Goal: Task Accomplishment & Management: Complete application form

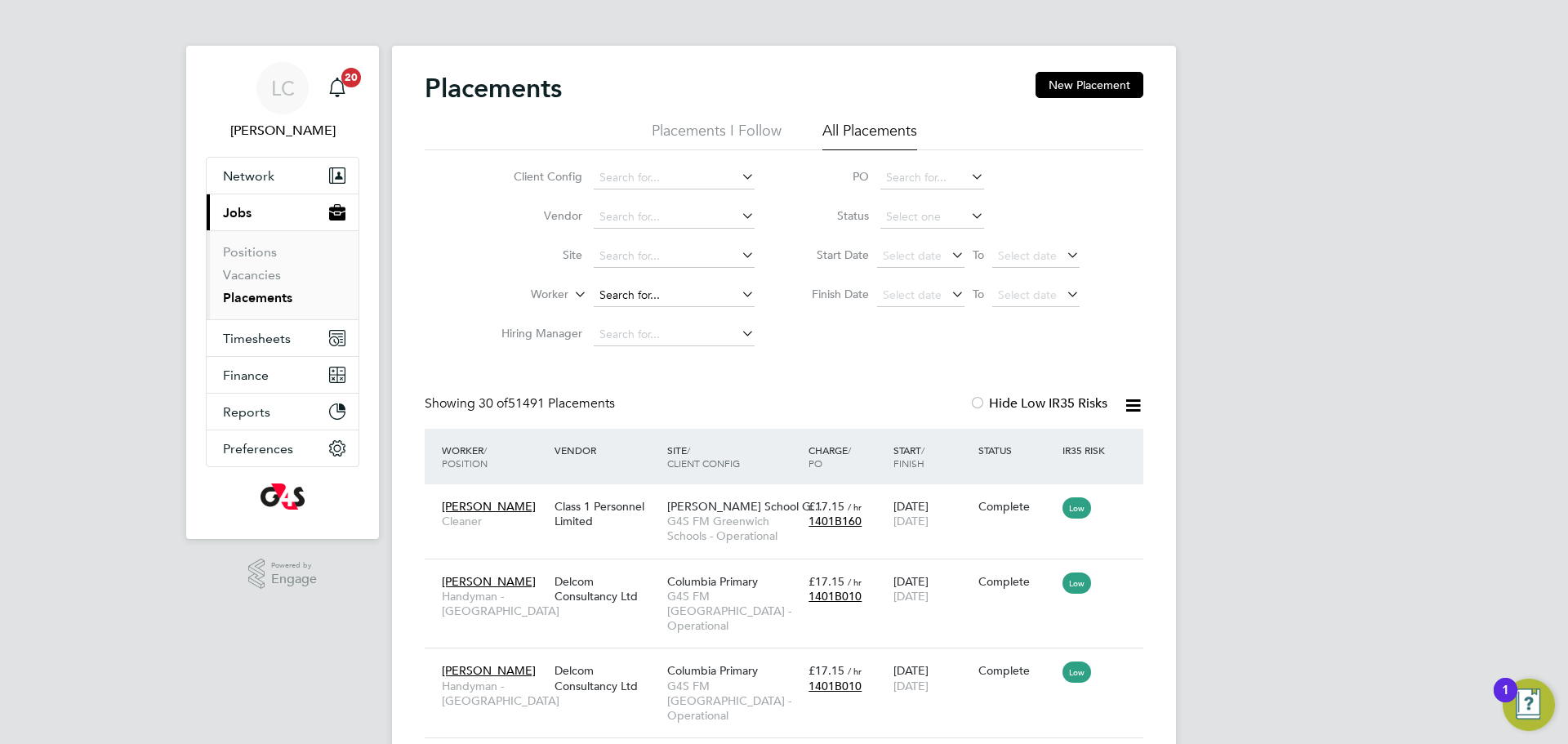
click at [639, 299] on input at bounding box center [674, 295] width 161 height 23
paste input "Salawu Opeloyeru"
click at [682, 317] on li "Opeloyeru Kamoli Salawu" at bounding box center [674, 317] width 163 height 22
type input "Opeloyeru Kamoli Salawu"
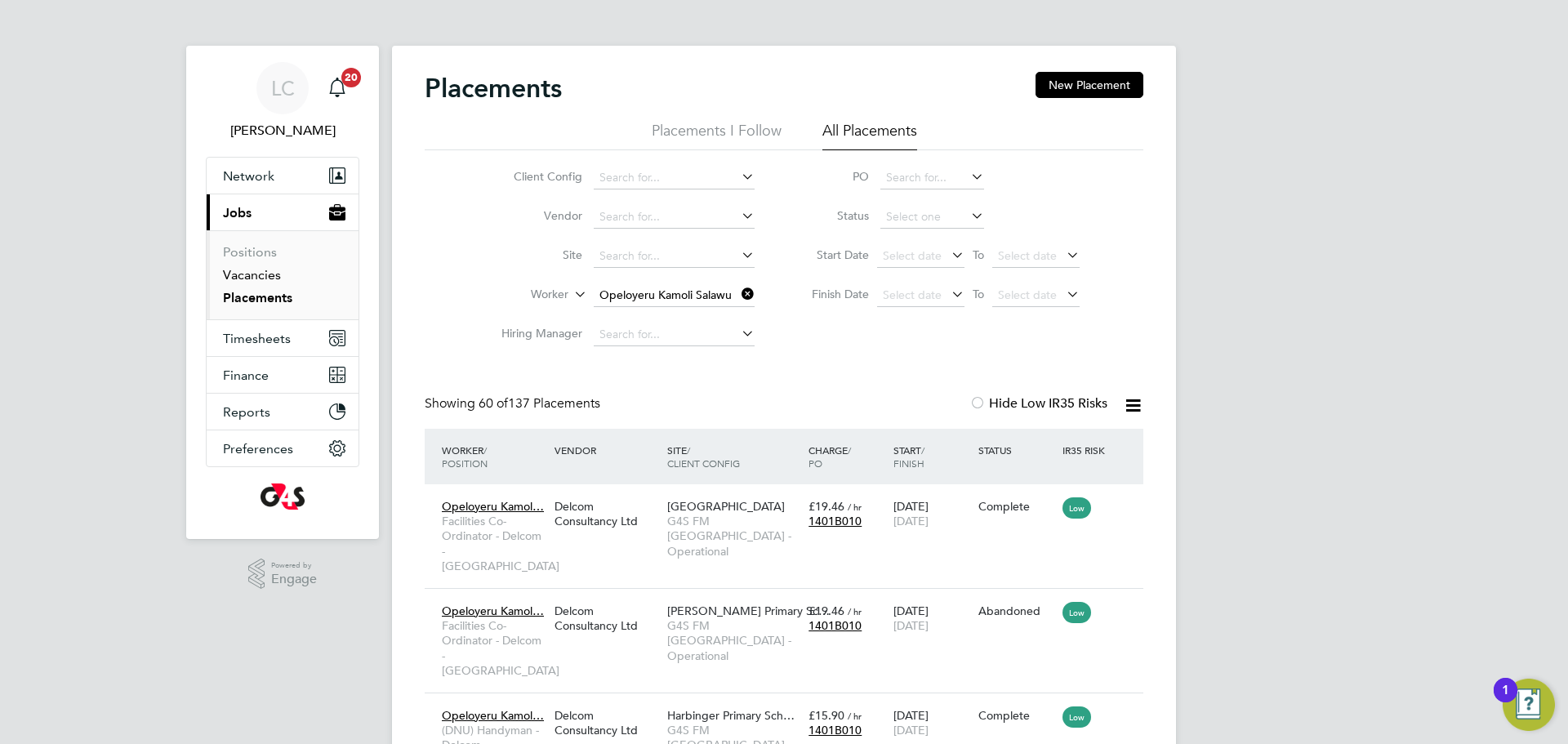
click at [261, 270] on link "Vacancies" at bounding box center [252, 275] width 58 height 16
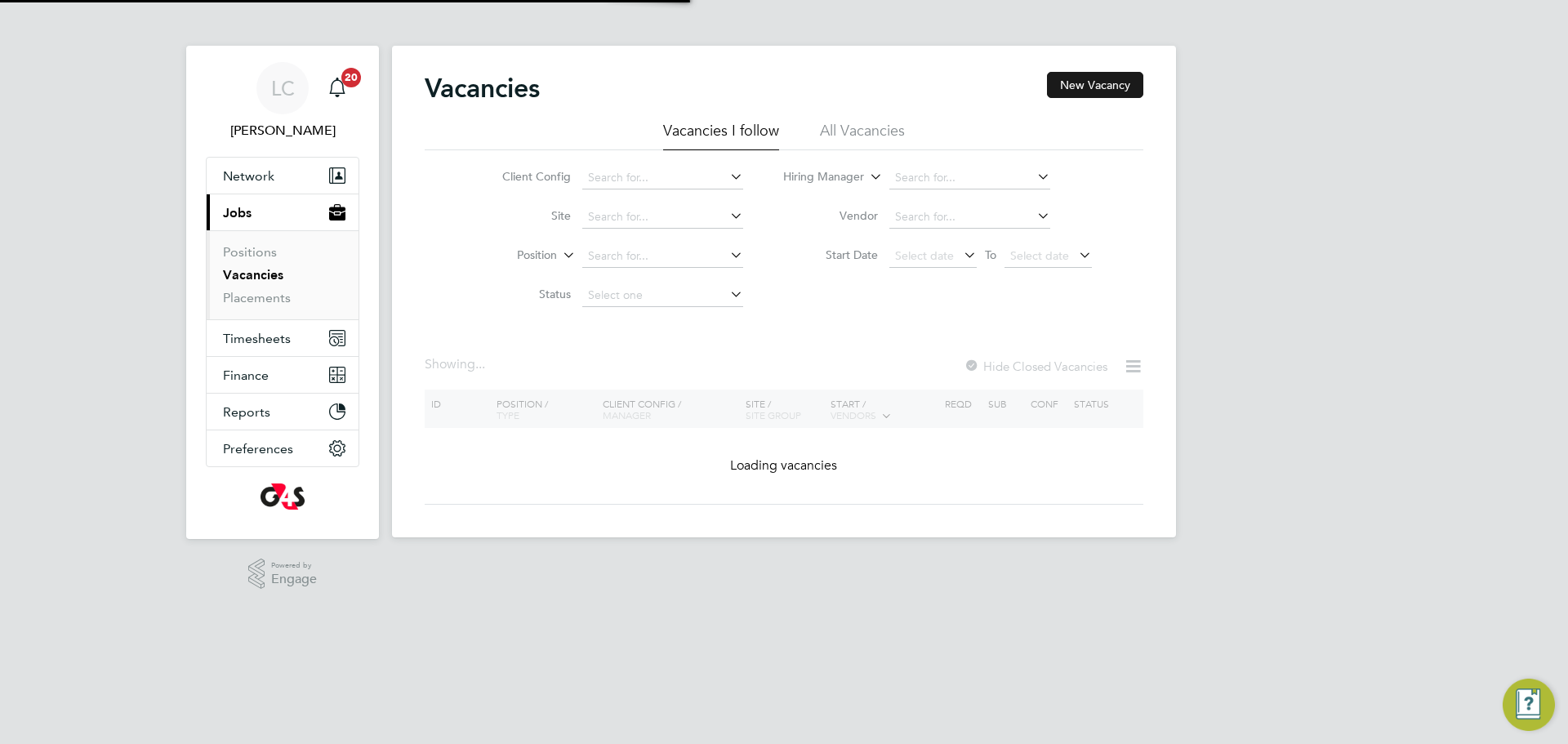
click at [1090, 87] on button "New Vacancy" at bounding box center [1095, 85] width 97 height 26
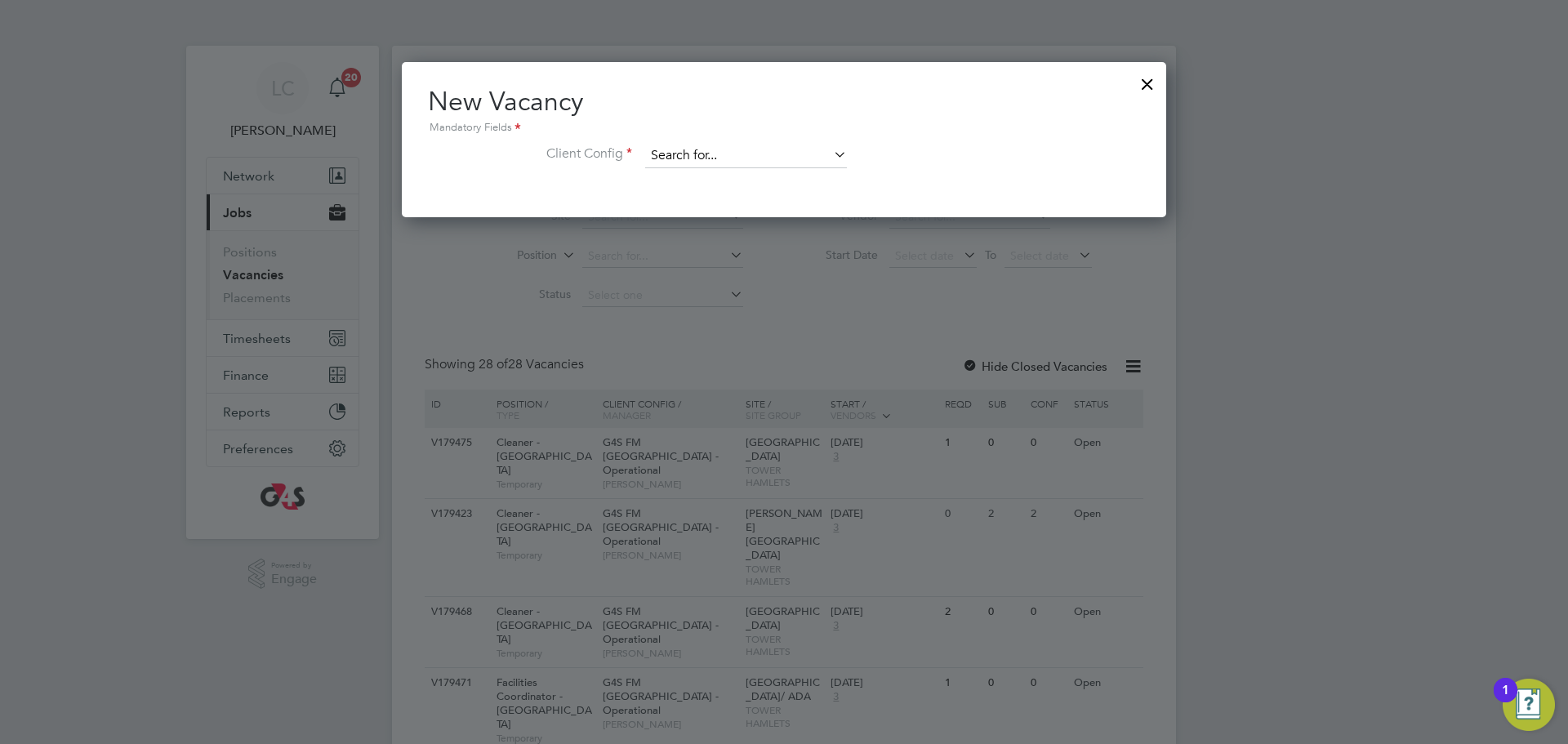
click at [773, 162] on input at bounding box center [746, 156] width 201 height 25
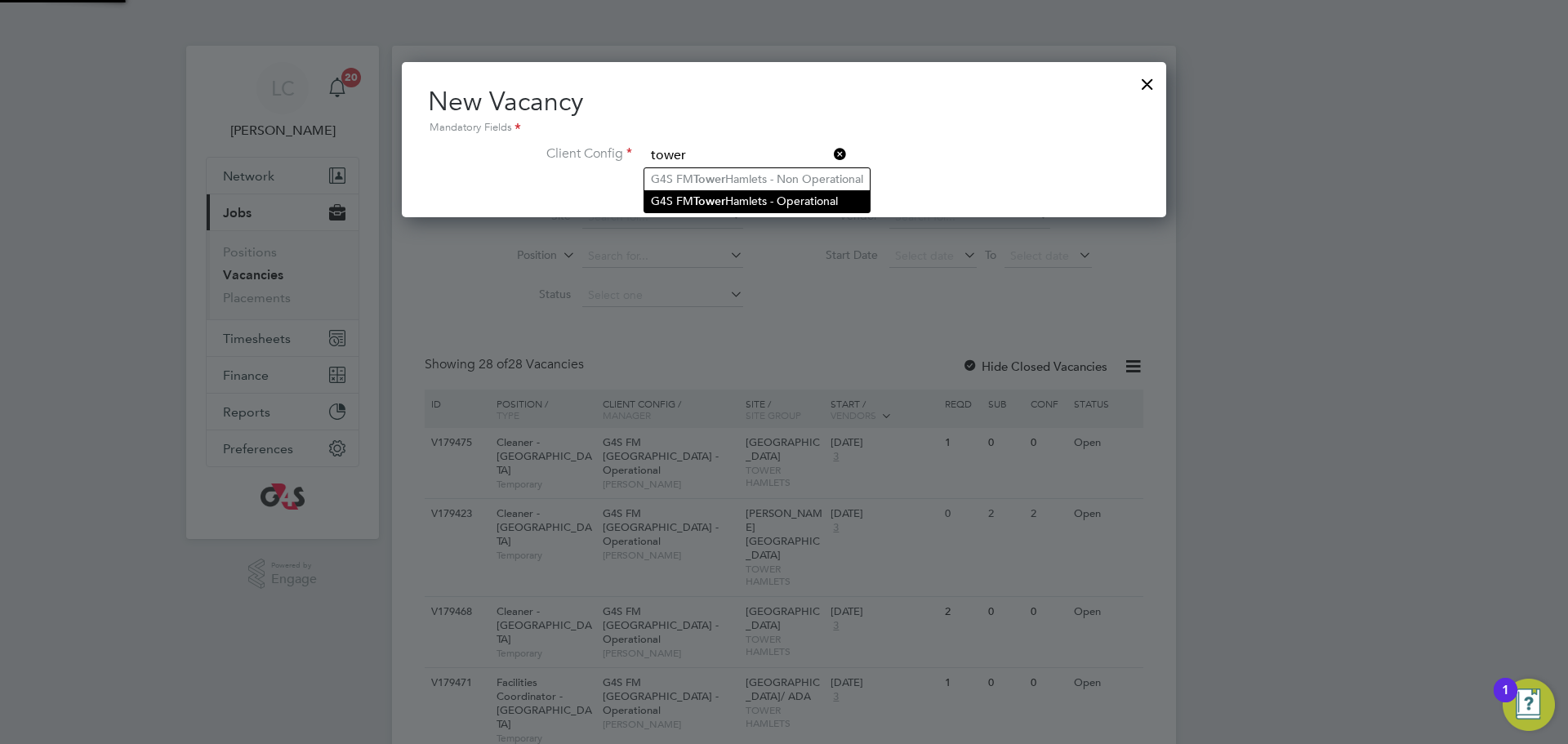
click at [788, 200] on li "G4S FM Tower Hamlets - Operational" at bounding box center [757, 201] width 225 height 22
type input "G4S FM [GEOGRAPHIC_DATA] - Operational"
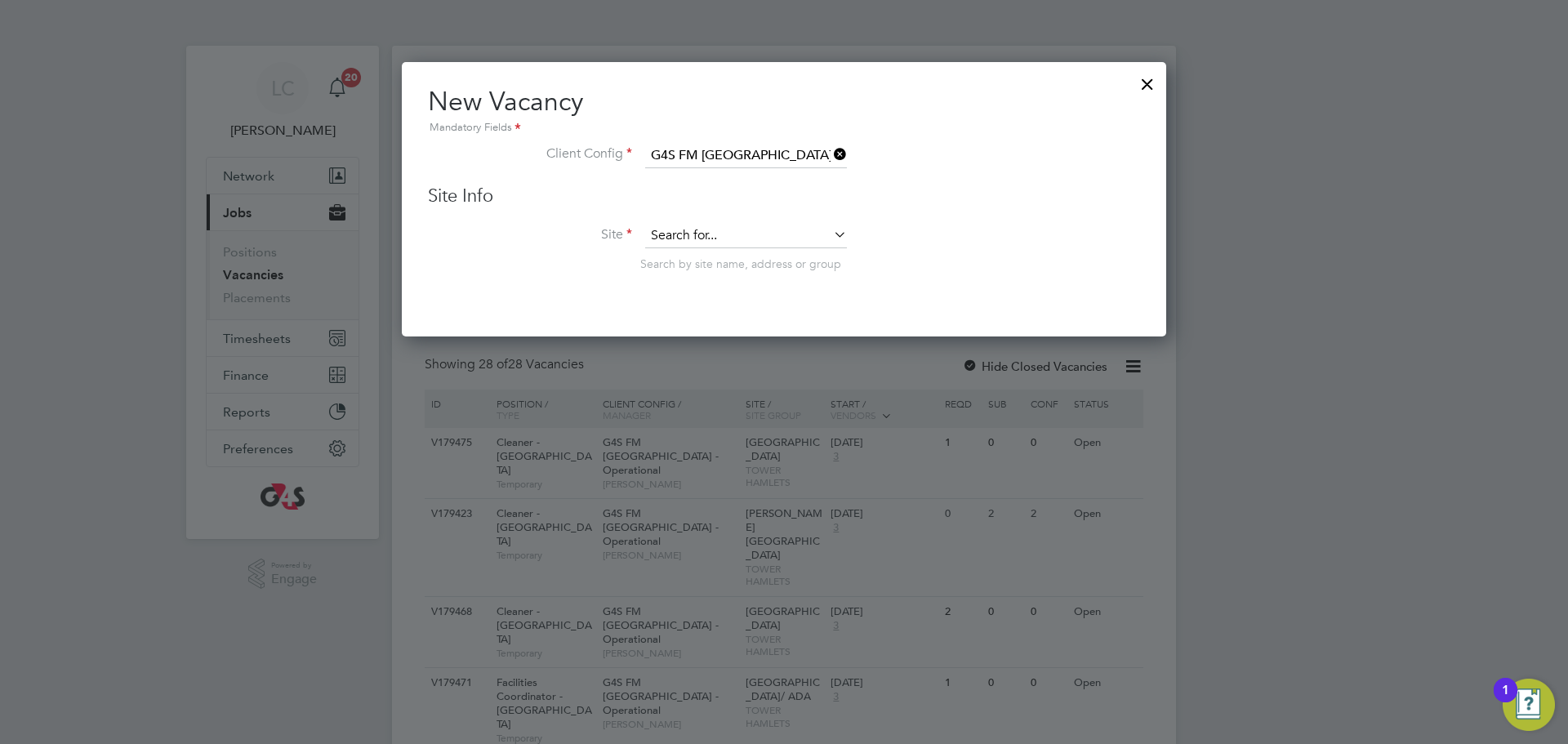
click at [721, 241] on input at bounding box center [746, 236] width 201 height 25
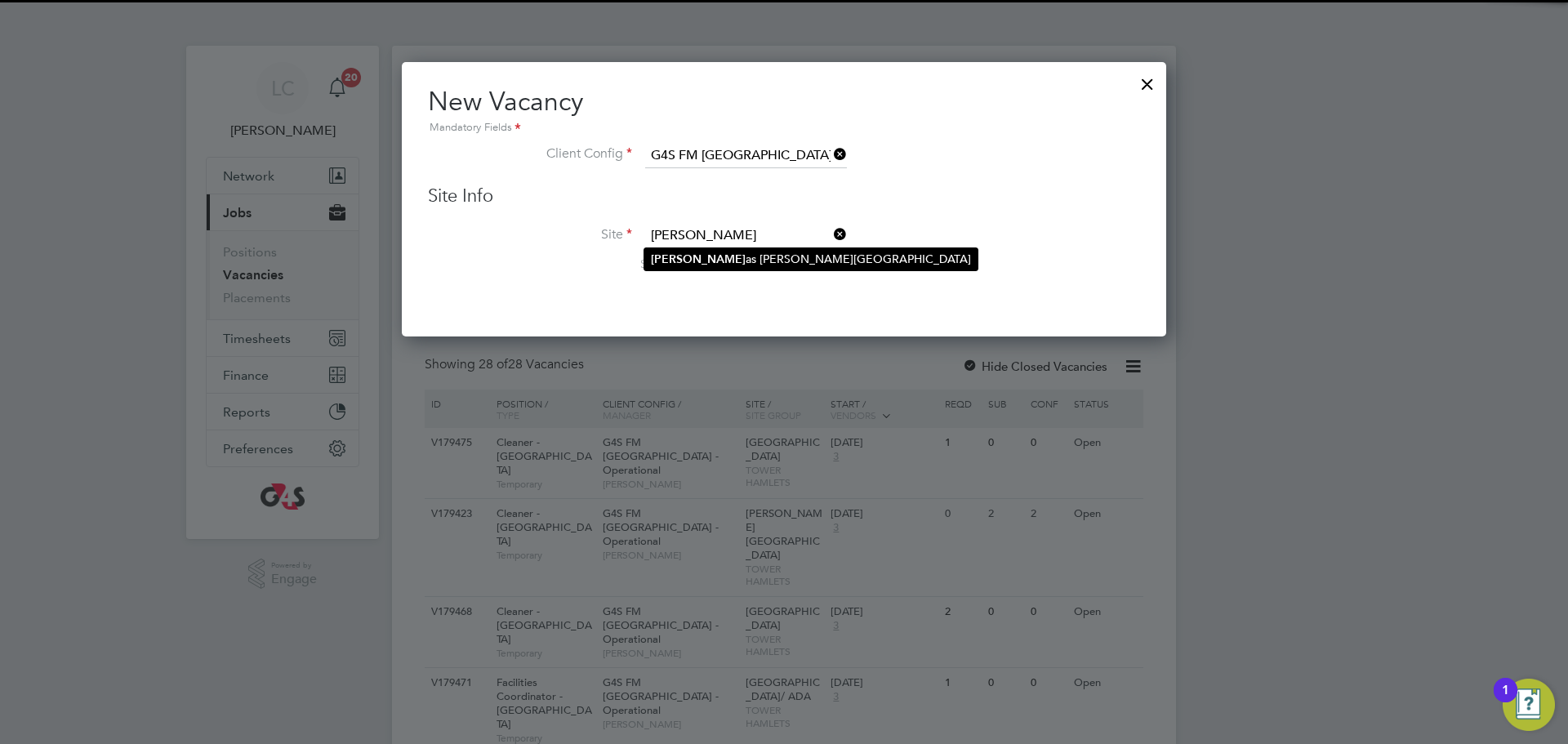
click at [726, 261] on li "Thom as Buxton Primary School" at bounding box center [811, 259] width 333 height 22
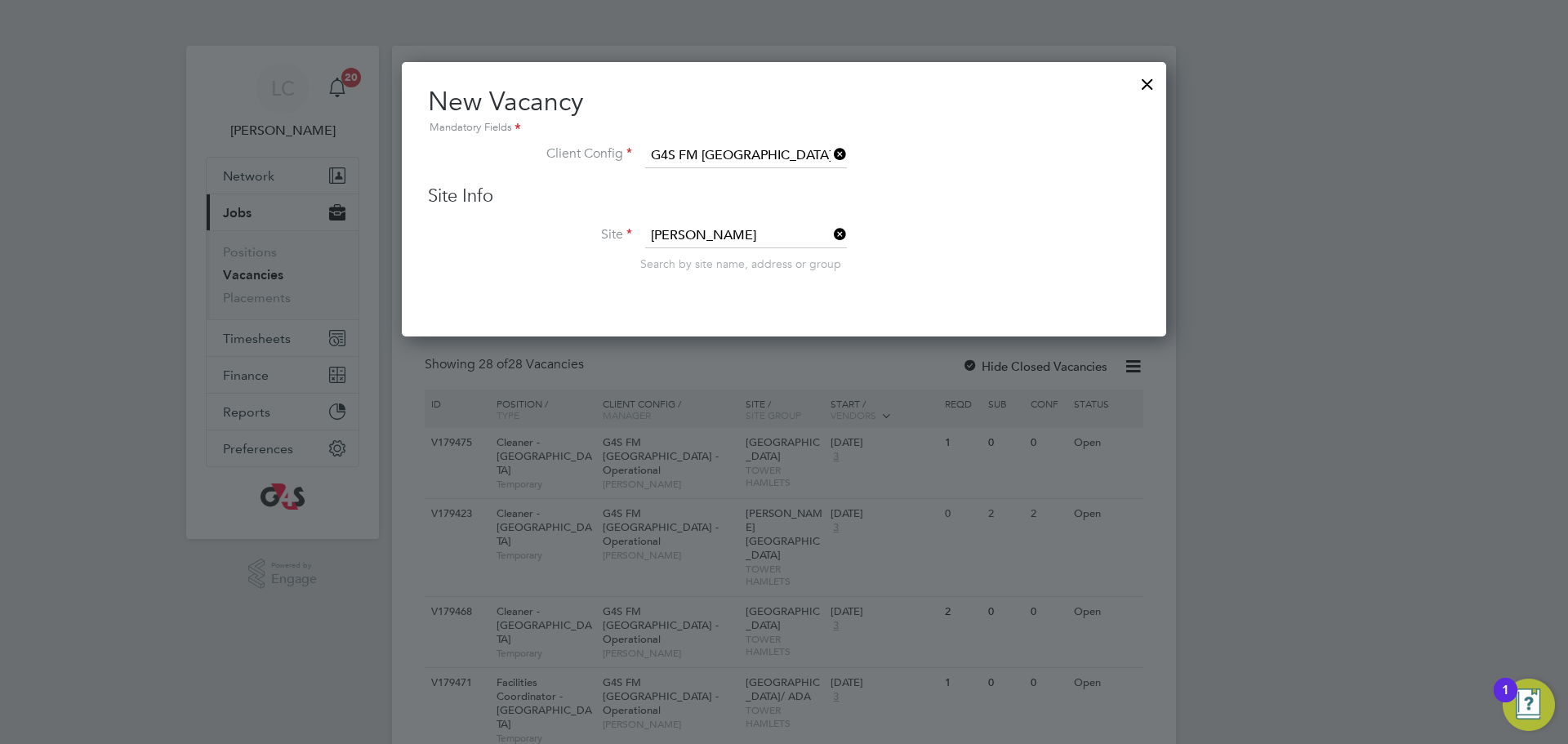
type input "Thomas Buxton Primary School"
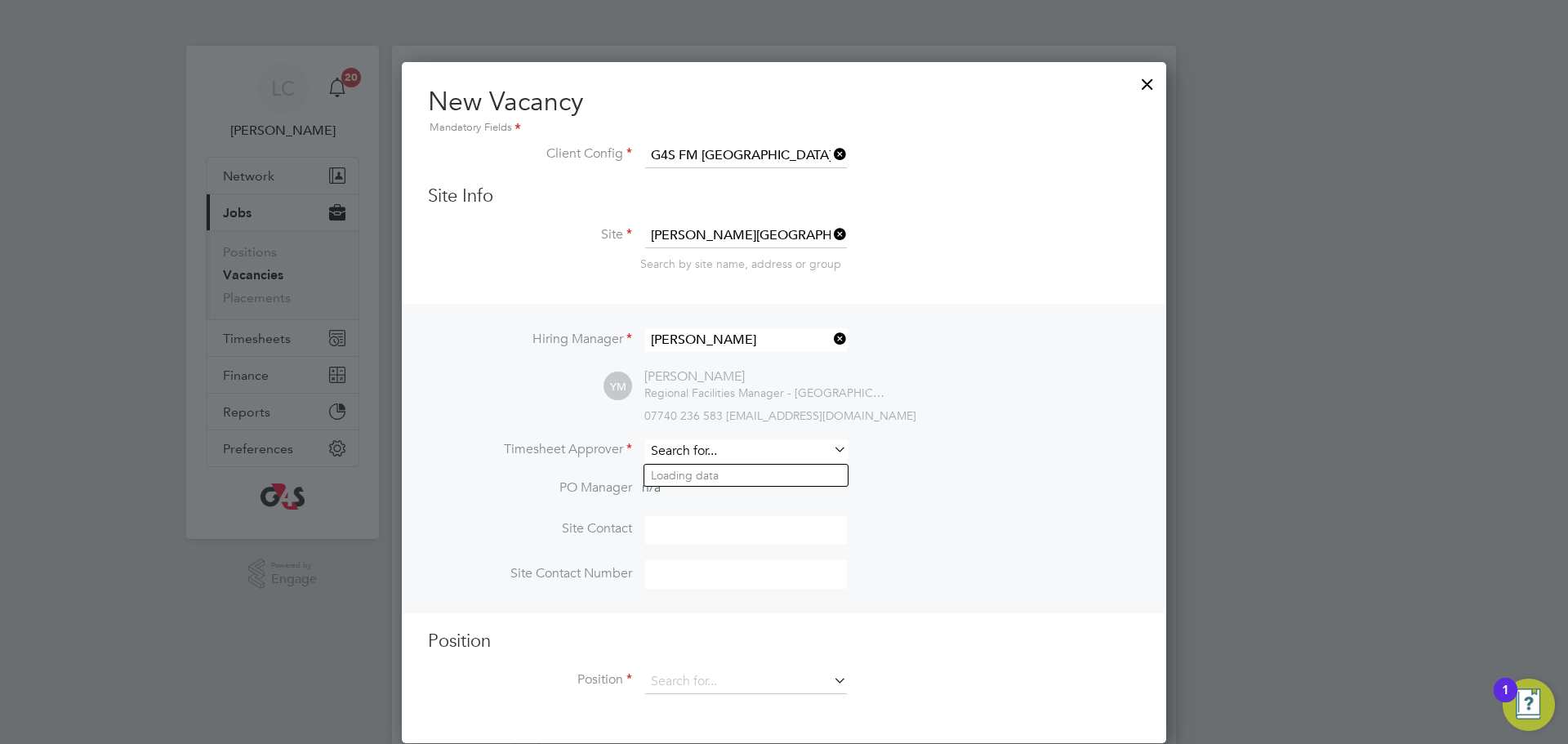
click at [675, 462] on input at bounding box center [746, 451] width 201 height 24
click at [730, 474] on li "Lil ingxi Chen" at bounding box center [746, 475] width 203 height 22
type input "[PERSON_NAME]"
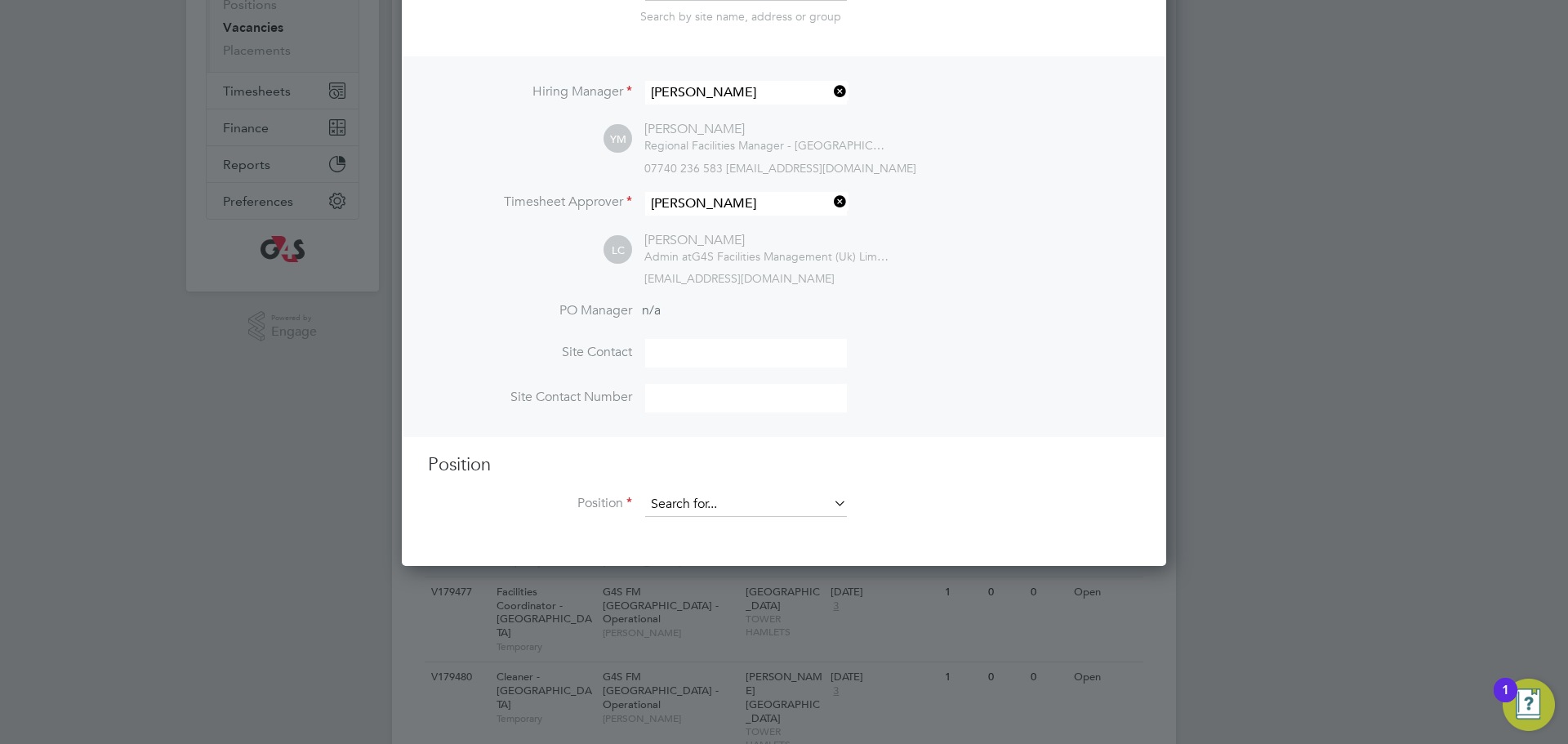
click at [719, 503] on input at bounding box center [746, 505] width 201 height 25
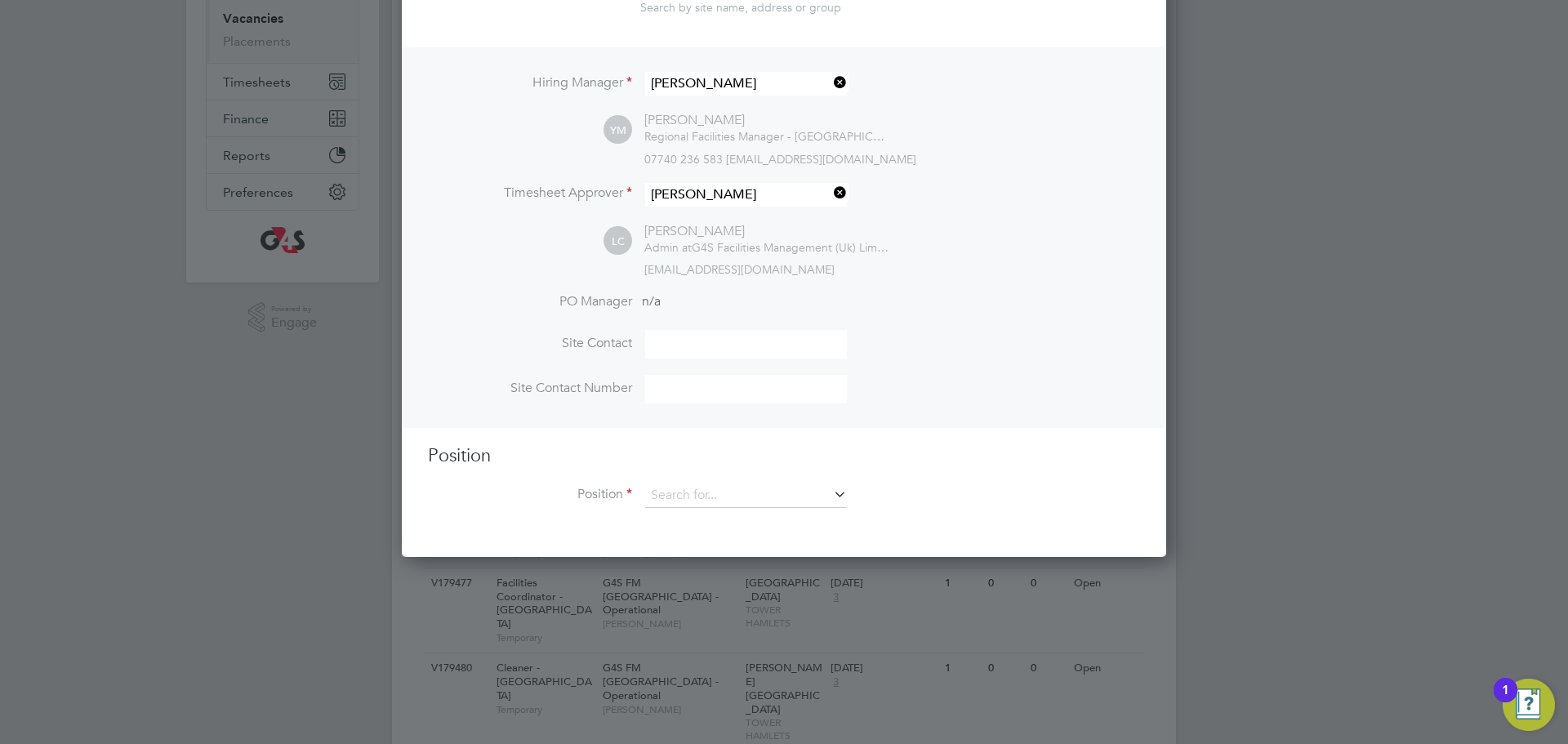
click at [674, 716] on li "Facilities Coordinator - Tower Hamlets" at bounding box center [774, 722] width 259 height 22
type input "Facilities Coordinator - Tower Hamlets"
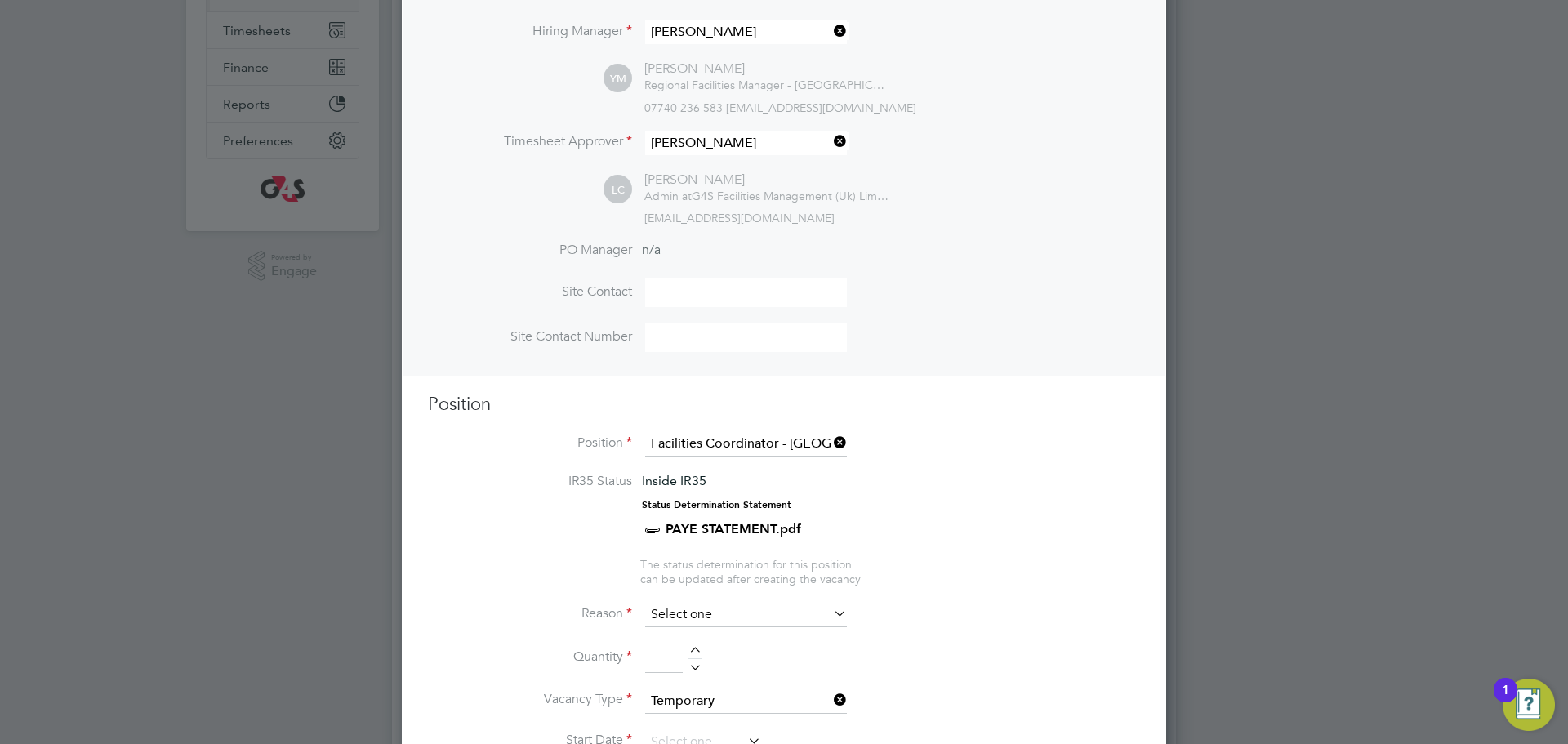
click at [760, 627] on input at bounding box center [746, 615] width 201 height 25
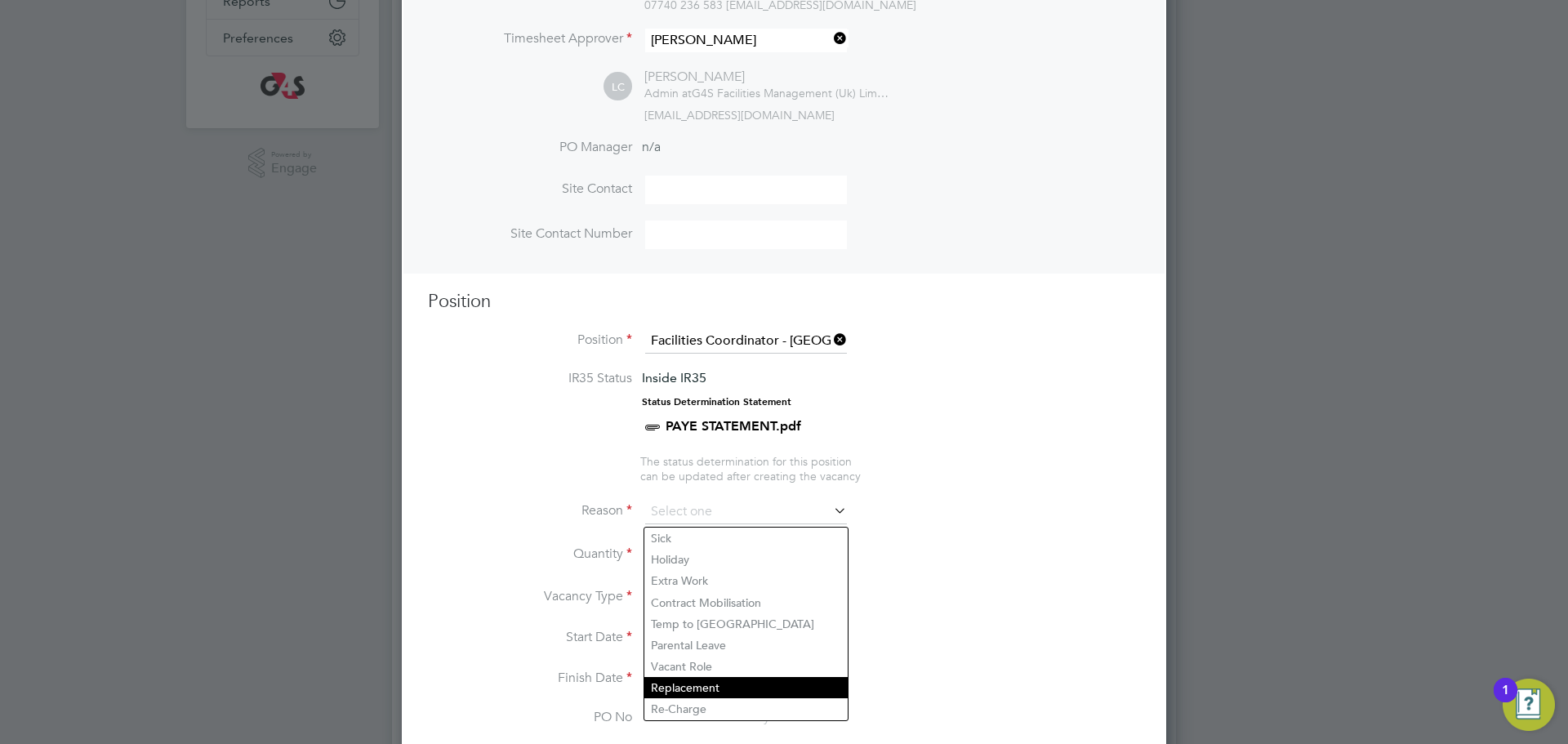
click at [717, 689] on li "Replacement" at bounding box center [746, 688] width 203 height 21
type input "Replacement"
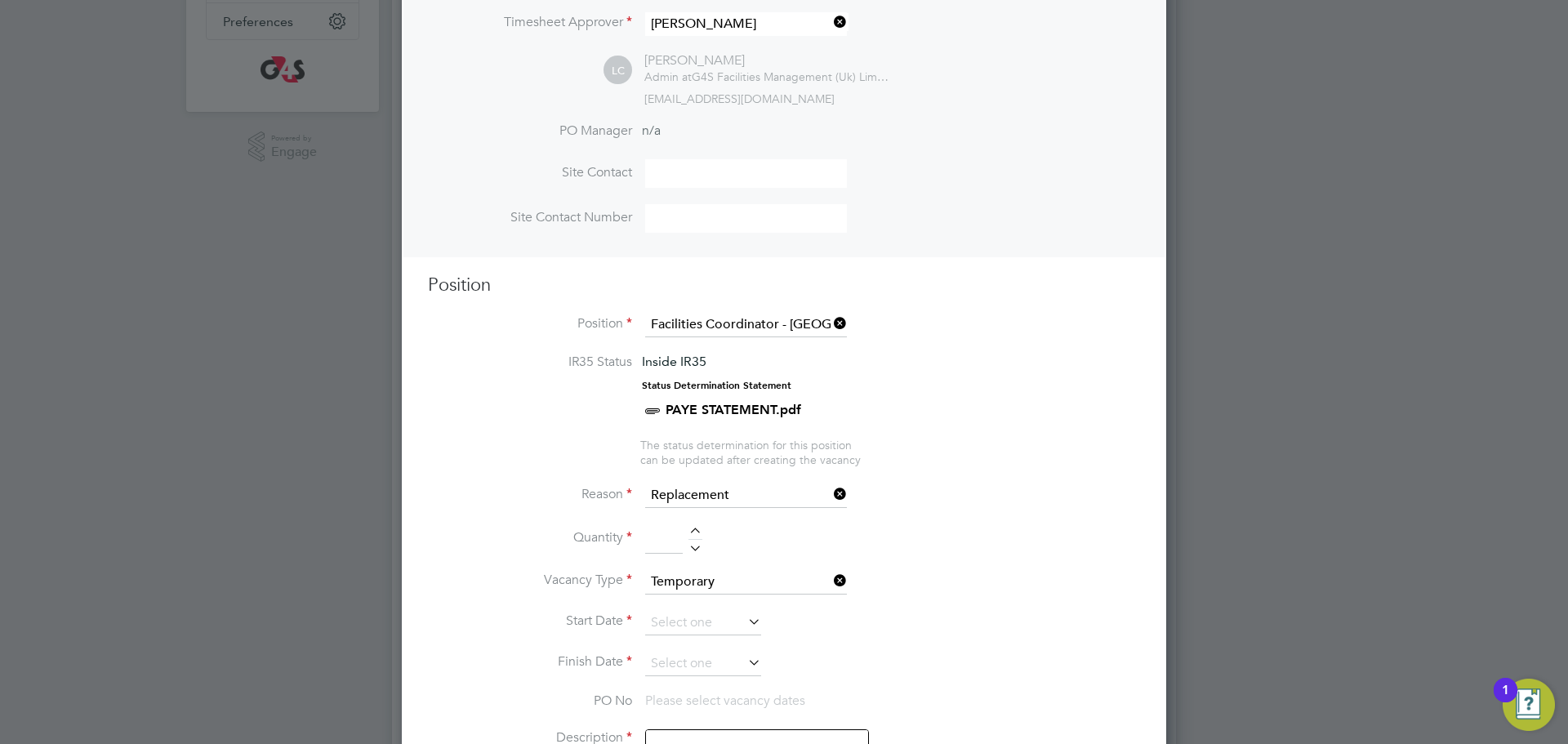
click at [693, 529] on li "Quantity" at bounding box center [784, 547] width 712 height 46
click at [699, 535] on div at bounding box center [696, 533] width 14 height 11
type input "1"
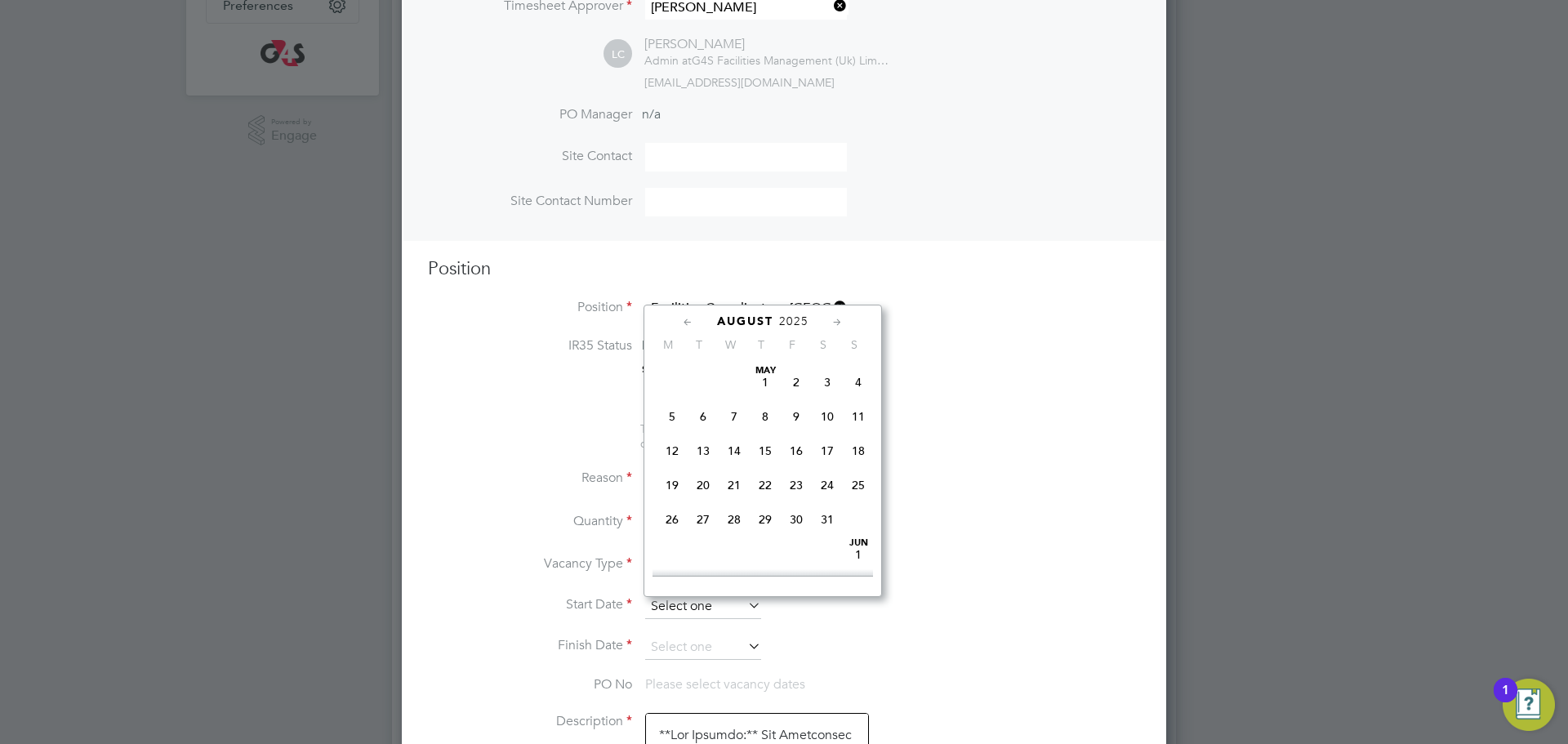
click at [678, 605] on input at bounding box center [704, 607] width 116 height 25
click at [823, 434] on span "30" at bounding box center [827, 418] width 31 height 31
type input "30 Aug 2025"
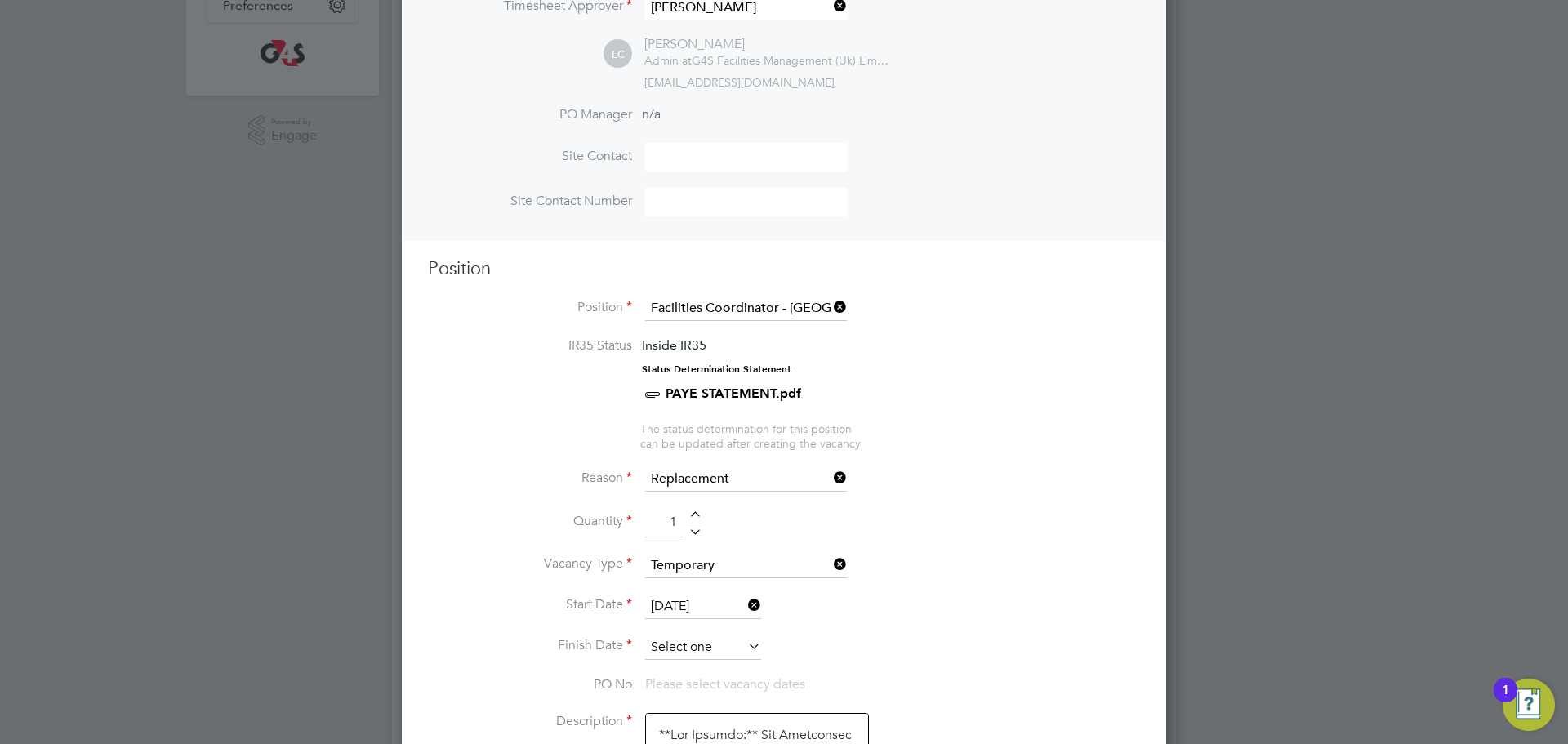
click at [698, 646] on input at bounding box center [704, 647] width 116 height 25
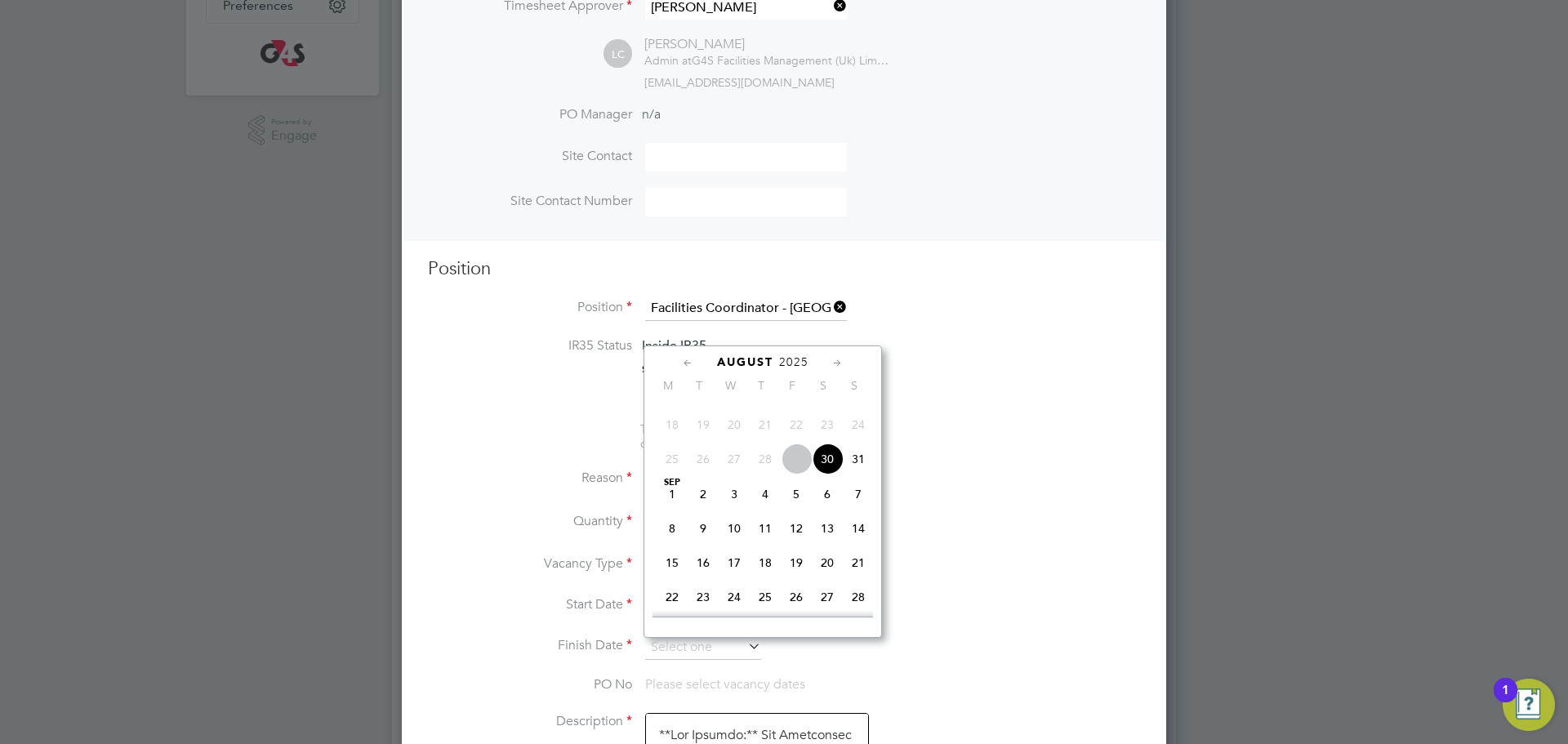
click at [828, 474] on span "30" at bounding box center [827, 458] width 31 height 31
type input "30 Aug 2025"
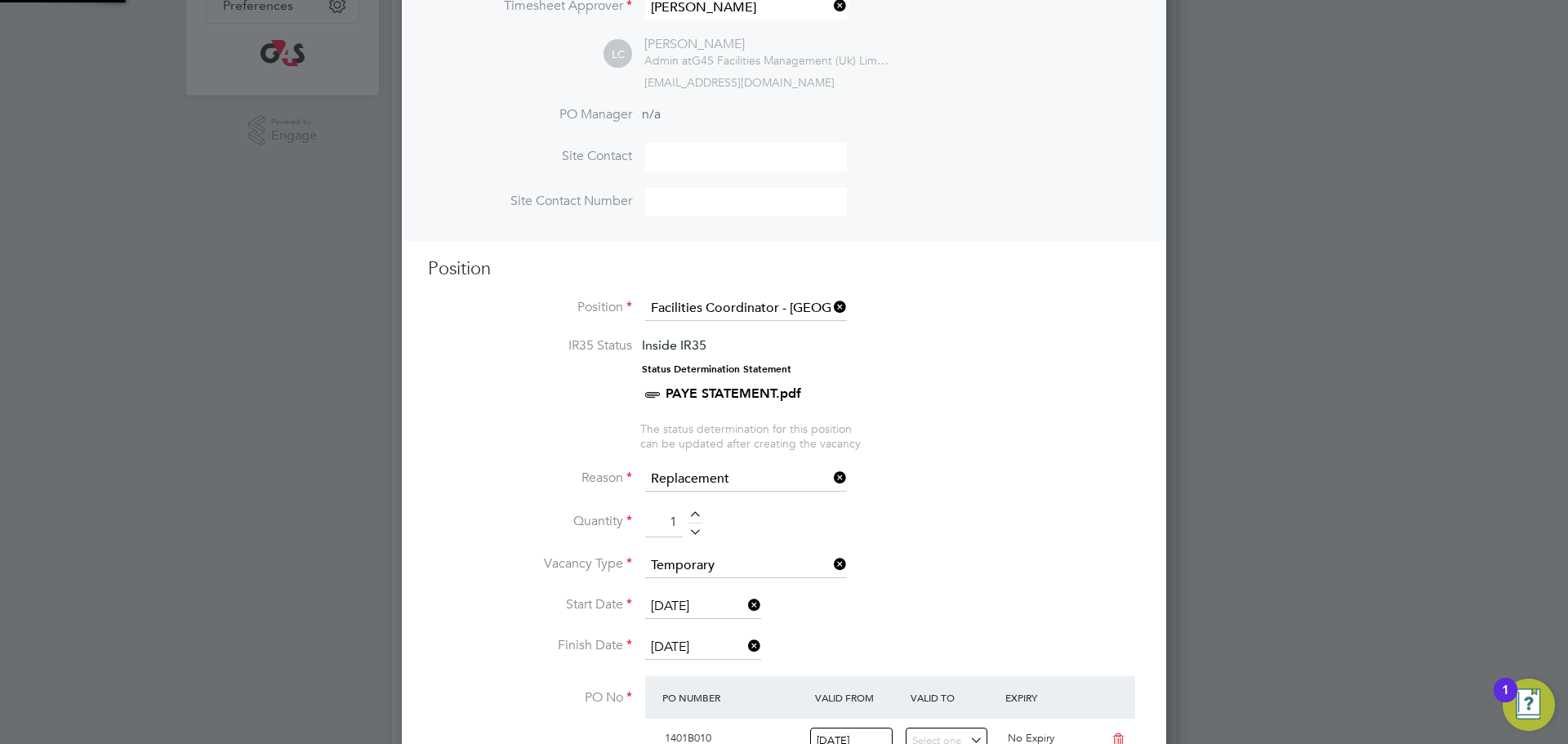
scroll to position [28, 154]
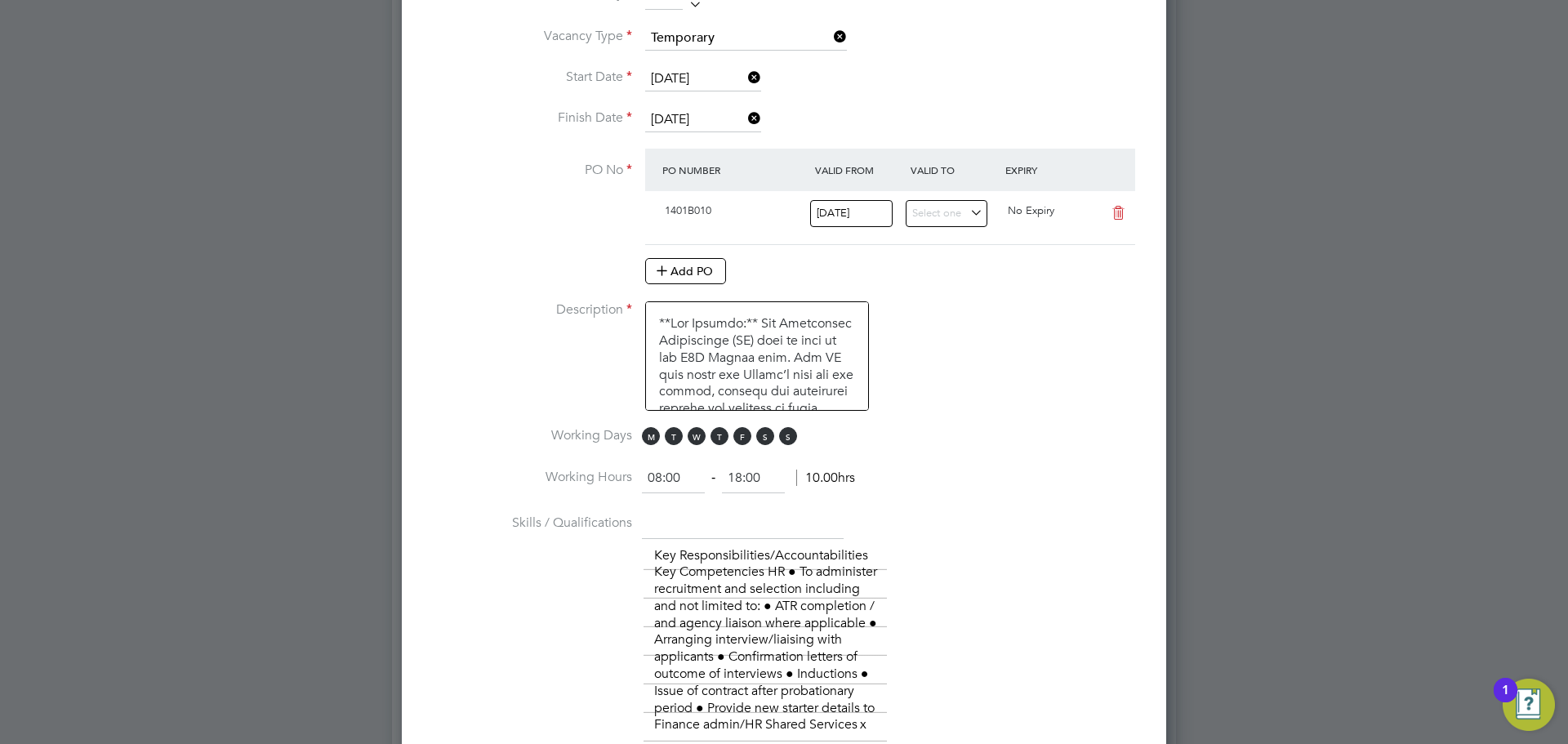
drag, startPoint x: 653, startPoint y: 441, endPoint x: 689, endPoint y: 446, distance: 36.3
click at [654, 441] on span "M" at bounding box center [651, 436] width 18 height 18
drag, startPoint x: 666, startPoint y: 436, endPoint x: 686, endPoint y: 438, distance: 20.1
click at [665, 437] on span "T" at bounding box center [674, 436] width 18 height 18
click at [686, 438] on span "M T W T F S S" at bounding box center [722, 436] width 160 height 18
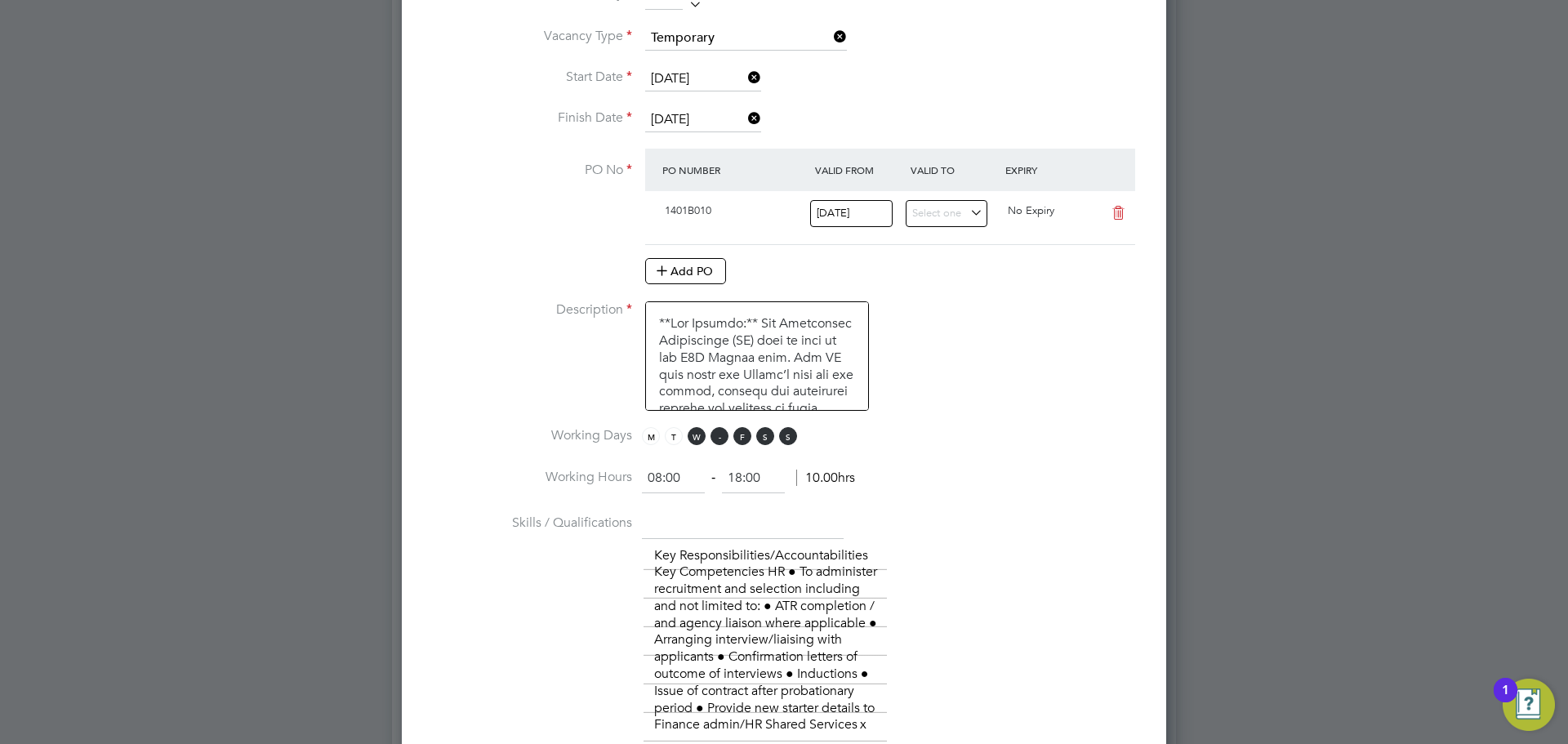
click at [713, 437] on span "T" at bounding box center [719, 436] width 18 height 18
drag, startPoint x: 696, startPoint y: 433, endPoint x: 771, endPoint y: 440, distance: 75.3
click at [695, 433] on span "W" at bounding box center [696, 436] width 18 height 18
click at [791, 442] on span "S" at bounding box center [788, 436] width 18 height 18
click at [759, 437] on span "S" at bounding box center [765, 436] width 18 height 18
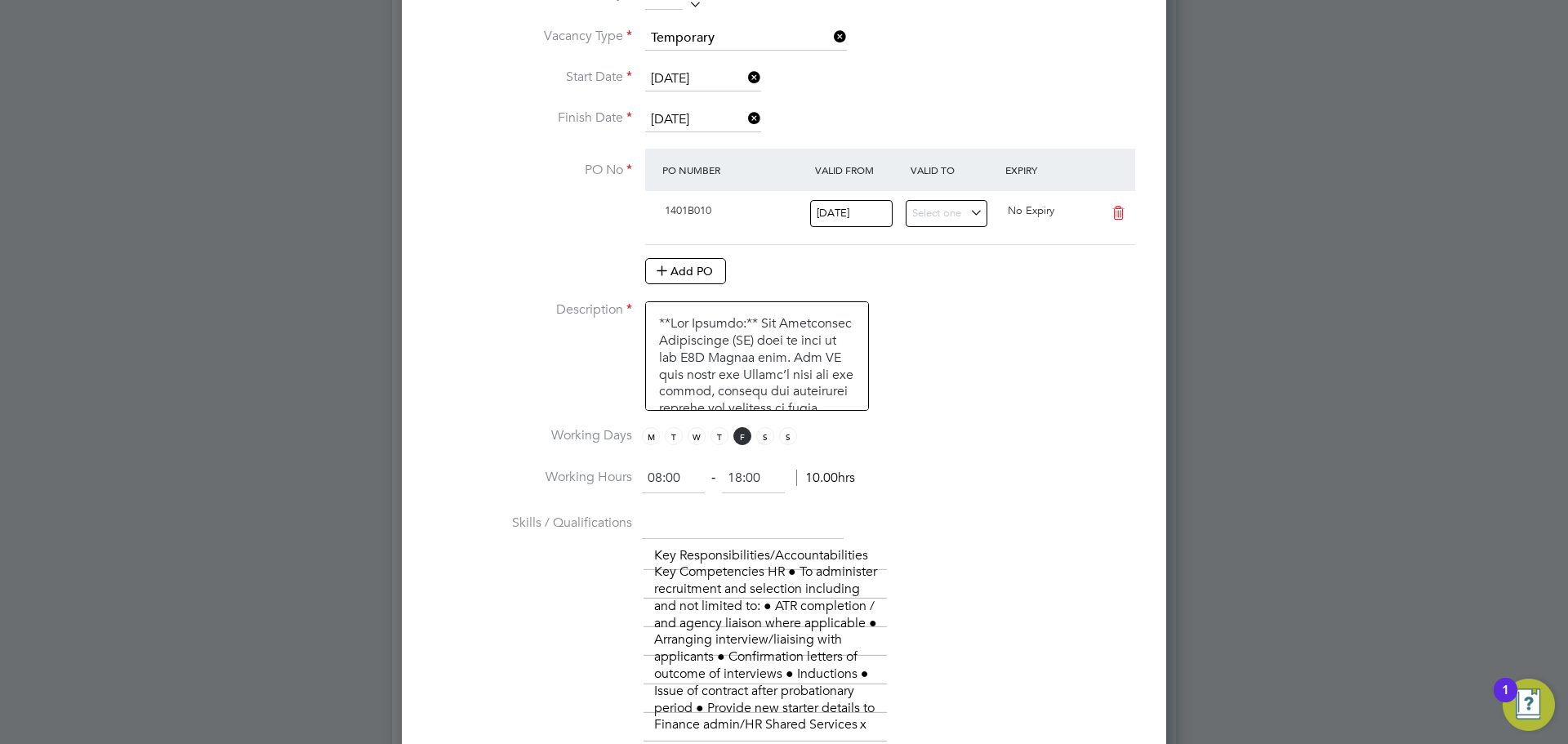
click at [741, 473] on input "18:00" at bounding box center [753, 478] width 62 height 29
type input "16:00"
drag, startPoint x: 1060, startPoint y: 443, endPoint x: 1047, endPoint y: 443, distance: 13.0
click at [1059, 444] on li "Working Days M T W T F S S" at bounding box center [784, 446] width 712 height 37
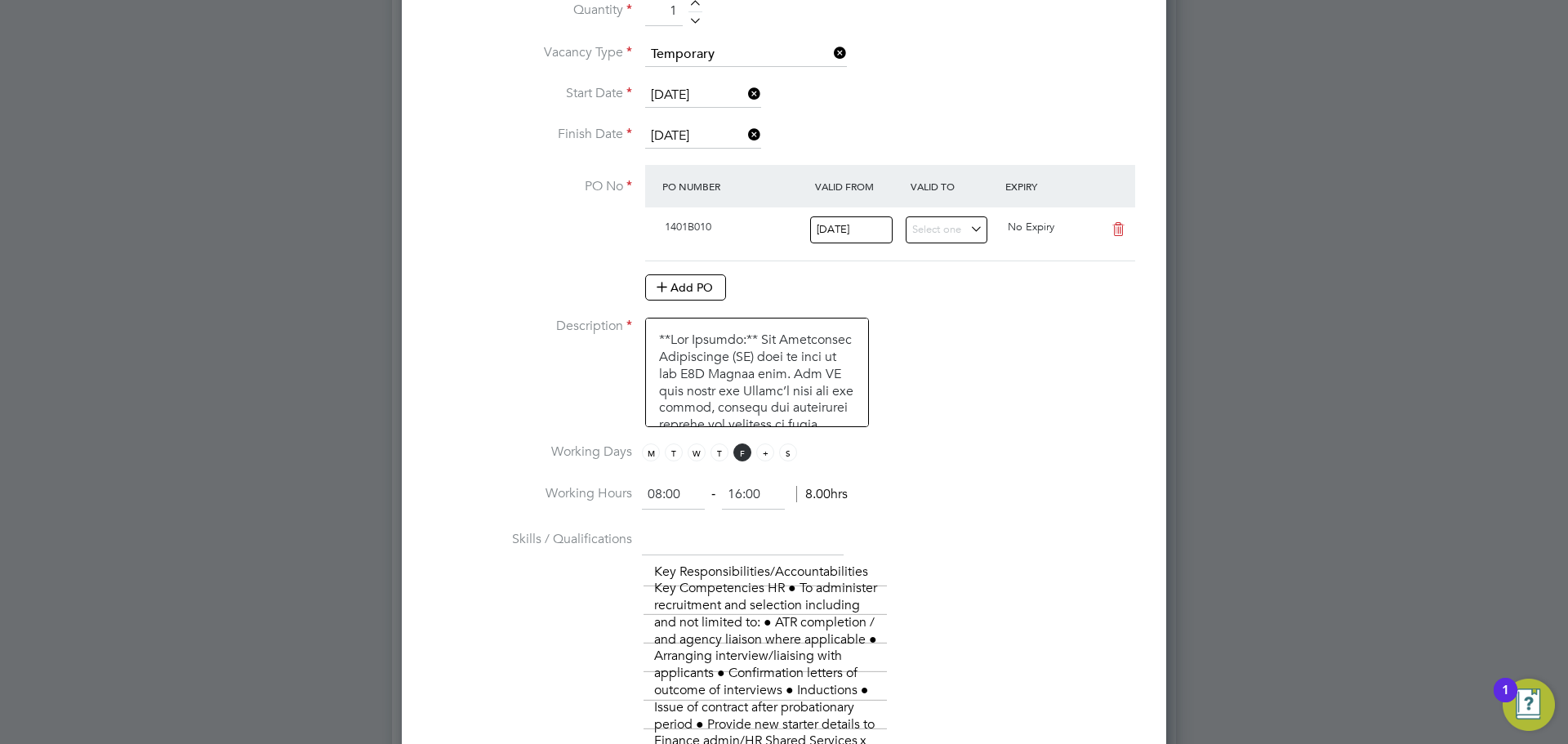
click at [768, 456] on span "S" at bounding box center [765, 452] width 18 height 18
click at [744, 456] on span "F" at bounding box center [742, 452] width 18 height 18
click at [682, 137] on input "30 Aug 2025" at bounding box center [704, 136] width 116 height 25
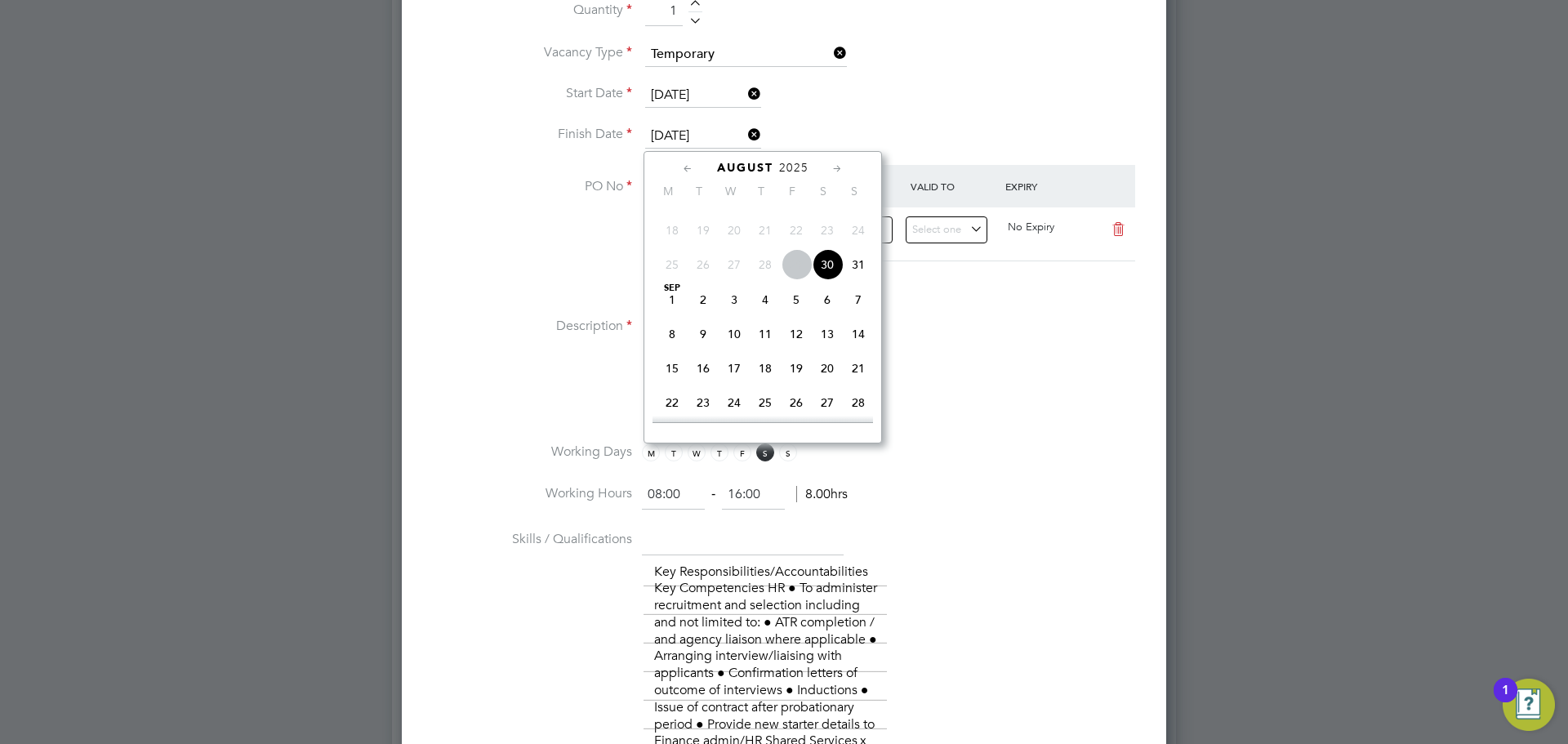
drag, startPoint x: 964, startPoint y: 447, endPoint x: 959, endPoint y: 465, distance: 18.7
click at [963, 448] on li "Working Days M T W T F S S" at bounding box center [784, 462] width 712 height 37
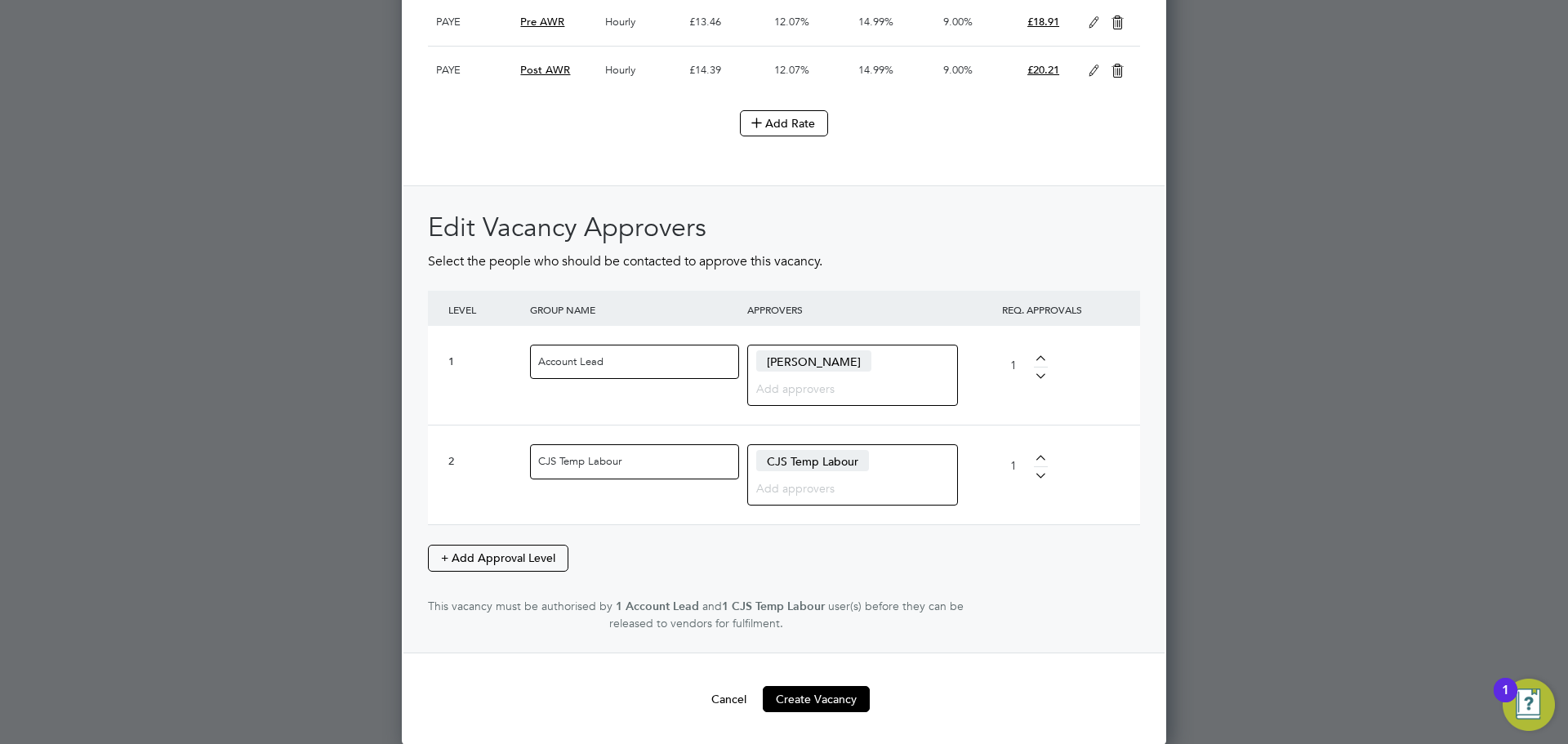
scroll to position [3577, 0]
click at [828, 692] on button "Create Vacancy" at bounding box center [816, 698] width 107 height 26
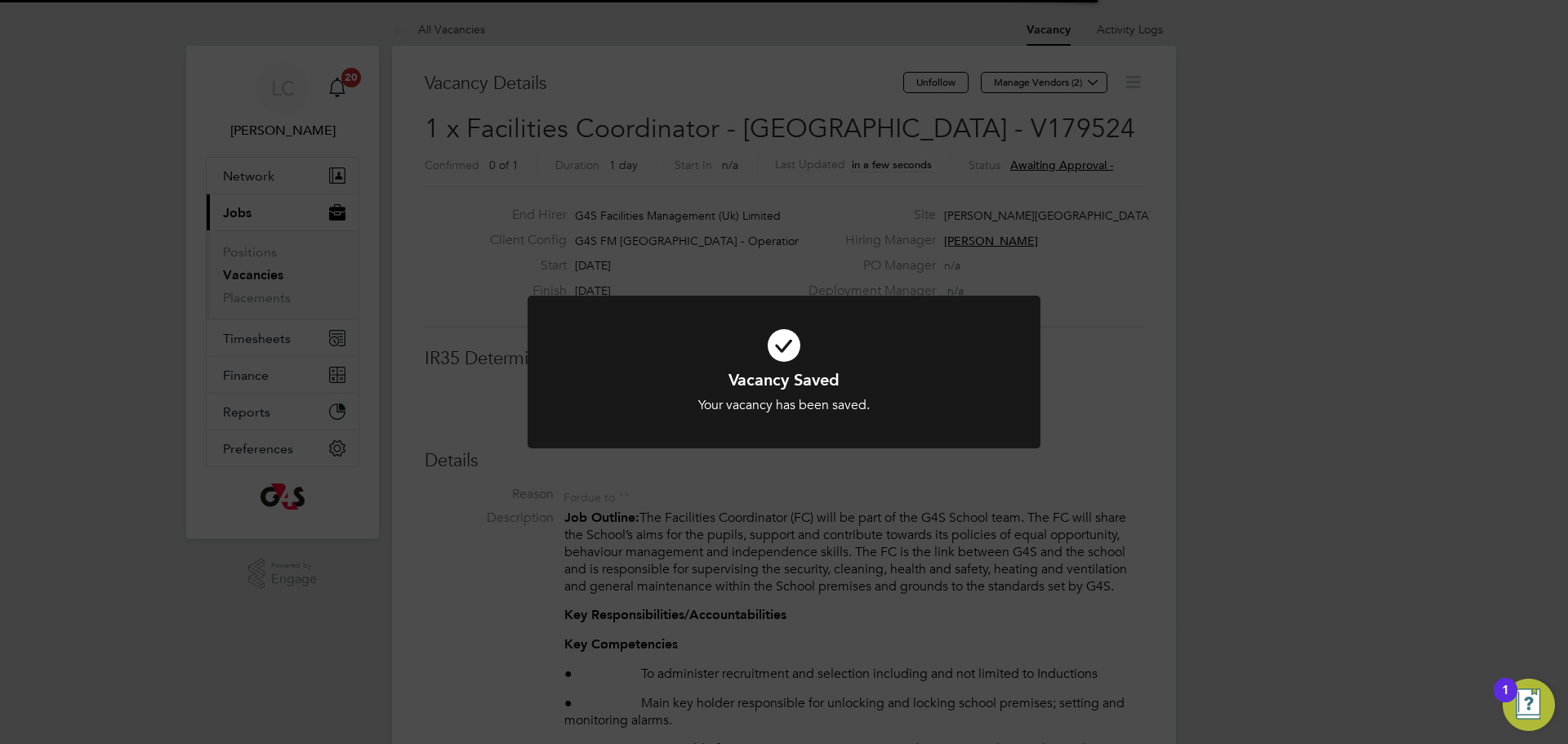
scroll to position [8, 8]
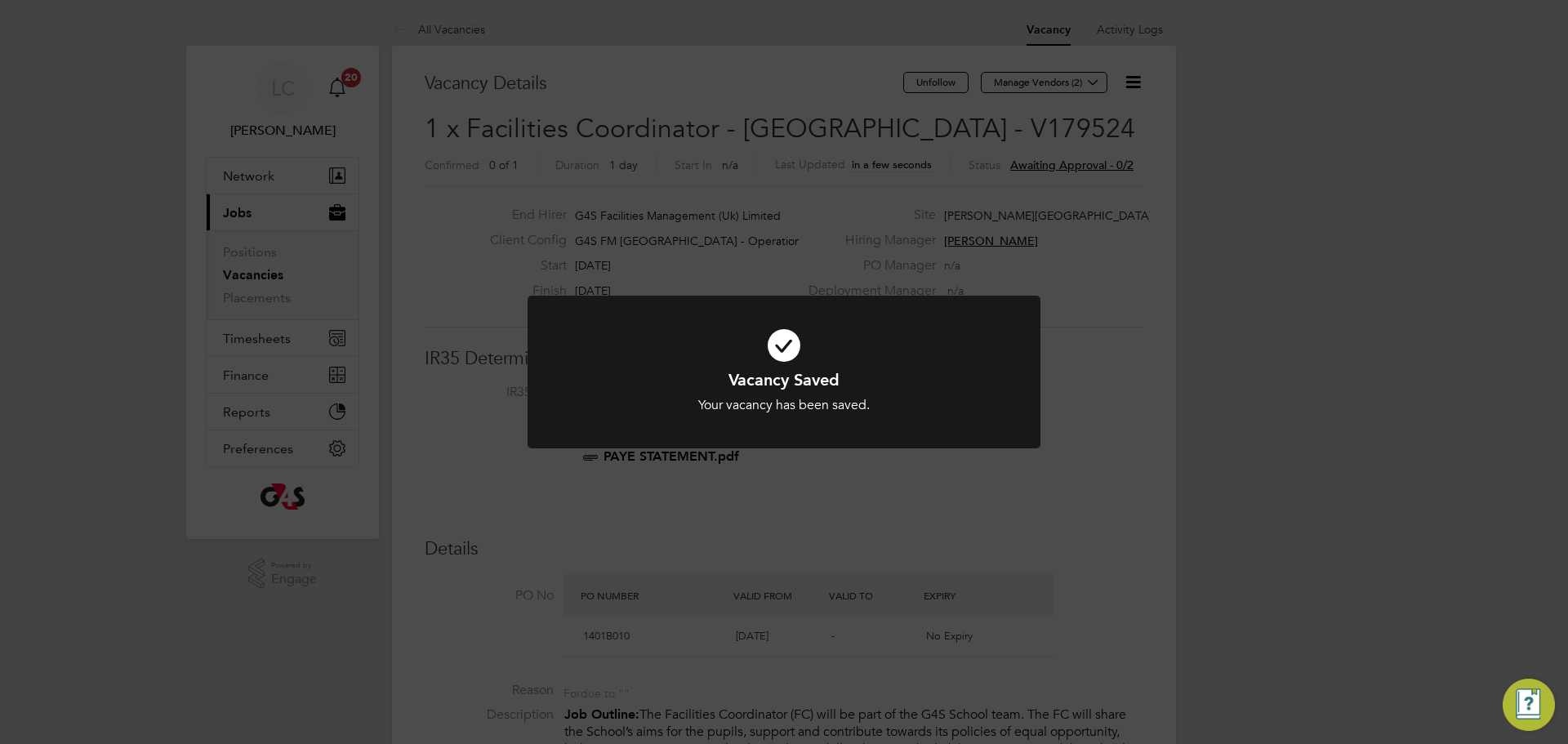
click at [928, 132] on div "Vacancy Saved Your vacancy has been saved. Cancel Okay" at bounding box center [784, 372] width 1568 height 744
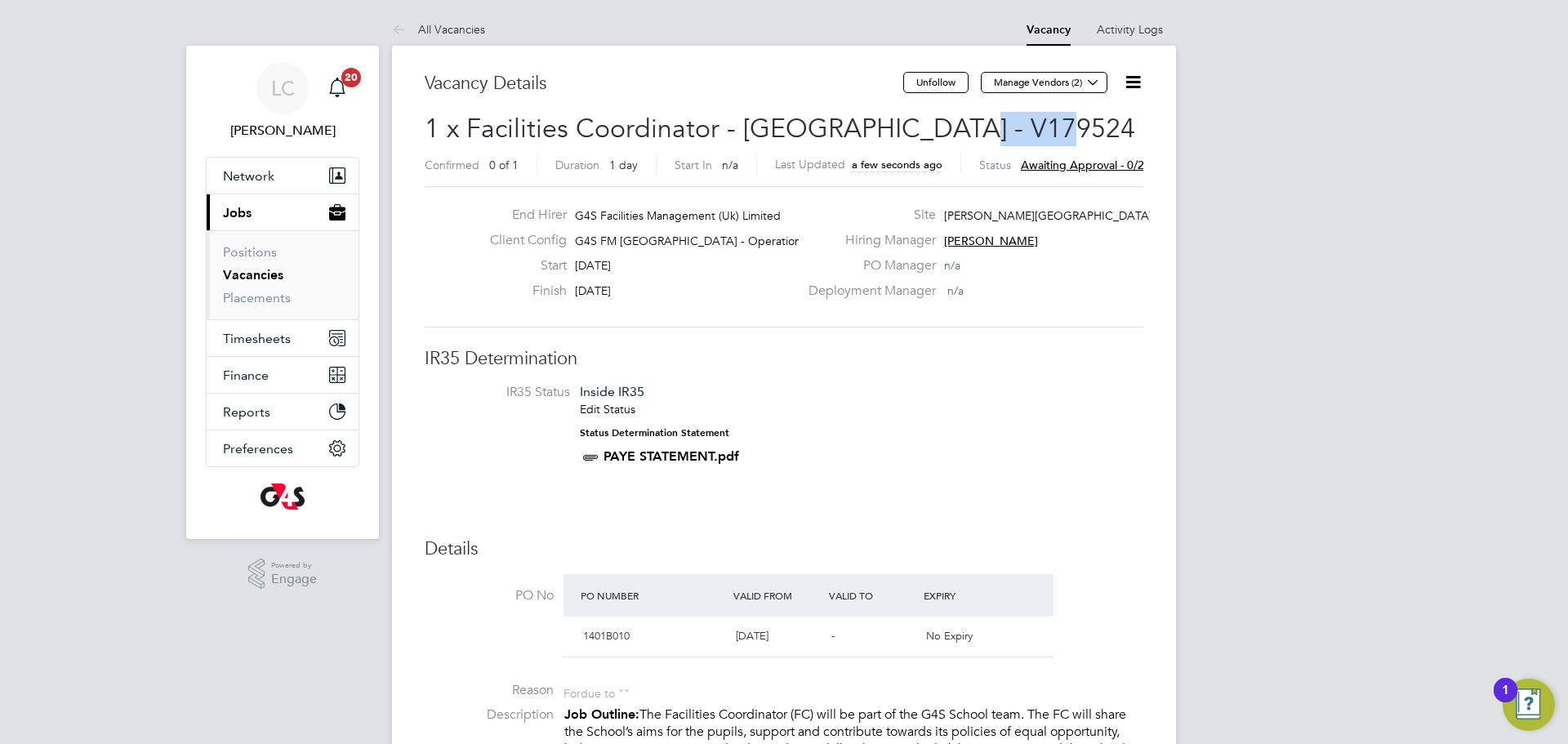
drag, startPoint x: 937, startPoint y: 119, endPoint x: 1046, endPoint y: 120, distance: 109.0
click at [1046, 120] on h2 "1 x Facilities Coordinator - Tower Hamlets - V179524 Confirmed 0 of 1 Duration …" at bounding box center [784, 146] width 718 height 69
copy span "V179524"
click at [1064, 319] on div "End Hirer G4S Facilities Management (Uk) Limited Client Config G4S FM Tower Ham…" at bounding box center [784, 257] width 718 height 142
click at [1043, 78] on button "Manage Vendors (2)" at bounding box center [1044, 83] width 127 height 21
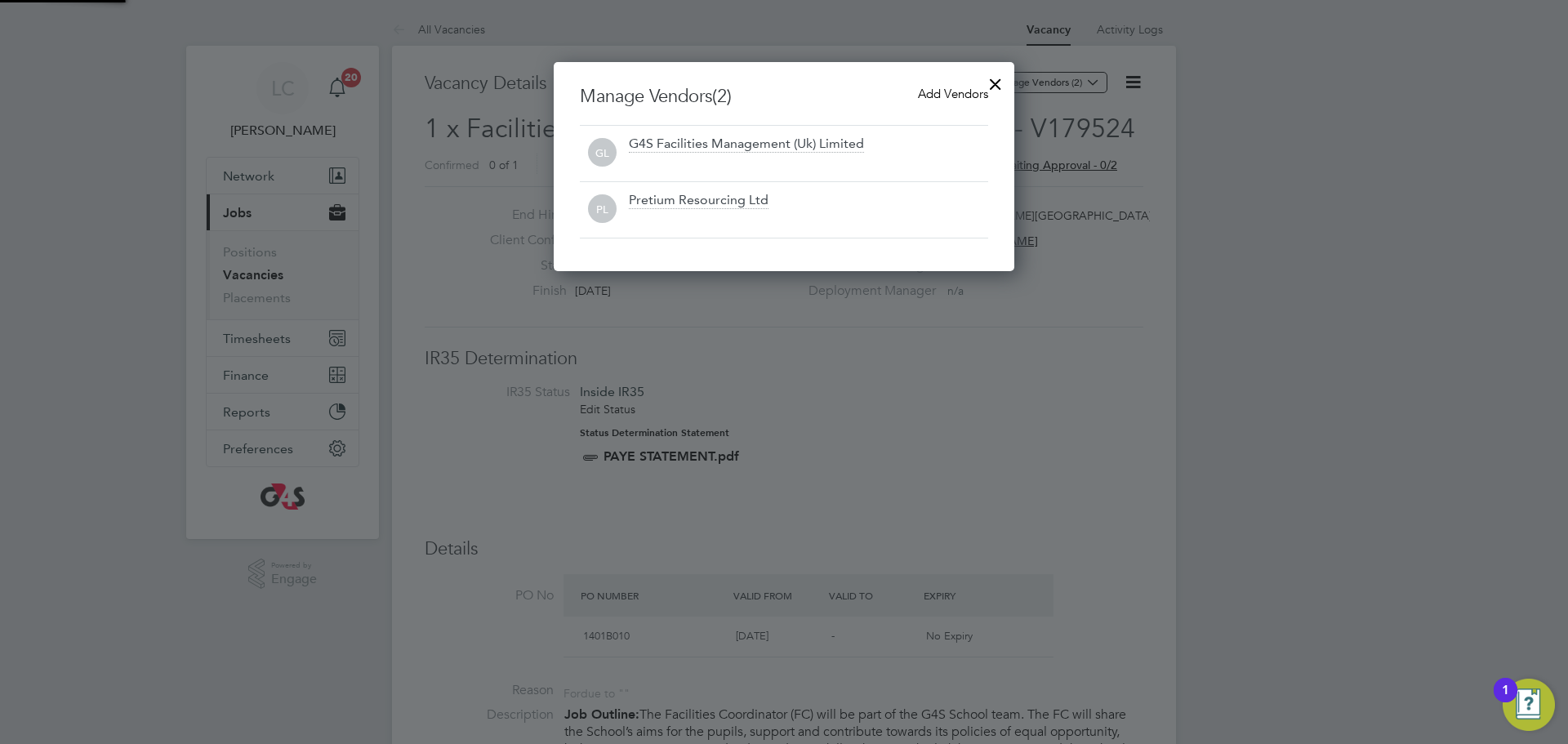
scroll to position [209, 462]
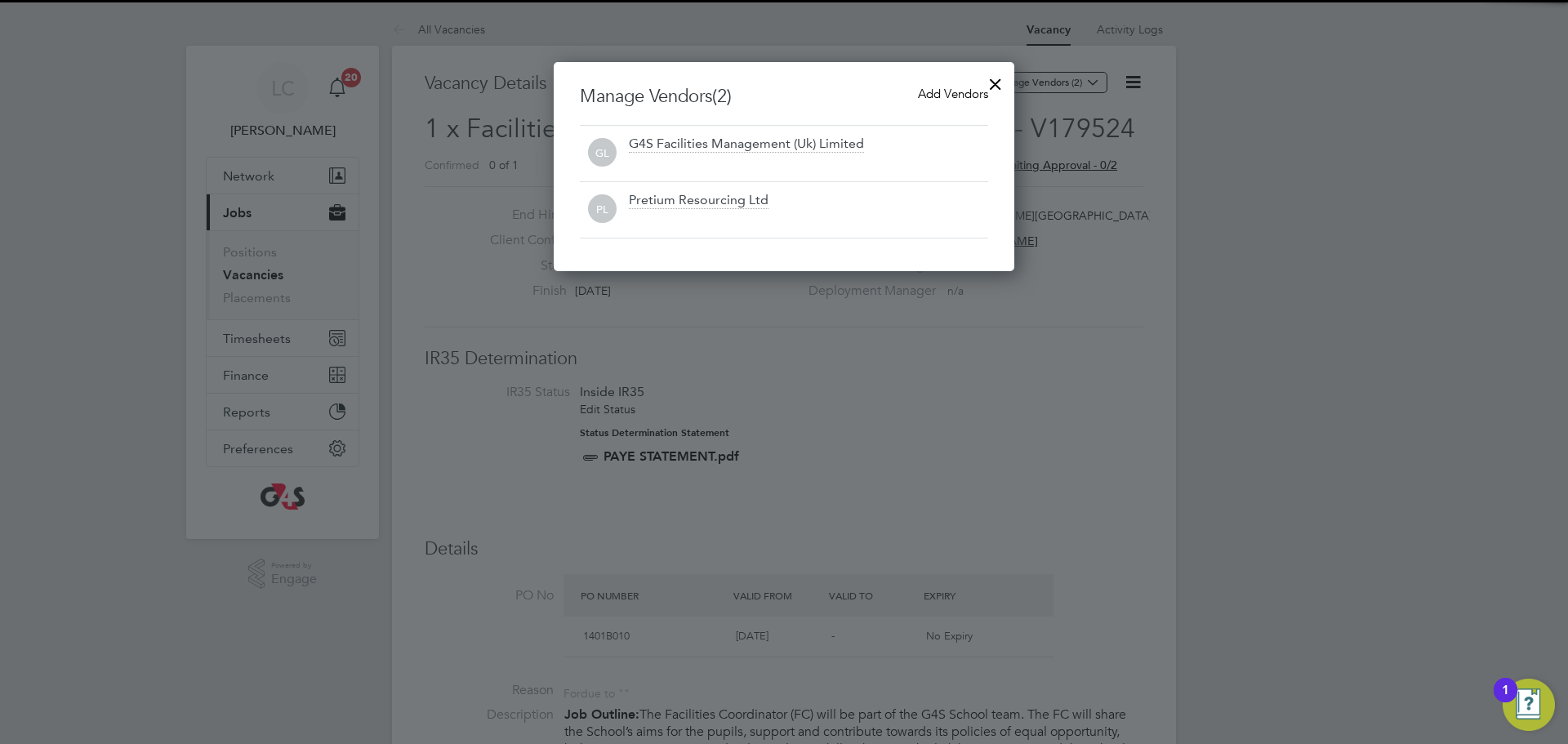
click at [948, 85] on div "Add Vendors" at bounding box center [953, 94] width 70 height 18
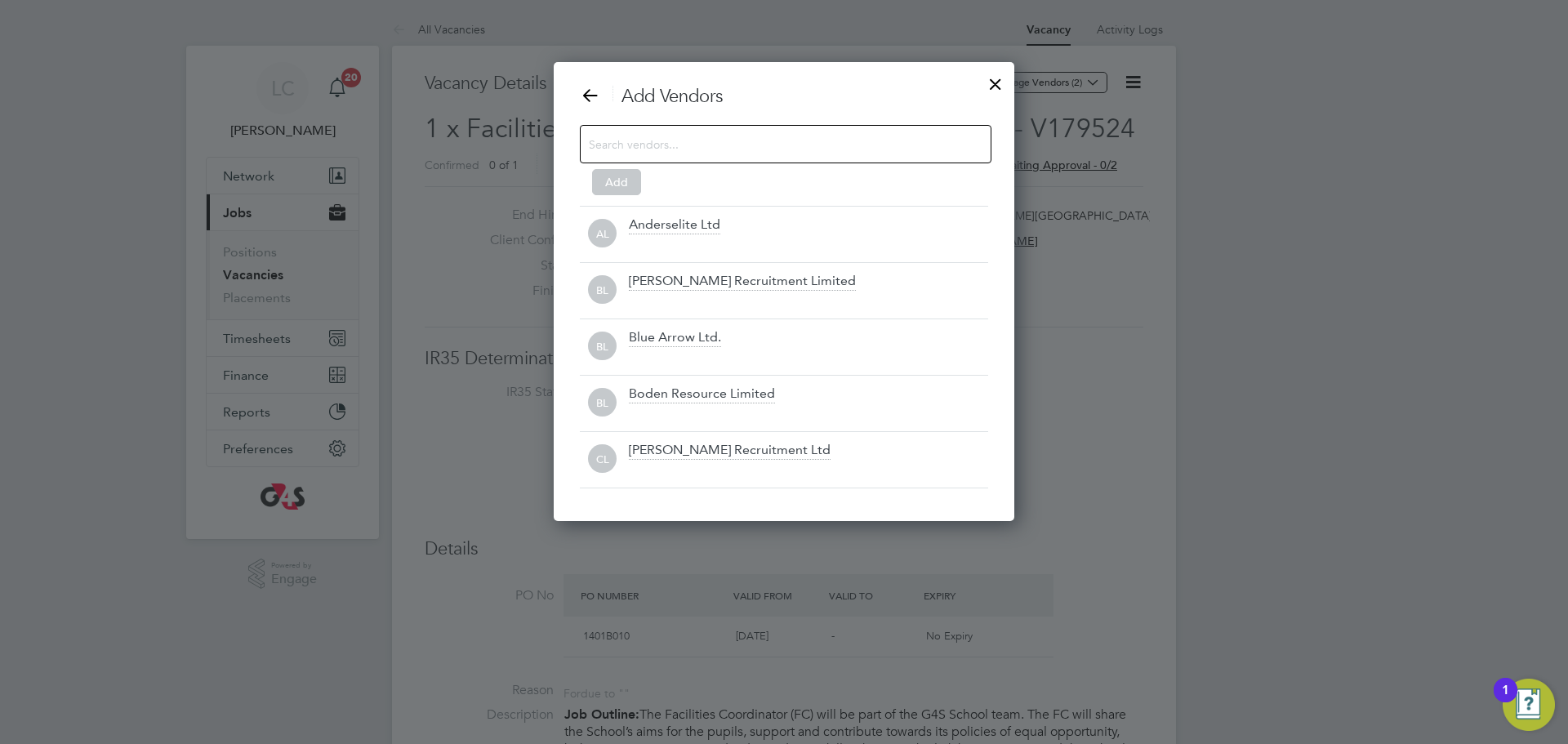
scroll to position [460, 462]
click at [691, 147] on input at bounding box center [772, 143] width 368 height 21
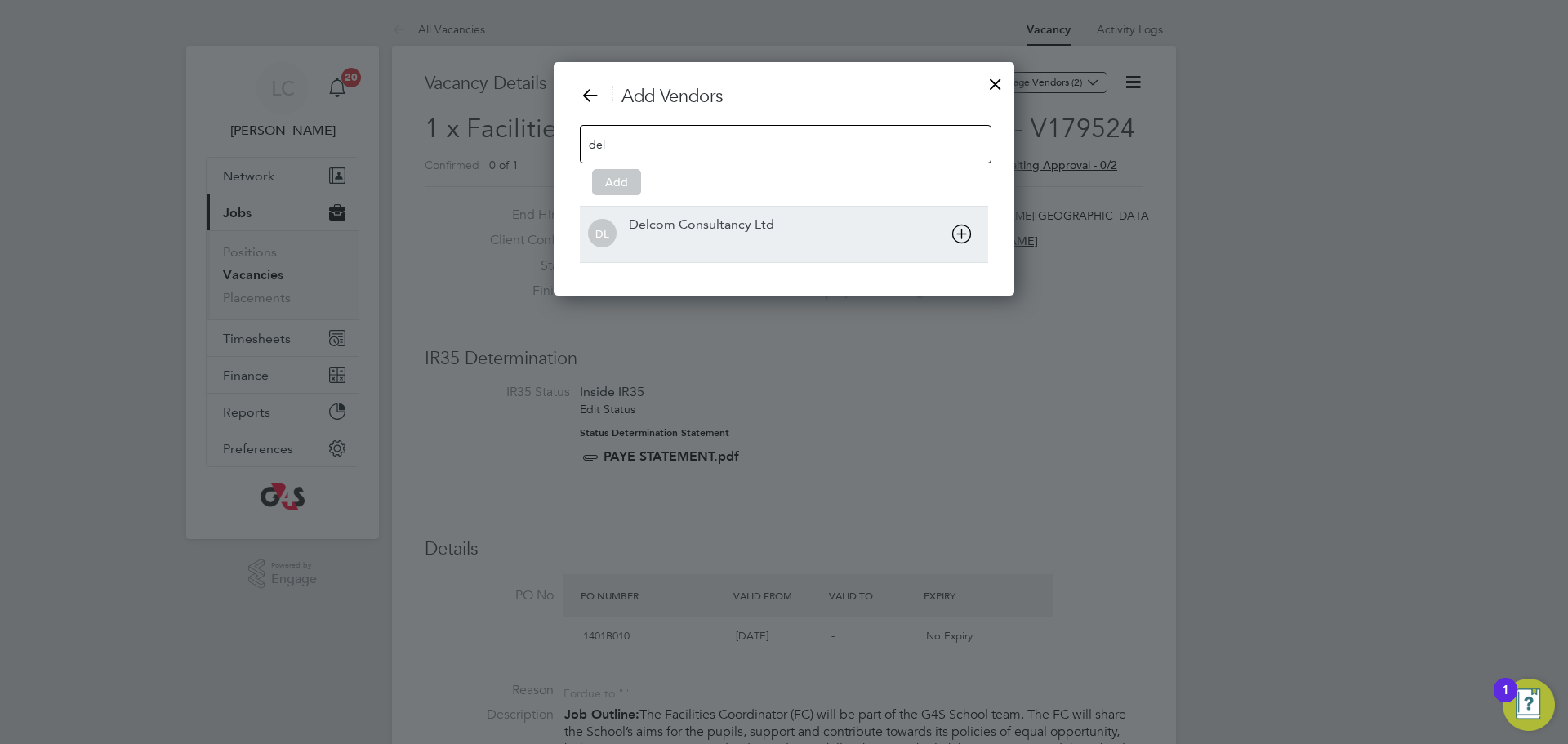
type input "del"
click at [673, 220] on div "Delcom Consultancy Ltd" at bounding box center [701, 225] width 145 height 18
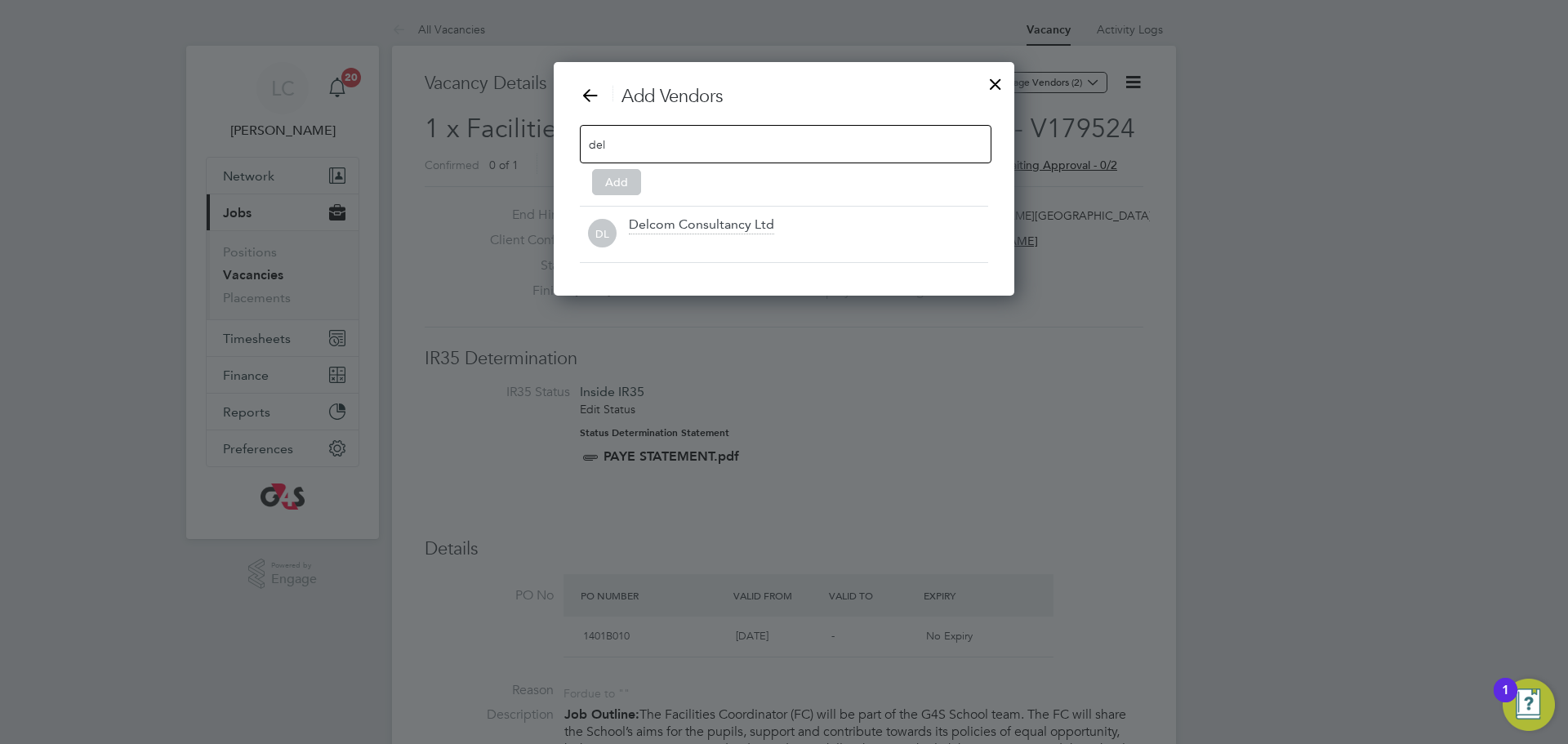
scroll to position [178, 462]
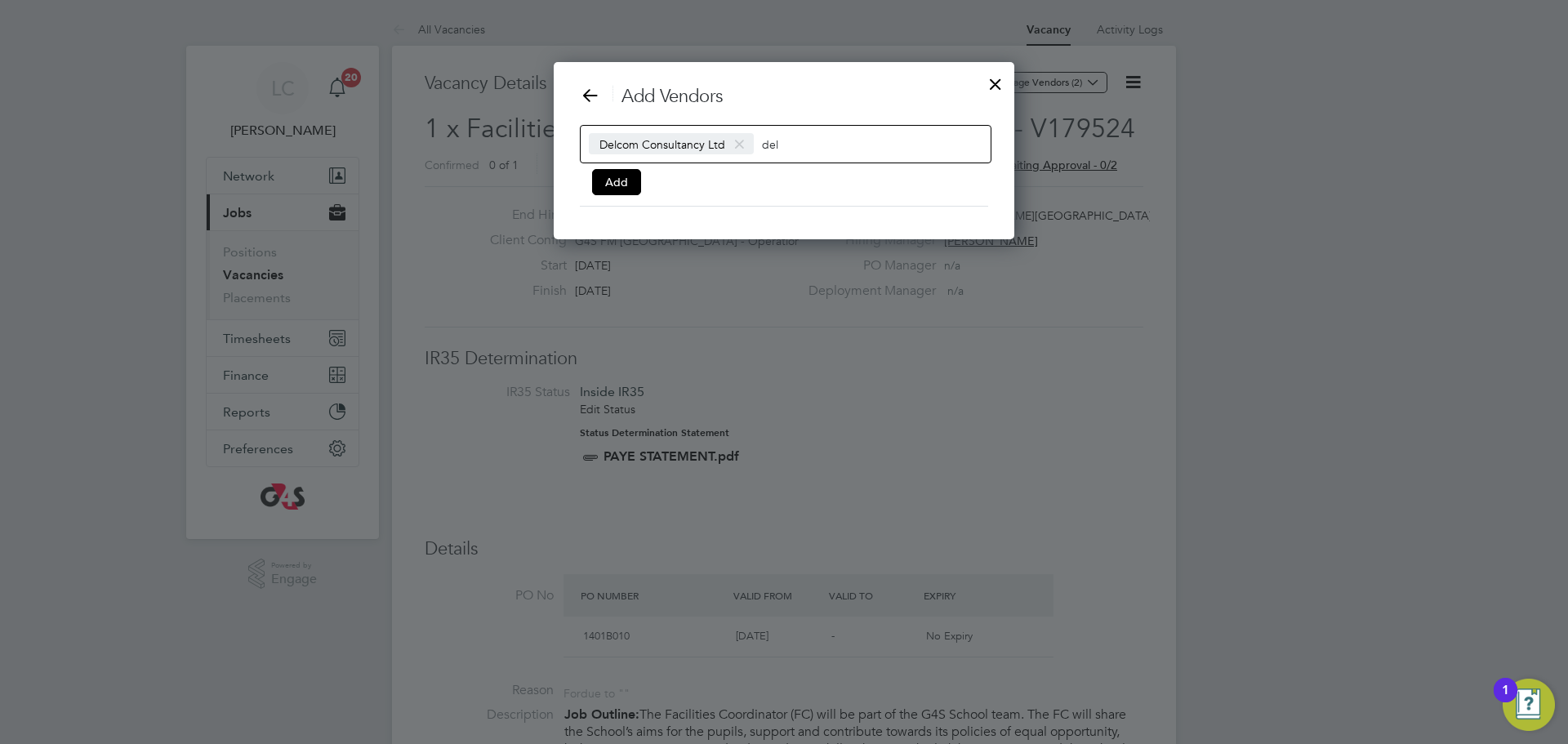
click at [638, 196] on div "Add Vendors Delcom Consultancy Ltd del Add" at bounding box center [784, 146] width 408 height 121
click at [631, 183] on button "Add" at bounding box center [616, 182] width 49 height 26
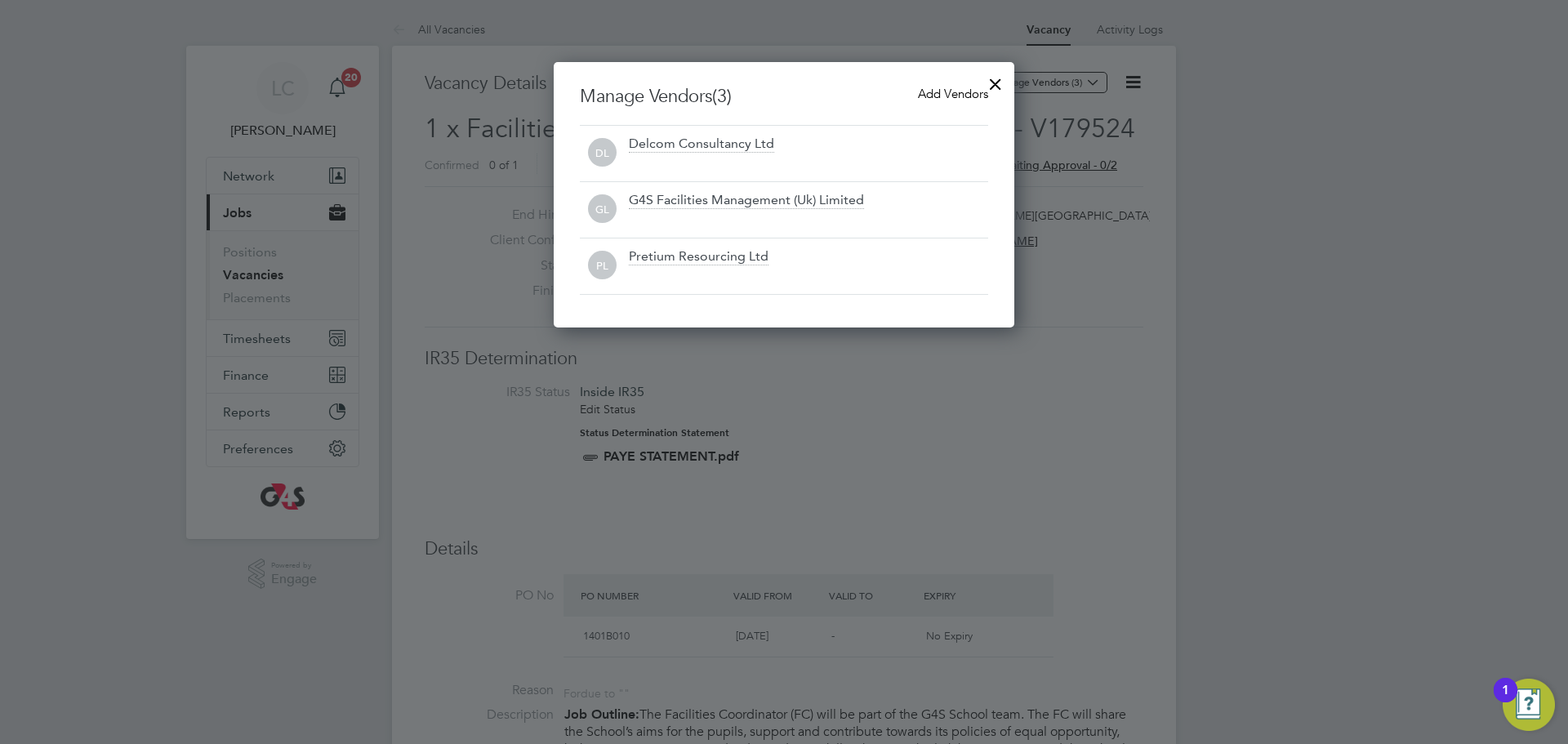
click at [992, 86] on div at bounding box center [995, 79] width 29 height 29
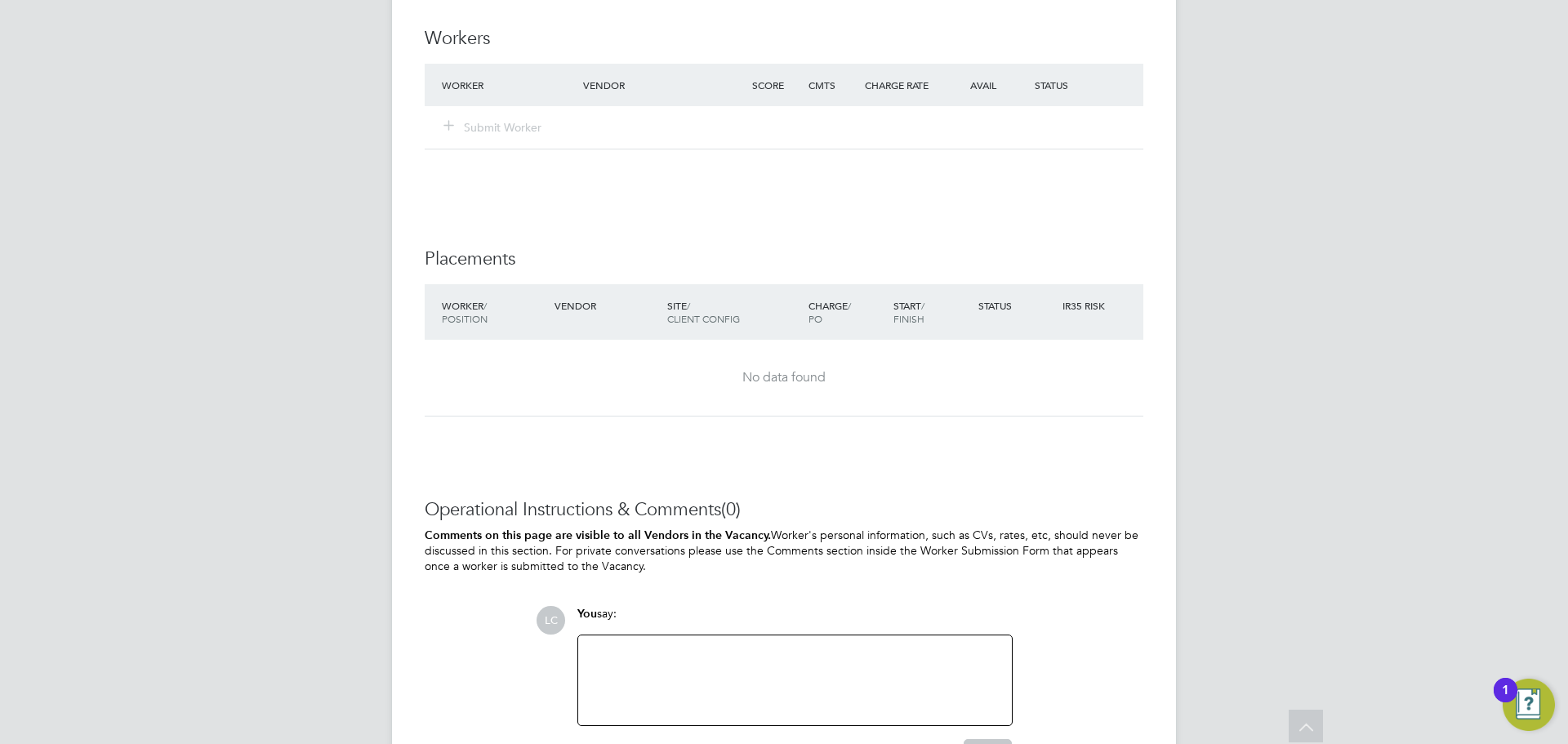
scroll to position [4052, 0]
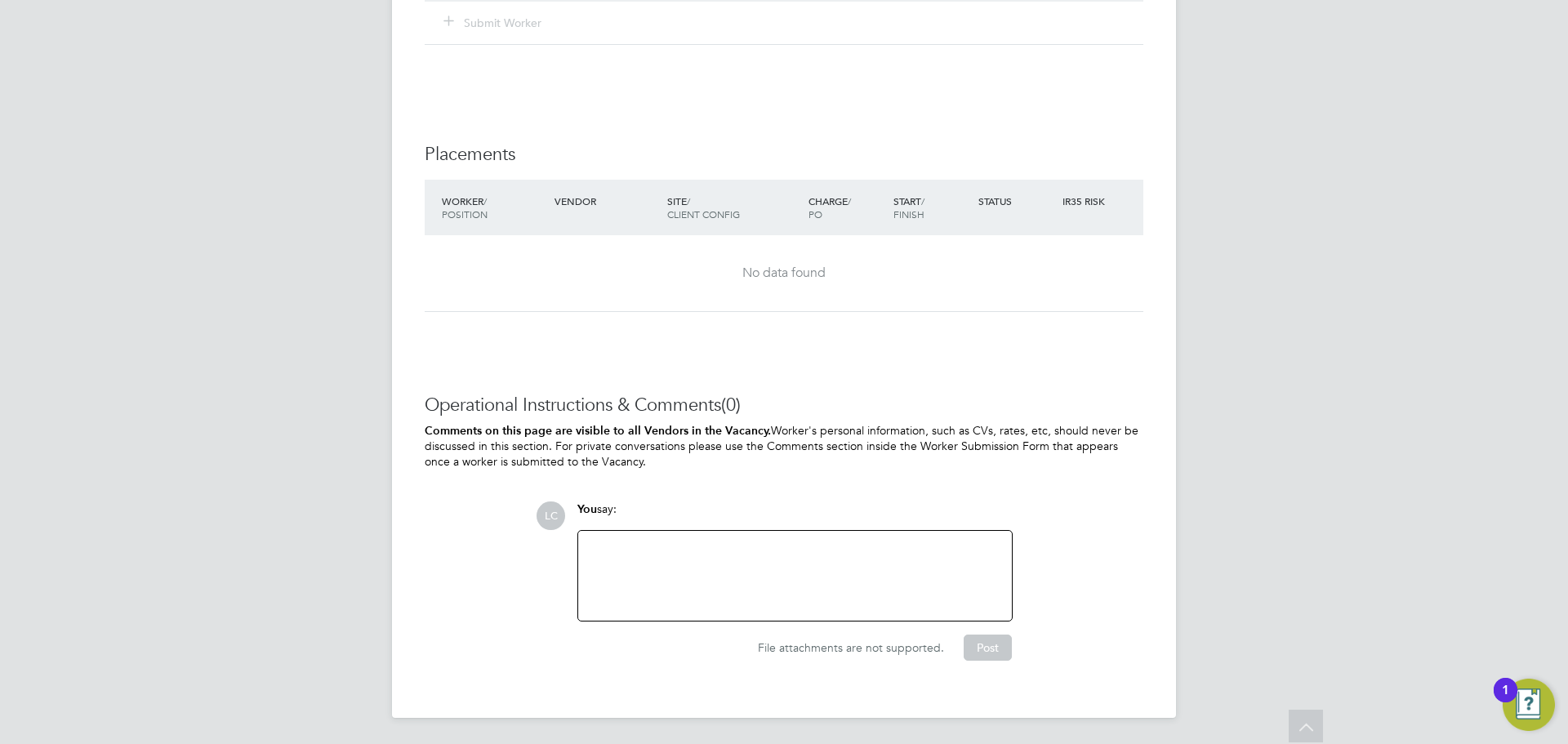
click at [736, 587] on div at bounding box center [795, 576] width 414 height 70
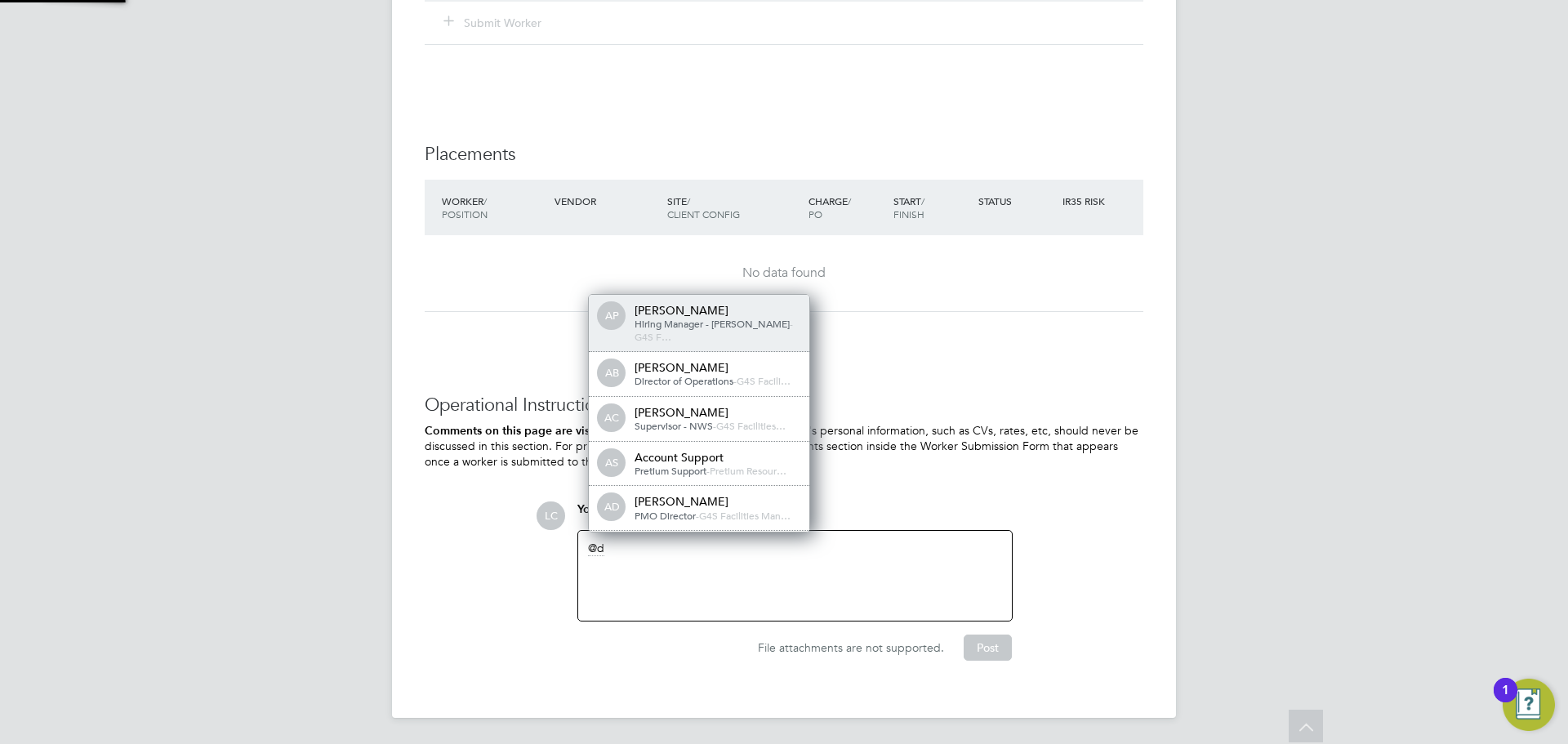
scroll to position [13, 164]
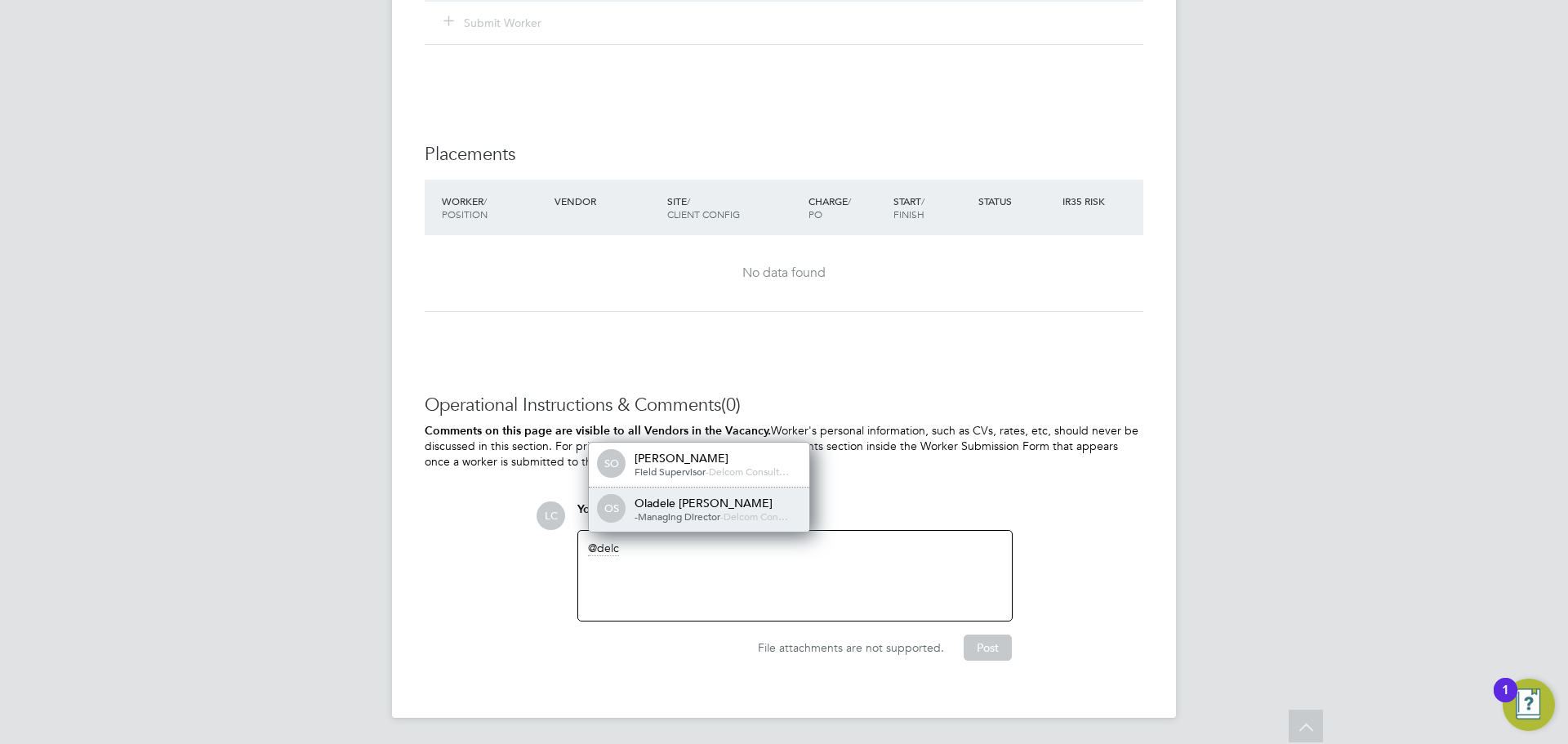
click at [753, 503] on div "Oladele [PERSON_NAME]" at bounding box center [716, 503] width 164 height 15
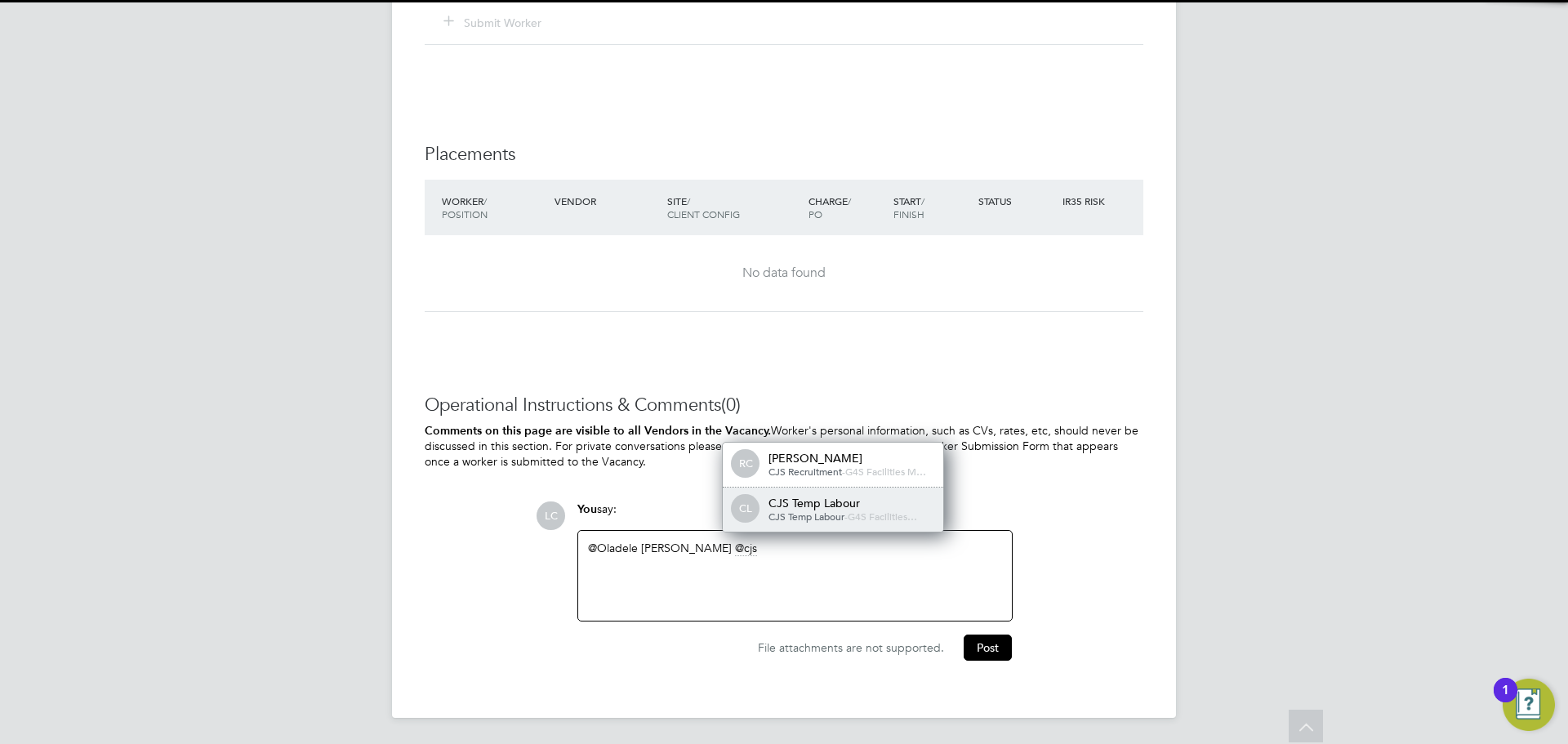
click at [813, 513] on span "CJS Temp Labour" at bounding box center [806, 515] width 76 height 13
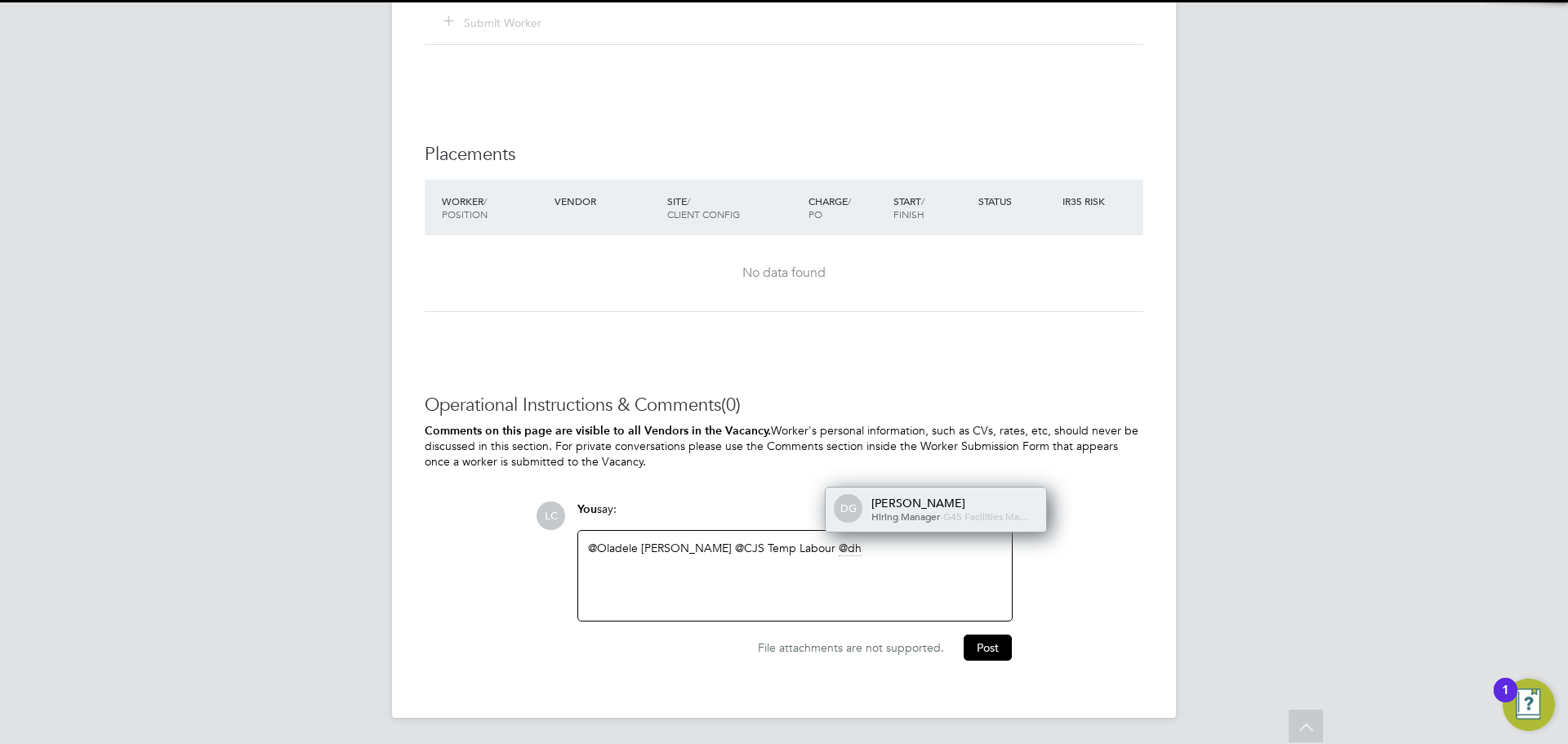
click at [915, 509] on span "Hiring Manager" at bounding box center [906, 515] width 69 height 13
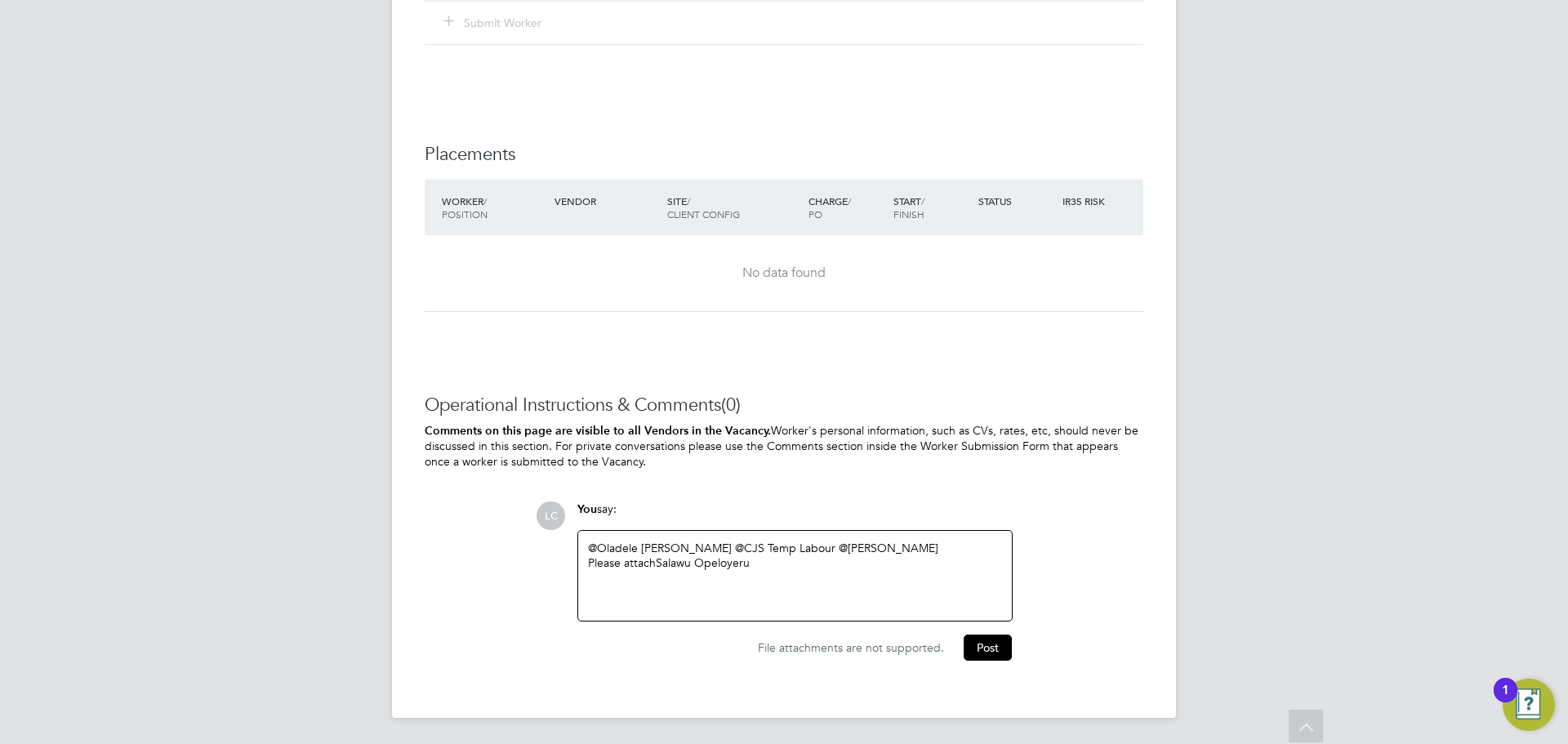
click at [885, 567] on div "Please attach Salawu Opeloyeru" at bounding box center [795, 562] width 414 height 15
click at [980, 649] on button "Post" at bounding box center [988, 647] width 48 height 26
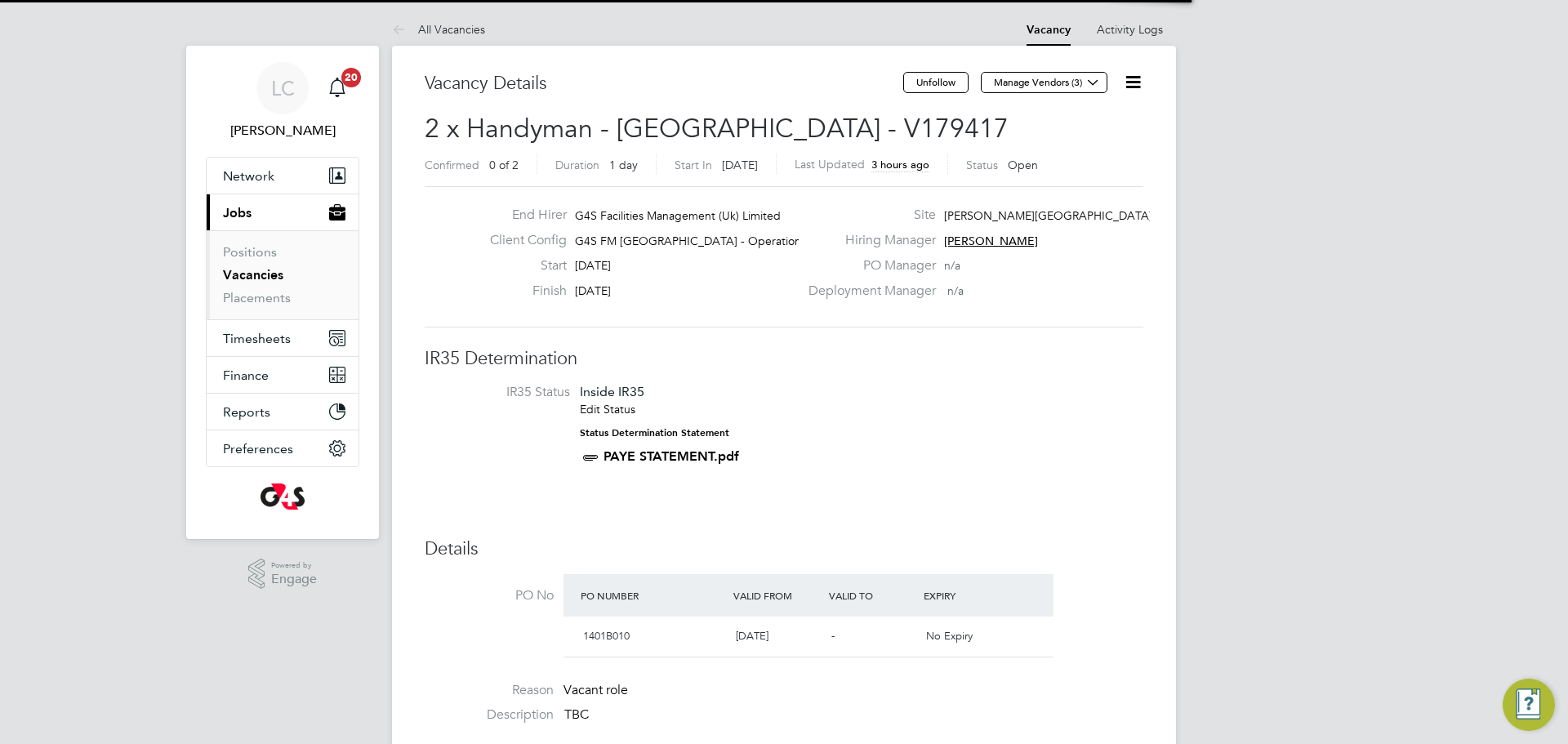
scroll to position [28, 154]
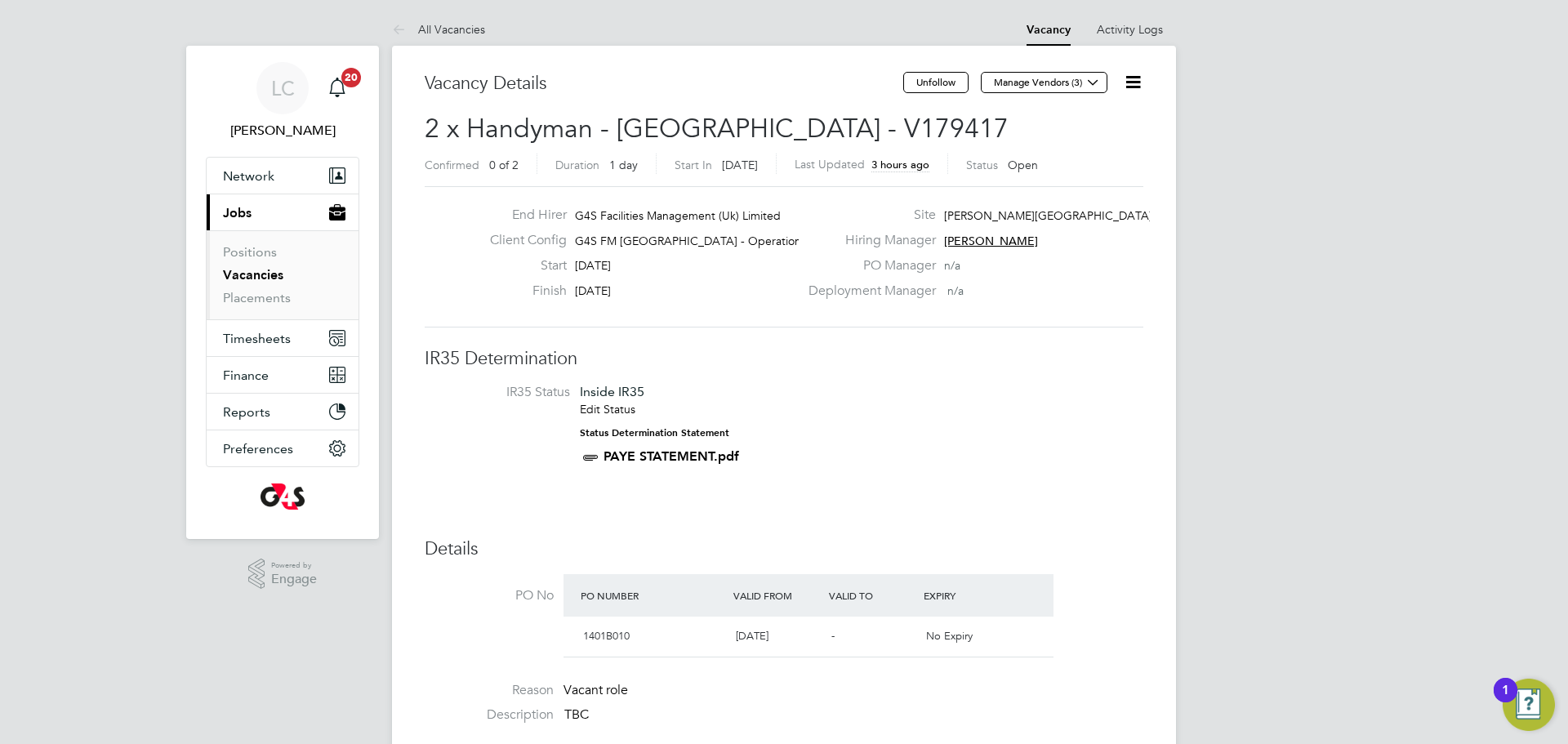
click at [1135, 88] on icon at bounding box center [1133, 82] width 20 height 20
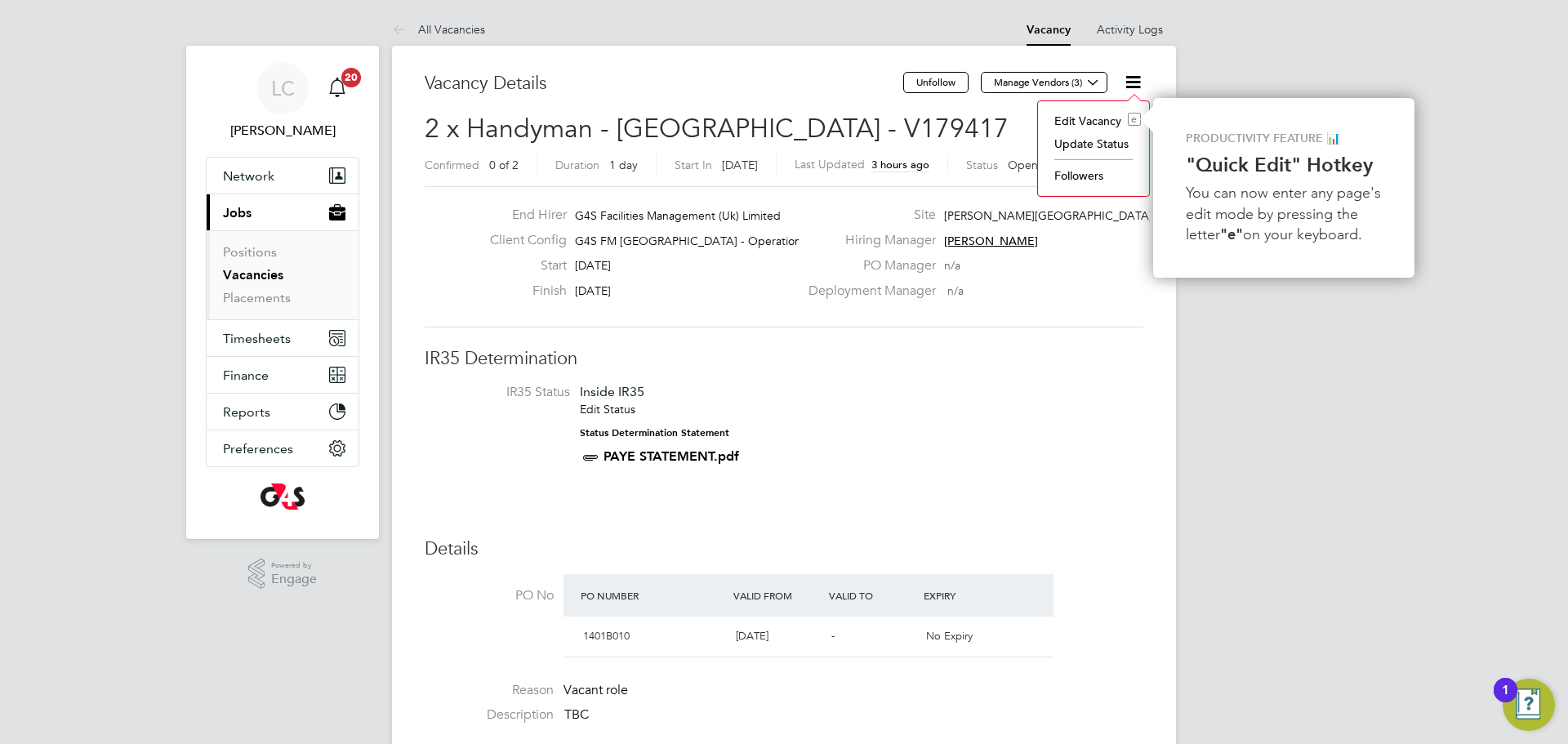
drag, startPoint x: 1097, startPoint y: 117, endPoint x: 1053, endPoint y: 195, distance: 89.6
click at [1097, 118] on li "Edit Vacancy e" at bounding box center [1093, 120] width 95 height 23
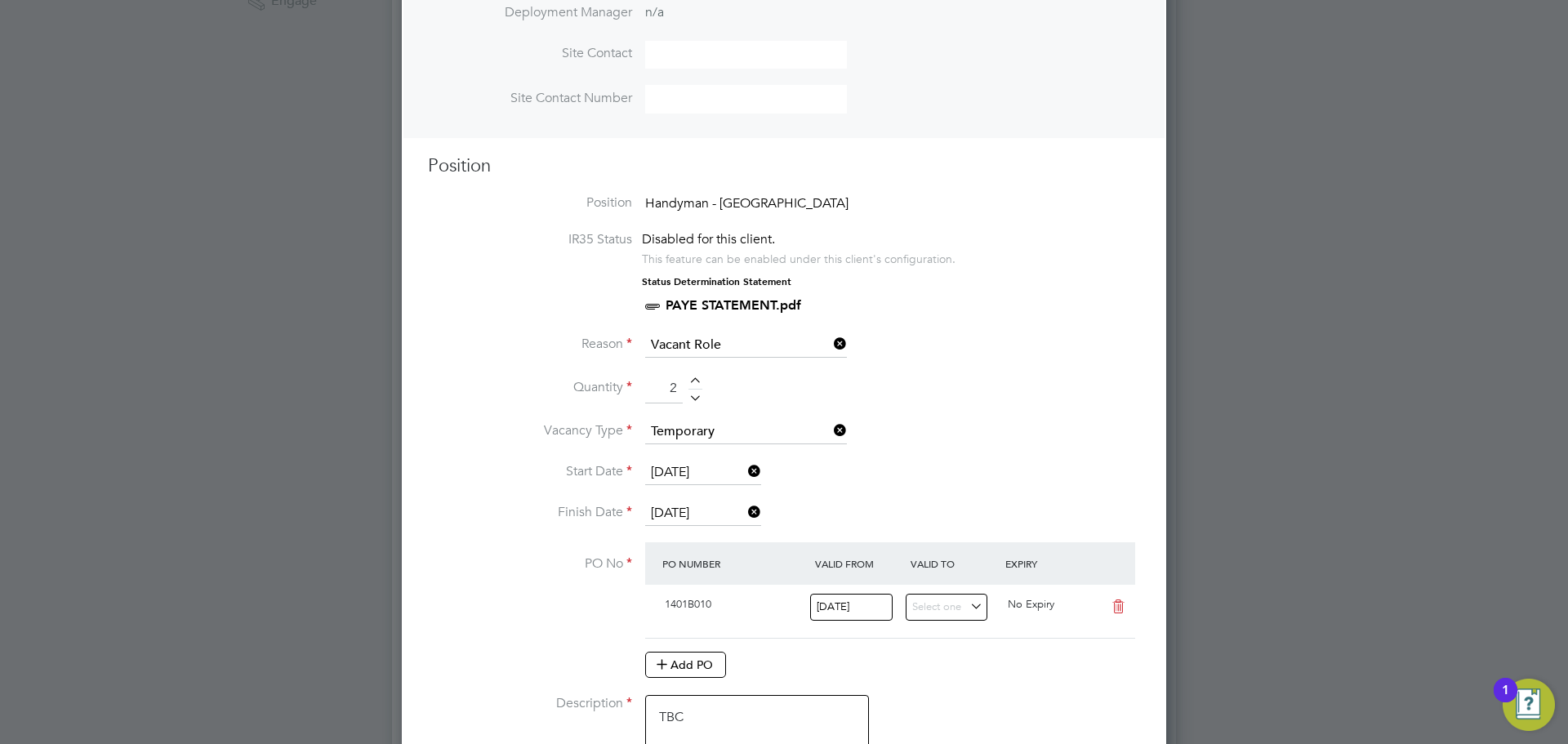
scroll to position [579, 0]
drag, startPoint x: 706, startPoint y: 508, endPoint x: 733, endPoint y: 508, distance: 27.0
click at [706, 508] on input "29 Aug 2025" at bounding box center [704, 513] width 116 height 25
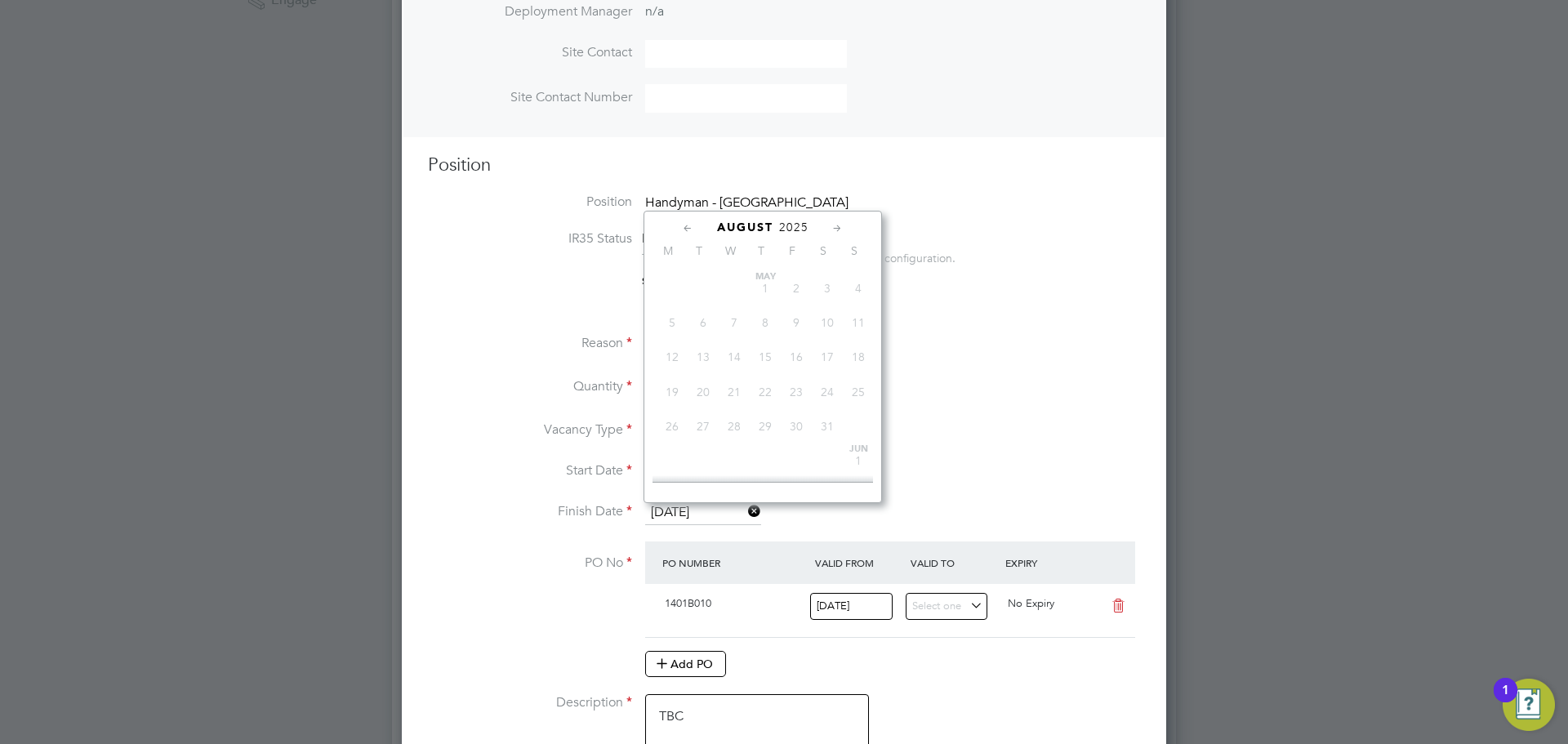
scroll to position [653, 0]
click at [832, 340] on span "30" at bounding box center [827, 325] width 31 height 31
type input "30 Aug 2025"
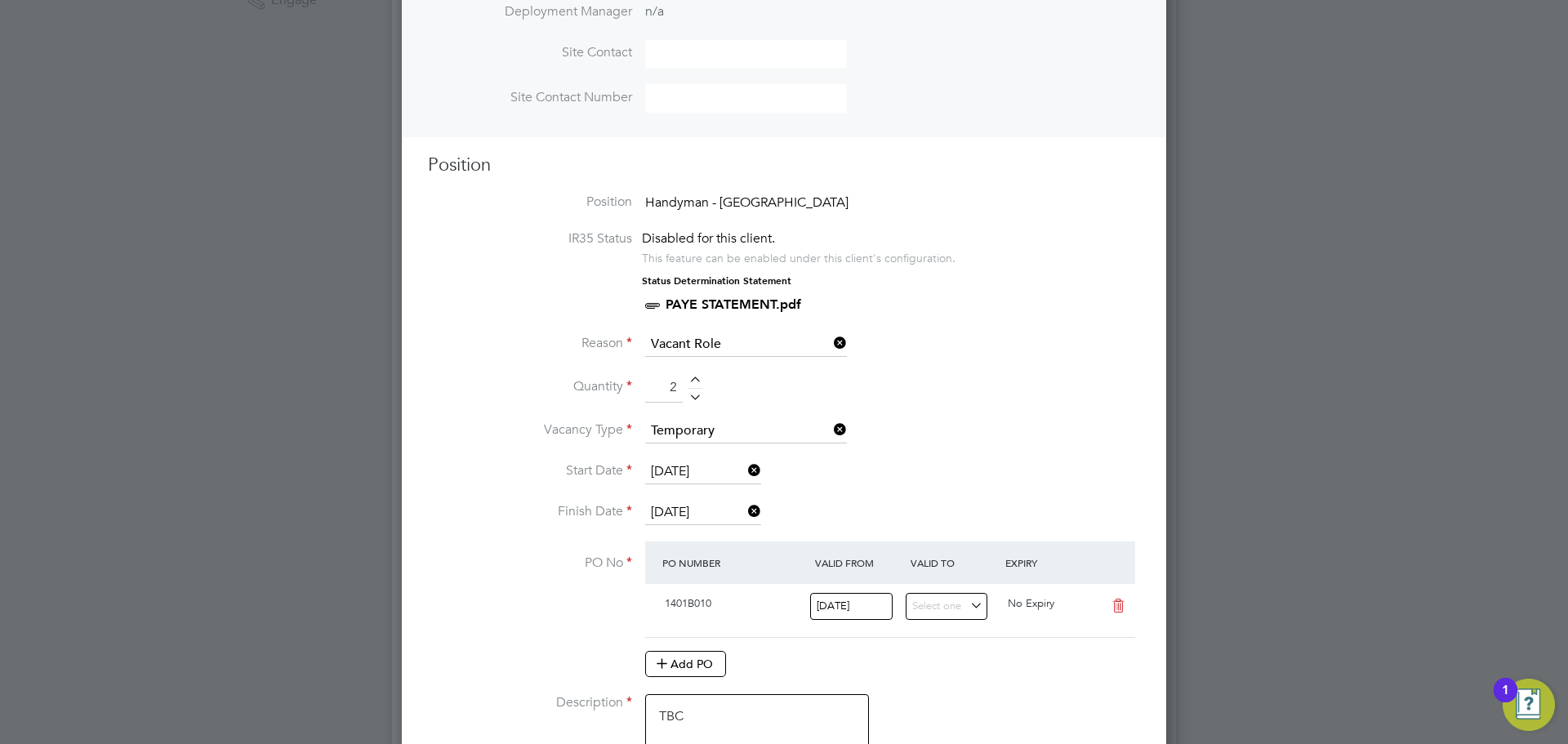
click at [859, 480] on li "Start Date 29 Aug 2025" at bounding box center [784, 480] width 712 height 40
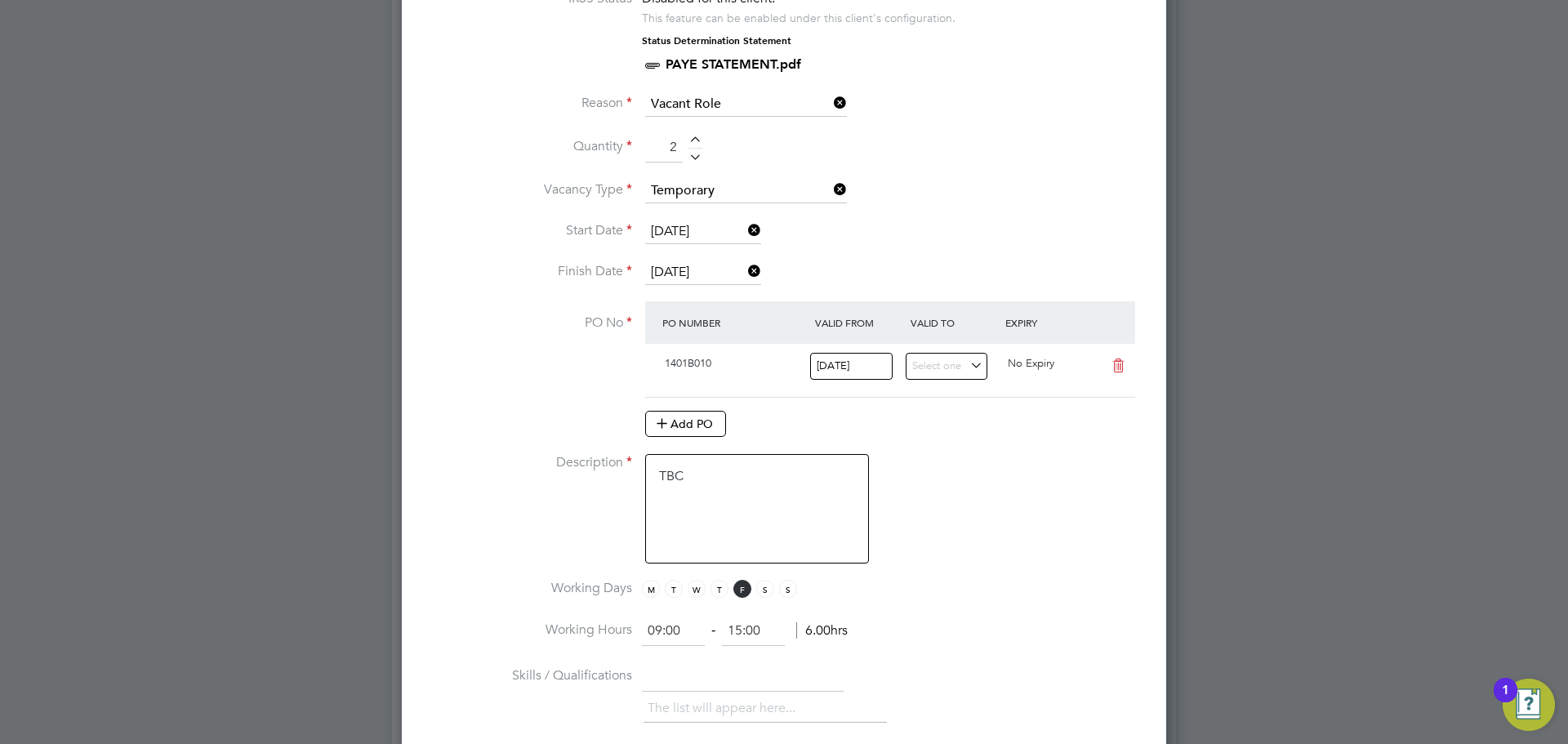
scroll to position [922, 0]
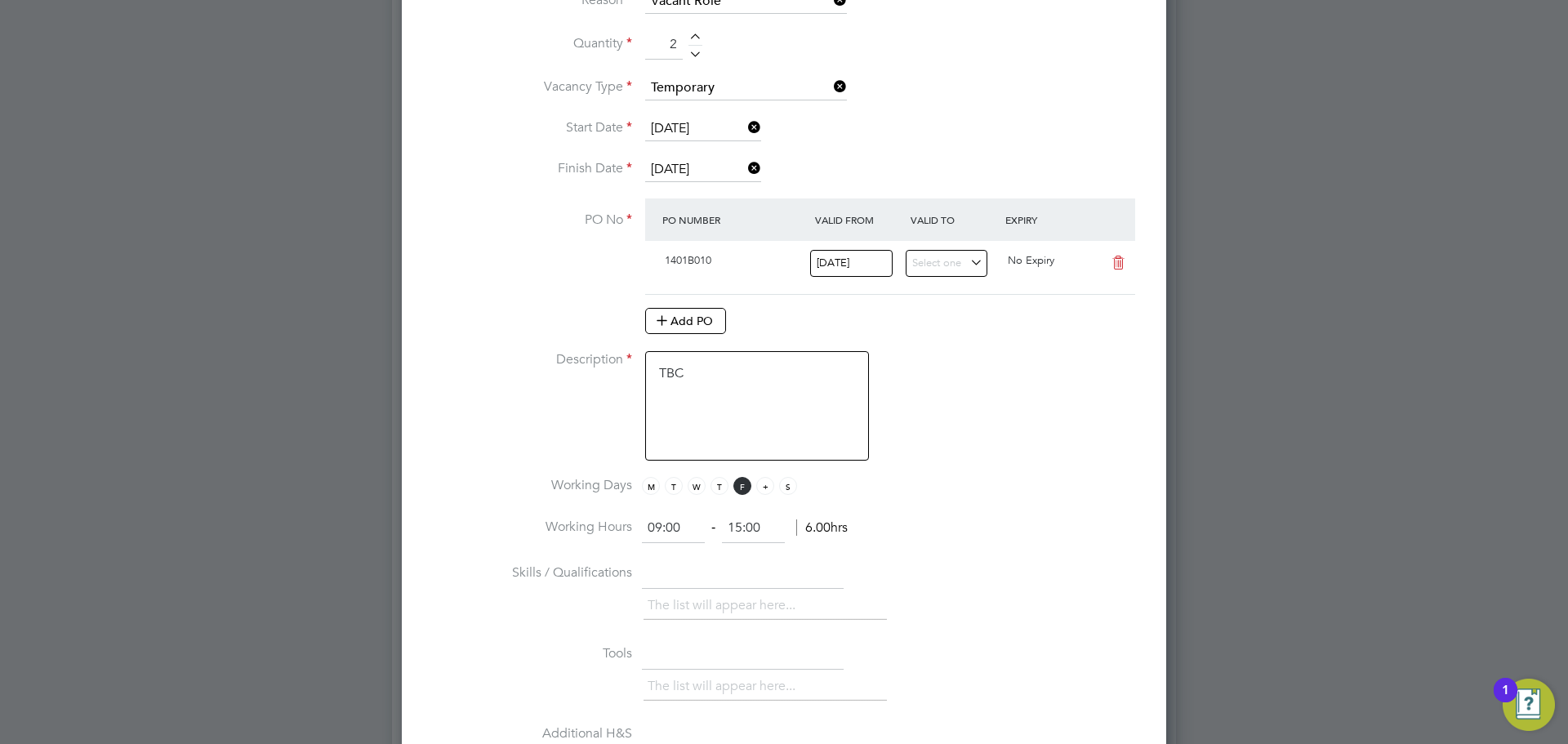
click at [763, 492] on span "S" at bounding box center [765, 485] width 18 height 18
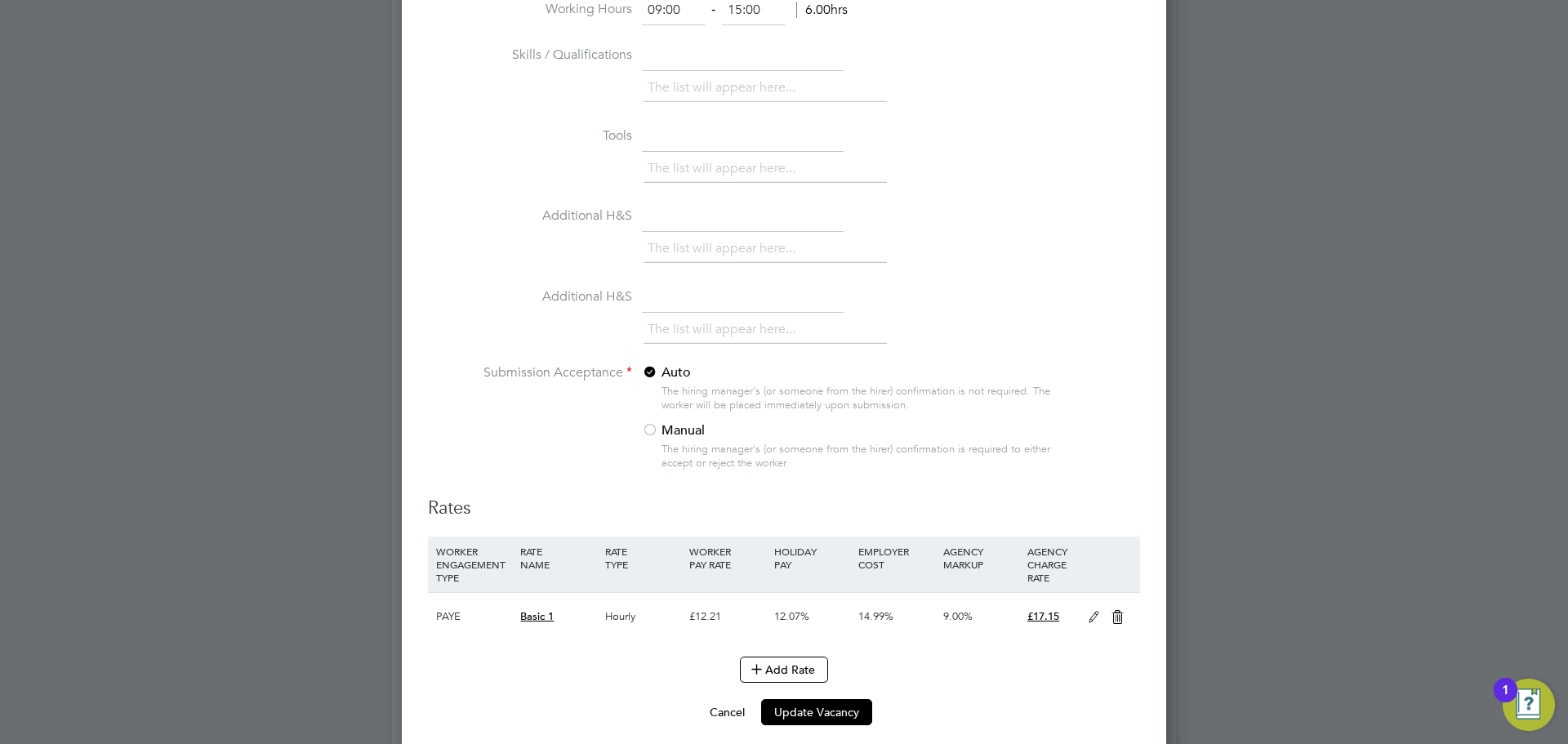
scroll to position [1674, 0]
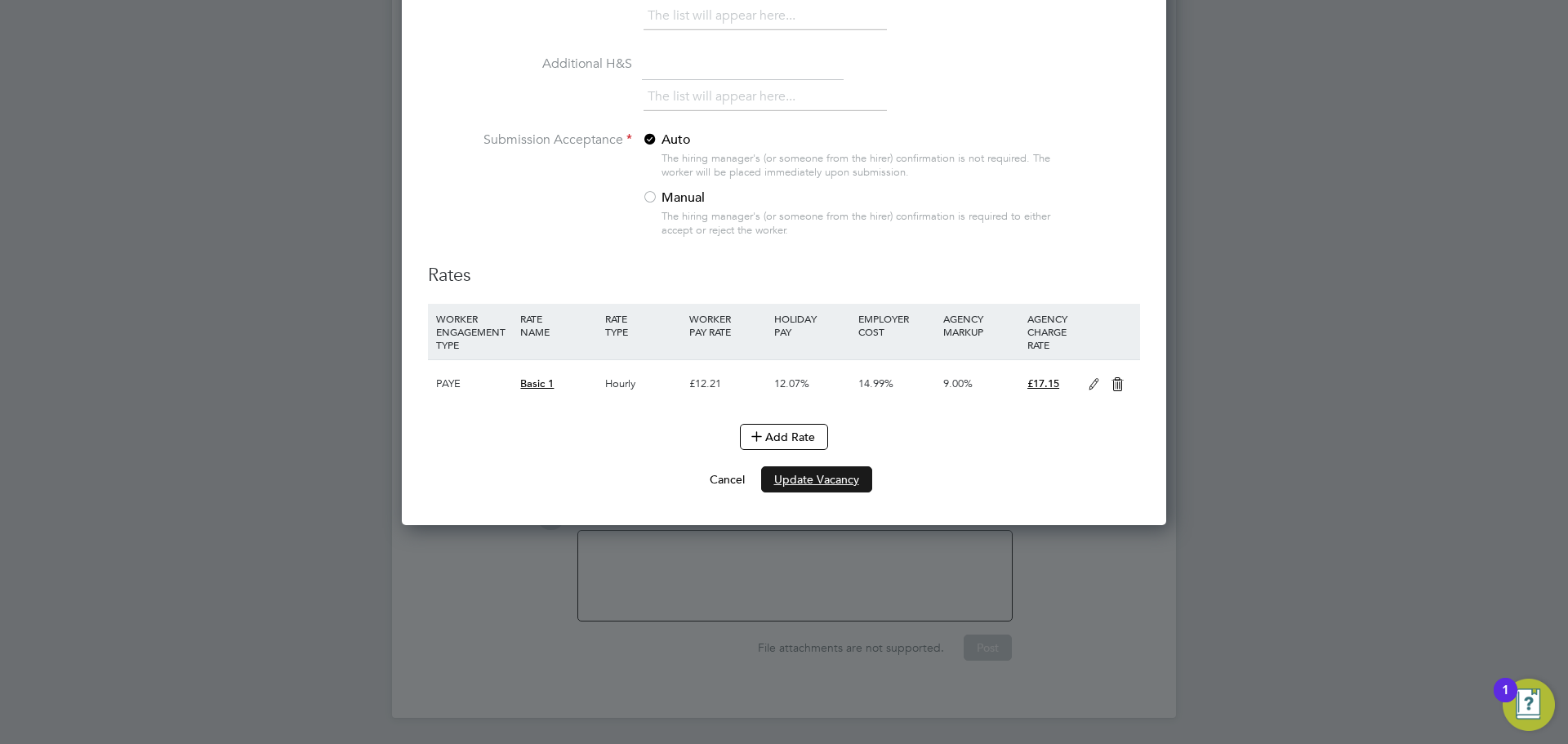
click at [841, 487] on button "Update Vacancy" at bounding box center [816, 479] width 111 height 26
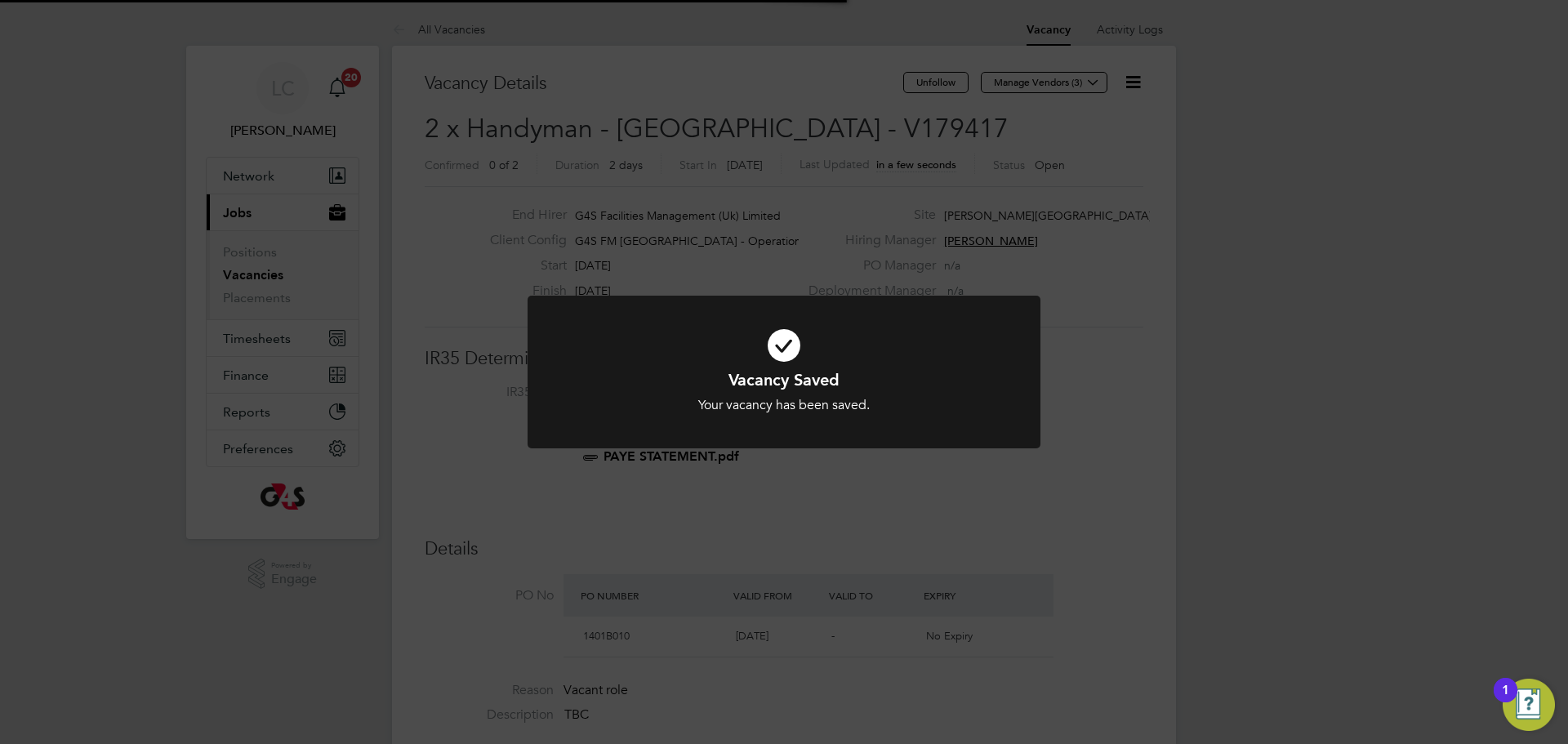
scroll to position [1003, 0]
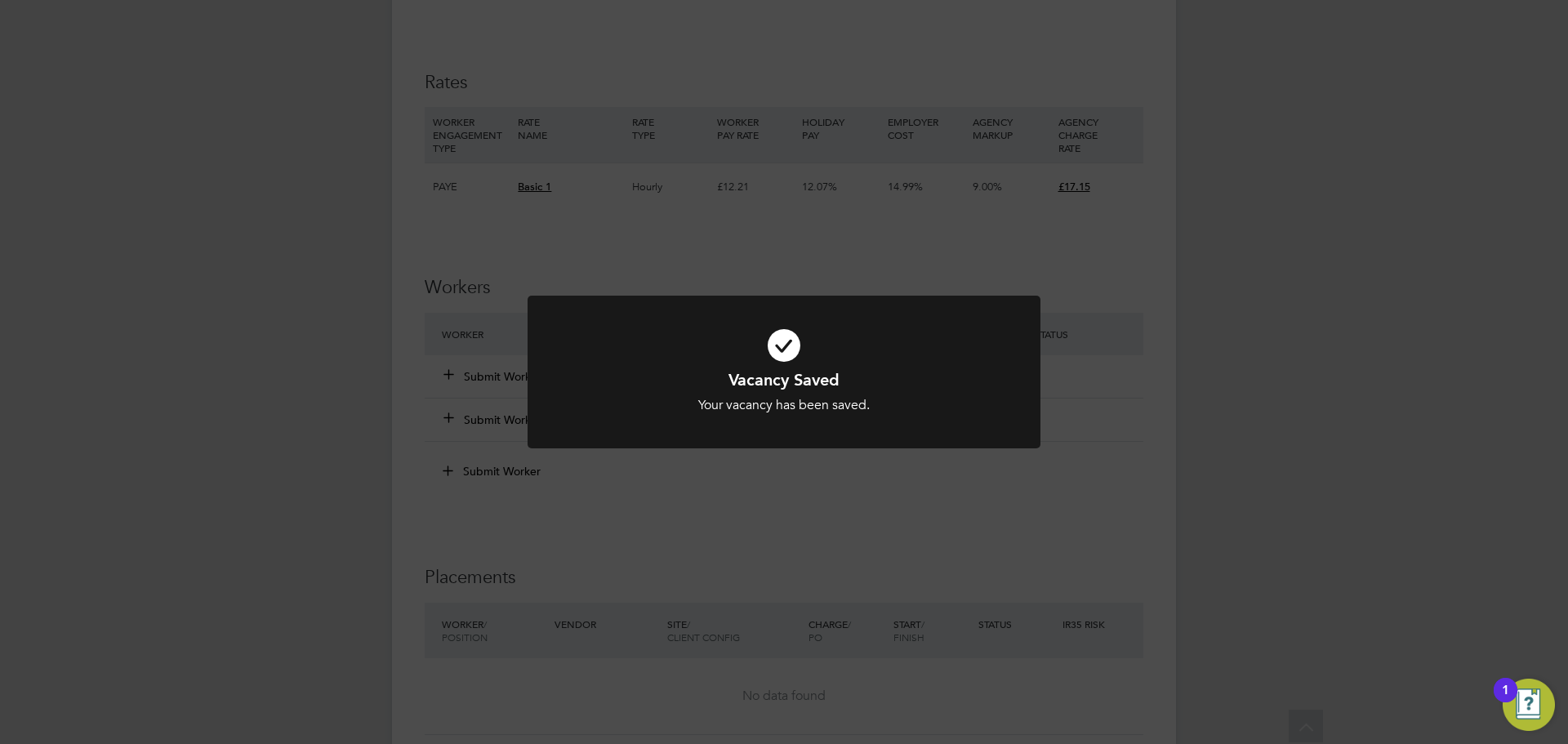
drag, startPoint x: 748, startPoint y: 267, endPoint x: 738, endPoint y: 243, distance: 26.0
click at [748, 264] on div "Vacancy Saved Your vacancy has been saved. Cancel Okay" at bounding box center [784, 372] width 1568 height 744
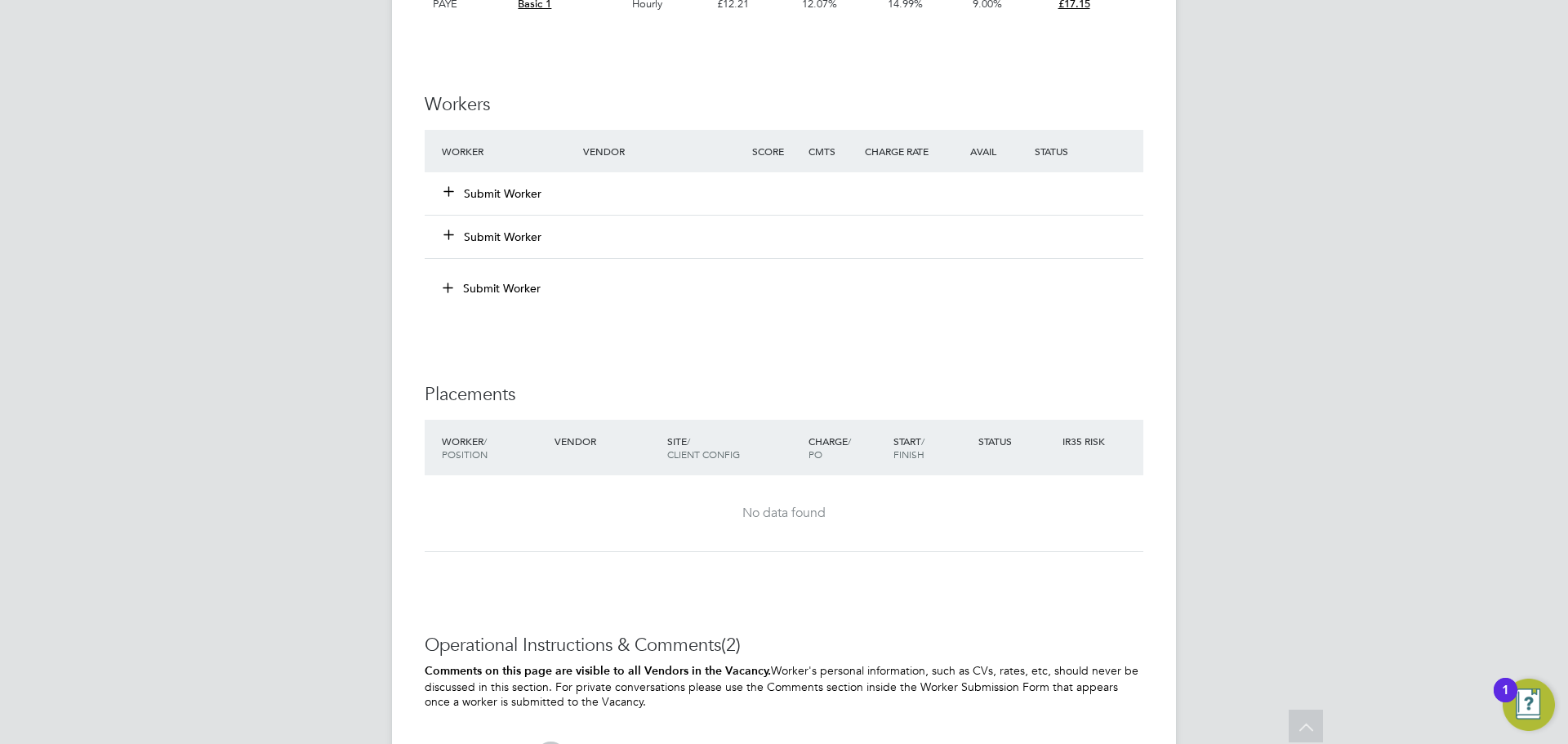
scroll to position [1674, 0]
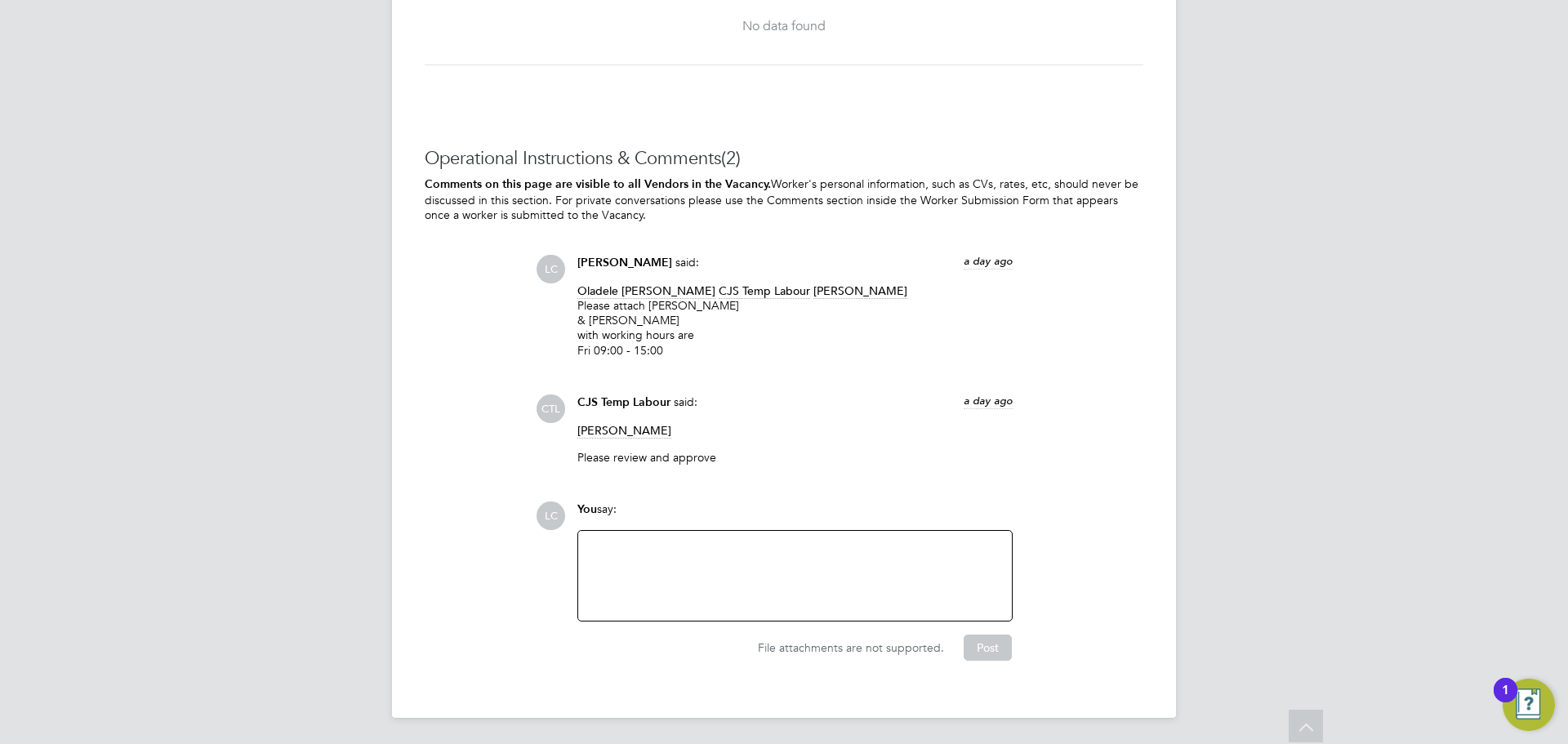
click at [720, 569] on div at bounding box center [795, 576] width 414 height 70
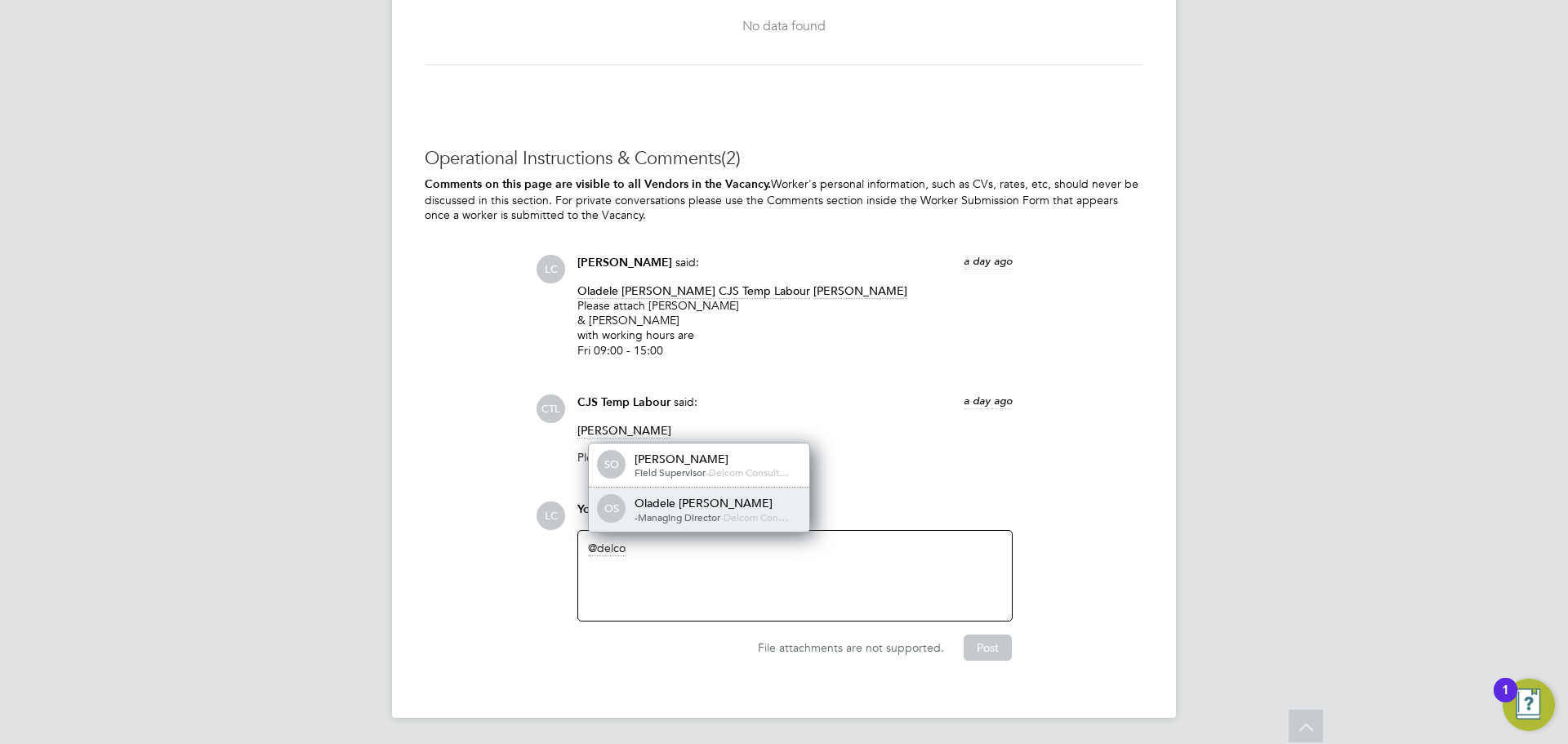
click at [729, 510] on span "Delcom Con…" at bounding box center [755, 516] width 64 height 13
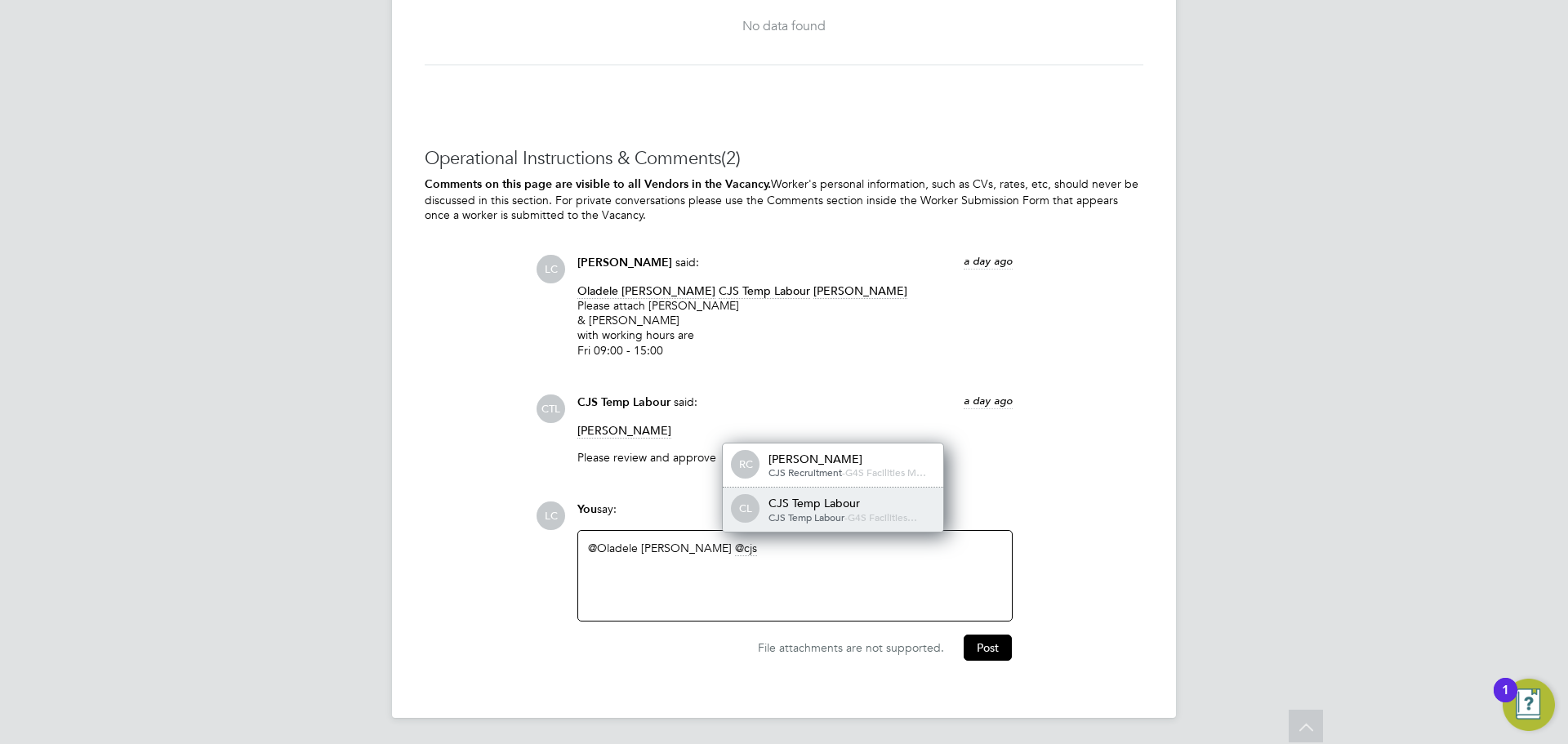
click at [841, 499] on div "CJS Temp Labour" at bounding box center [850, 503] width 164 height 15
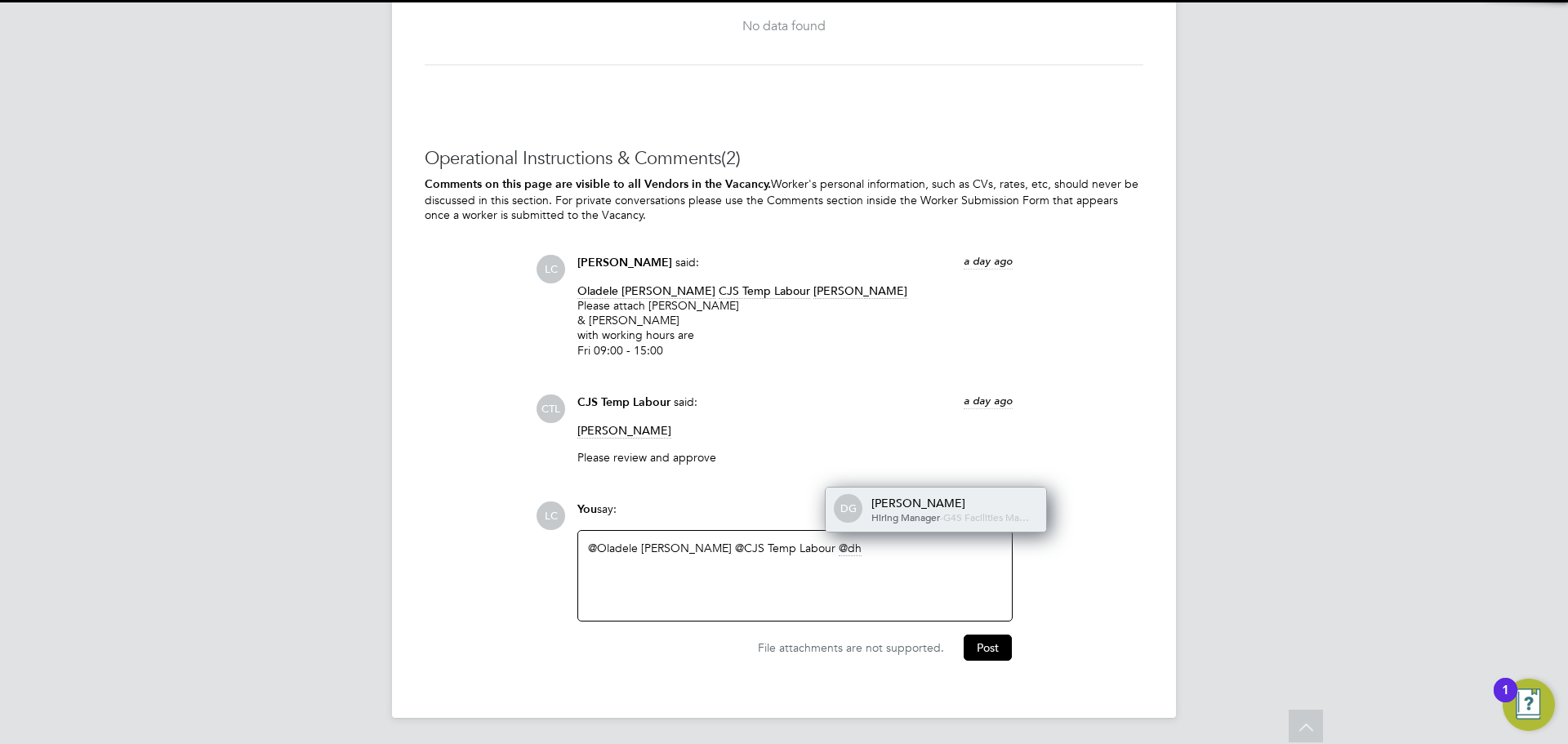
click at [911, 510] on span "Hiring Manager" at bounding box center [906, 516] width 69 height 13
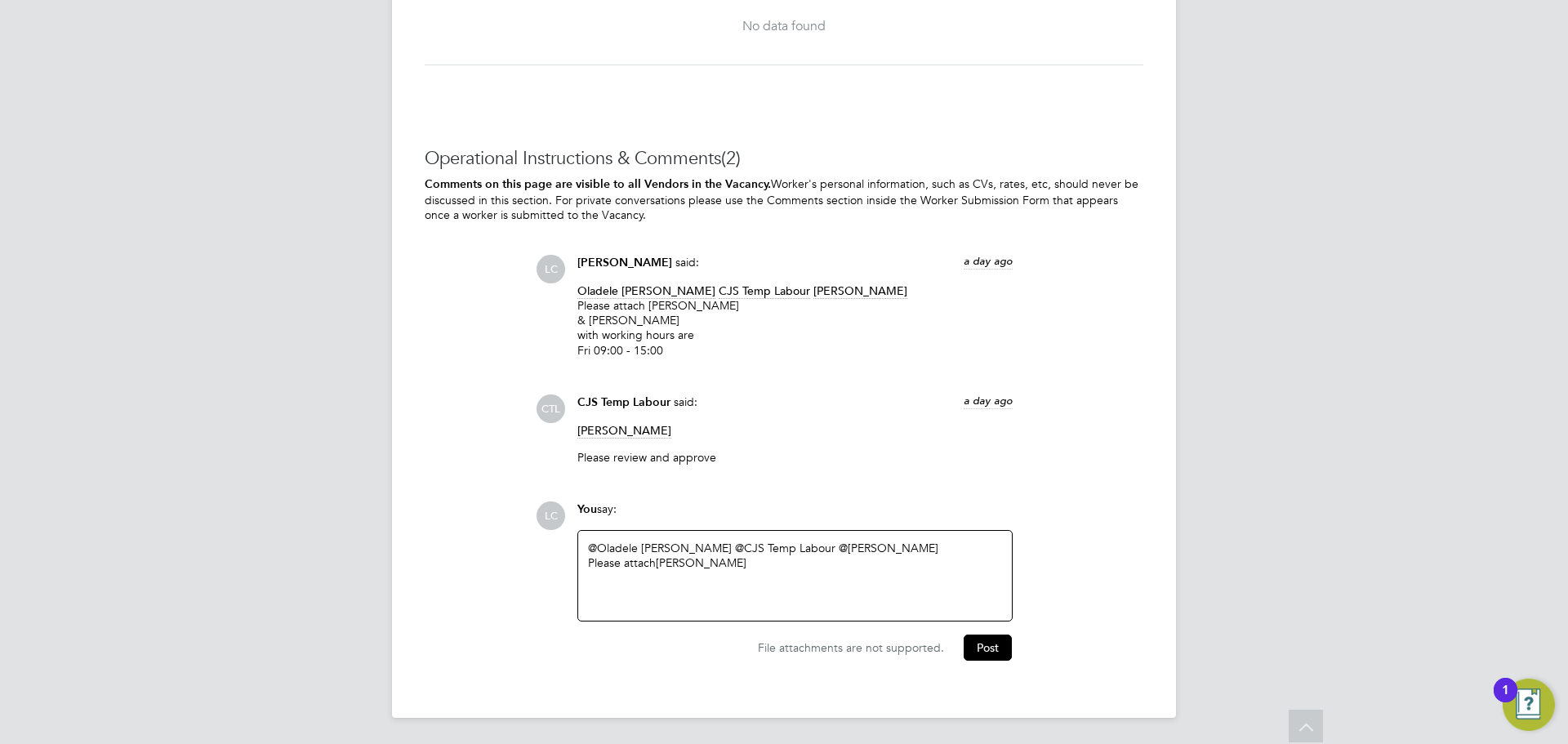
click at [792, 573] on div "@Oladele Peter Shosanya ​ @CJS Temp Labour ​ @dharmisha gohil ​ Please attach A…" at bounding box center [795, 576] width 414 height 70
drag, startPoint x: 656, startPoint y: 565, endPoint x: 738, endPoint y: 567, distance: 82.0
click at [738, 567] on div "Please attach Alausa Waliu" at bounding box center [795, 562] width 414 height 15
click at [704, 580] on div "with working" at bounding box center [795, 578] width 414 height 15
click at [757, 602] on div "@Oladele Peter Shosanya ​ @CJS Temp Labour ​ @dharmisha gohil ​ Please attach A…" at bounding box center [795, 576] width 414 height 70
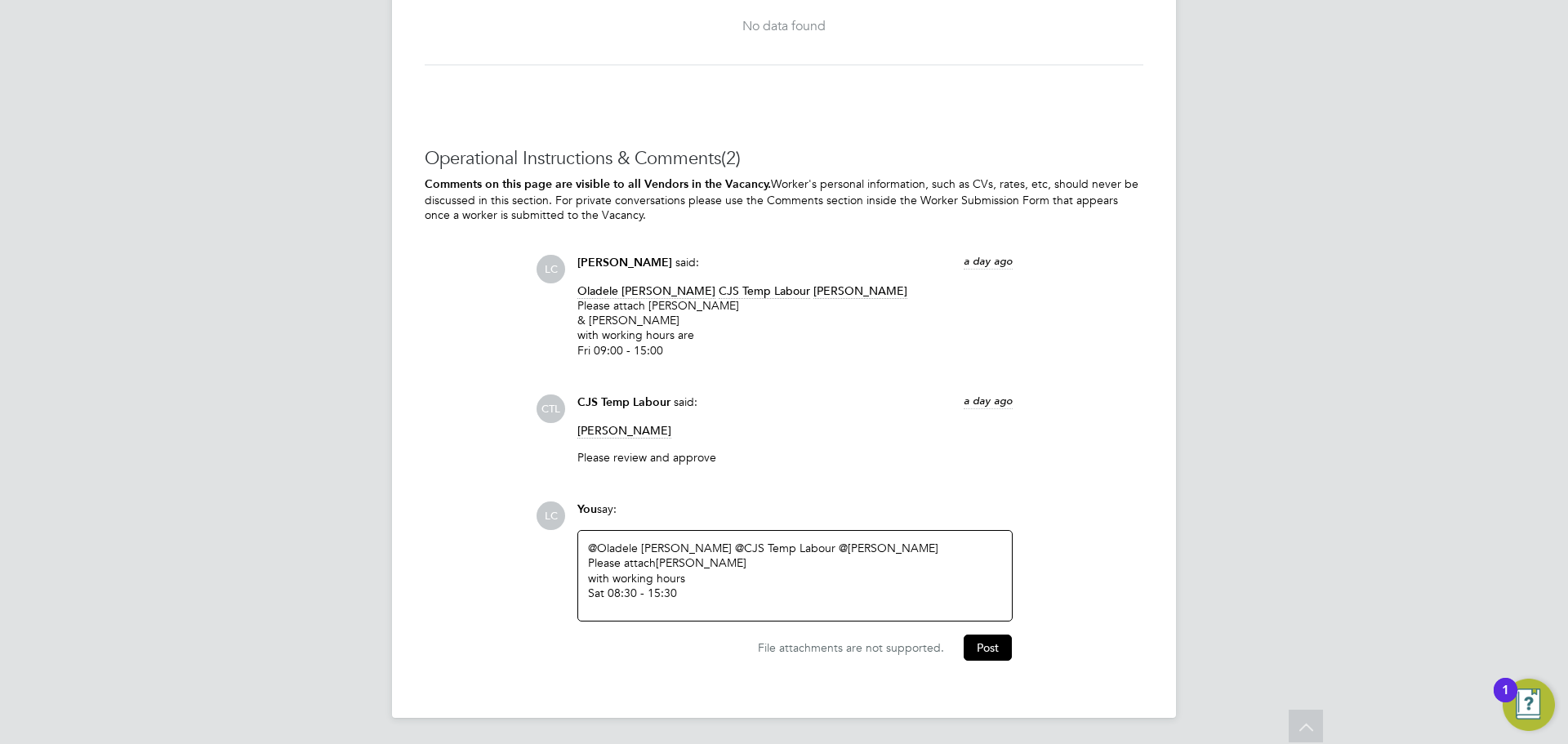
click at [657, 560] on div "Please attach Alausa Waliu" at bounding box center [795, 562] width 414 height 15
click at [665, 559] on div "Please attach" at bounding box center [795, 560] width 414 height 15
drag, startPoint x: 587, startPoint y: 558, endPoint x: 641, endPoint y: 556, distance: 54.0
click at [588, 558] on div "Please attach" at bounding box center [795, 560] width 414 height 15
drag, startPoint x: 643, startPoint y: 560, endPoint x: 720, endPoint y: 562, distance: 77.0
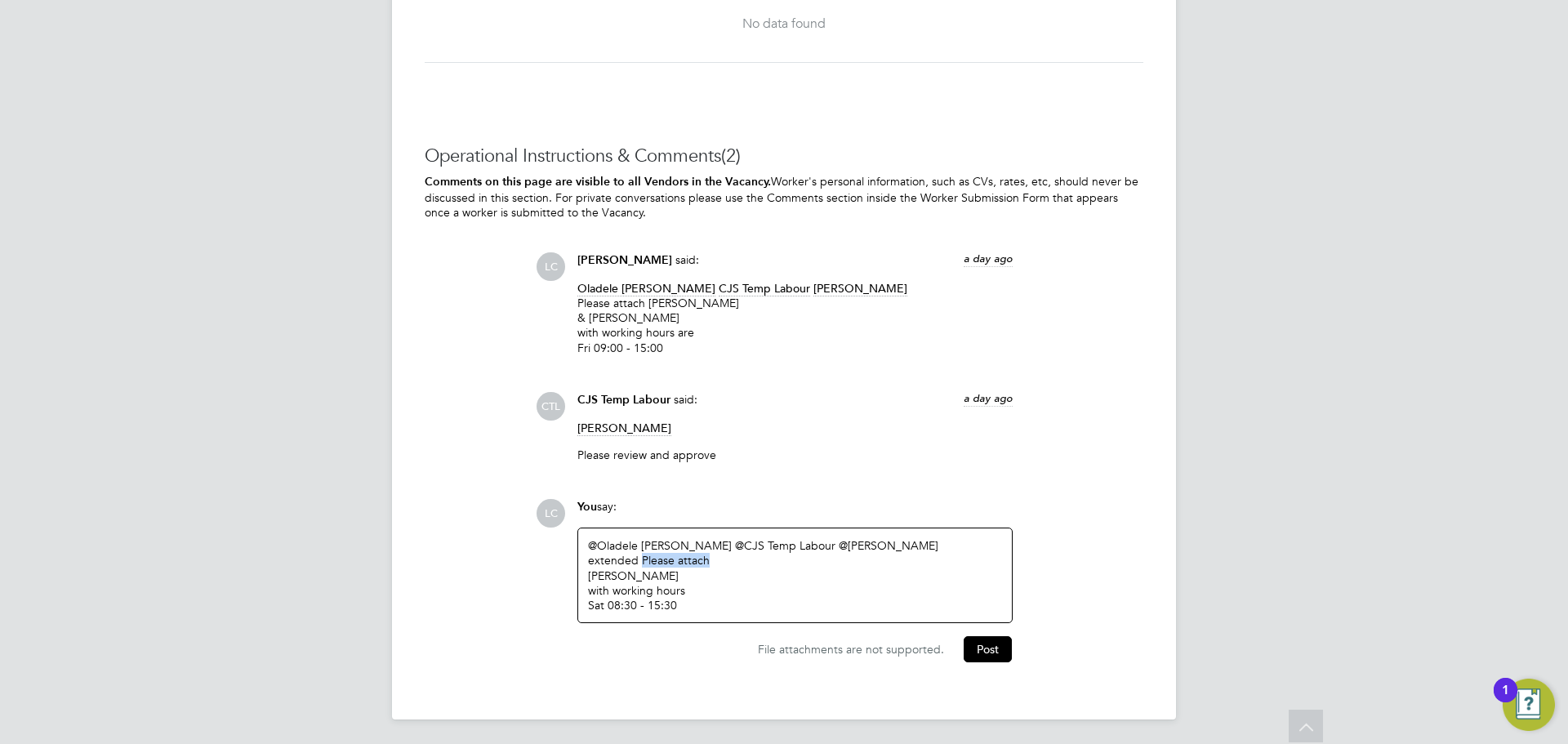
click at [720, 562] on div "extended Please attach" at bounding box center [795, 560] width 414 height 15
click at [675, 572] on div "Alausa Waliu" at bounding box center [795, 575] width 414 height 15
click at [664, 609] on div "Sat 08:30 - 15:30" at bounding box center [795, 605] width 414 height 15
drag, startPoint x: 988, startPoint y: 647, endPoint x: 978, endPoint y: 646, distance: 10.0
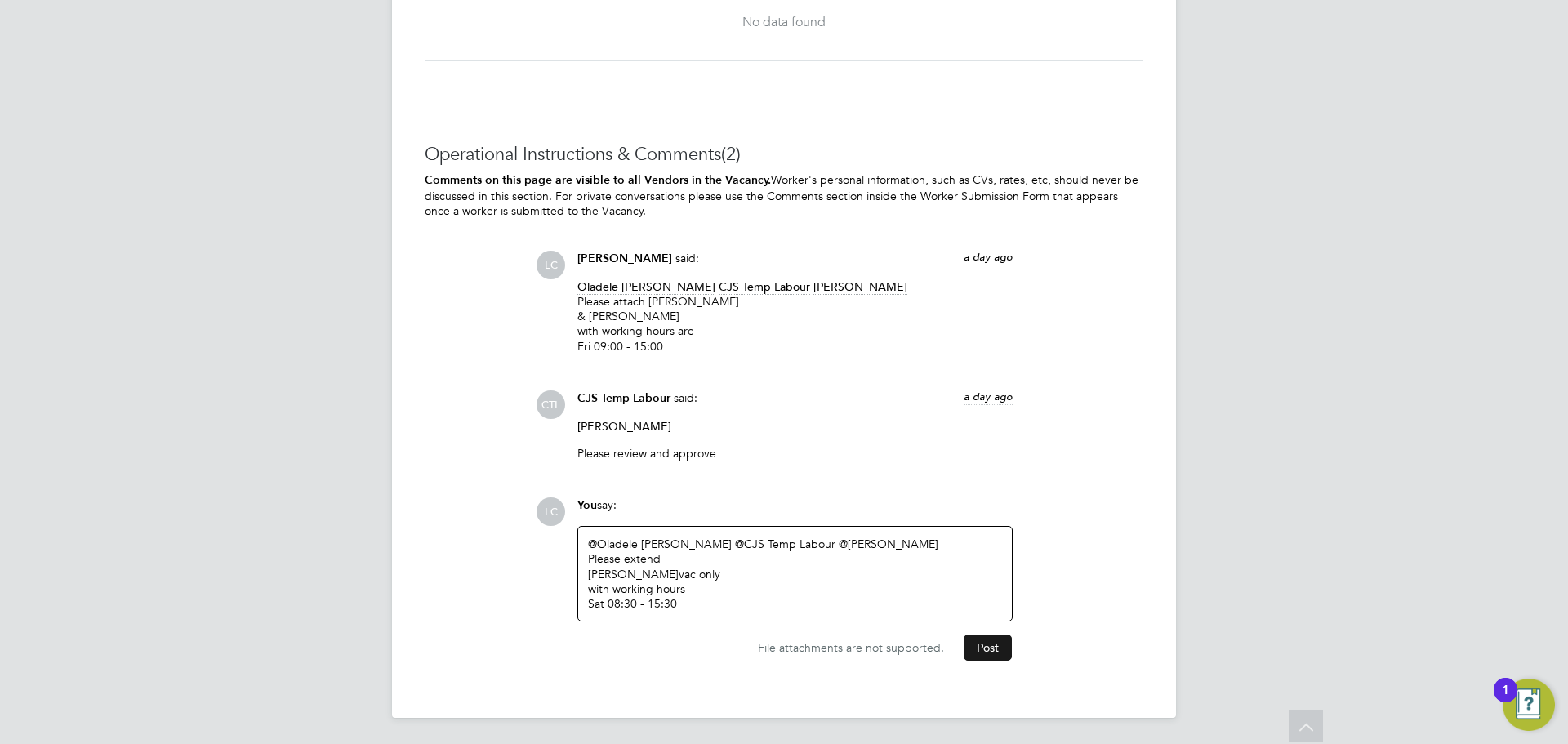
click at [978, 646] on button "Post" at bounding box center [988, 647] width 48 height 26
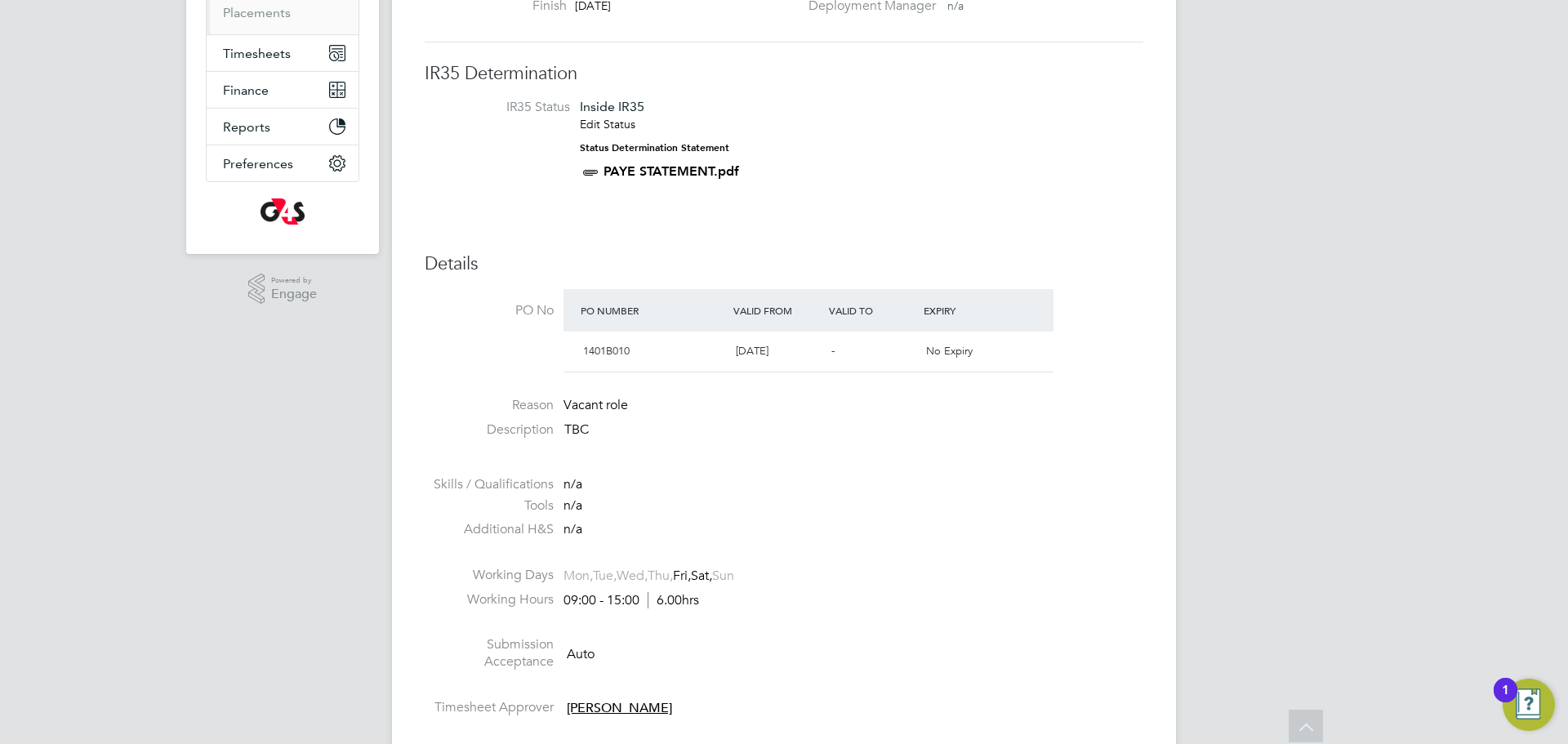
scroll to position [0, 0]
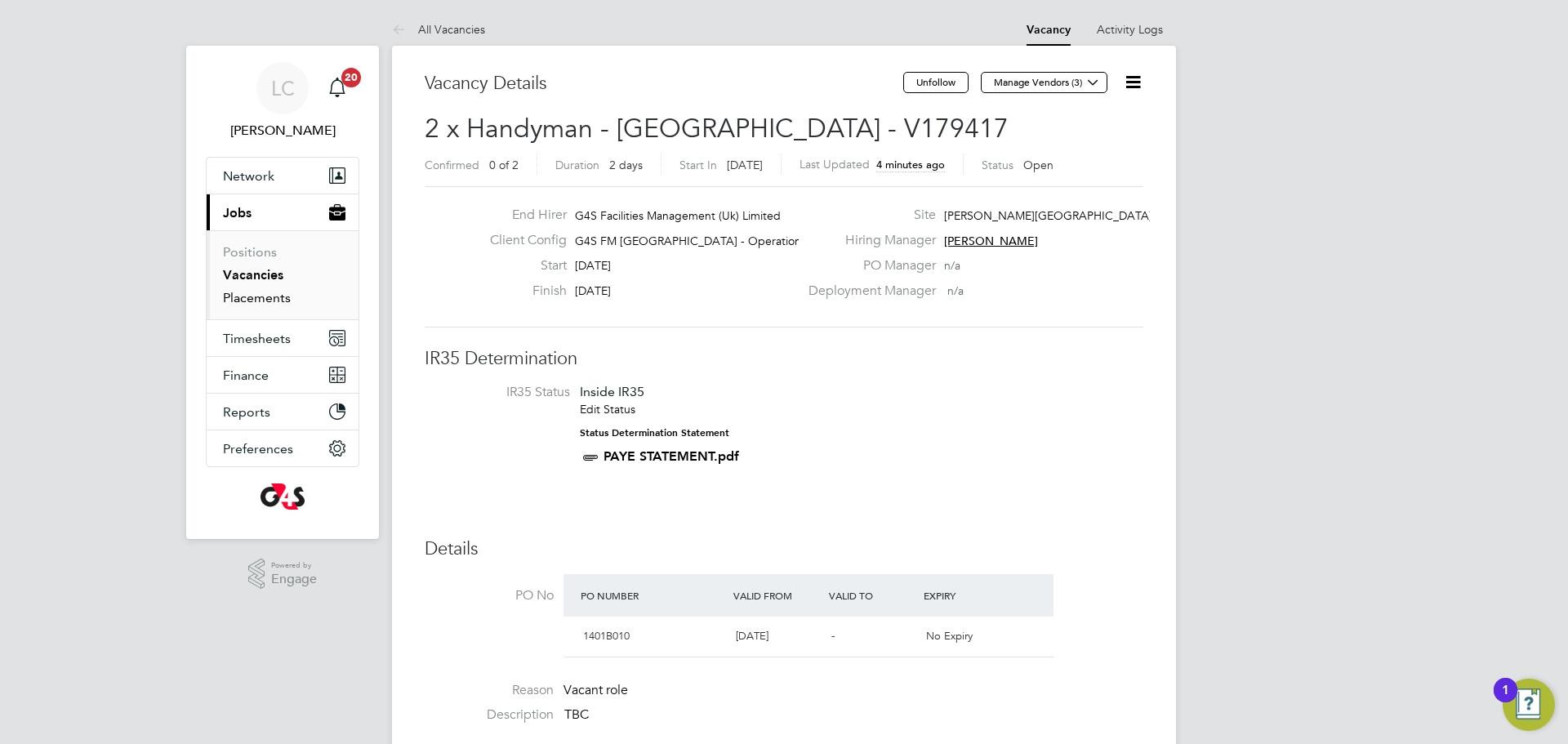
click at [268, 296] on link "Placements" at bounding box center [256, 298] width 68 height 16
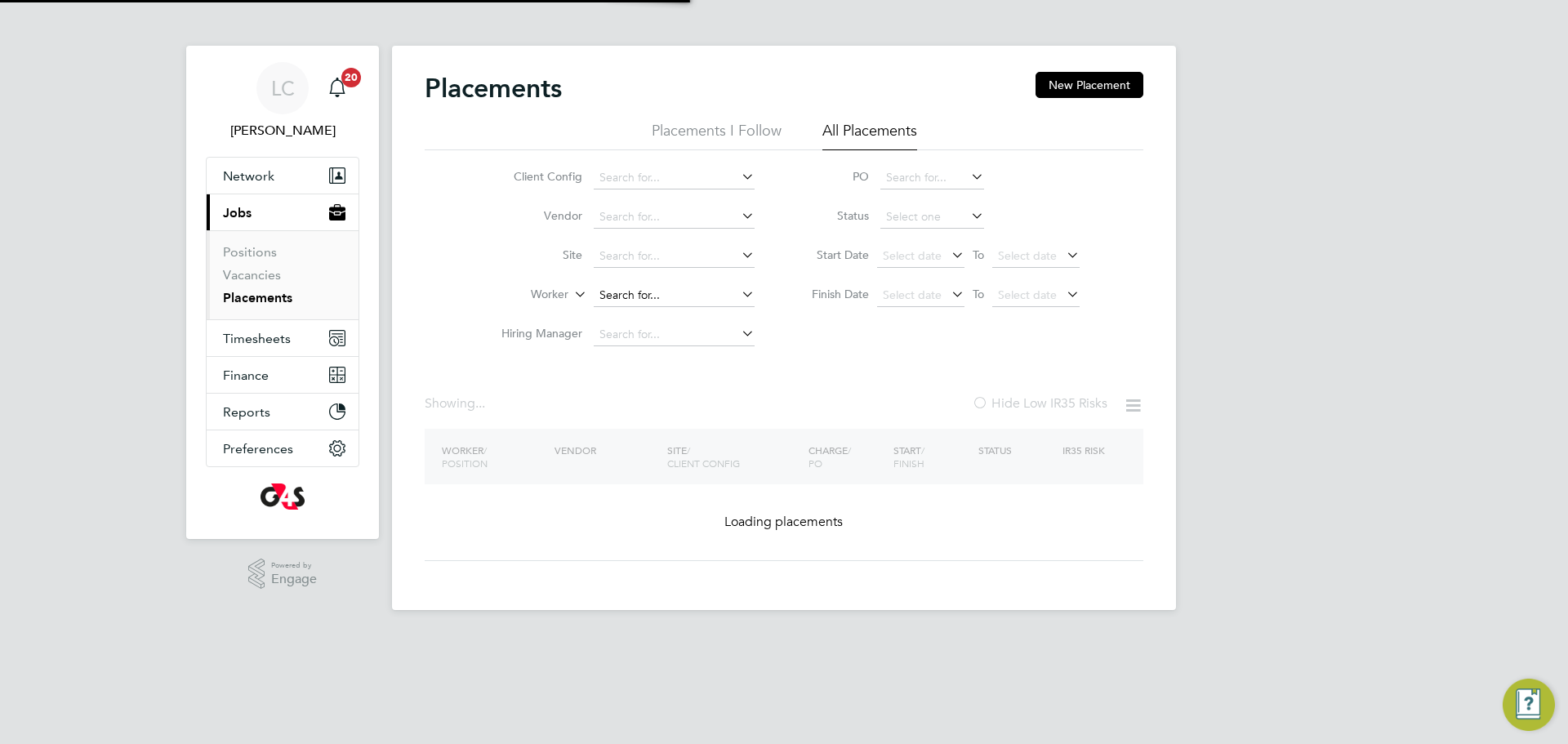
click at [643, 288] on input at bounding box center [674, 295] width 161 height 23
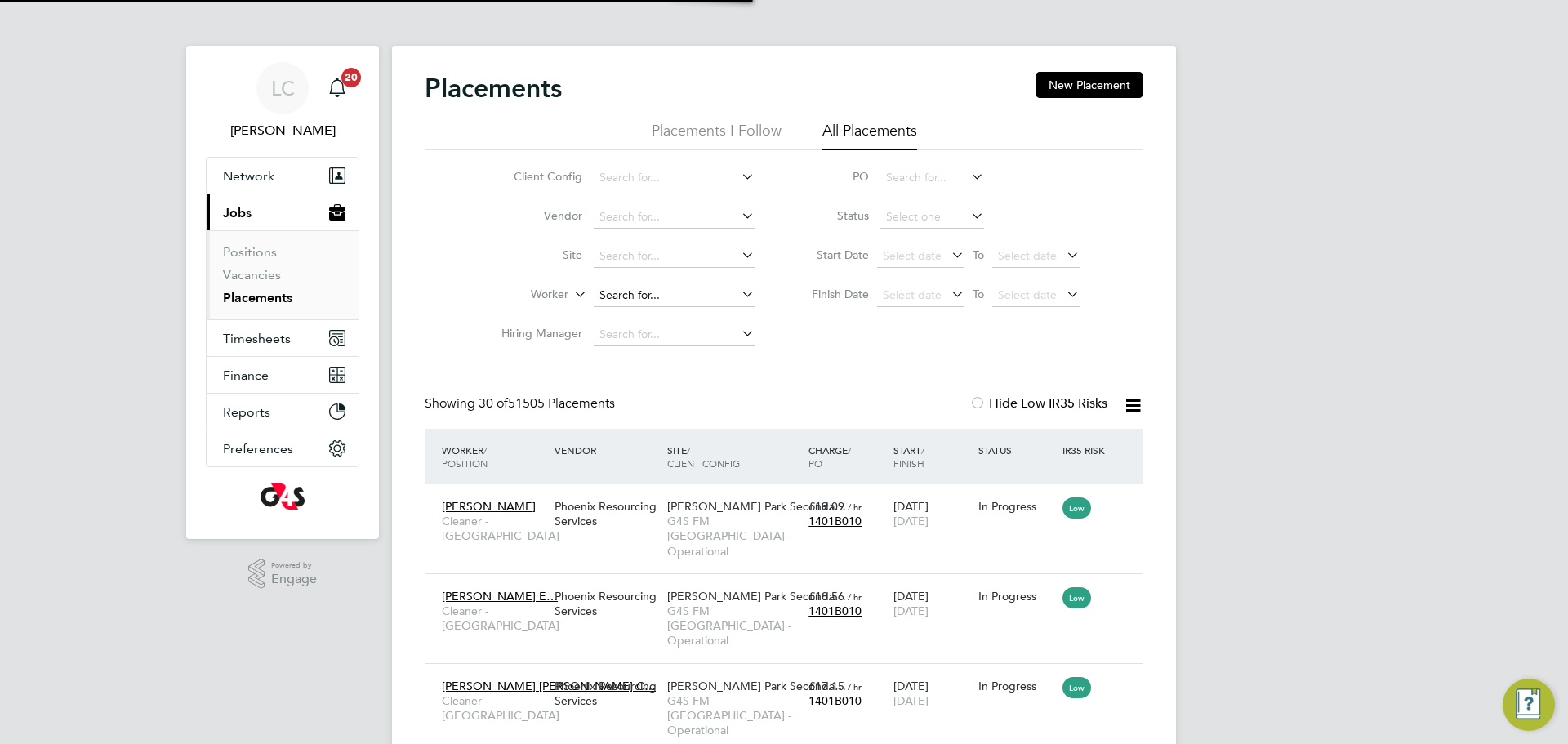
scroll to position [62, 142]
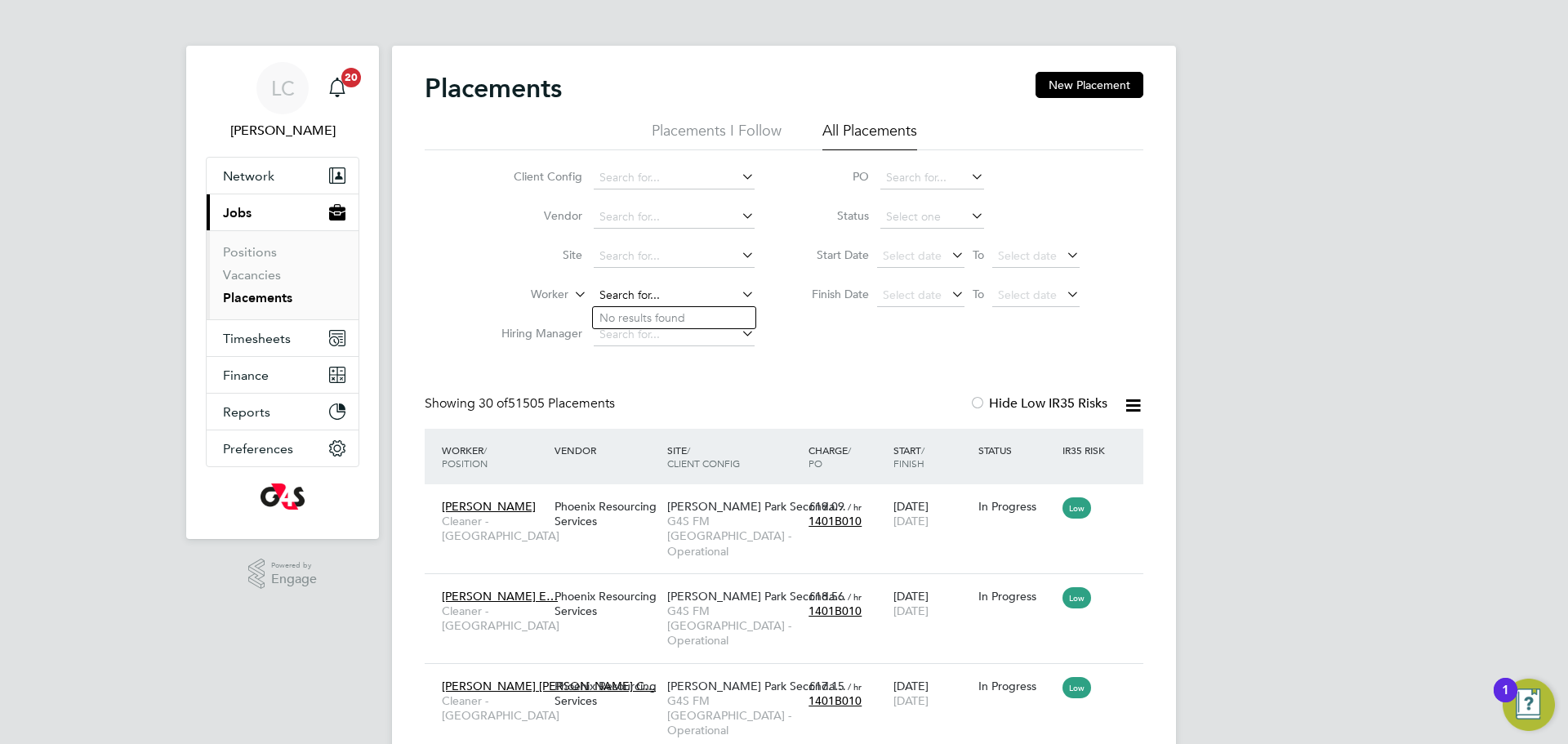
paste input "James Silva Velandia"
type input "James Silva Velandia"
click at [680, 325] on li "James Silva Velandia" at bounding box center [744, 317] width 303 height 22
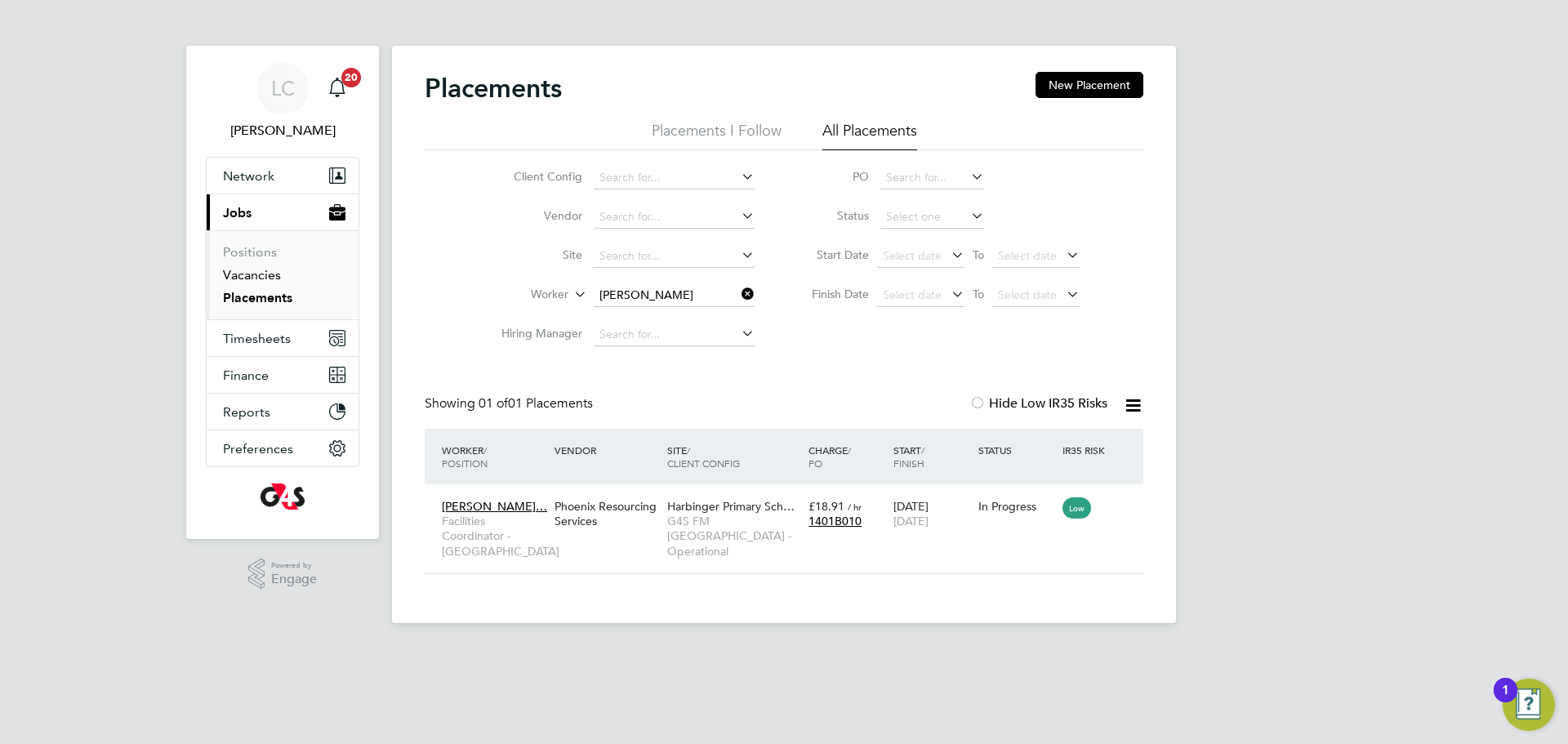
click at [252, 268] on link "Vacancies" at bounding box center [252, 275] width 58 height 16
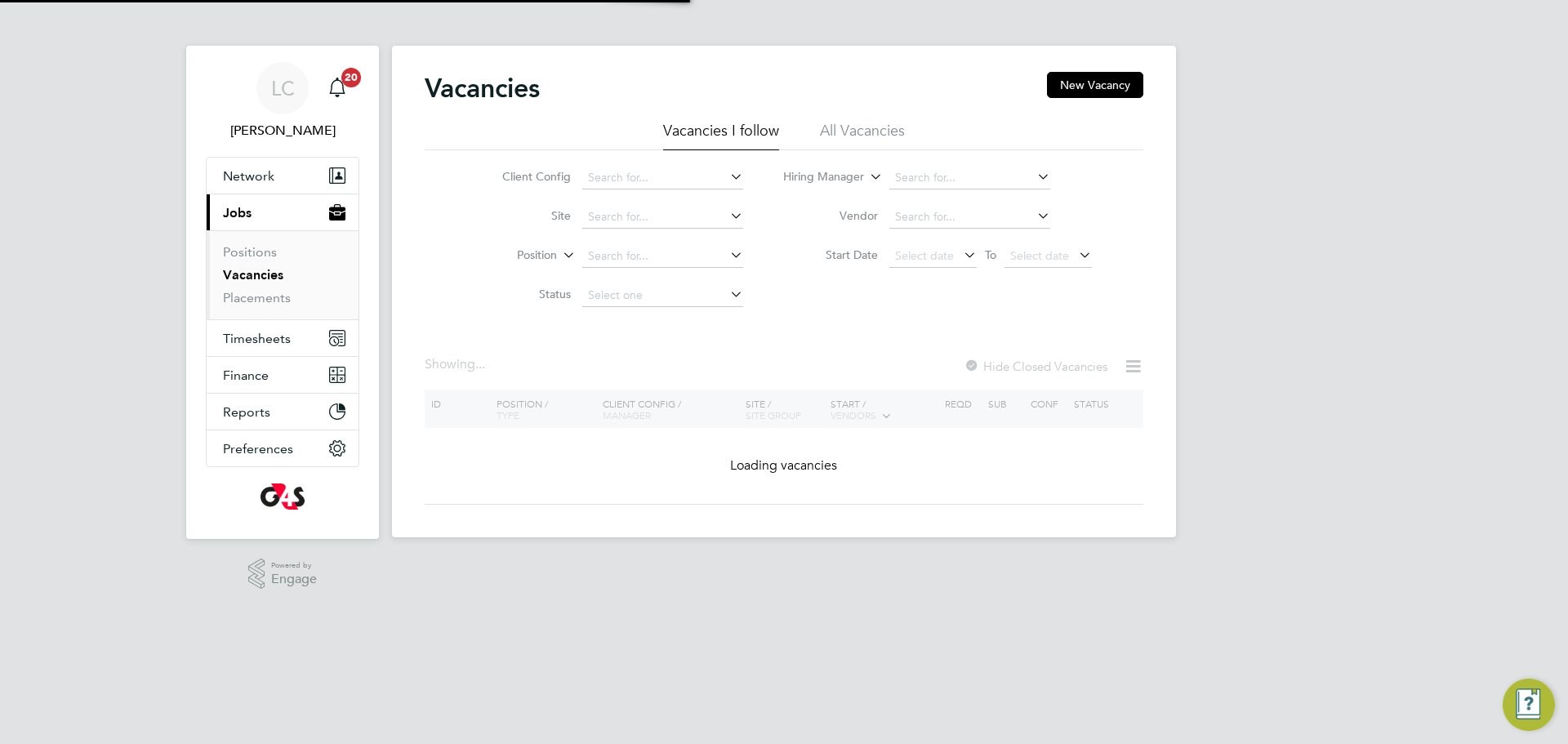
drag, startPoint x: 1063, startPoint y: 91, endPoint x: 843, endPoint y: 163, distance: 231.5
click at [1065, 91] on button "New Vacancy" at bounding box center [1095, 85] width 97 height 26
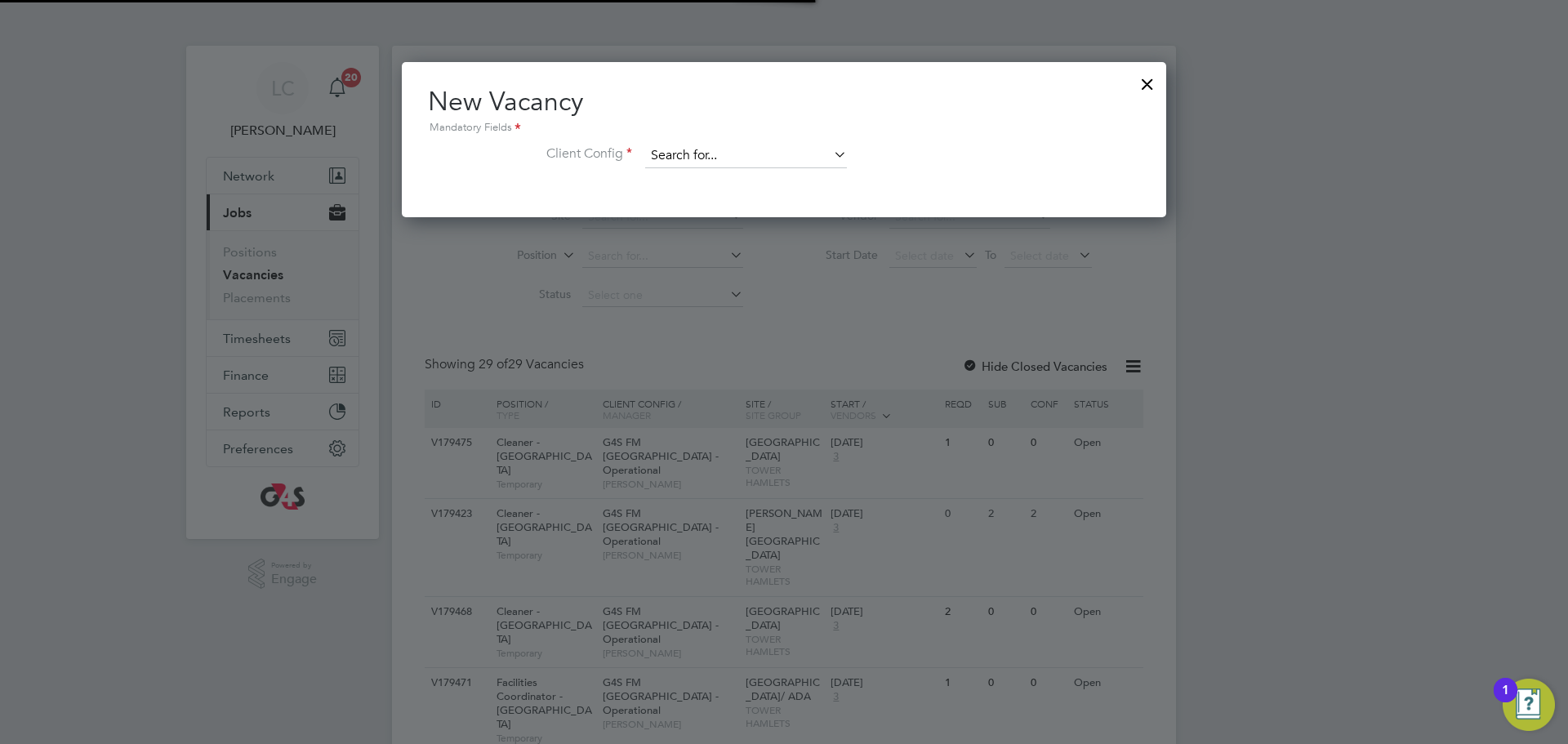
click at [755, 155] on input at bounding box center [746, 156] width 201 height 25
click at [845, 202] on li "G4S FM Tower Hamlets - Operational" at bounding box center [757, 201] width 225 height 22
type input "G4S FM [GEOGRAPHIC_DATA] - Operational"
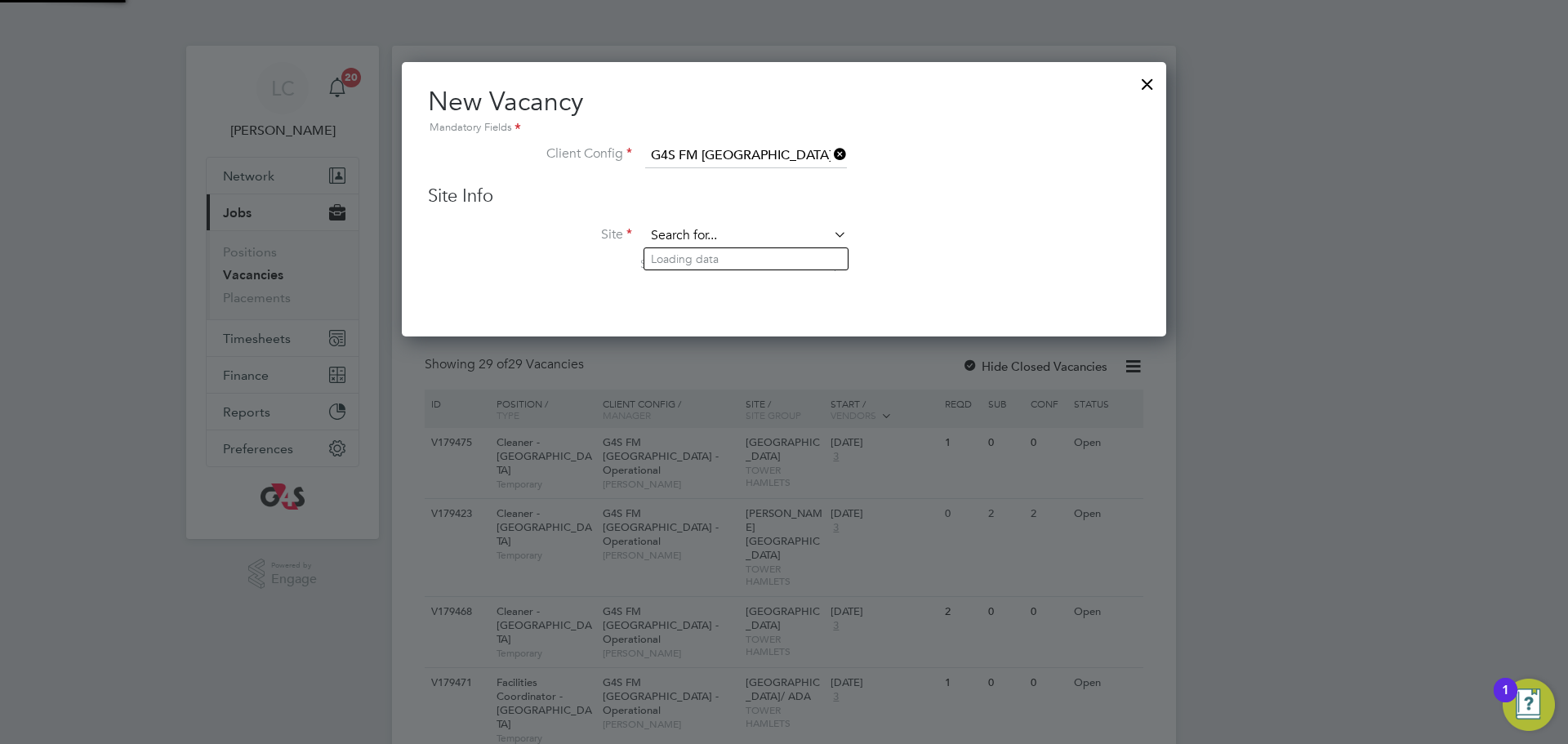
click at [721, 263] on li "Thom as Buxton Primary School" at bounding box center [811, 259] width 333 height 22
type input "Thomas Buxton Primary School"
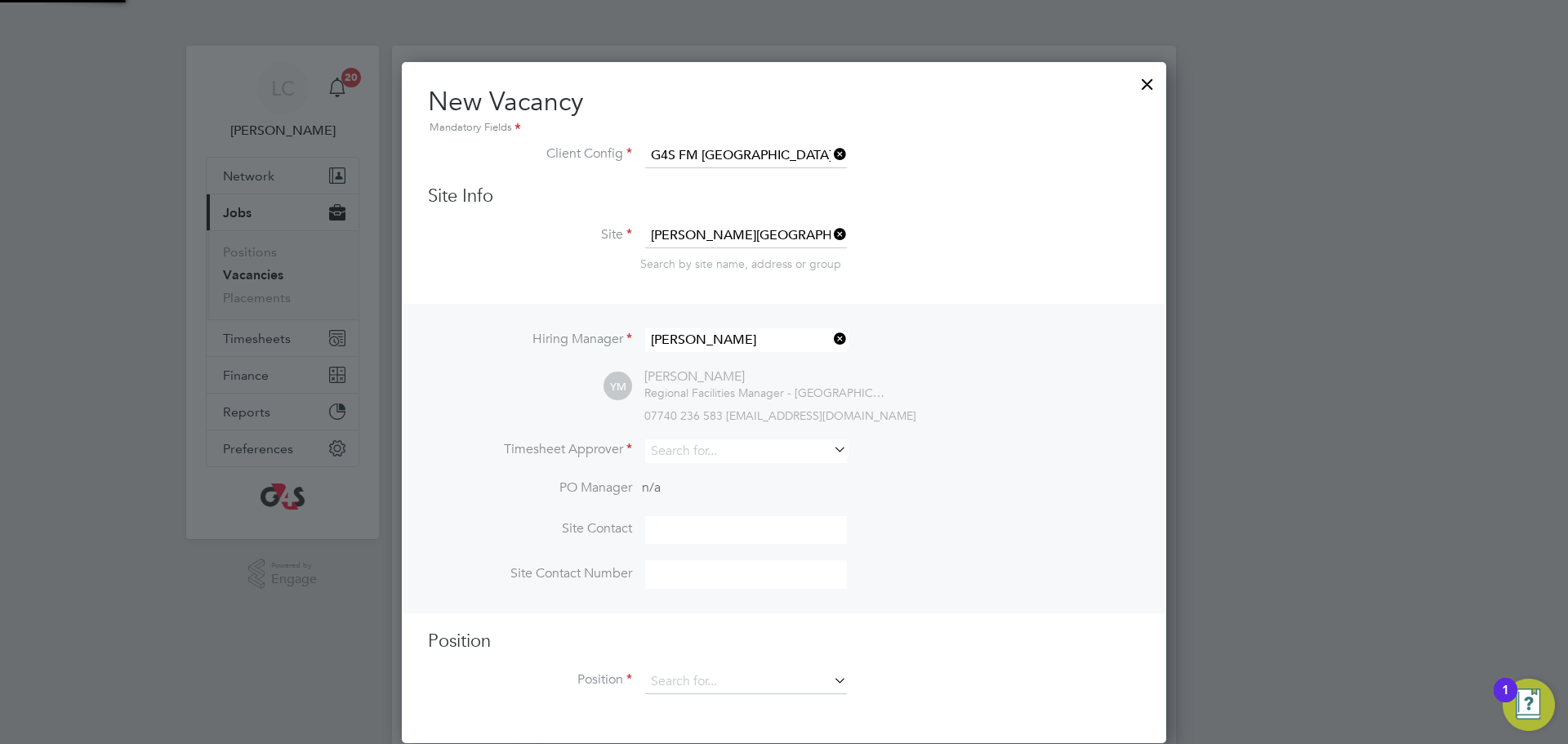
scroll to position [683, 765]
click at [733, 446] on input at bounding box center [746, 451] width 201 height 24
click at [744, 470] on li "Li lingxi Chen" at bounding box center [746, 475] width 203 height 22
type input "[PERSON_NAME]"
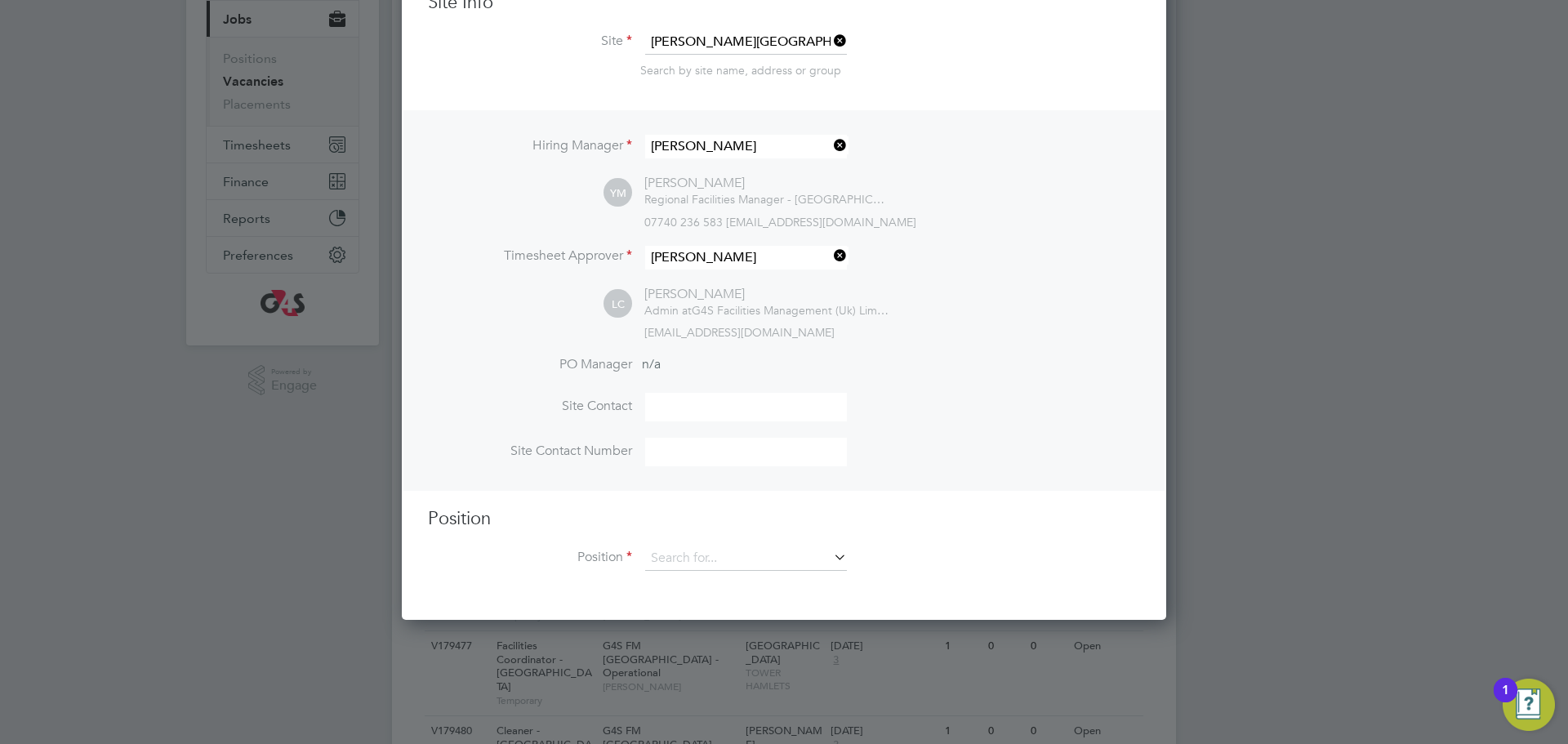
scroll to position [219, 0]
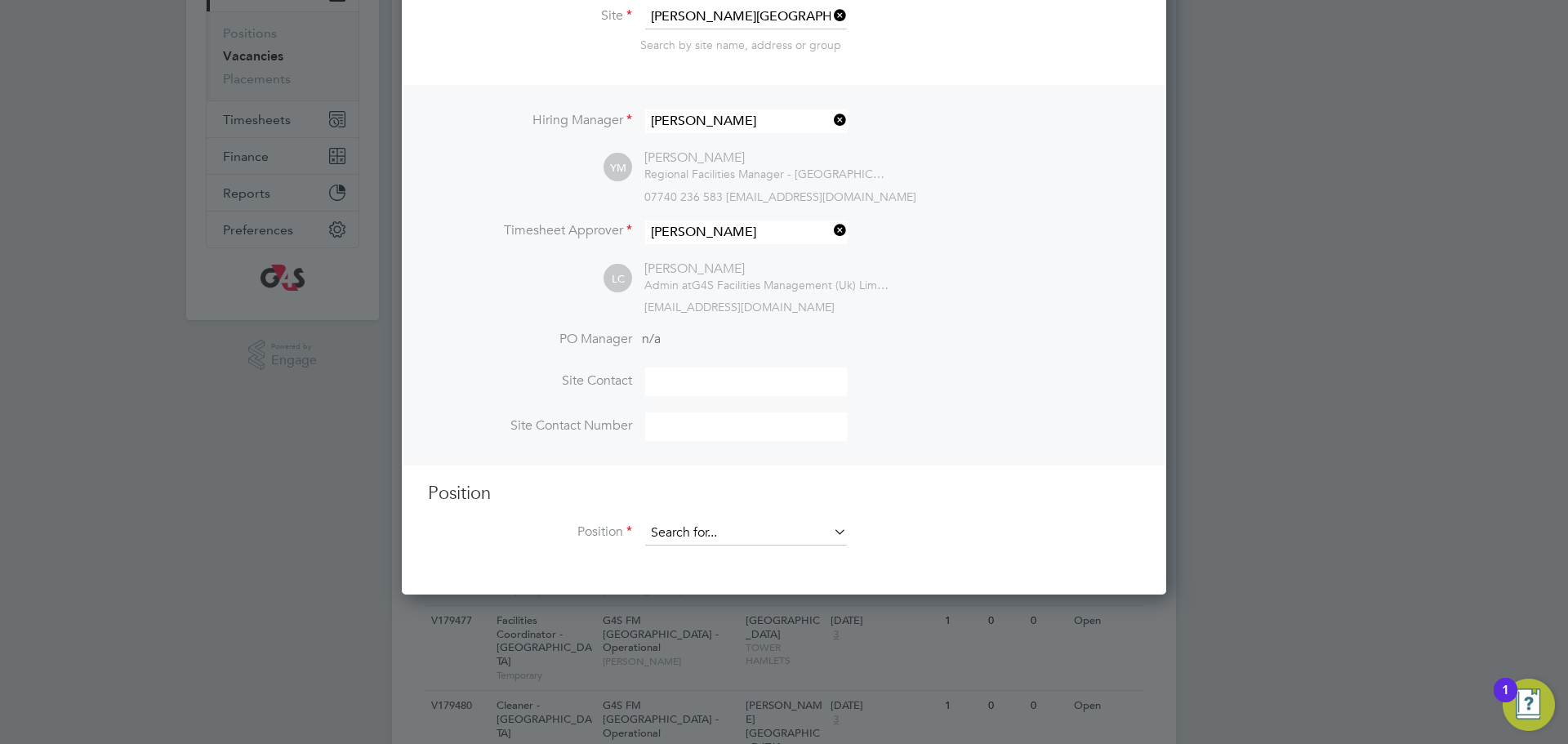
click at [679, 529] on input at bounding box center [746, 533] width 201 height 25
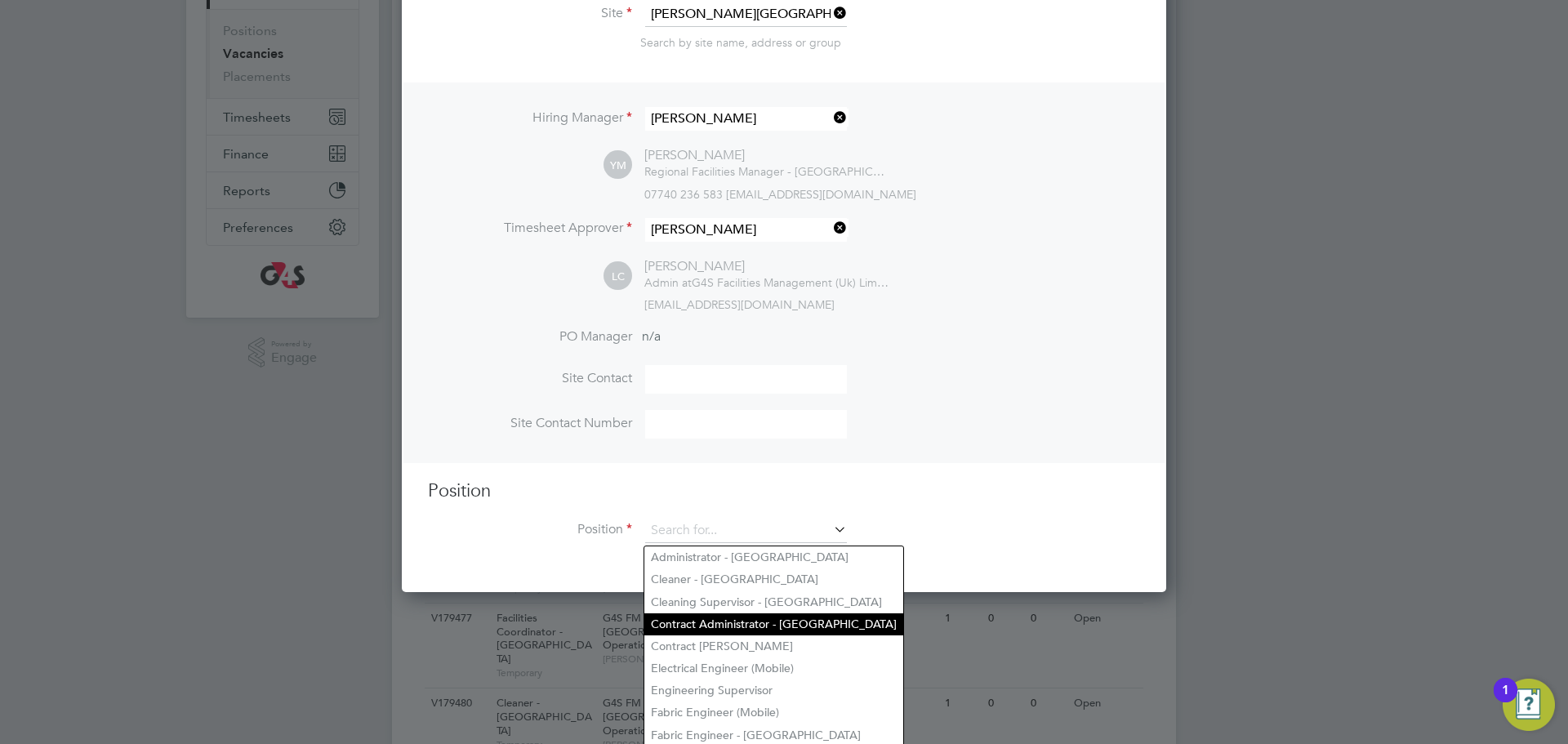
scroll to position [236, 0]
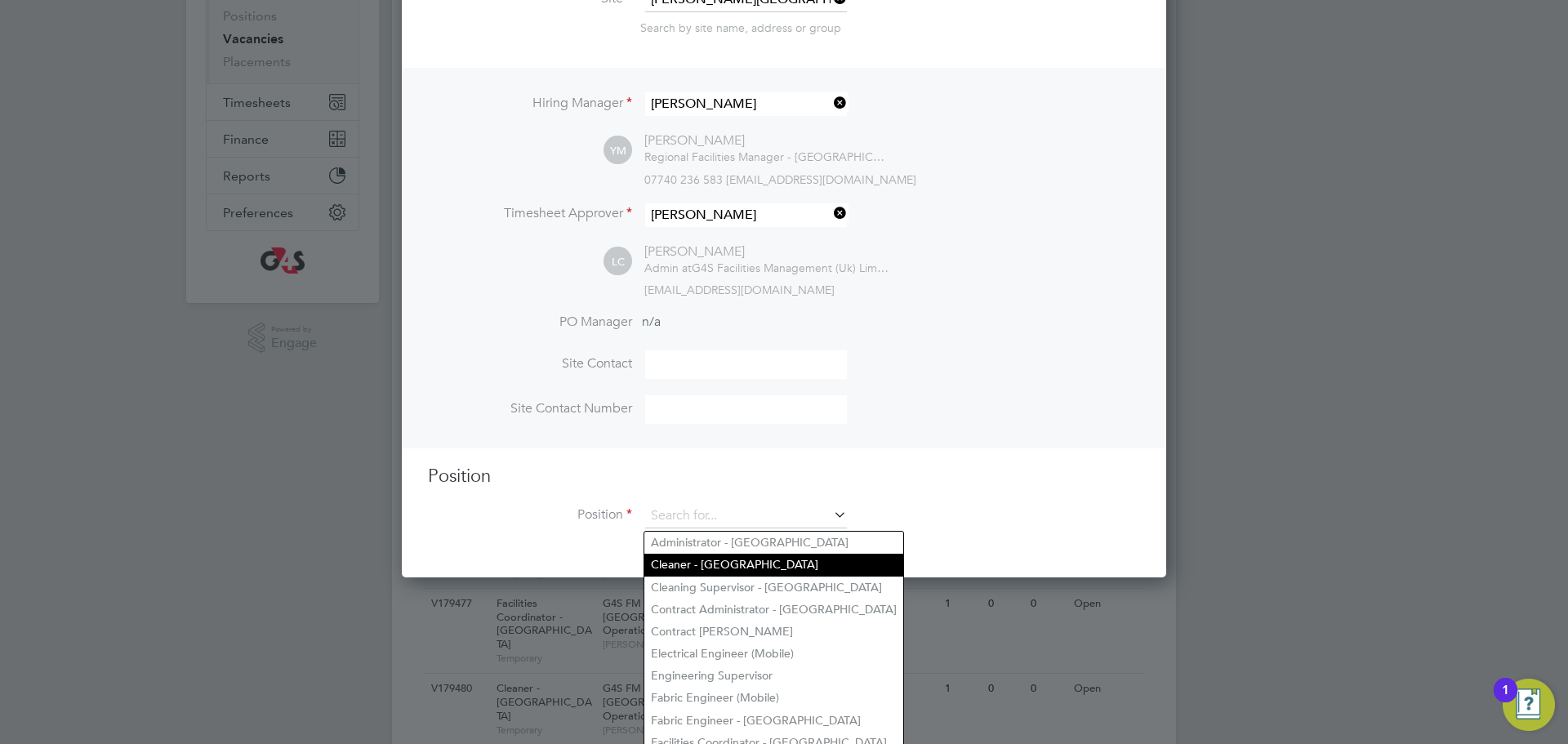
click at [740, 560] on li "Cleaner - [GEOGRAPHIC_DATA]" at bounding box center [774, 565] width 259 height 22
type input "Cleaner - [GEOGRAPHIC_DATA]"
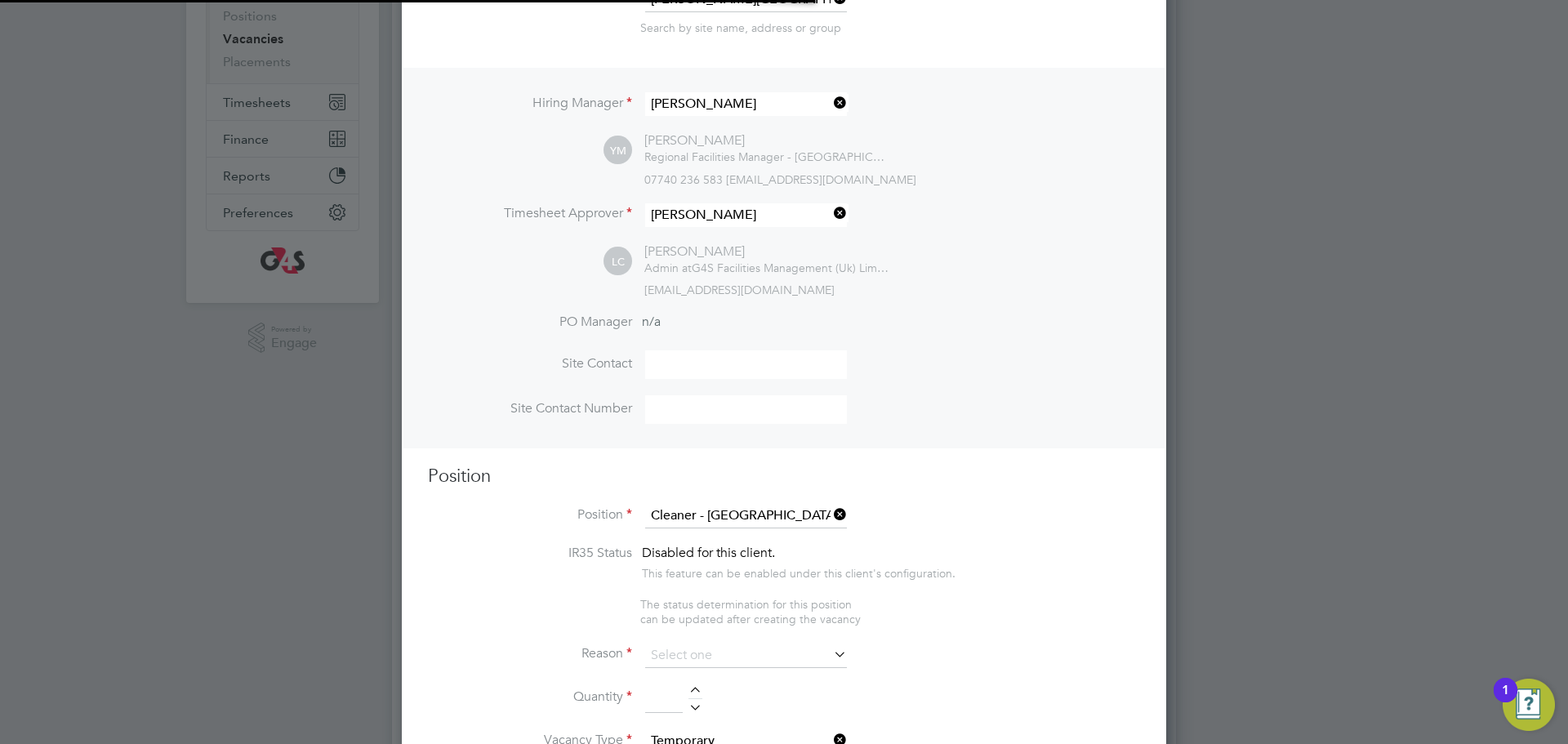
scroll to position [0, 8]
type textarea "**Key Responsibilities** ▪ To carry out all cleaning assigned, making full use …"
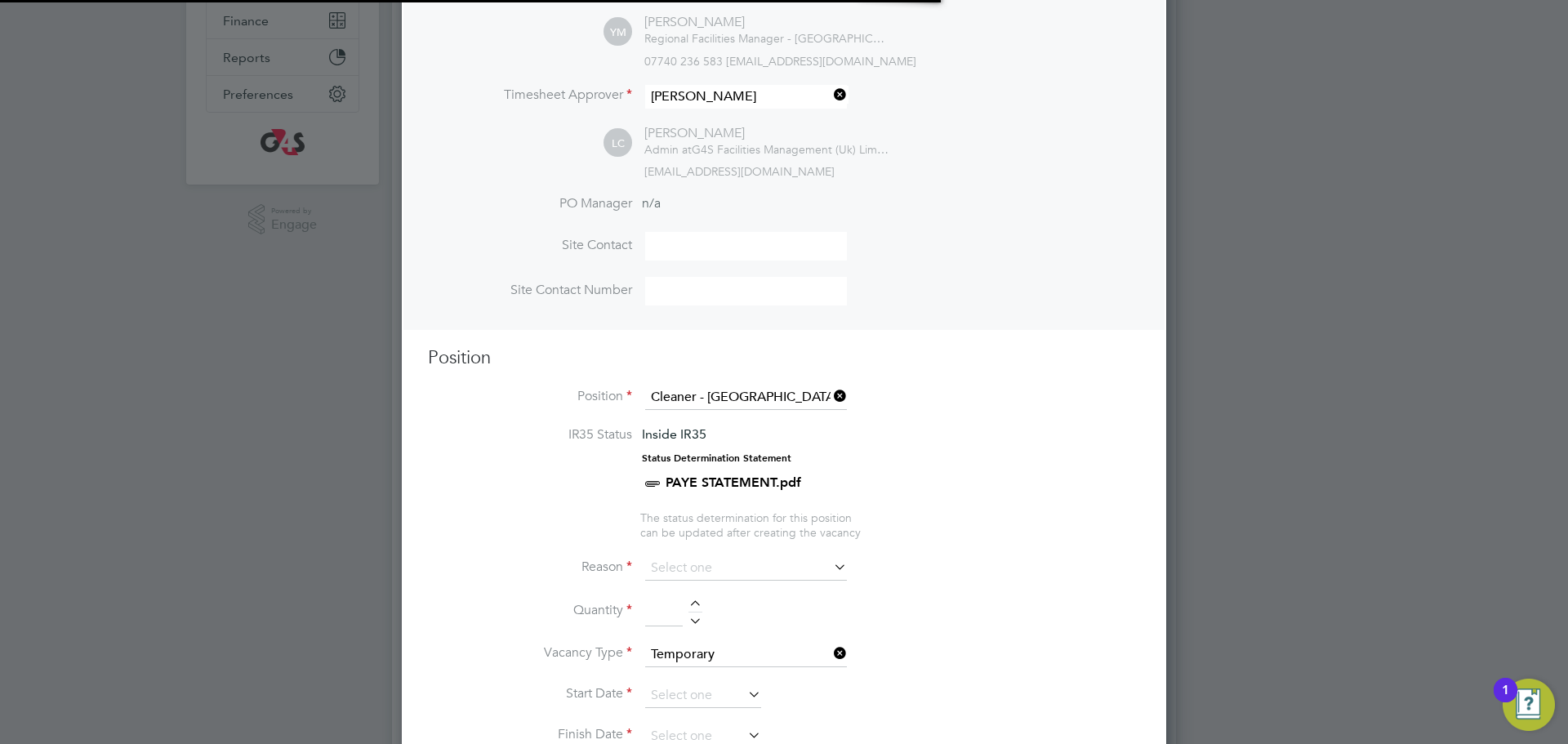
scroll to position [48, 85]
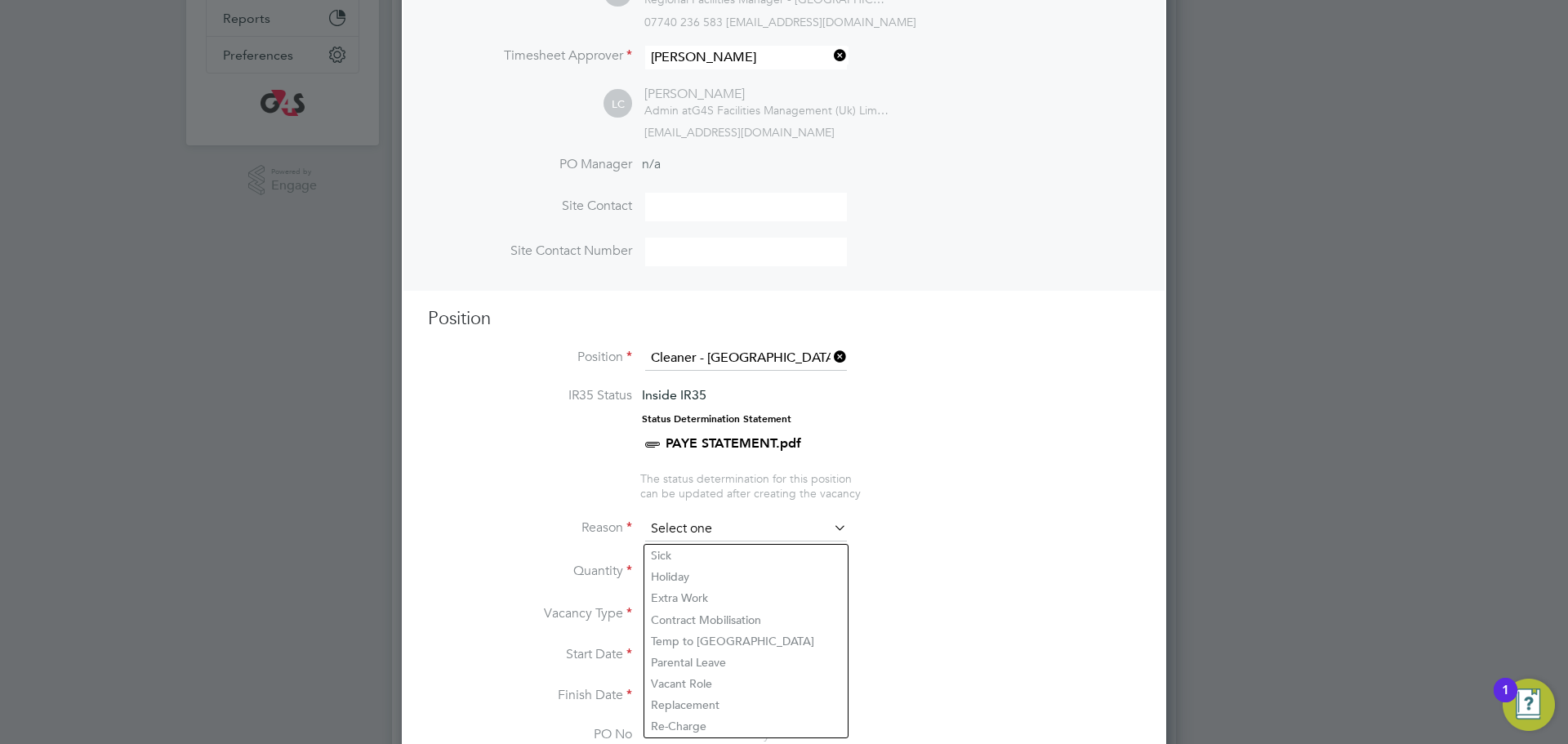
click at [713, 520] on input at bounding box center [746, 529] width 201 height 25
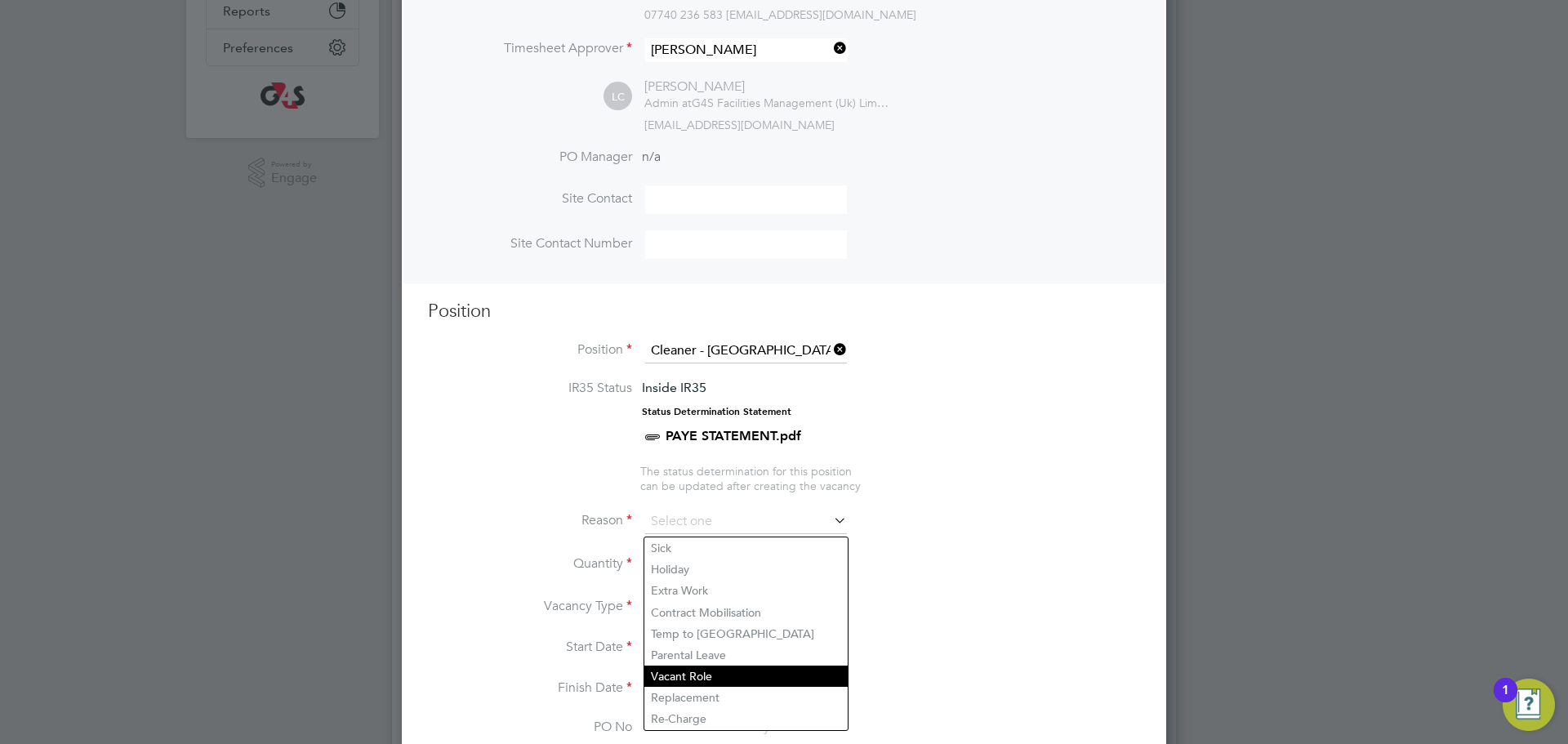
scroll to position [403, 0]
click at [691, 675] on li "Vacant Role" at bounding box center [746, 675] width 203 height 21
type input "Vacant Role"
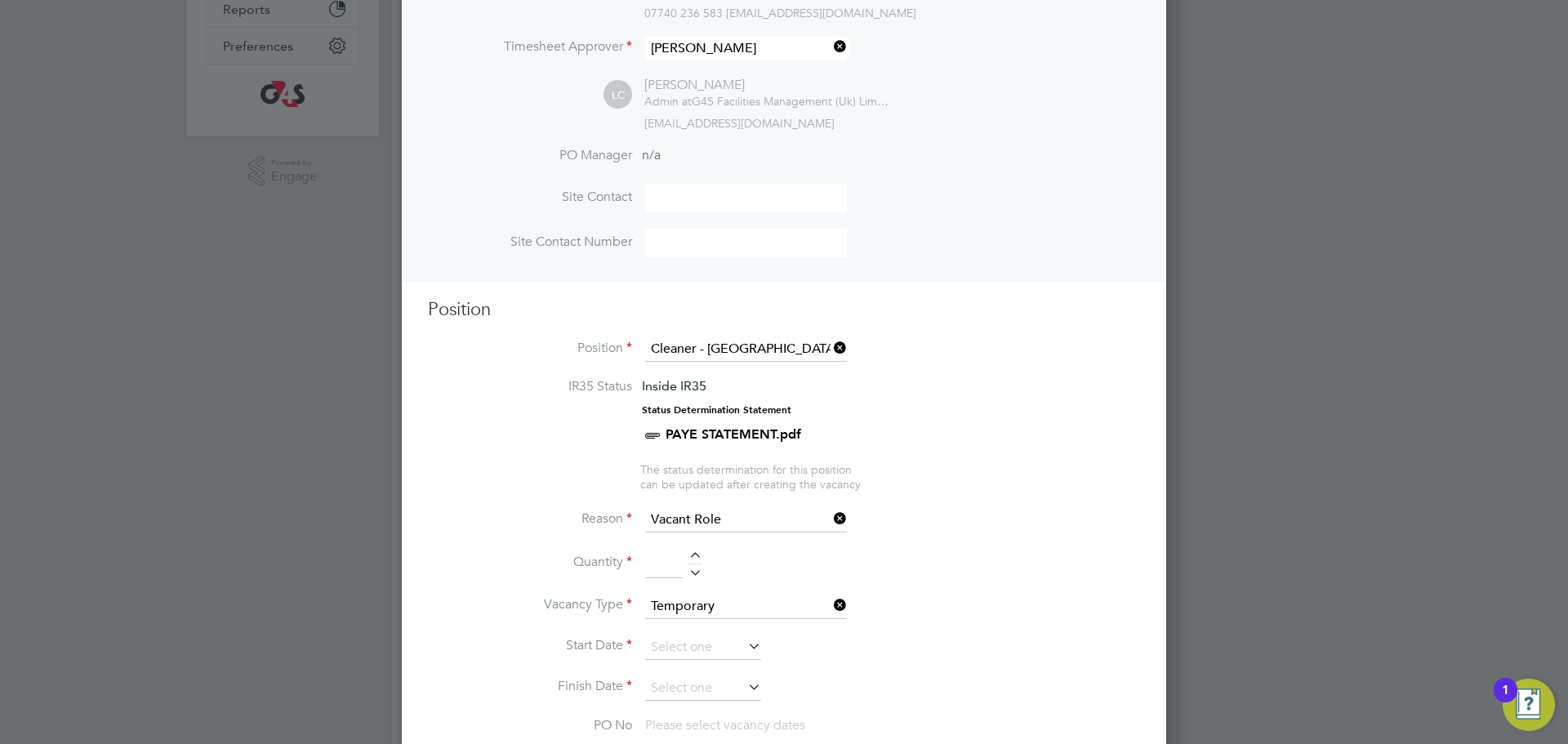
click at [691, 554] on div at bounding box center [696, 558] width 14 height 11
type input "1"
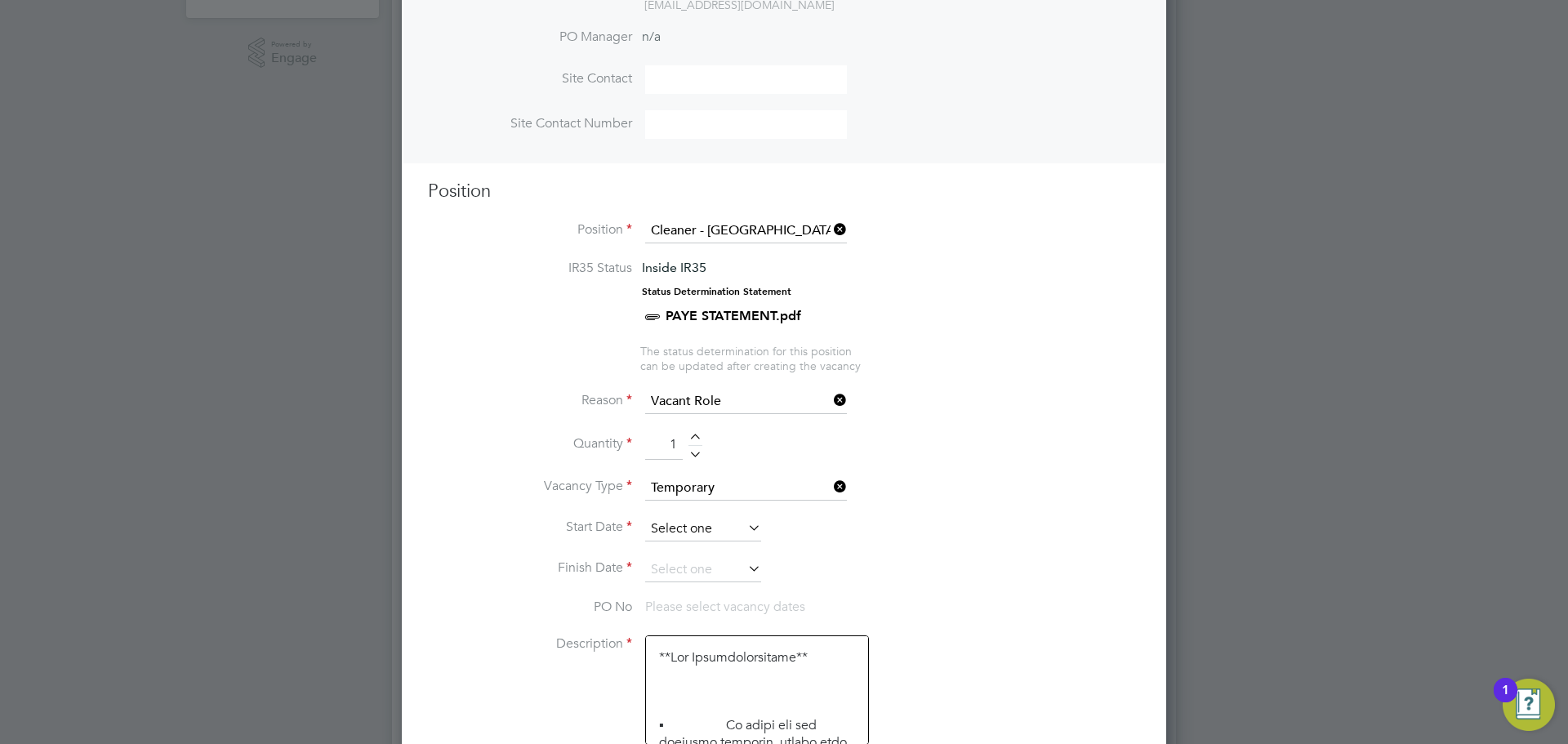
scroll to position [532, 0]
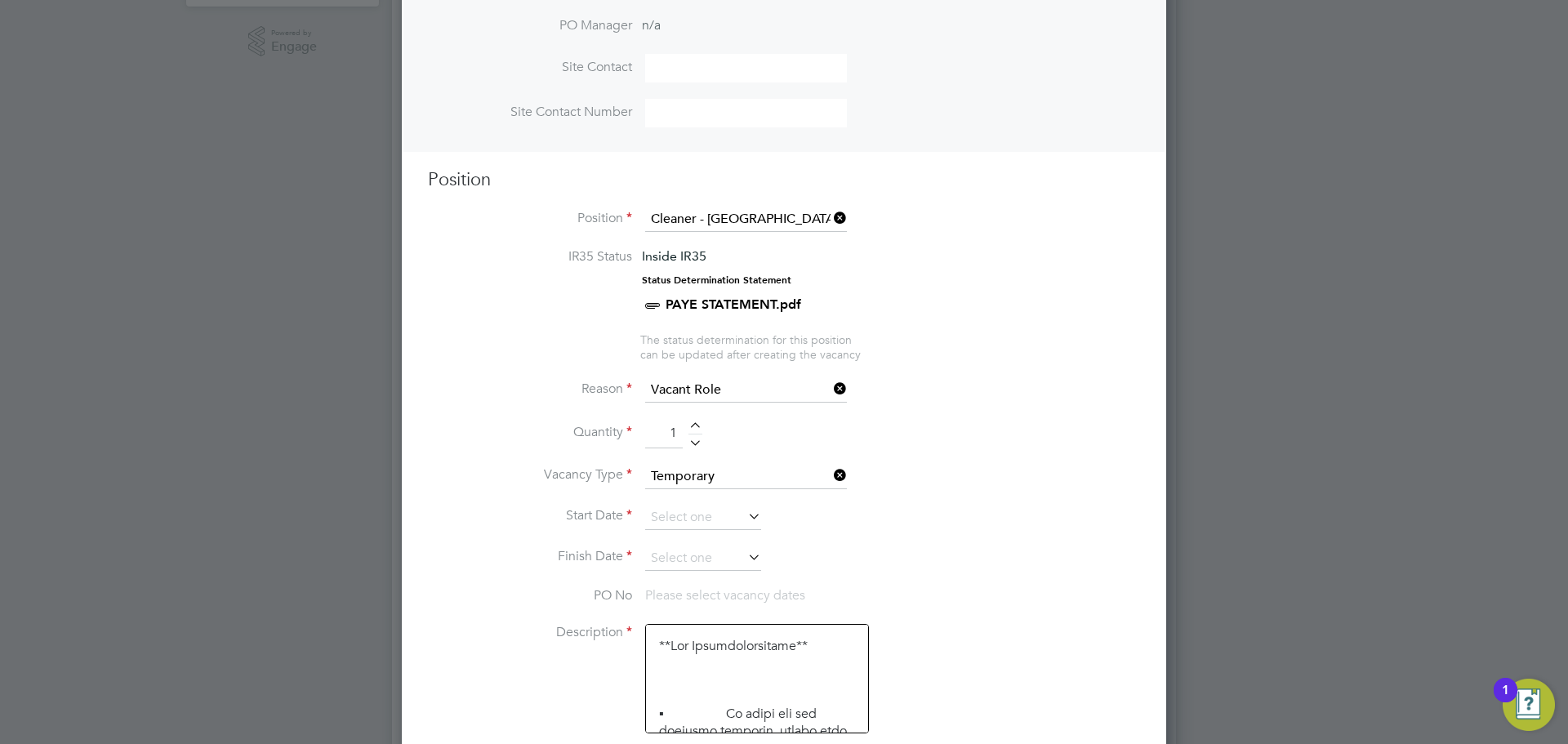
click at [696, 506] on li "Vacancy Type Temporary" at bounding box center [784, 485] width 712 height 40
click at [715, 530] on input at bounding box center [704, 518] width 116 height 25
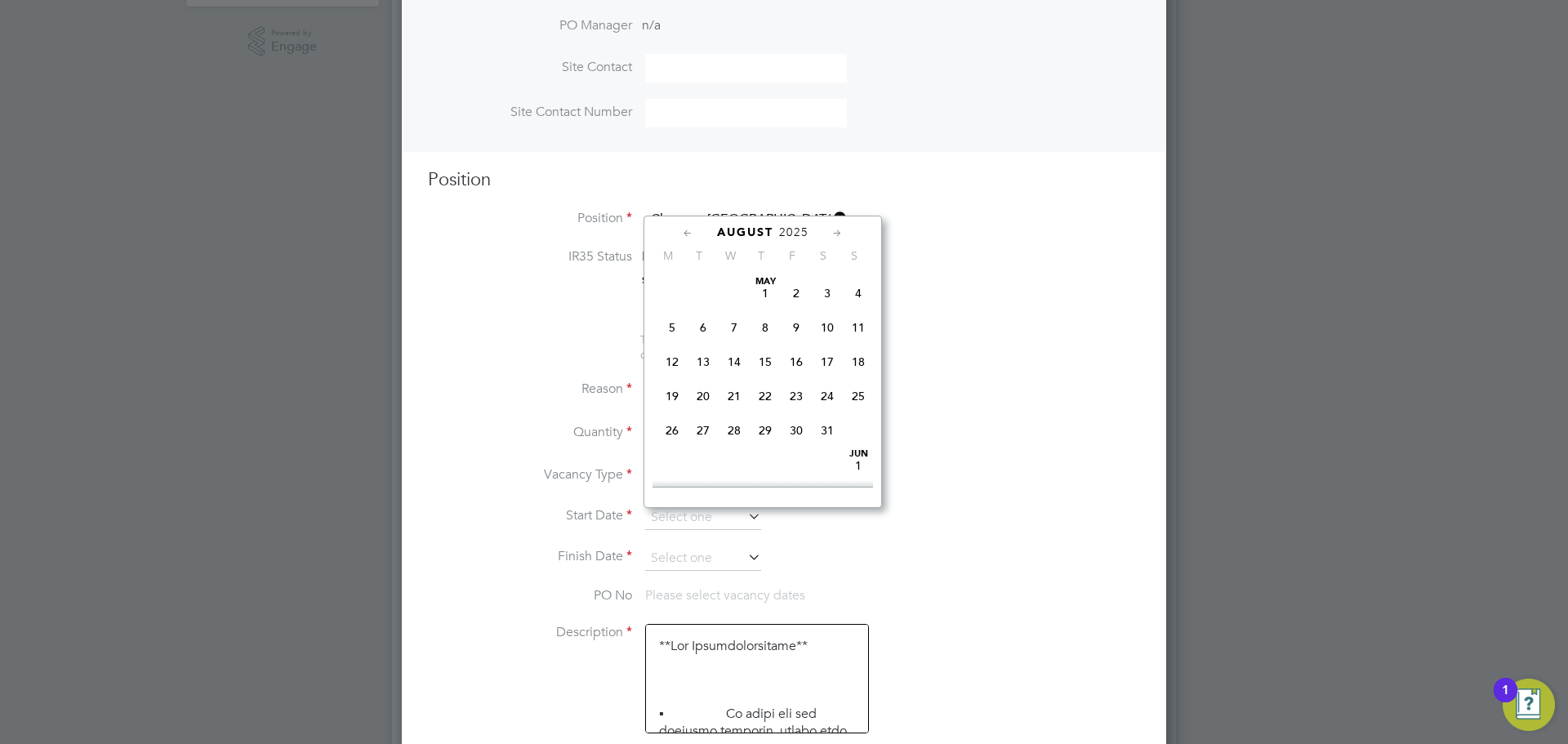
scroll to position [653, 0]
drag, startPoint x: 674, startPoint y: 398, endPoint x: 669, endPoint y: 390, distance: 9.4
click at [670, 380] on span "Sep 1" at bounding box center [672, 363] width 31 height 31
type input "[DATE]"
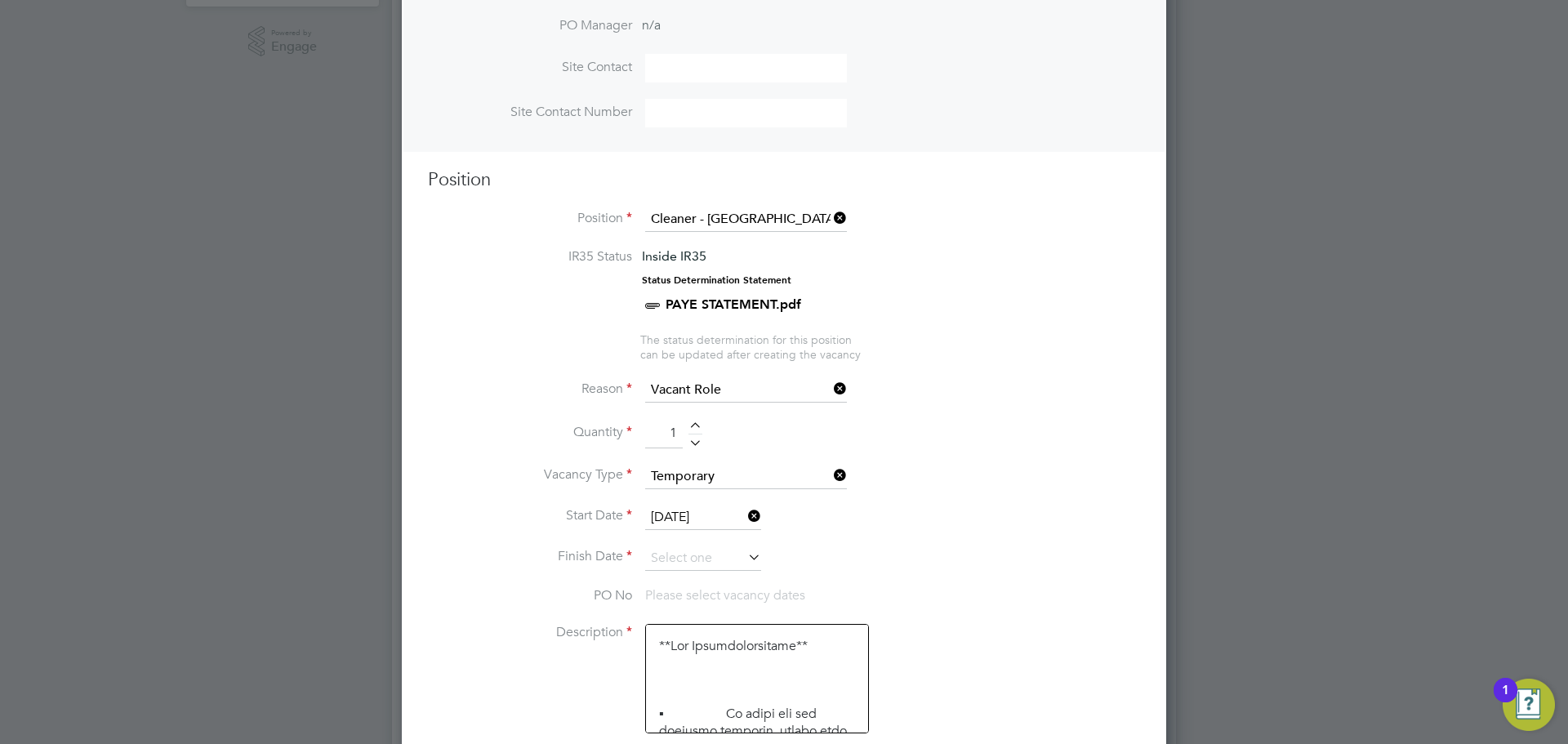
click at [689, 559] on input at bounding box center [704, 558] width 116 height 25
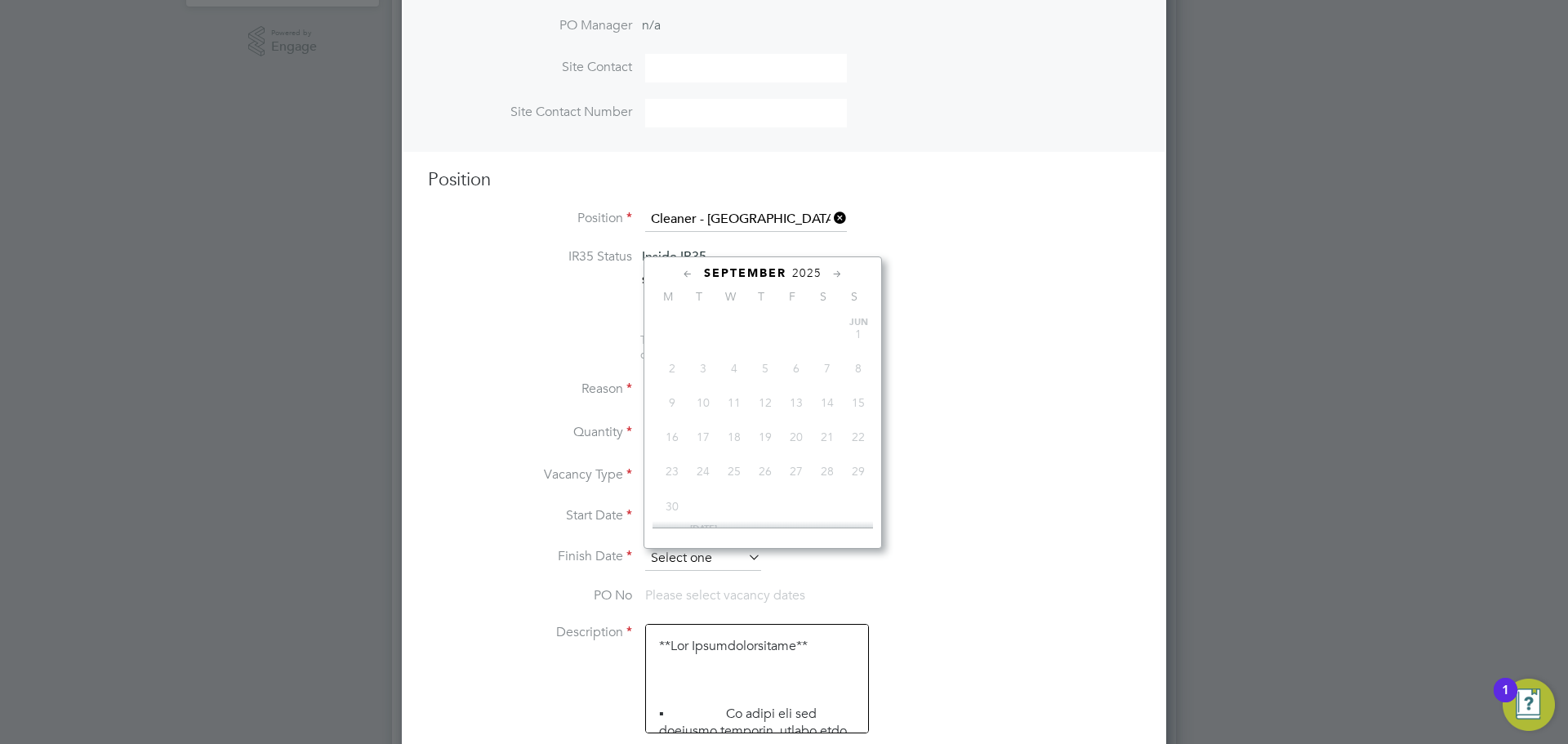
scroll to position [508, 0]
drag, startPoint x: 793, startPoint y: 393, endPoint x: 809, endPoint y: 471, distance: 79.6
click at [793, 393] on span "5" at bounding box center [796, 376] width 31 height 31
type input "[DATE]"
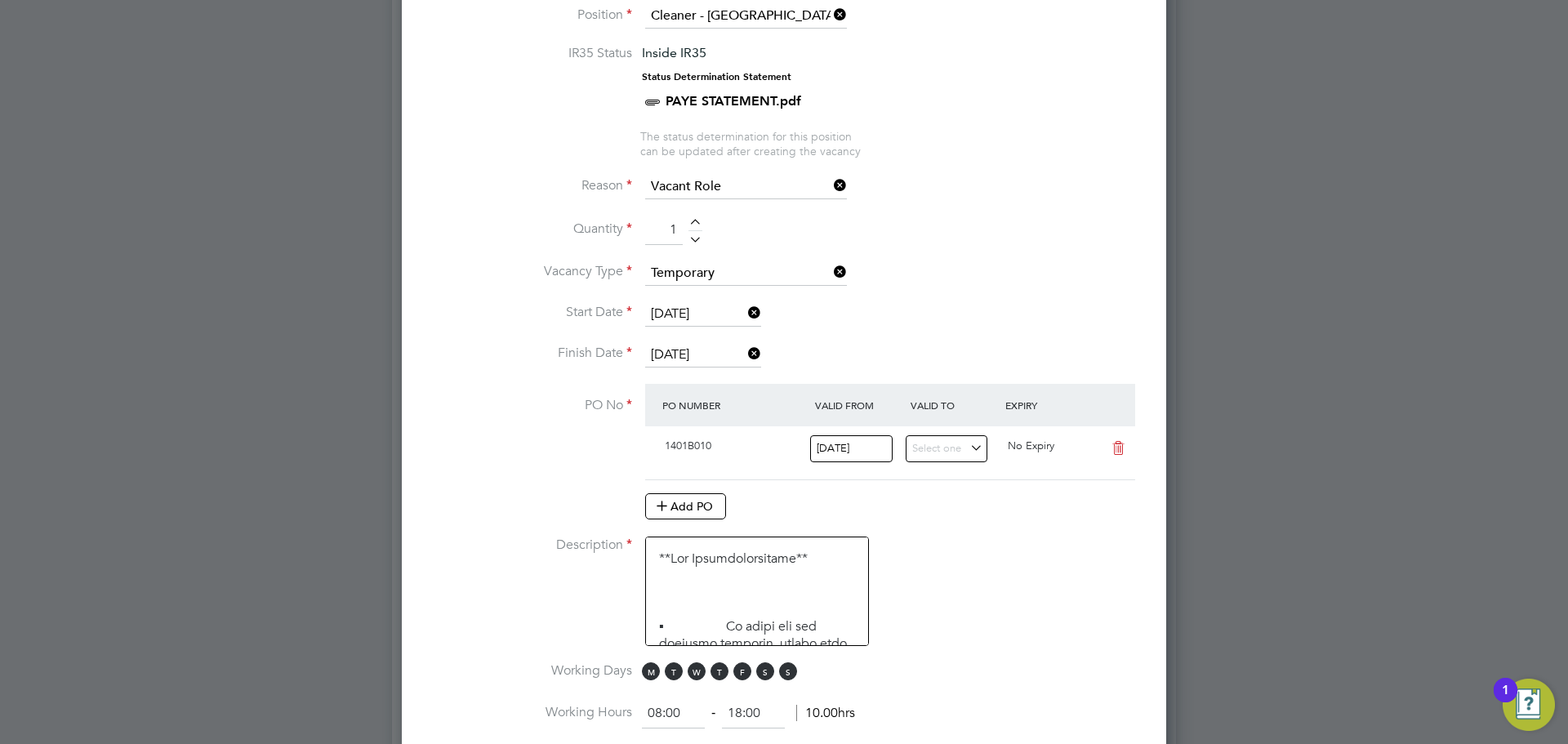
scroll to position [847, 0]
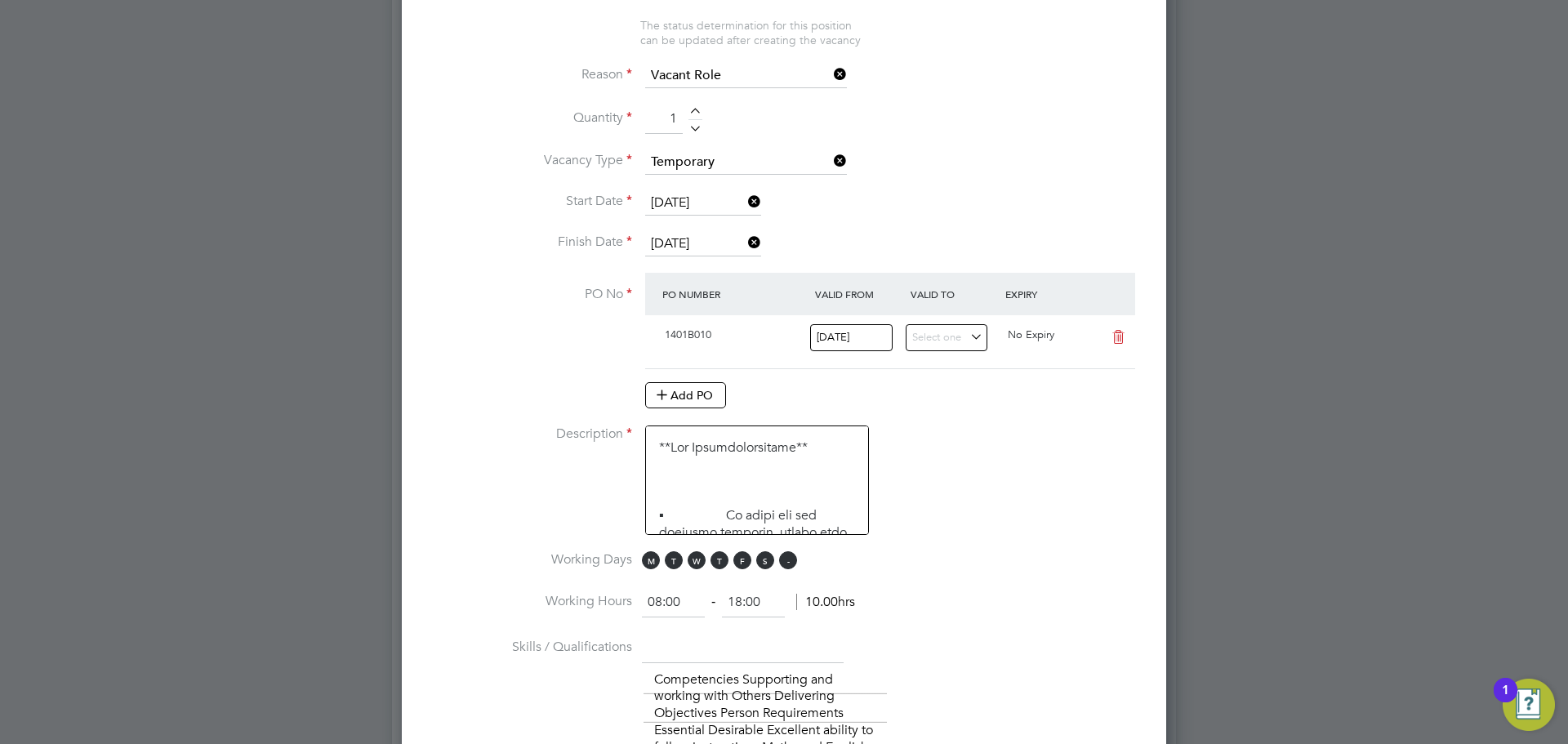
drag, startPoint x: 763, startPoint y: 567, endPoint x: 793, endPoint y: 560, distance: 30.8
click at [763, 567] on span "S" at bounding box center [765, 560] width 18 height 18
click at [793, 560] on span "S" at bounding box center [788, 560] width 18 height 18
drag, startPoint x: 691, startPoint y: 599, endPoint x: 618, endPoint y: 601, distance: 73.0
click at [623, 600] on li "Working Hours 08:00 ‐ 18:00 10.00hrs" at bounding box center [784, 611] width 712 height 46
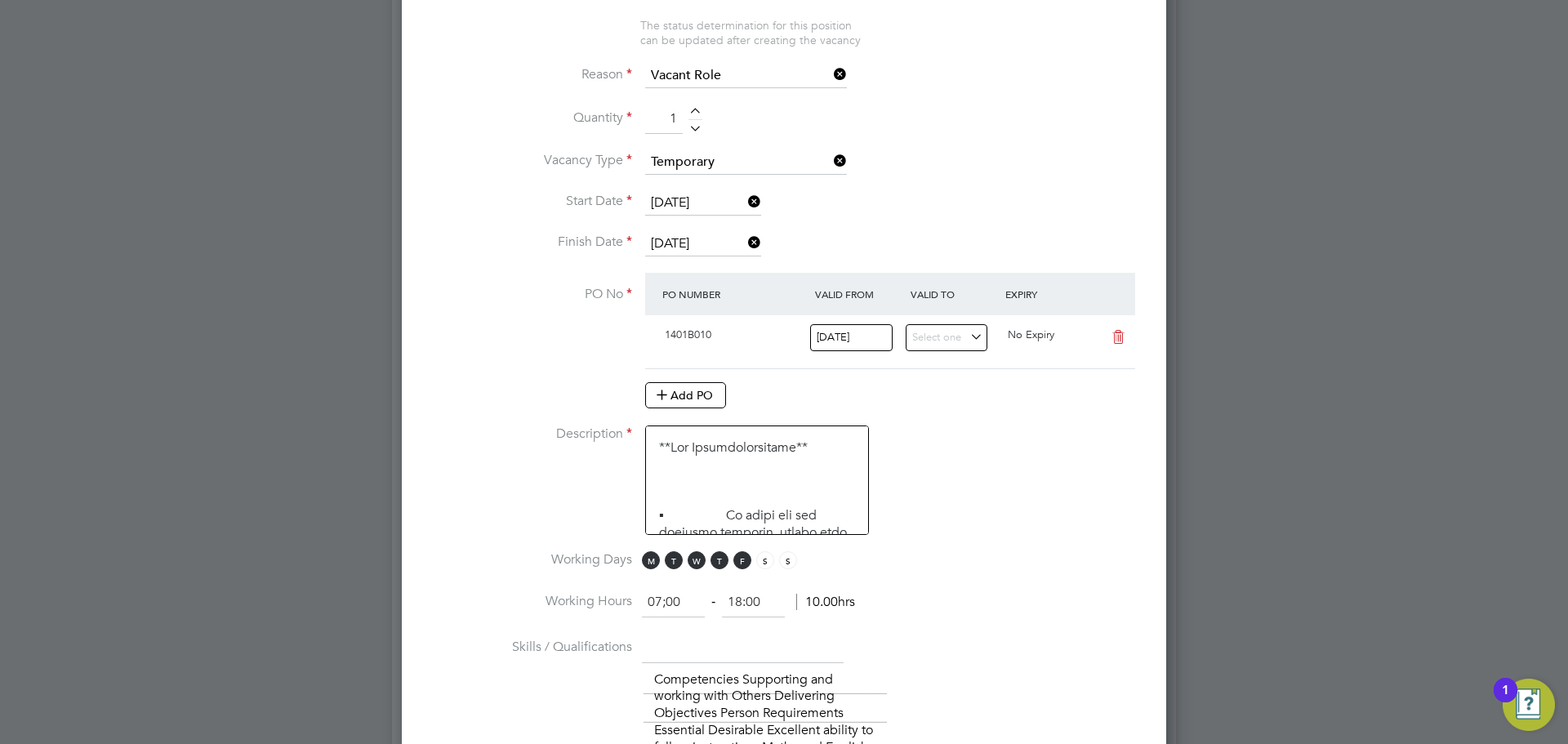
type input "07:00"
drag, startPoint x: 701, startPoint y: 597, endPoint x: 669, endPoint y: 599, distance: 32.1
click at [671, 598] on ng-form "07:00 ‐ 18:00 11.00hrs" at bounding box center [748, 602] width 213 height 17
click at [978, 616] on li "Working Hours 07:00 ‐ 09;00 11.00hrs" at bounding box center [784, 611] width 712 height 46
type input "09:00"
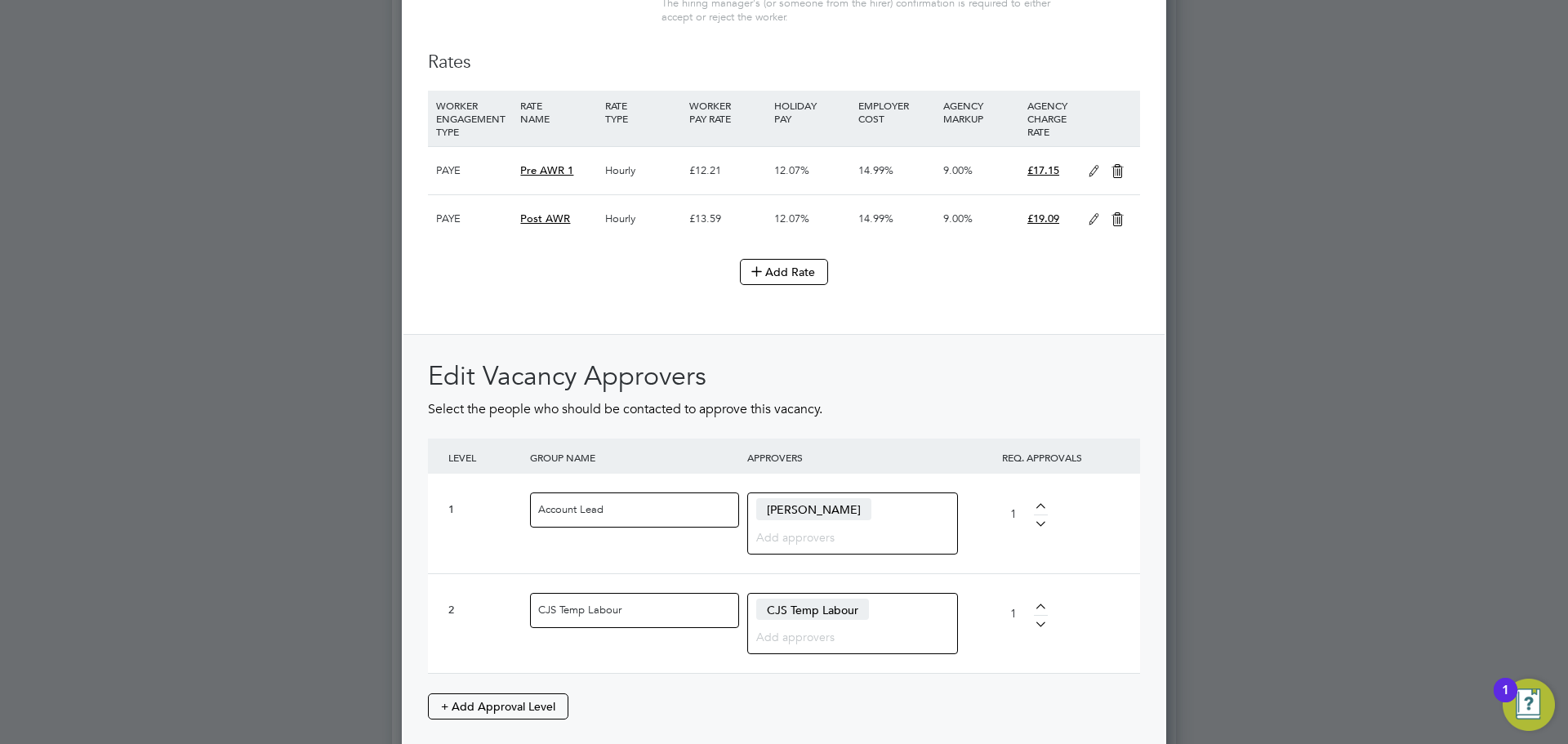
scroll to position [2282, 0]
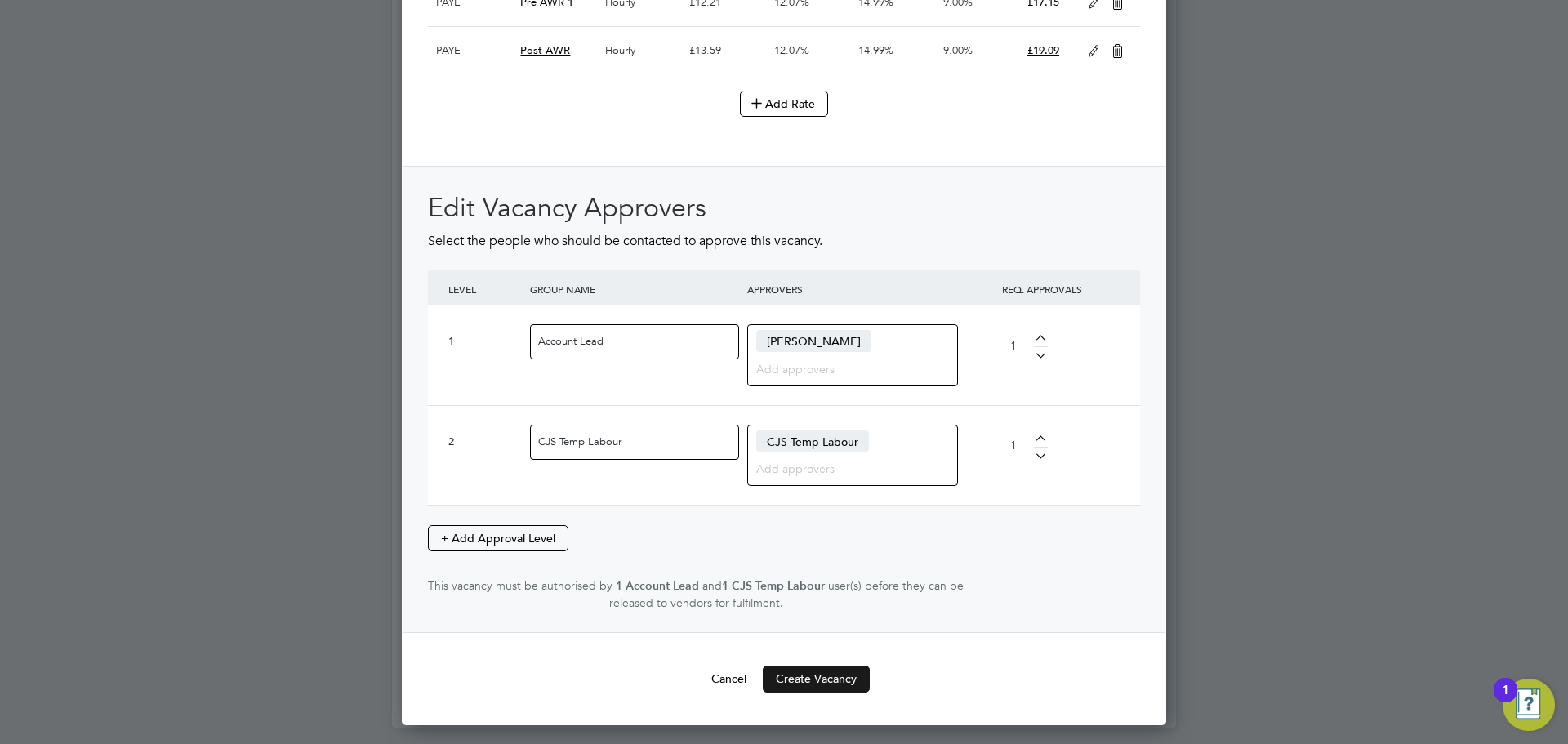
click at [818, 691] on button "Create Vacancy" at bounding box center [816, 679] width 107 height 26
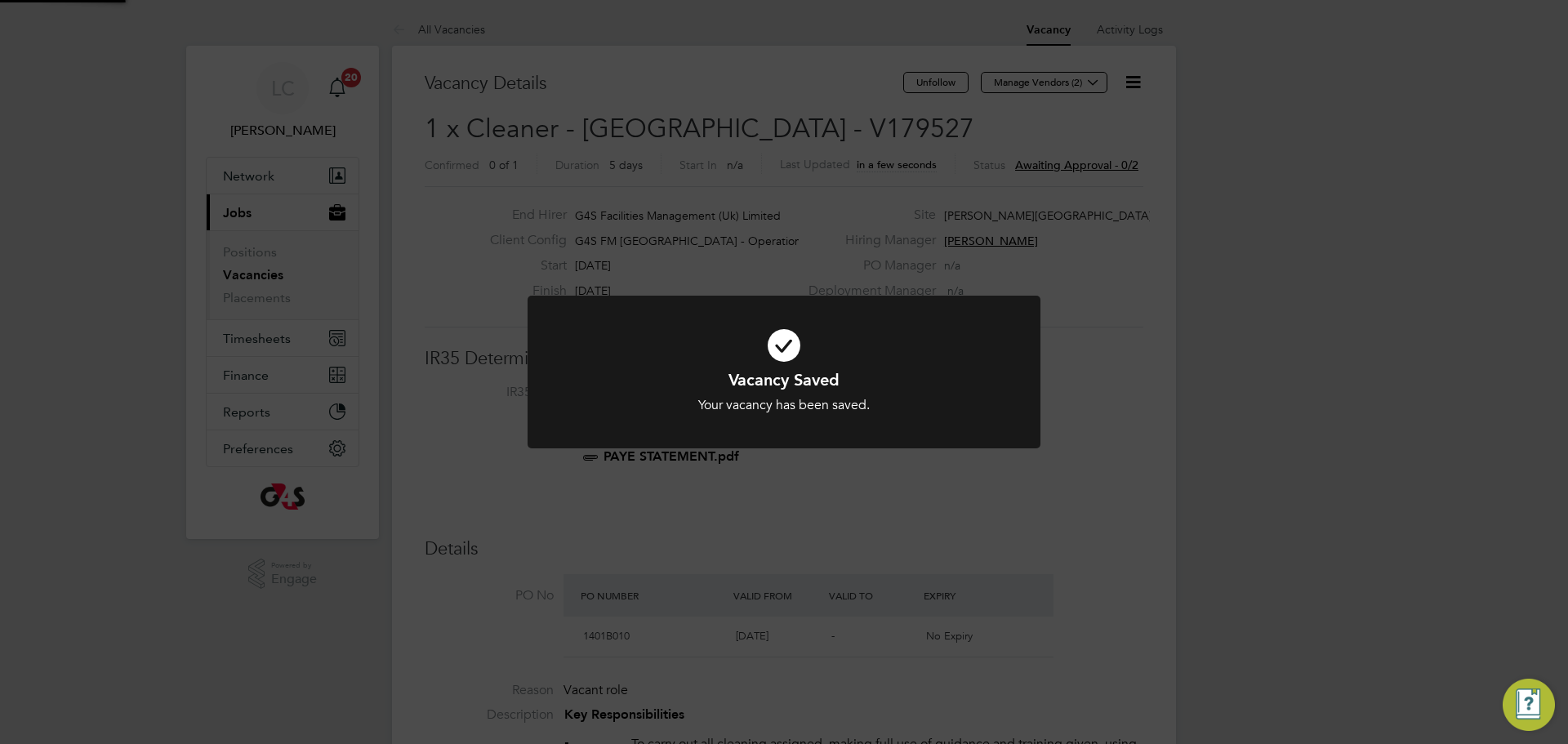
scroll to position [48, 114]
drag, startPoint x: 838, startPoint y: 196, endPoint x: 819, endPoint y: 175, distance: 28.3
click at [835, 193] on div "Vacancy Saved Your vacancy has been saved. Cancel Okay" at bounding box center [784, 372] width 1568 height 744
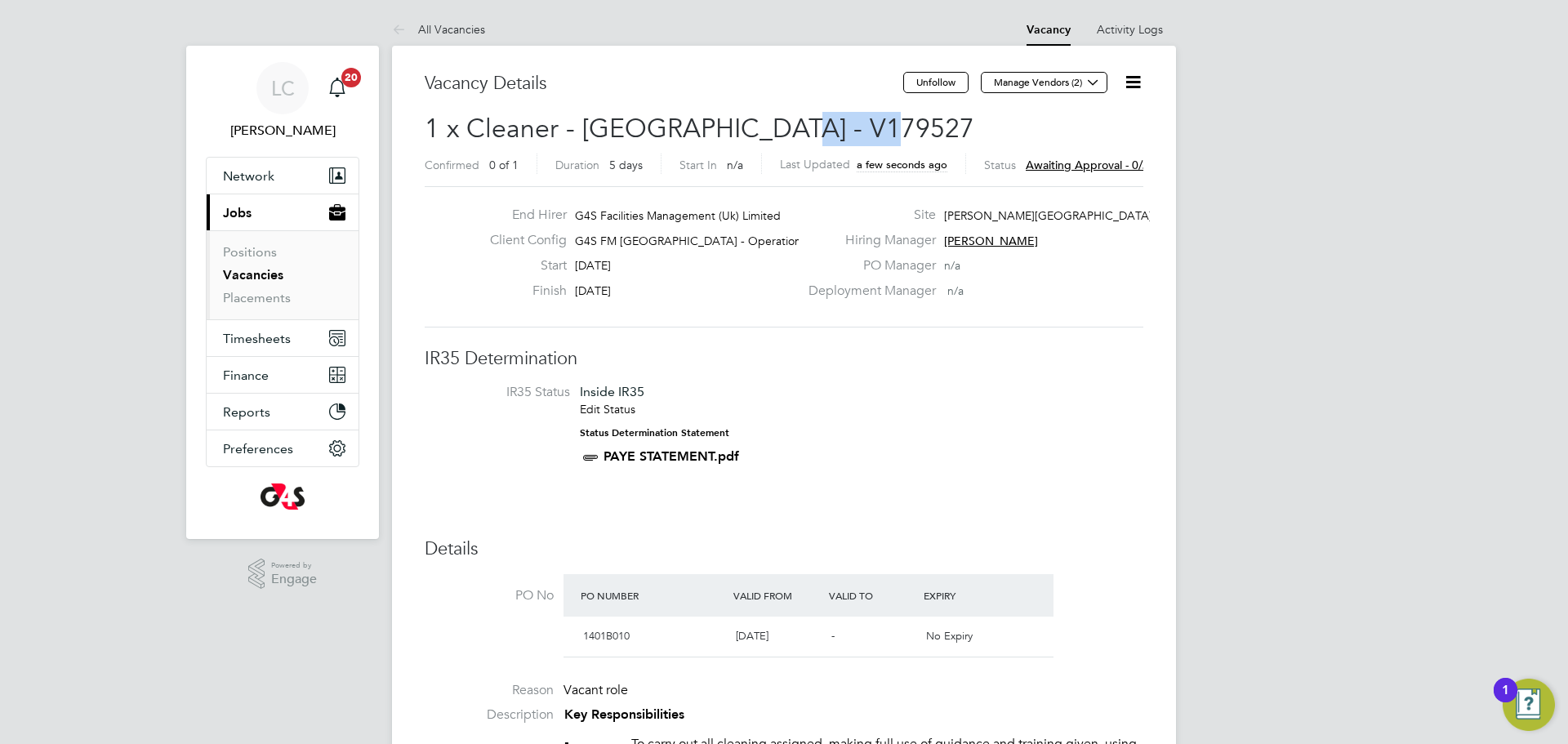
drag, startPoint x: 765, startPoint y: 118, endPoint x: 892, endPoint y: 112, distance: 127.1
click at [892, 112] on h2 "1 x Cleaner - Tower Hamlet - V179527 Confirmed 0 of 1 Duration 5 days Start In …" at bounding box center [784, 146] width 718 height 69
copy span "V179527"
drag, startPoint x: 1082, startPoint y: 83, endPoint x: 1013, endPoint y: 99, distance: 70.8
click at [1081, 82] on button "Manage Vendors (2)" at bounding box center [1044, 83] width 127 height 21
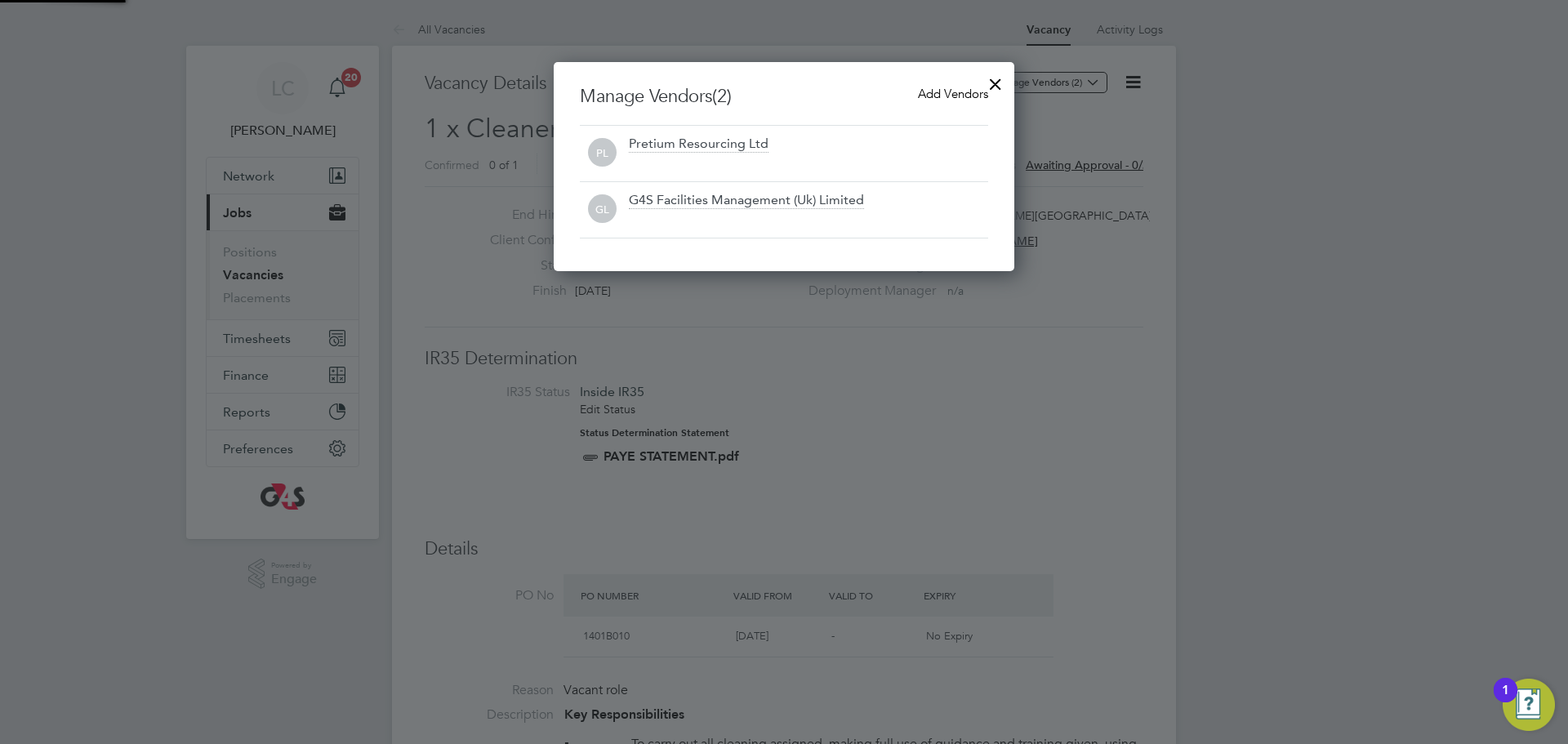
scroll to position [209, 462]
click at [940, 89] on span "Add Vendors" at bounding box center [953, 93] width 70 height 16
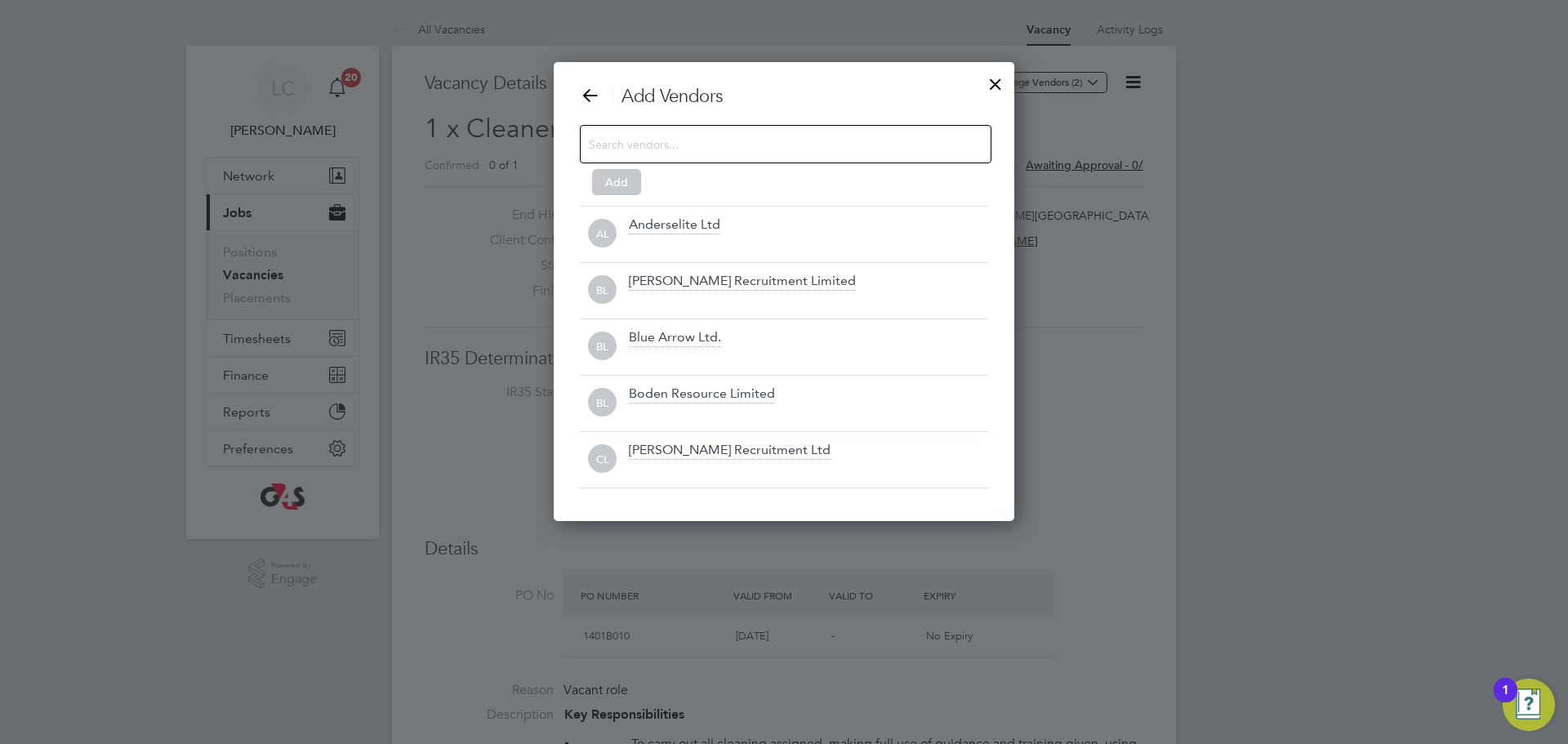
scroll to position [460, 462]
click at [698, 146] on input at bounding box center [772, 143] width 368 height 21
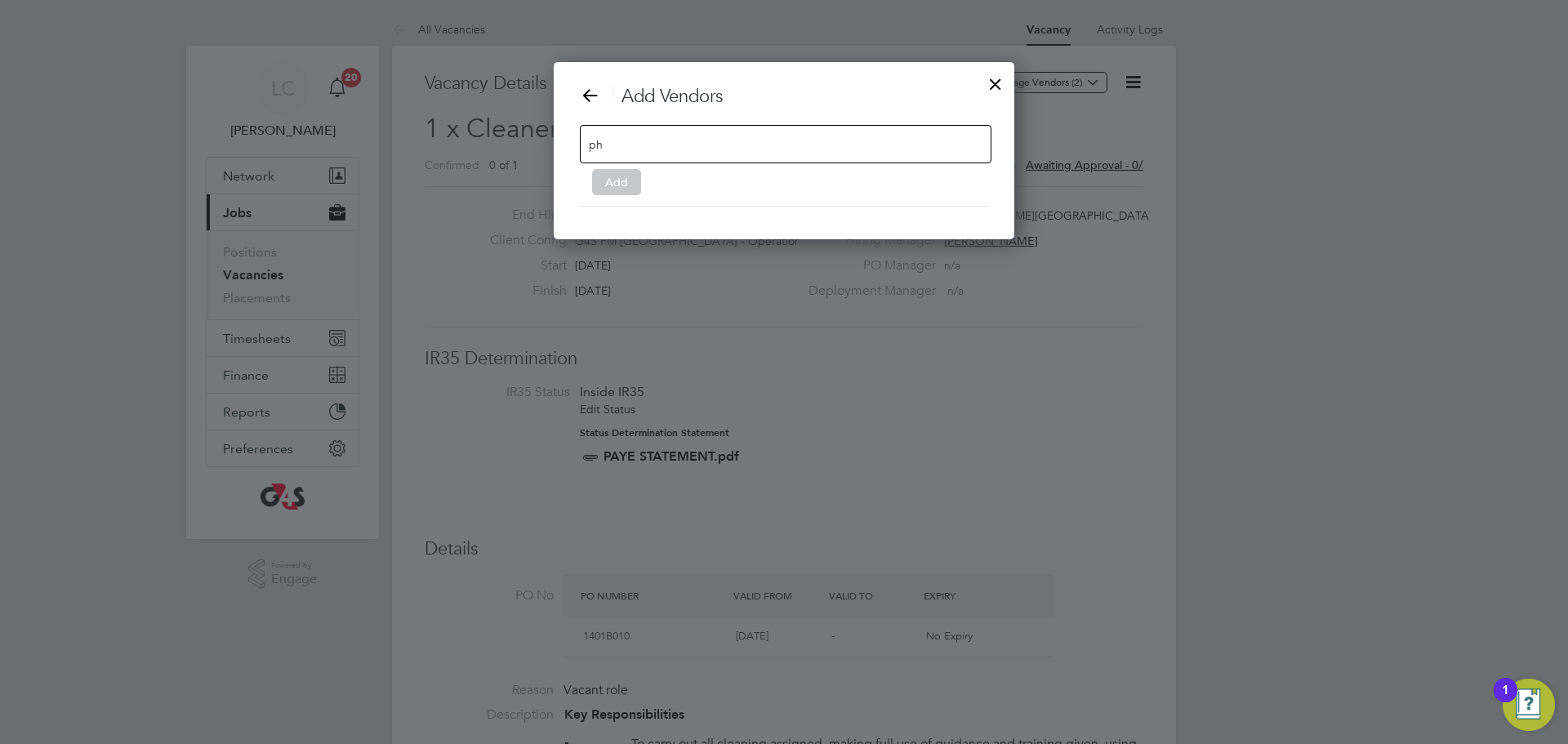
scroll to position [234, 462]
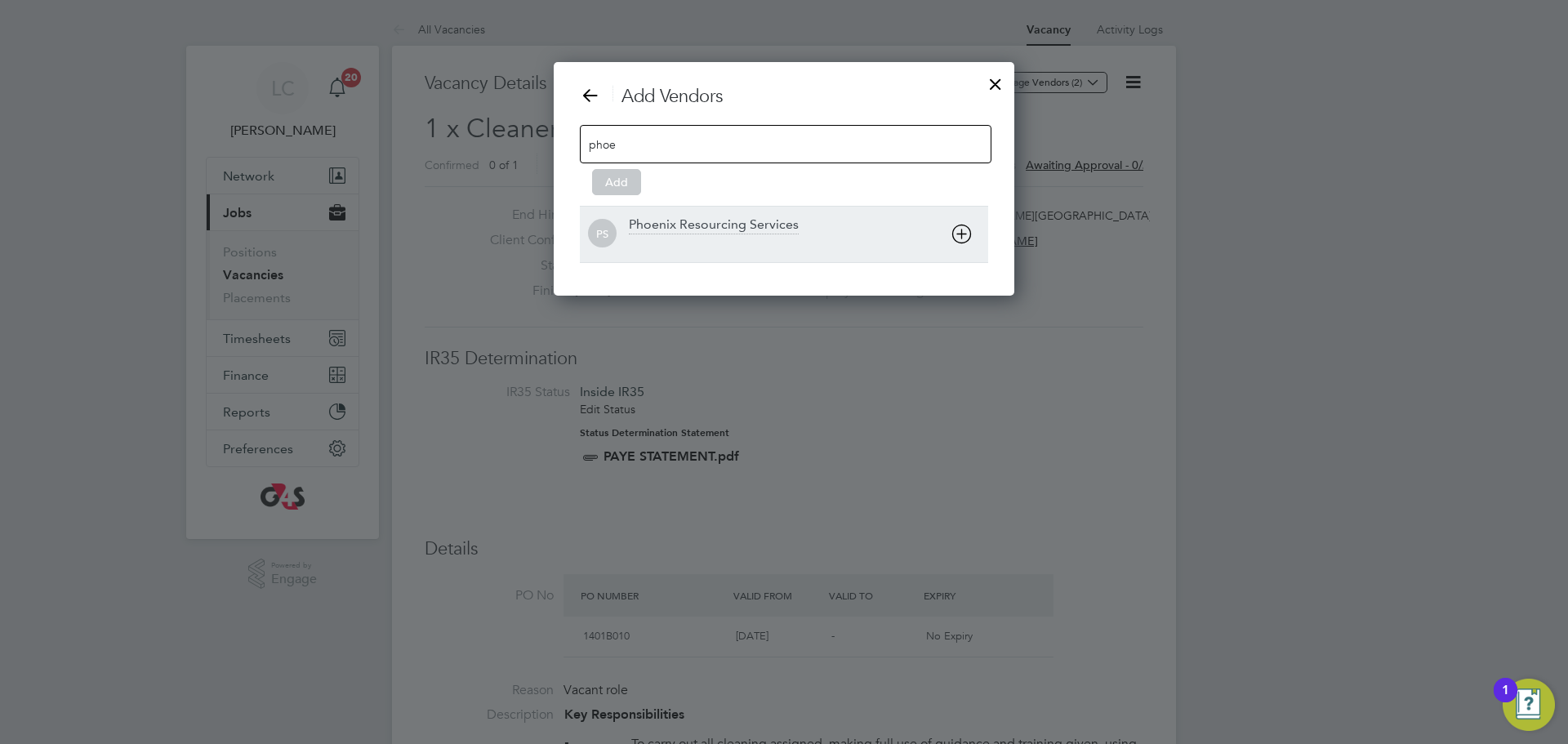
type input "phoe"
click at [657, 209] on div "PS Phoenix Resourcing Services" at bounding box center [784, 234] width 408 height 56
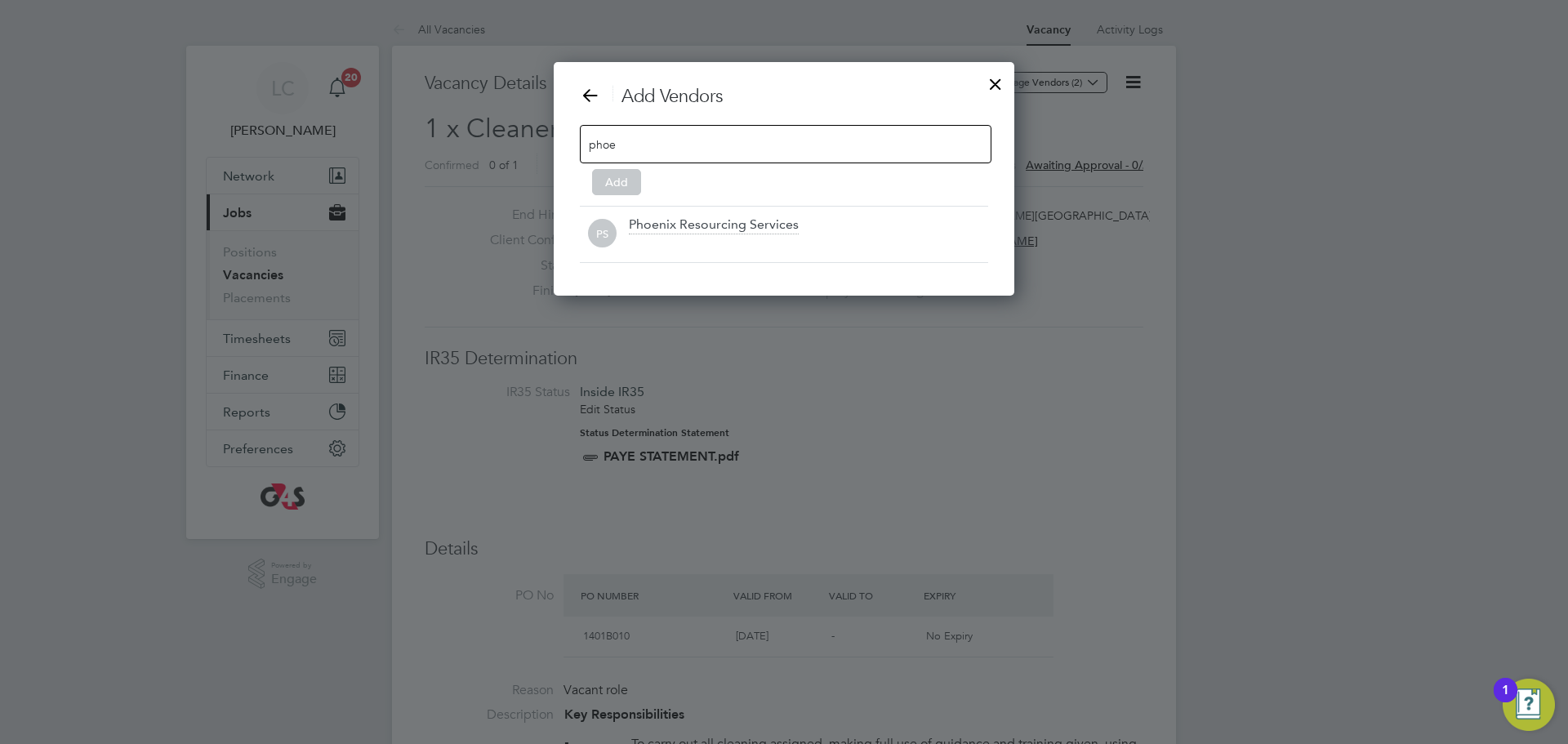
scroll to position [178, 462]
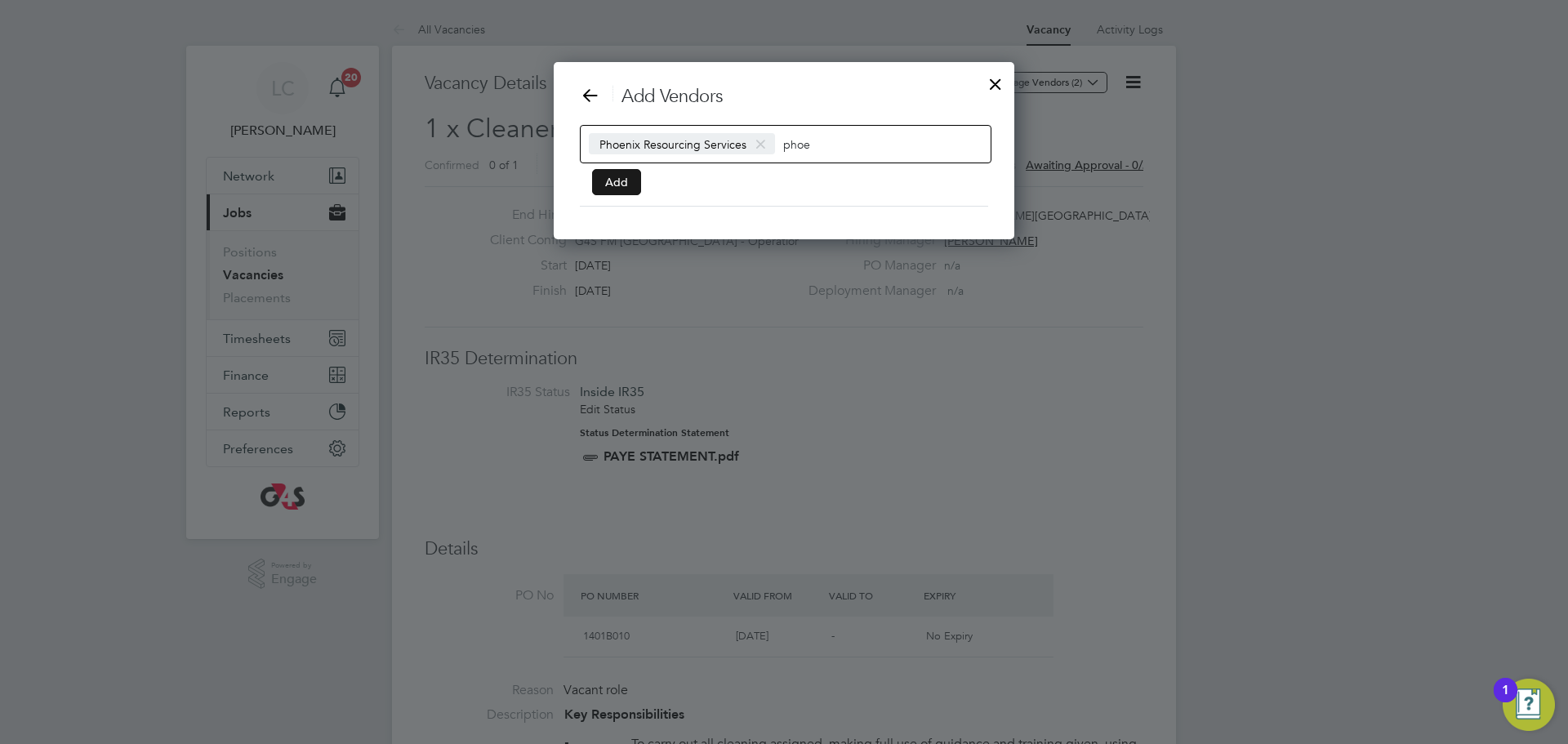
click at [611, 188] on button "Add" at bounding box center [616, 182] width 49 height 26
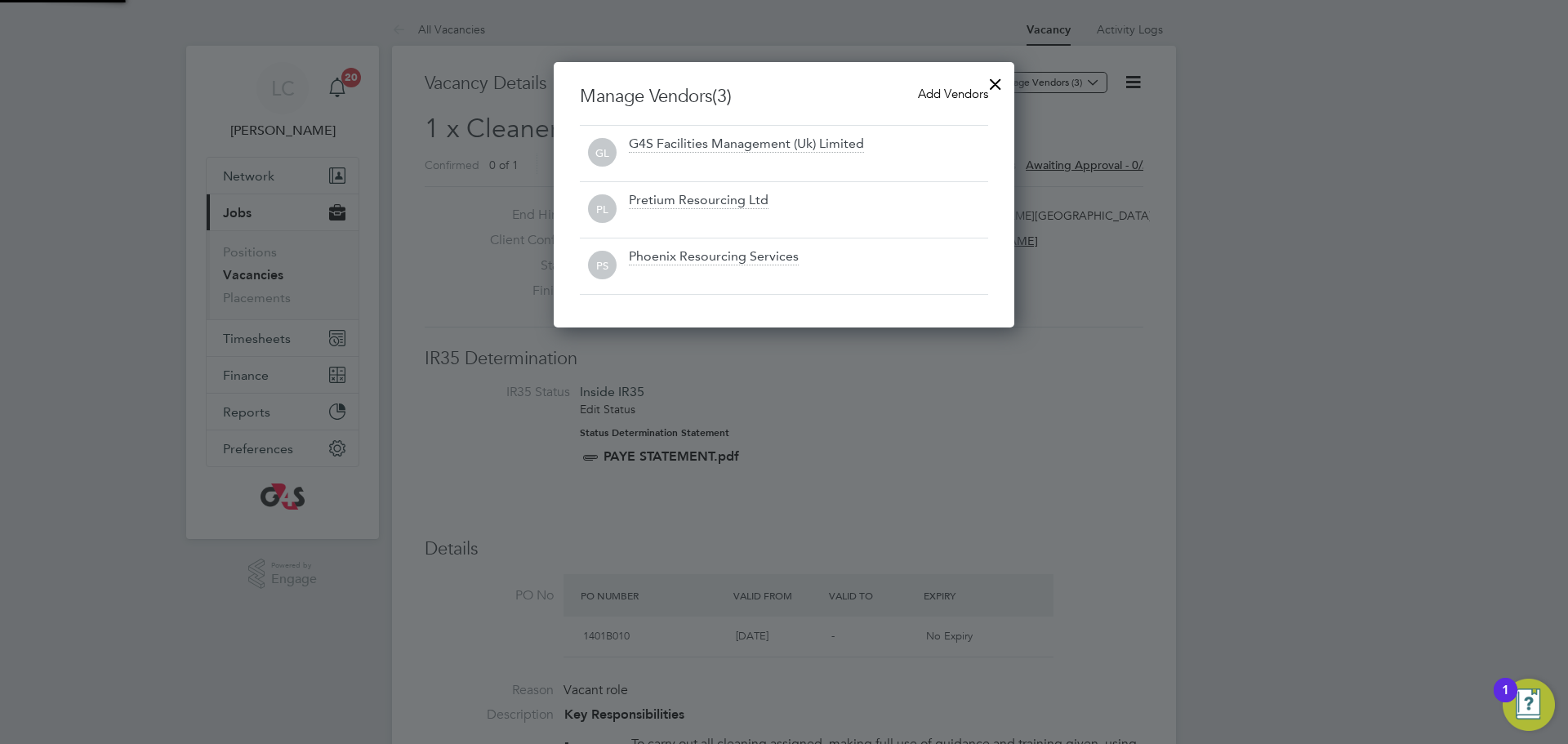
scroll to position [266, 462]
click at [1001, 80] on div at bounding box center [995, 79] width 29 height 29
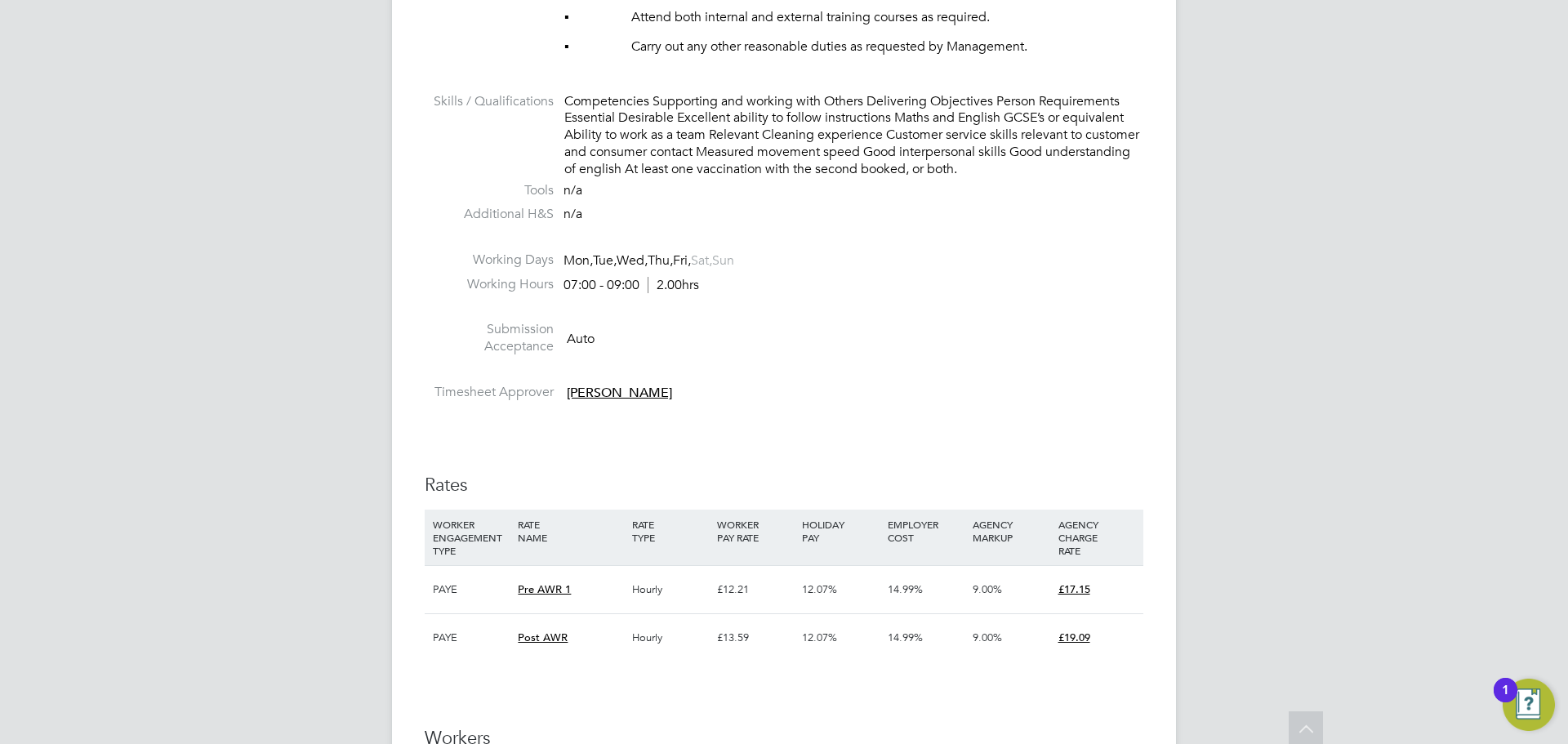
scroll to position [2159, 0]
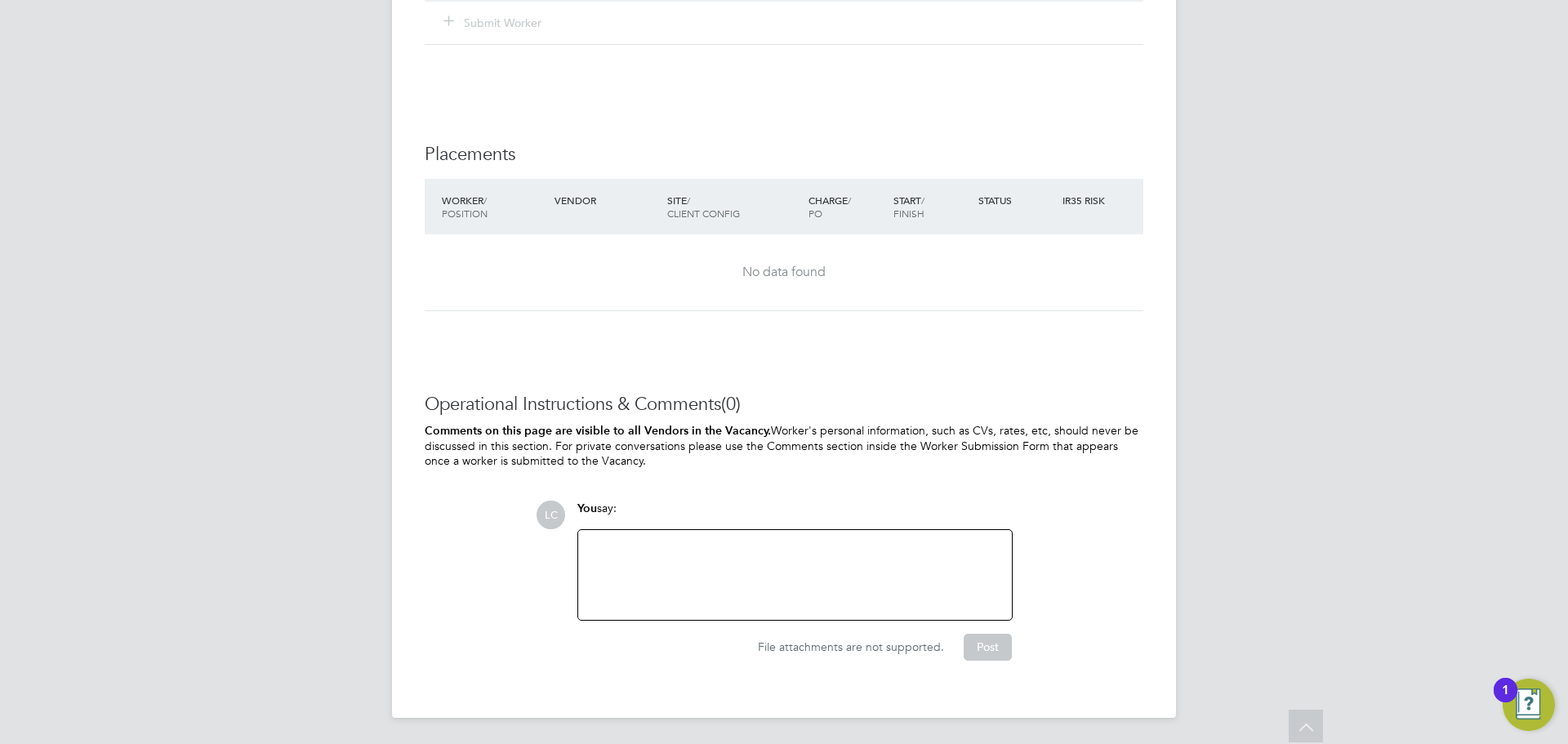
click at [651, 561] on div at bounding box center [795, 575] width 414 height 70
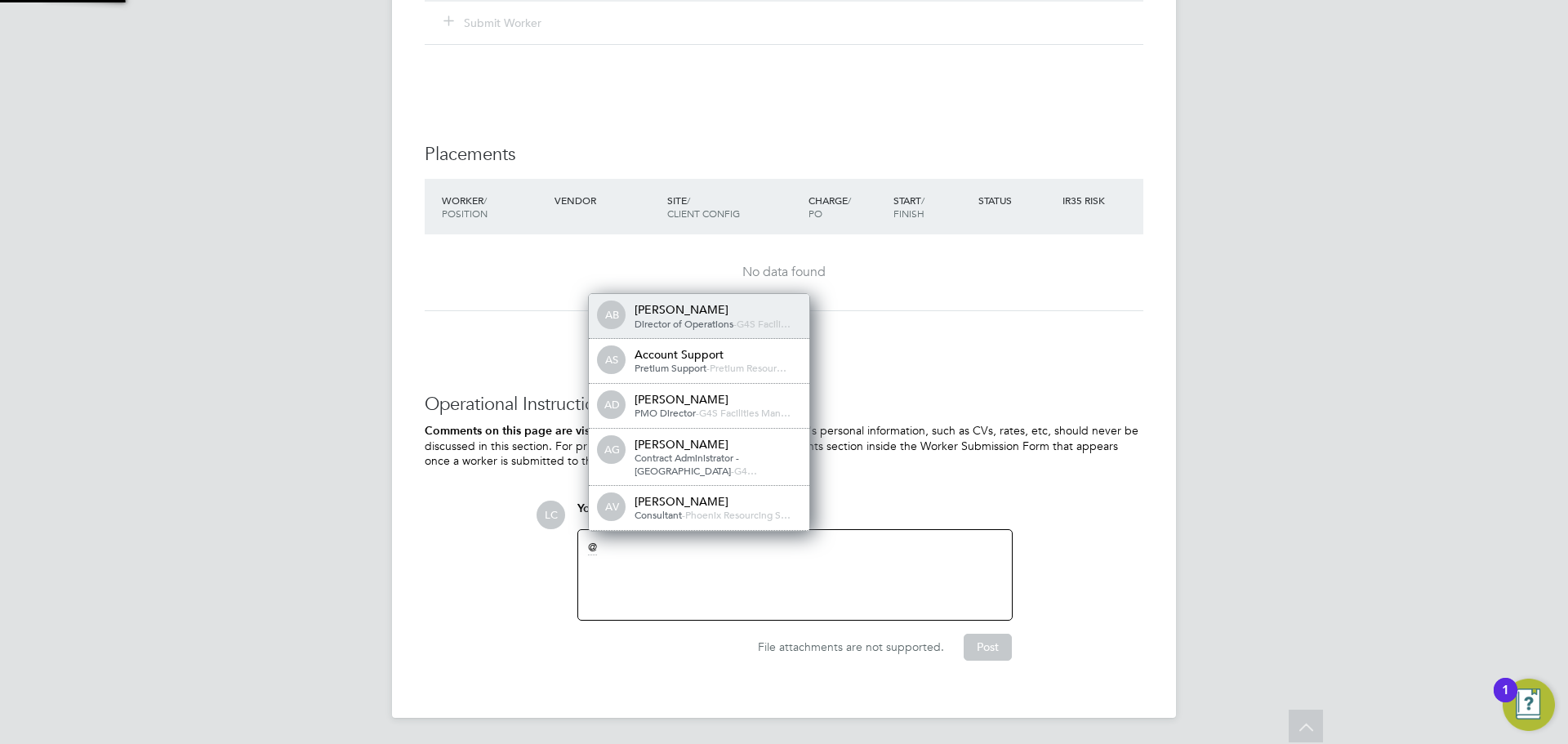
scroll to position [13, 164]
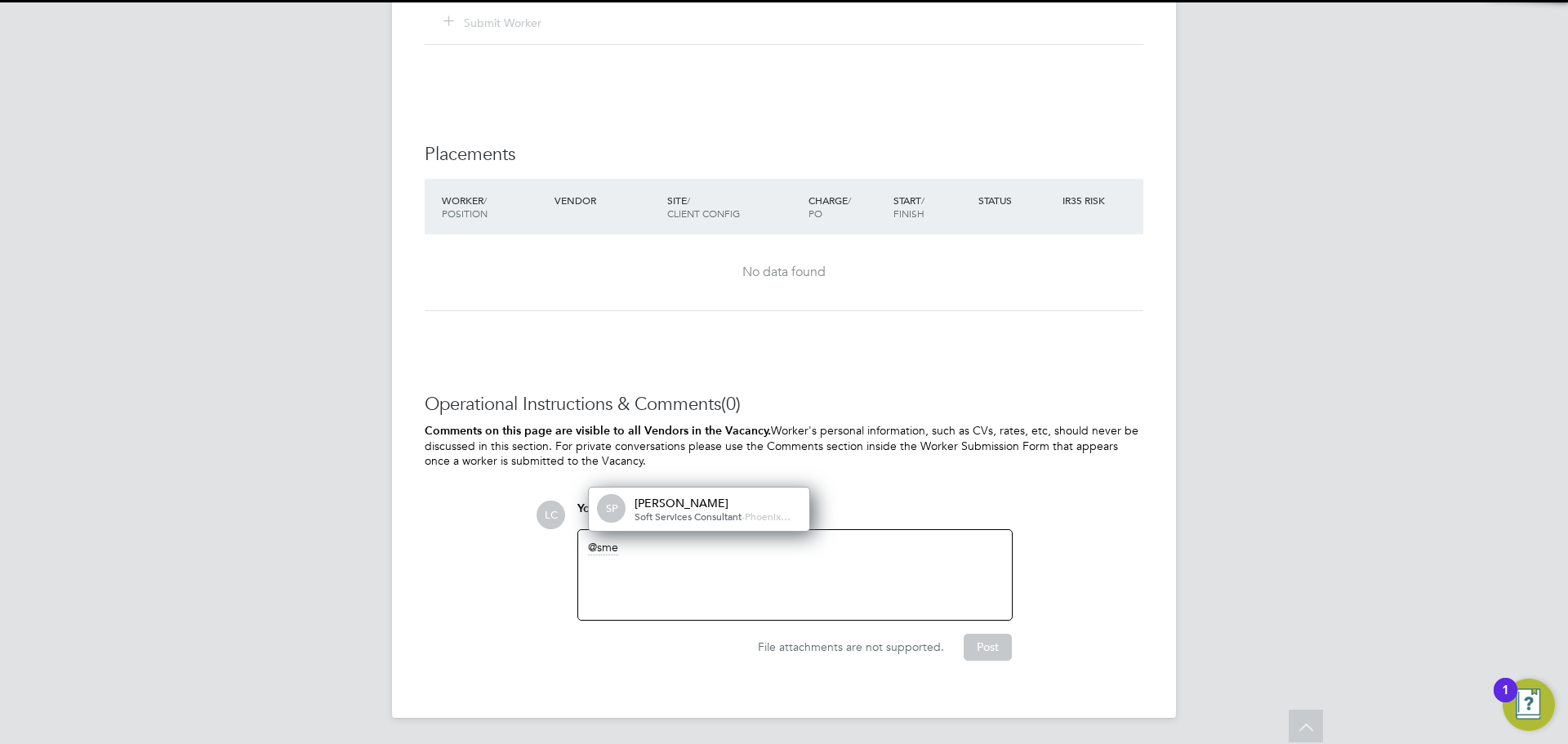
click at [682, 524] on div "SP Smeraldo Porcaro Soft Services Consultant - Phoenix…" at bounding box center [698, 509] width 221 height 44
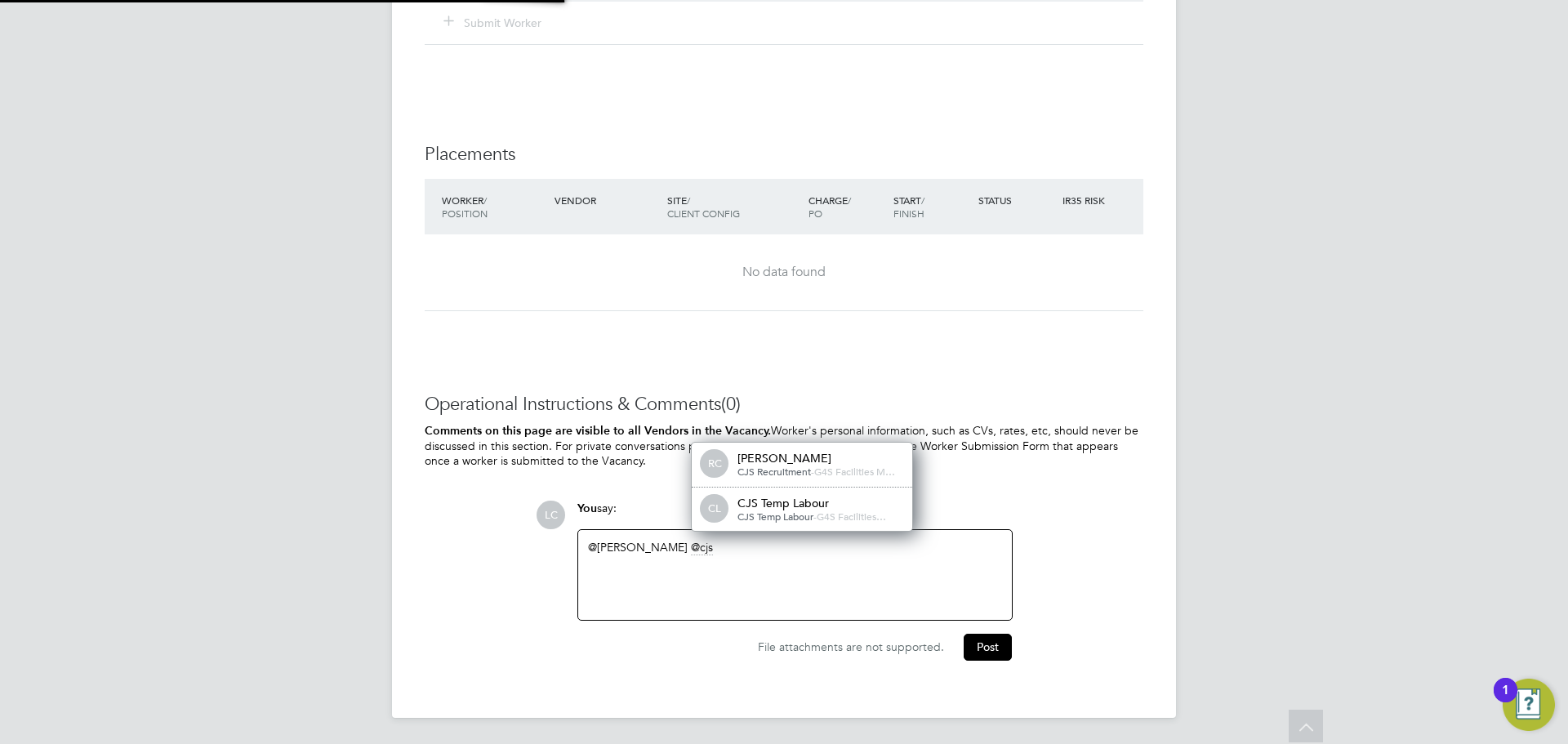
click at [741, 530] on div "CL CJS Temp Labour CJS Temp Labour - G4S Facilities…" at bounding box center [801, 509] width 221 height 44
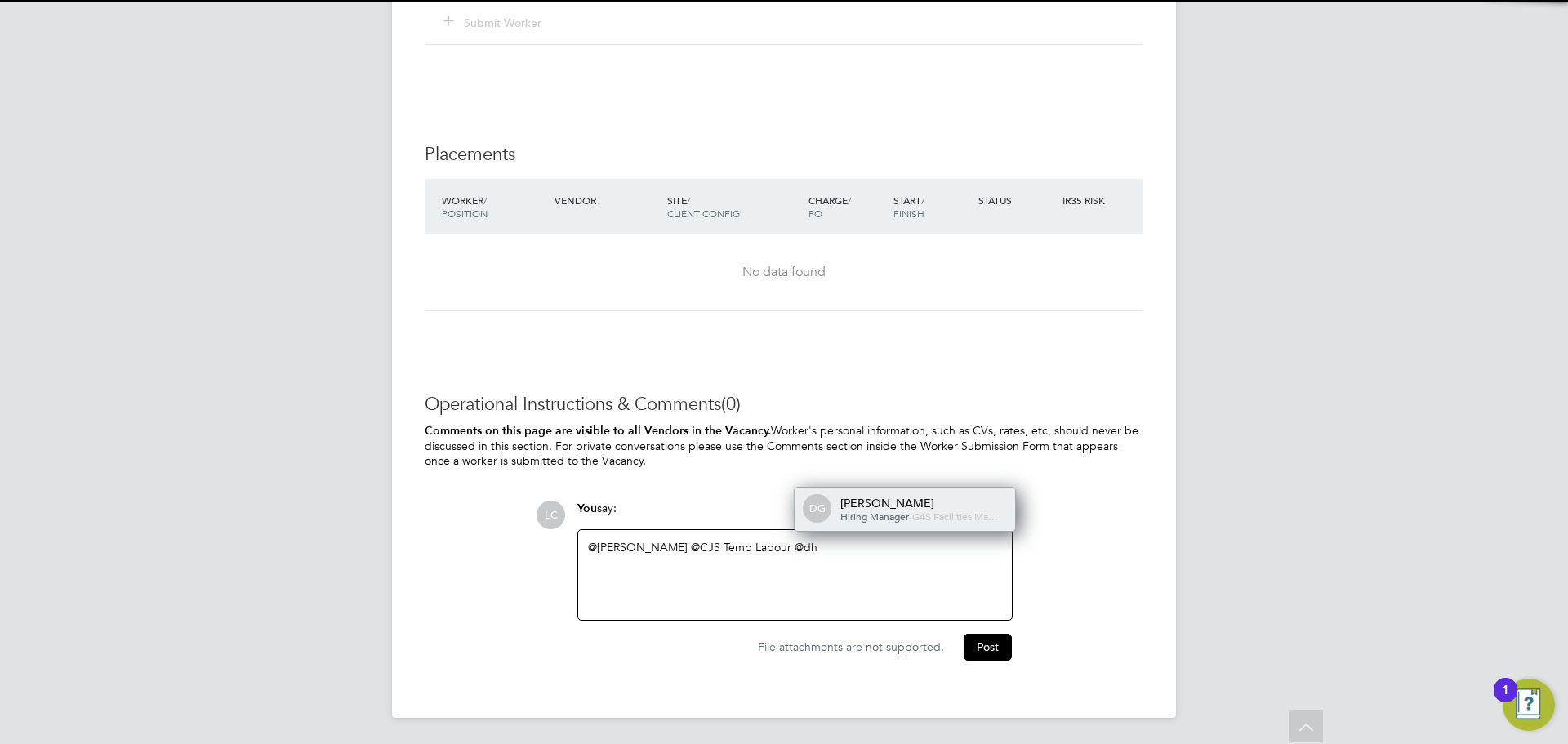
click at [872, 497] on div "[PERSON_NAME]" at bounding box center [922, 503] width 164 height 15
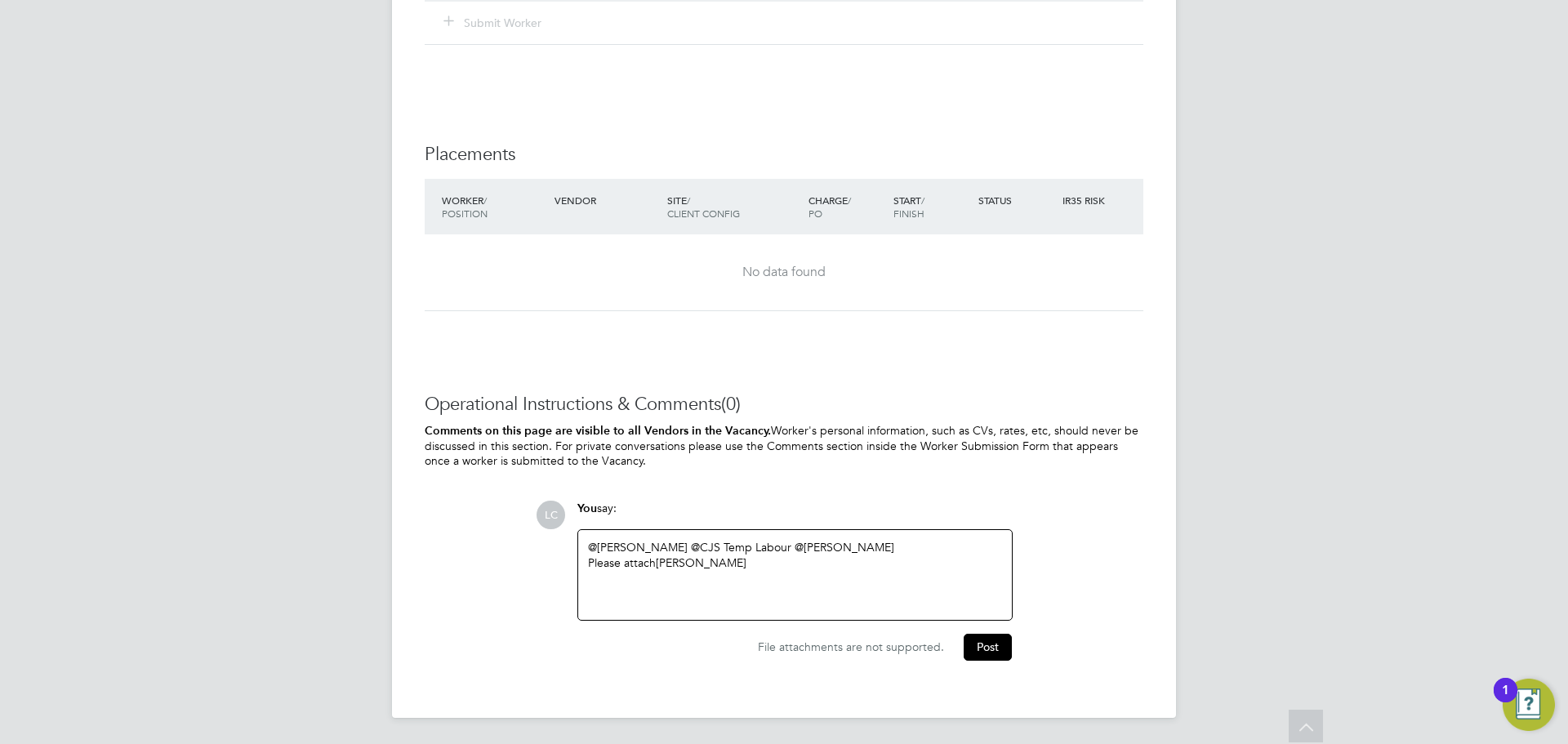
click at [802, 563] on div "Please attach James Silva Velandia" at bounding box center [795, 562] width 414 height 15
click at [992, 651] on button "Post" at bounding box center [988, 647] width 48 height 26
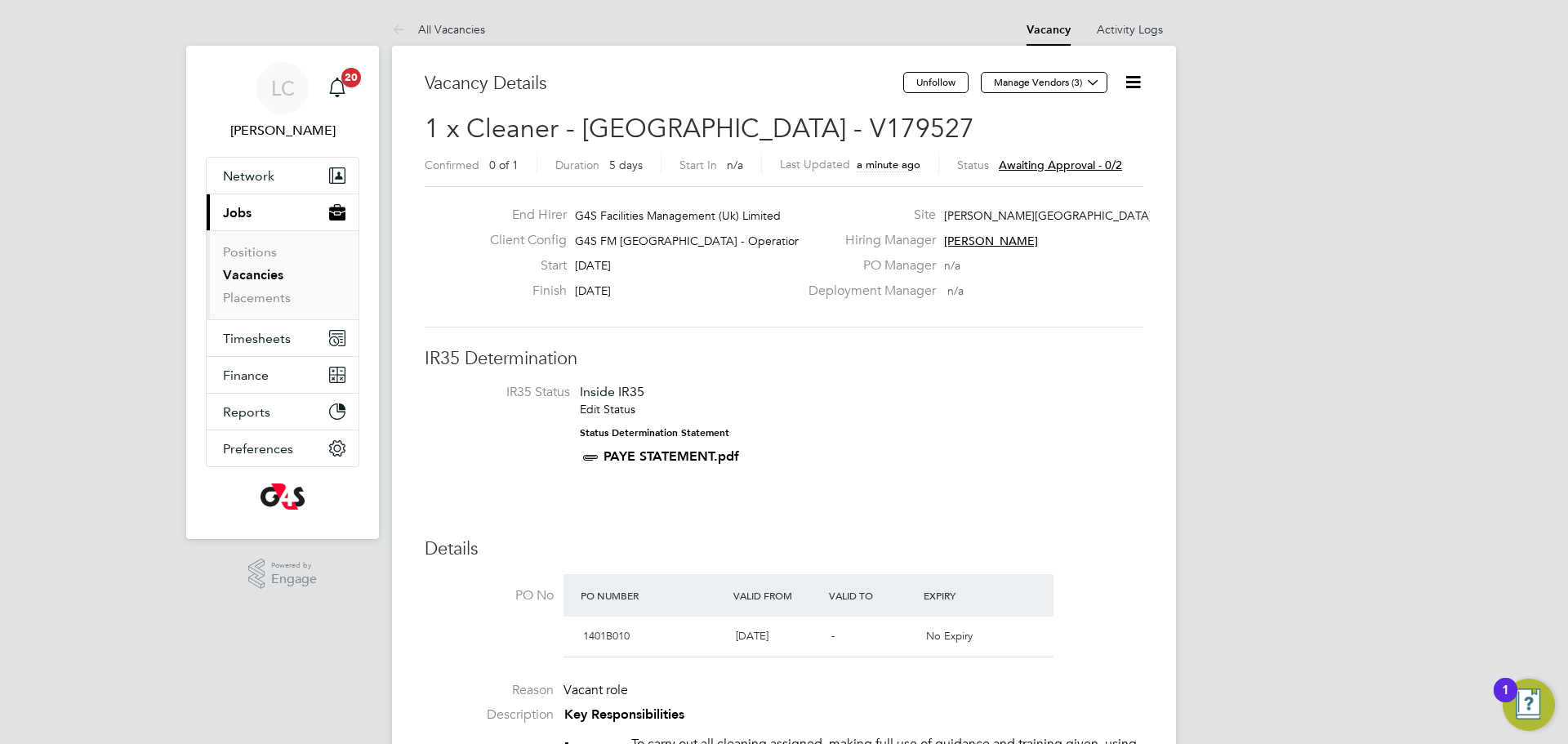
drag, startPoint x: 1131, startPoint y: 82, endPoint x: 1094, endPoint y: 106, distance: 44.1
click at [1129, 82] on icon at bounding box center [1133, 82] width 20 height 20
click at [1067, 111] on li "Edit Vacancy e" at bounding box center [1081, 120] width 118 height 23
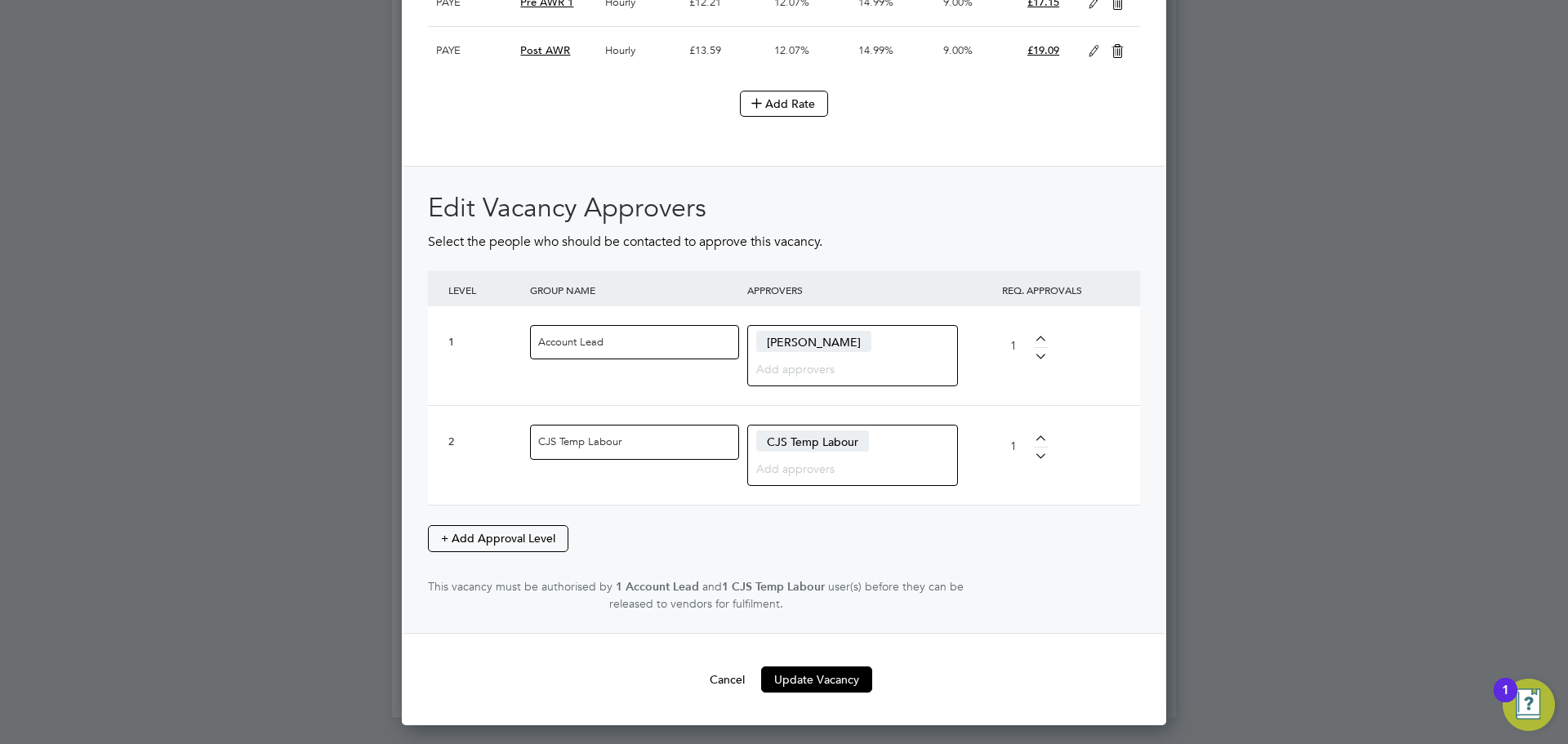
click at [823, 689] on button "Update Vacancy" at bounding box center [816, 680] width 111 height 26
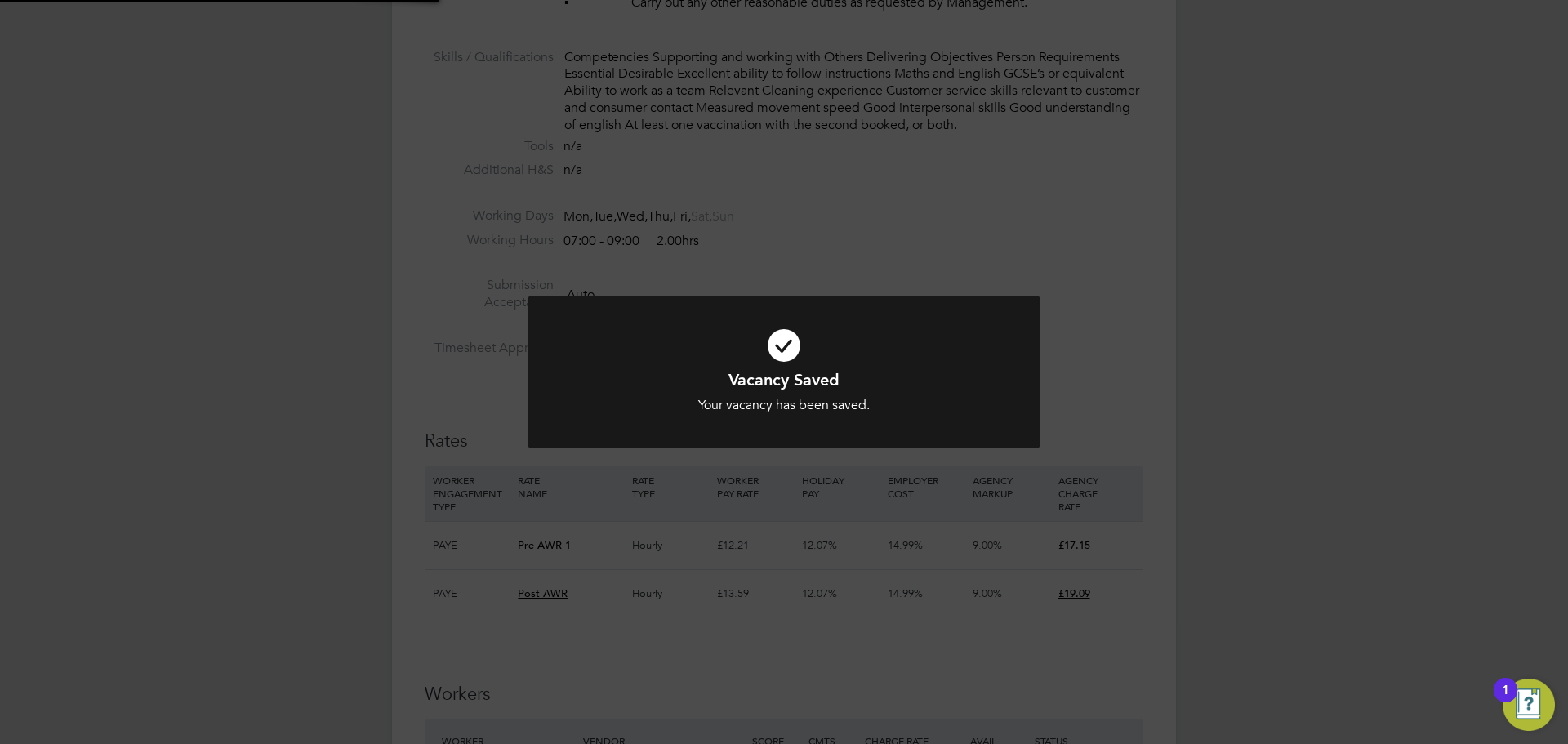
click at [1387, 557] on div "Vacancy Saved Your vacancy has been saved. Cancel Okay" at bounding box center [784, 372] width 1568 height 744
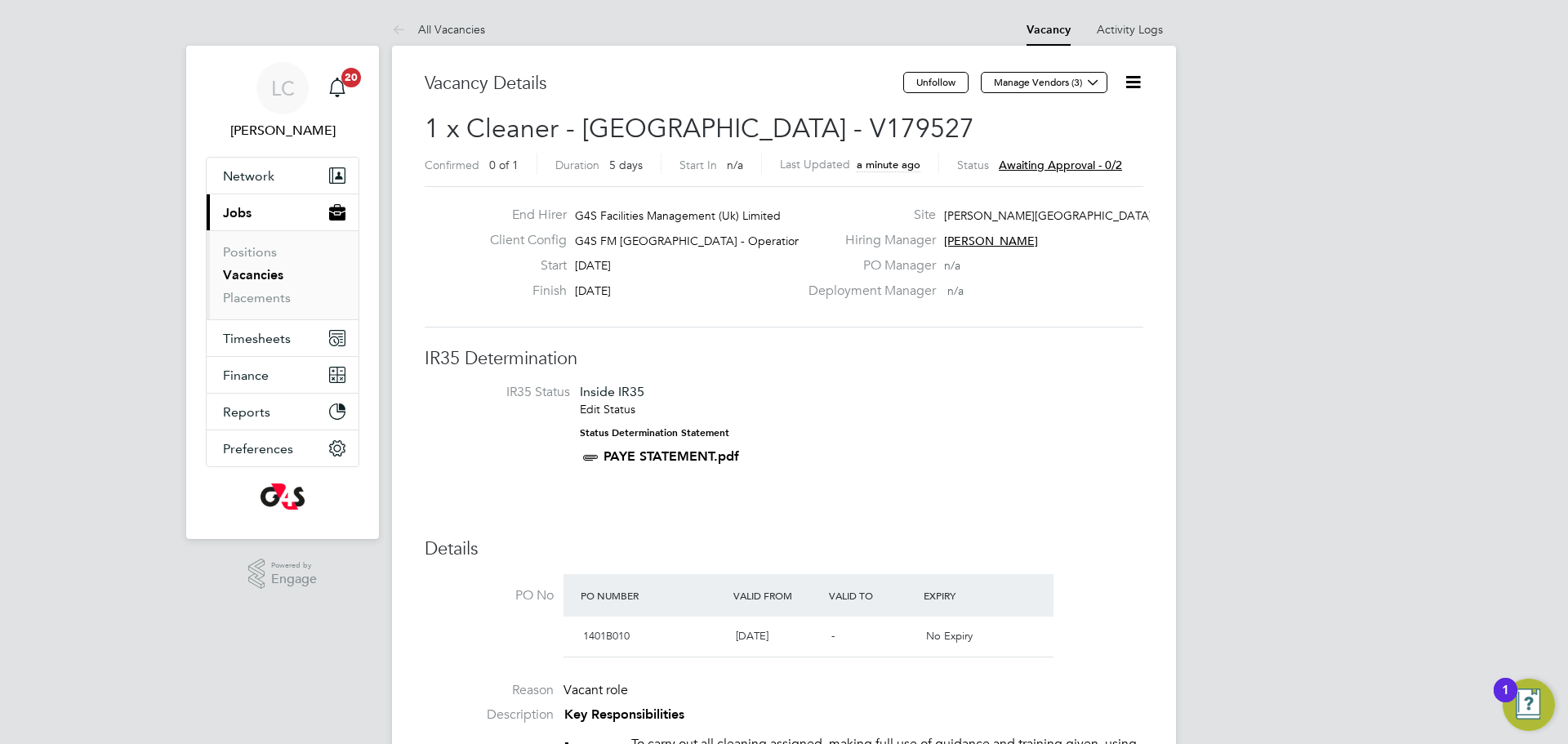
click at [253, 308] on ul "Positions Vacancies Placements" at bounding box center [282, 274] width 152 height 89
click at [256, 295] on link "Placements" at bounding box center [256, 298] width 68 height 16
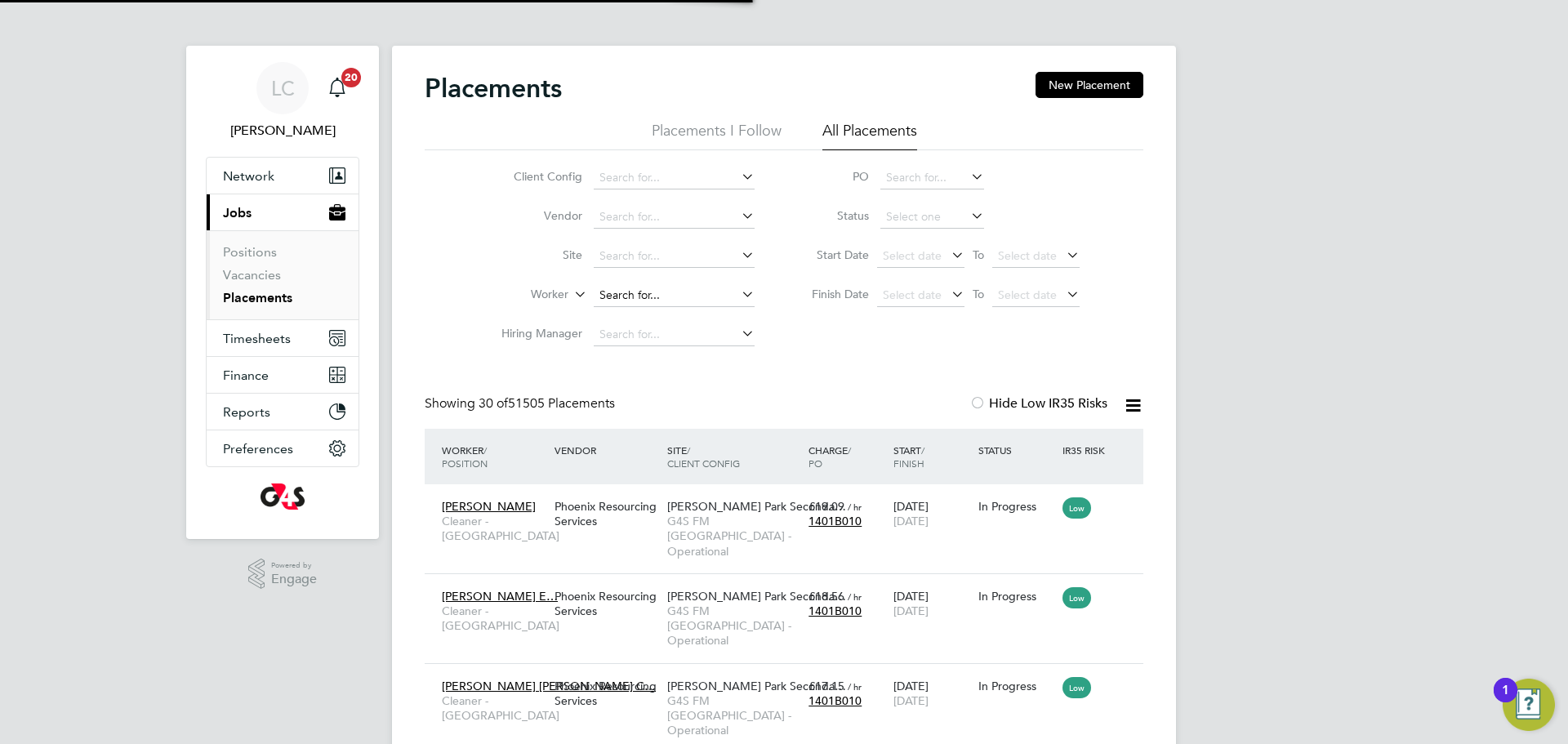
click at [638, 295] on input at bounding box center [674, 295] width 161 height 23
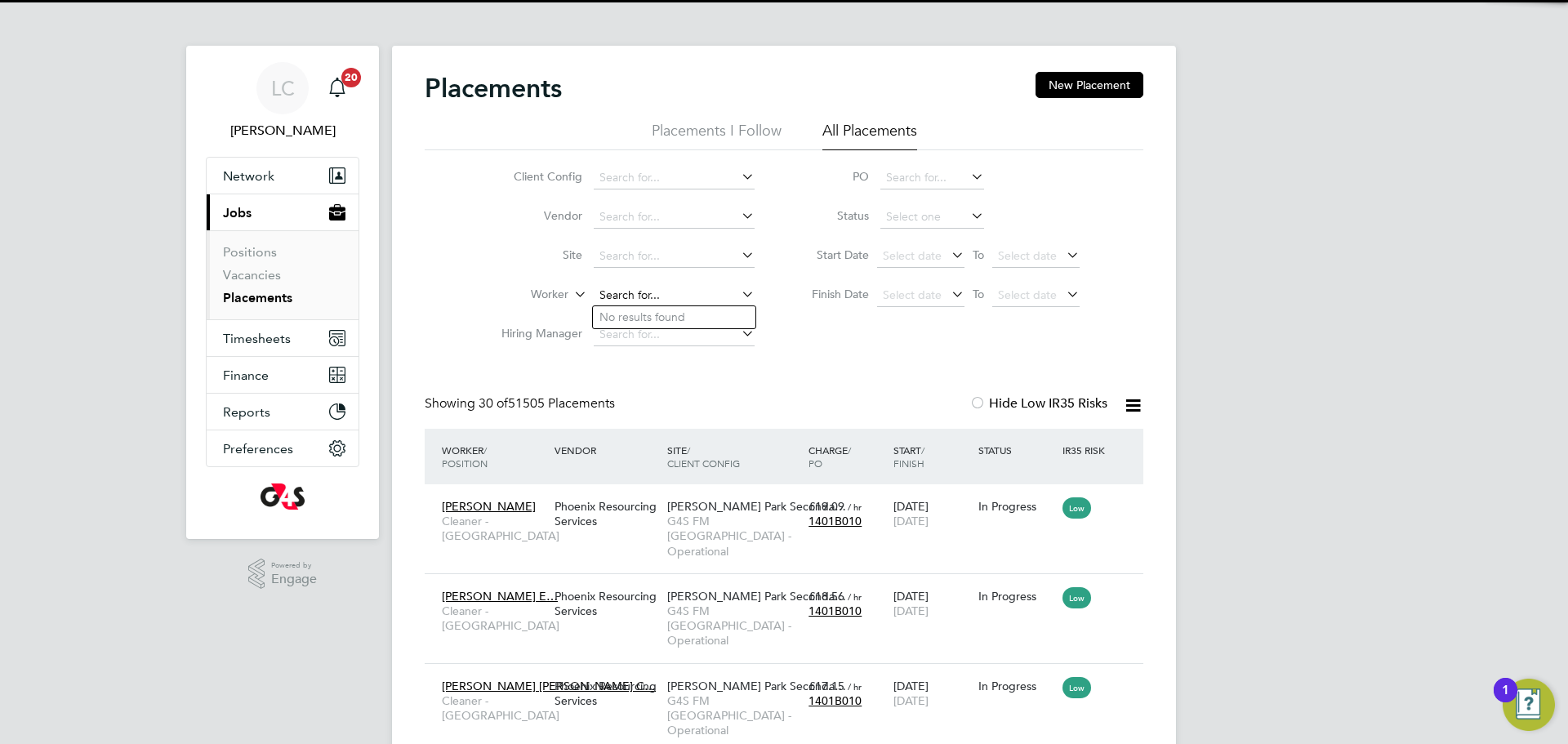
scroll to position [62, 142]
paste input "Salawu Opeloyeru"
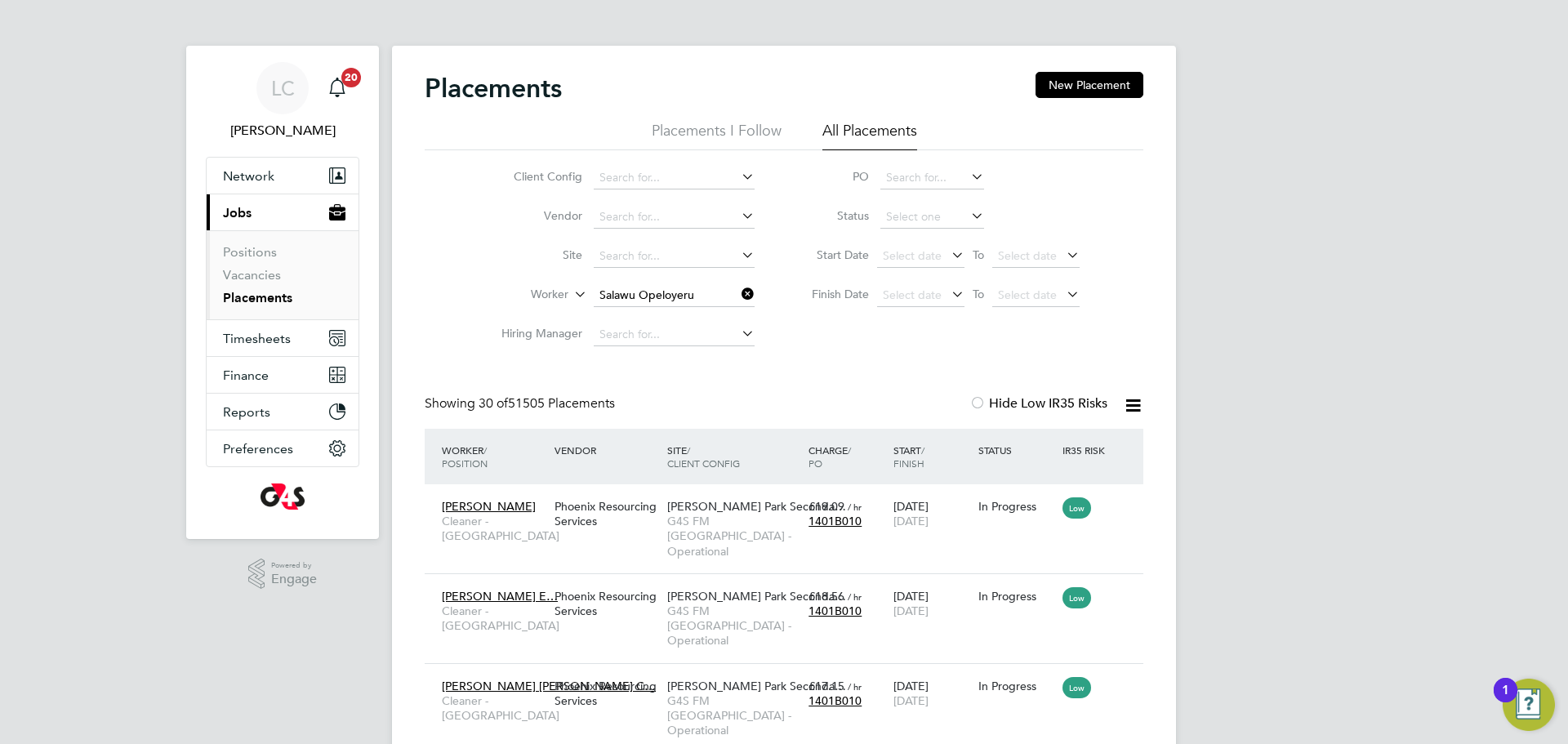
click at [718, 325] on li "Opeloyeru Kamoli Salawu" at bounding box center [674, 317] width 163 height 22
type input "Opeloyeru Kamoli Salawu"
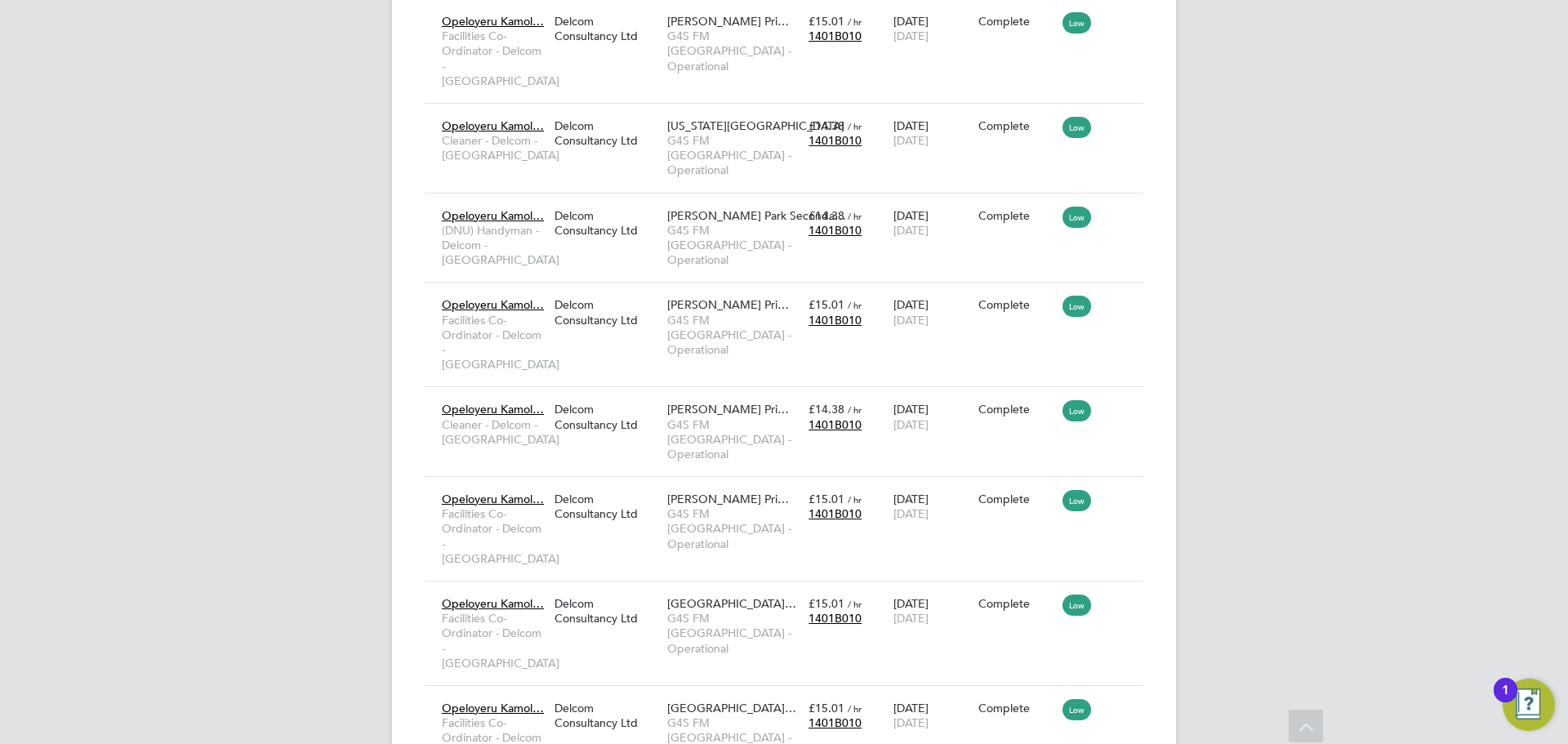
click at [177, 157] on div "LC Lilingxi Chen Notifications 20 Applications: Network Team Members Businesses…" at bounding box center [784, 534] width 1568 height 9712
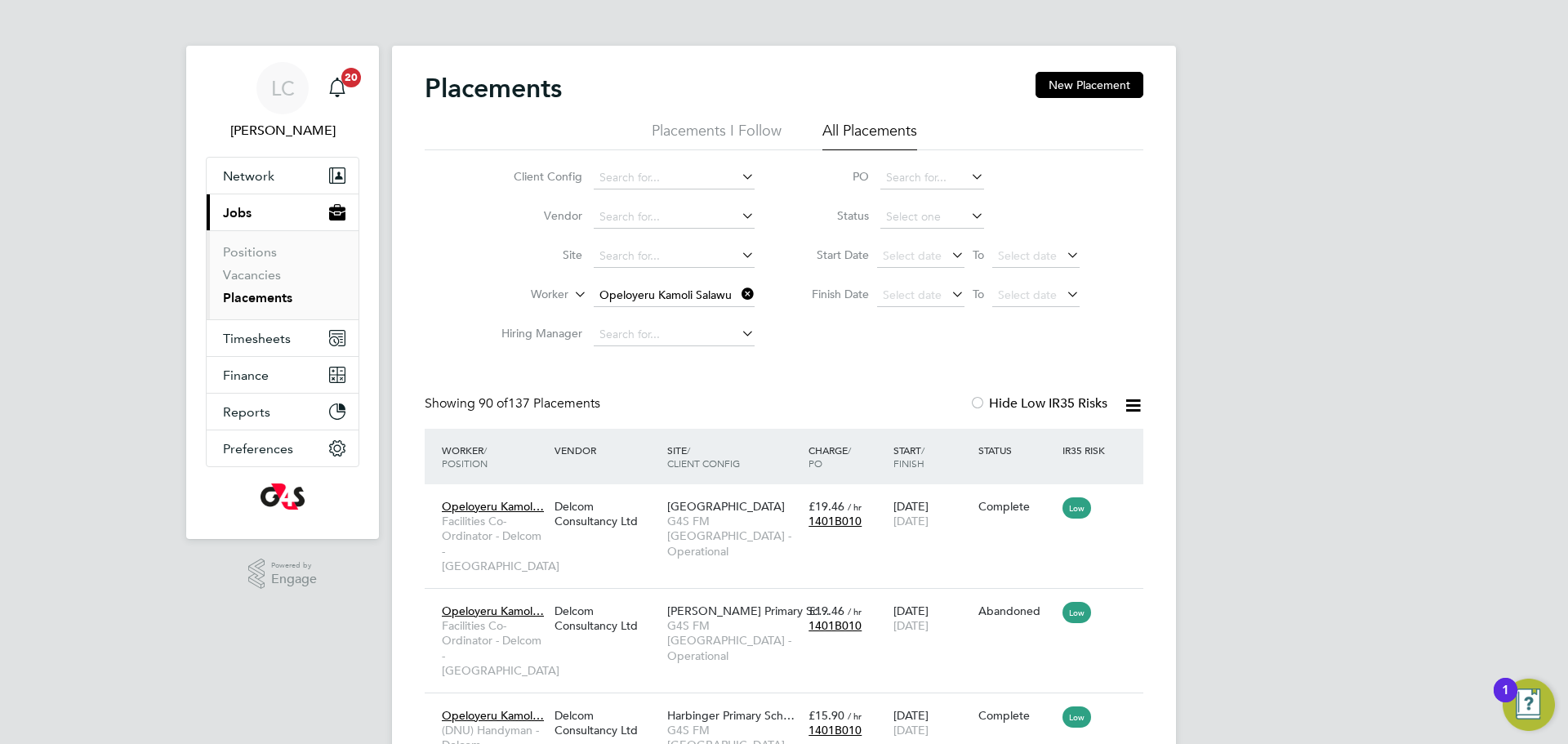
drag, startPoint x: 745, startPoint y: 287, endPoint x: 632, endPoint y: 292, distance: 113.1
click at [738, 287] on icon at bounding box center [738, 294] width 0 height 23
click at [632, 292] on input at bounding box center [674, 295] width 161 height 23
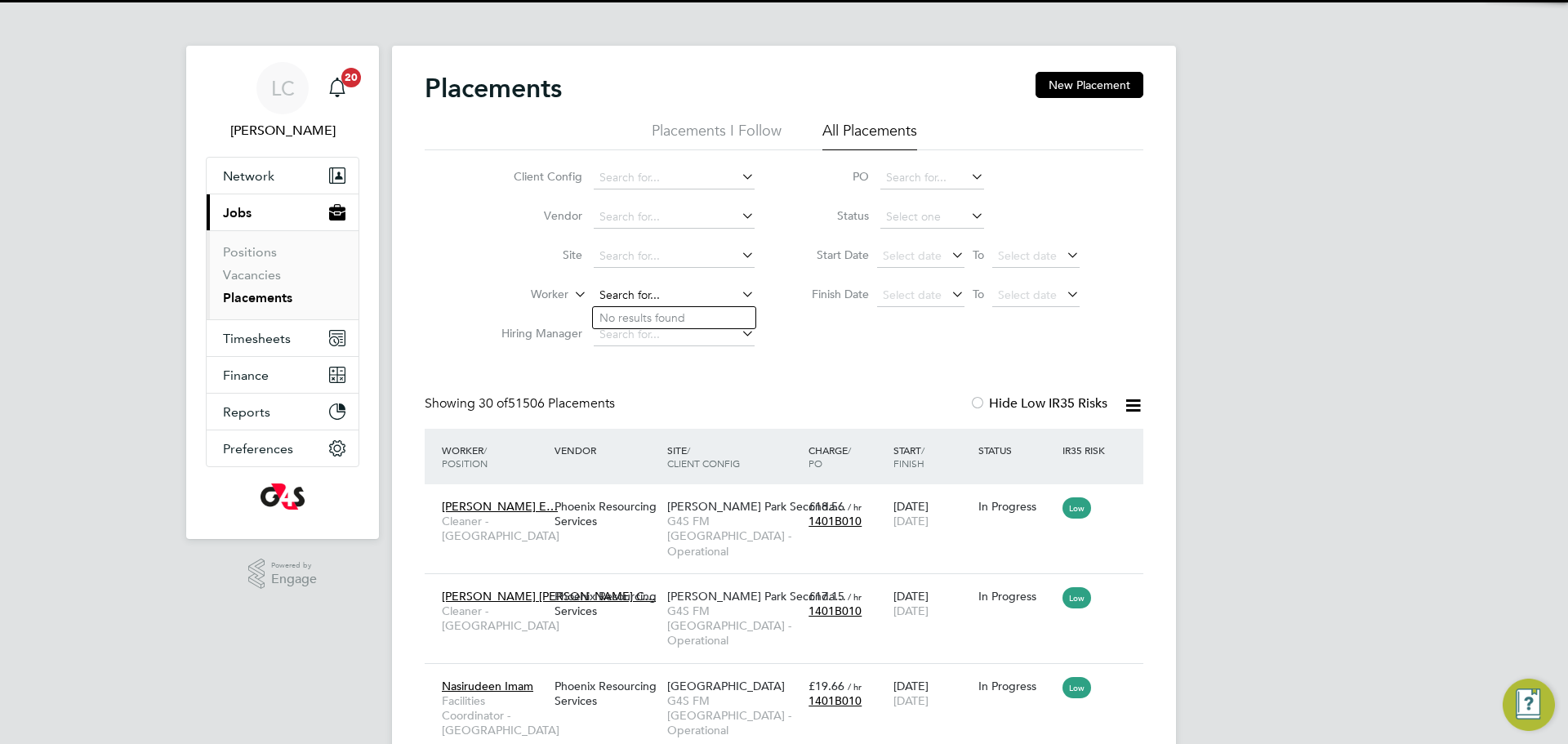
scroll to position [62, 142]
paste input "[PERSON_NAME]"
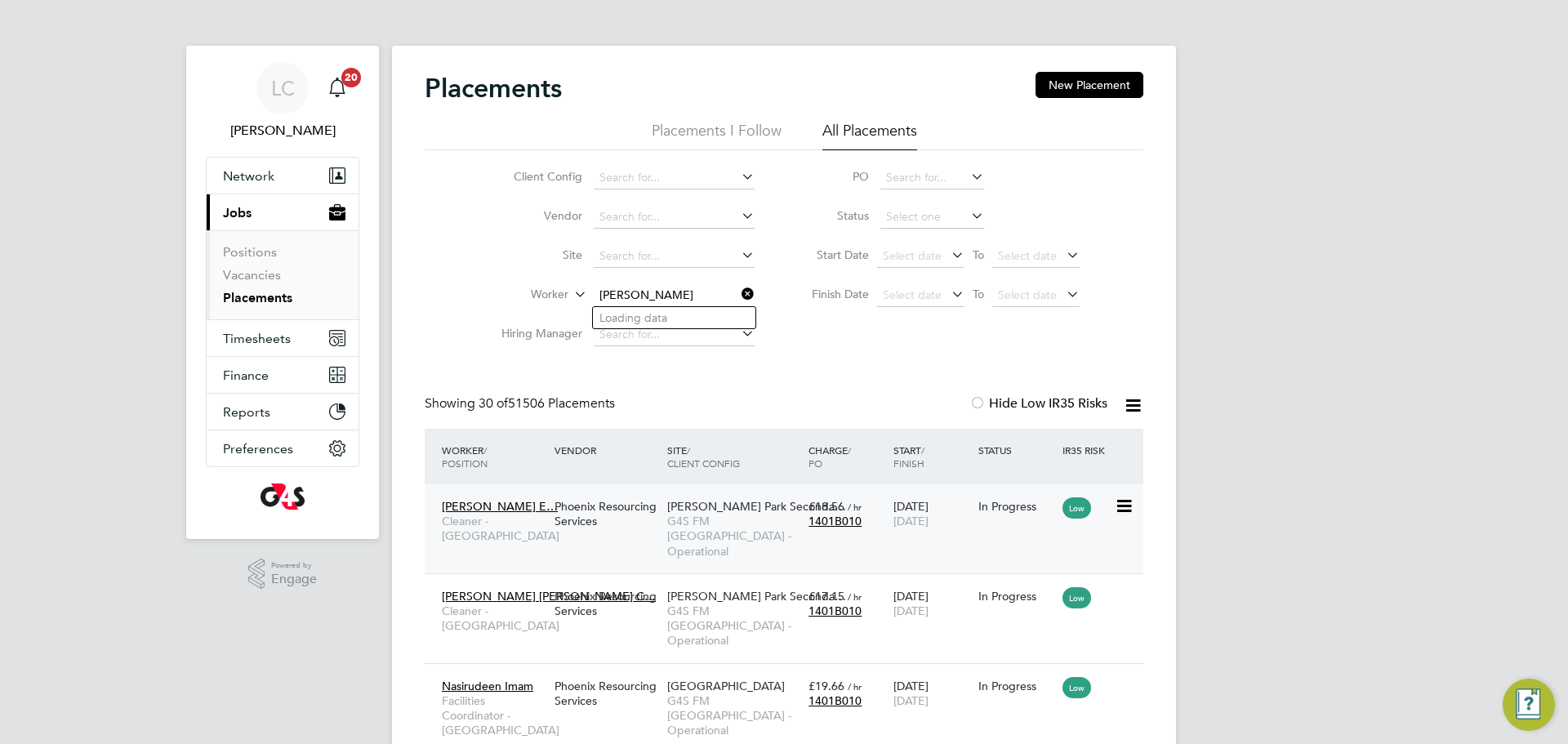
paste input "[PERSON_NAME]"
type input "Fatimazahar AouniFatimazahar Aouni"
click at [738, 292] on icon at bounding box center [738, 294] width 0 height 23
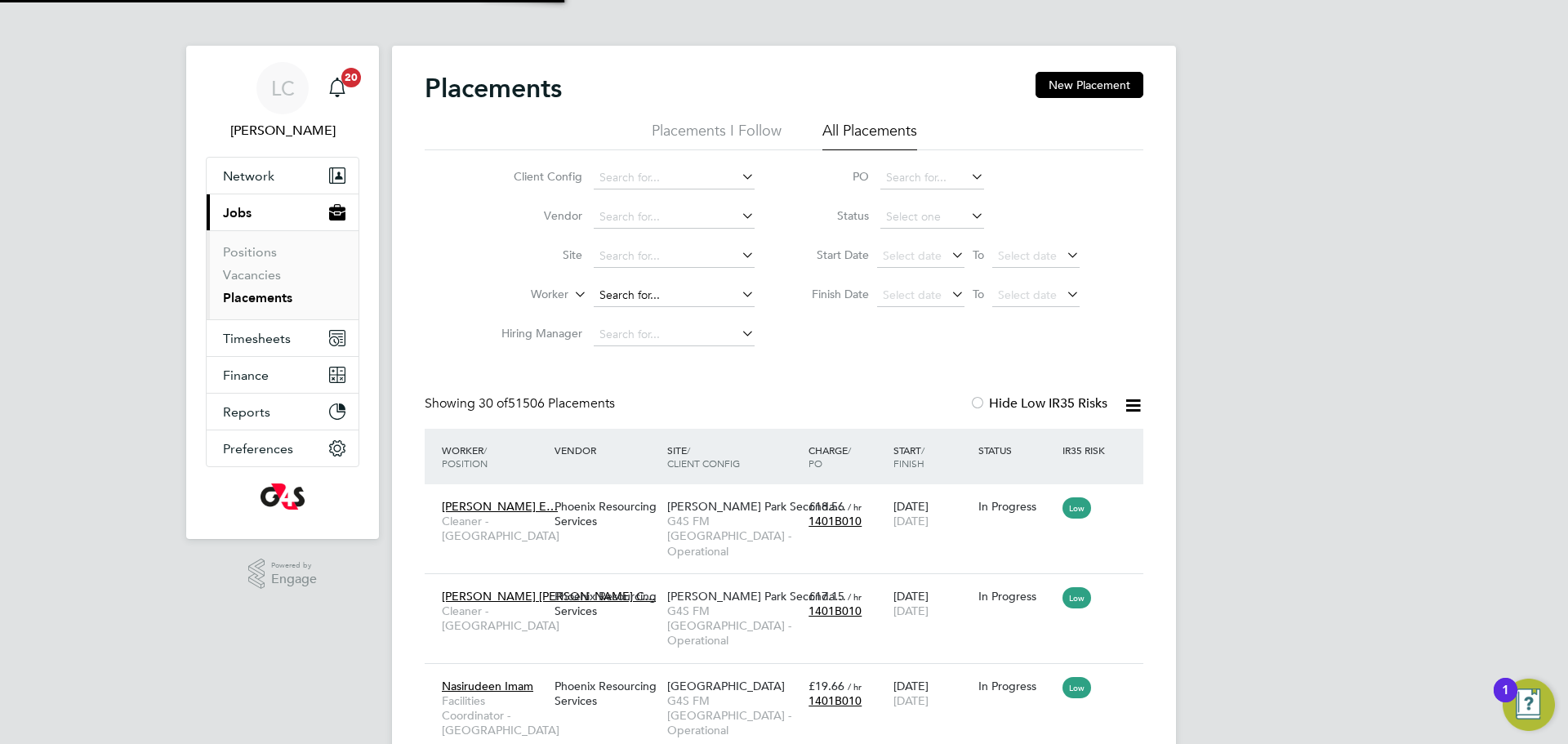
click at [662, 292] on input at bounding box center [674, 295] width 161 height 23
paste input "[PERSON_NAME]"
type input "[PERSON_NAME]"
click at [738, 295] on icon at bounding box center [738, 294] width 0 height 23
click at [674, 291] on input at bounding box center [674, 295] width 161 height 23
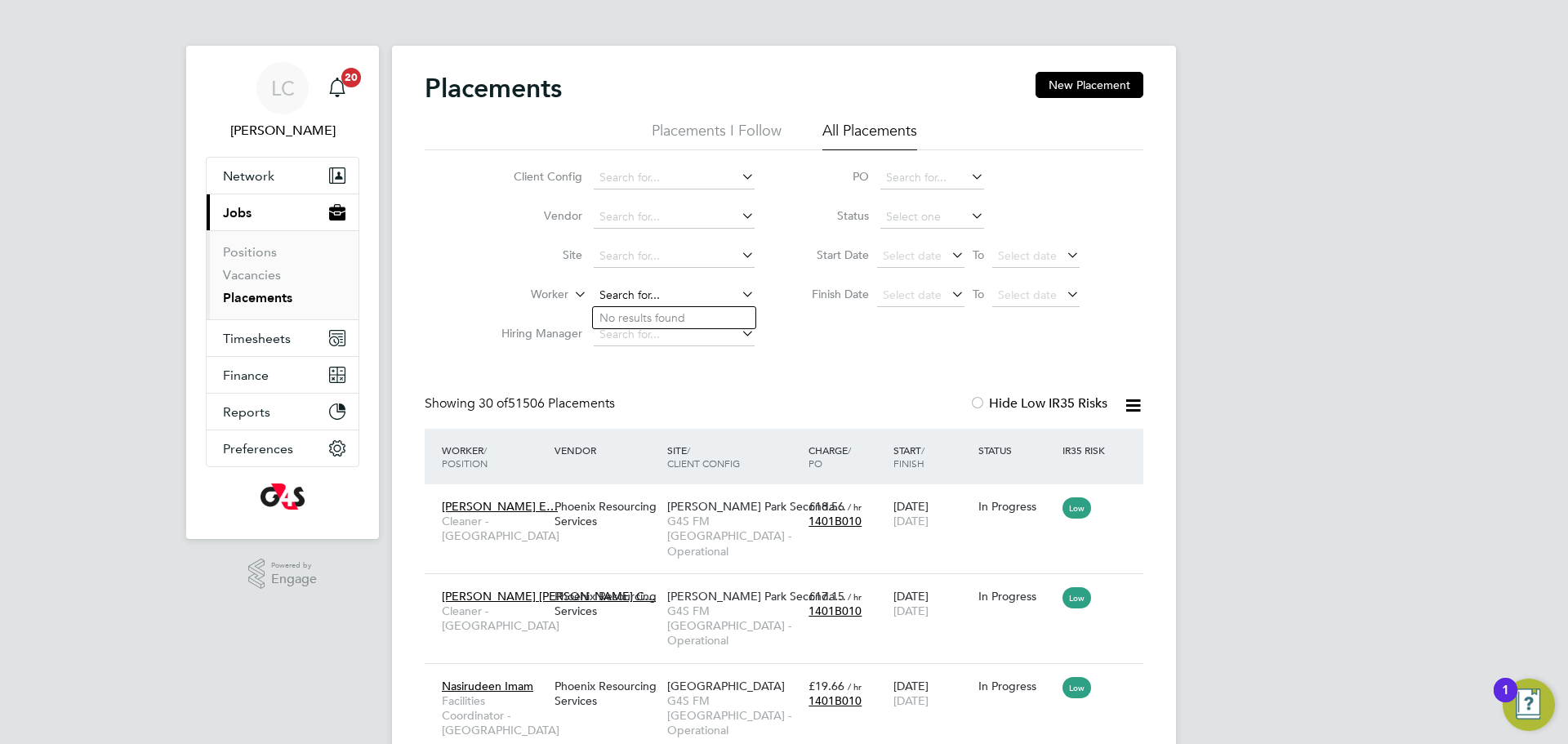
paste input "[PERSON_NAME]"
type input "[PERSON_NAME]"
drag, startPoint x: 702, startPoint y: 310, endPoint x: 682, endPoint y: 291, distance: 27.6
paste input "[PERSON_NAME]"
click at [599, 294] on input "Fatimazaha" at bounding box center [674, 295] width 161 height 23
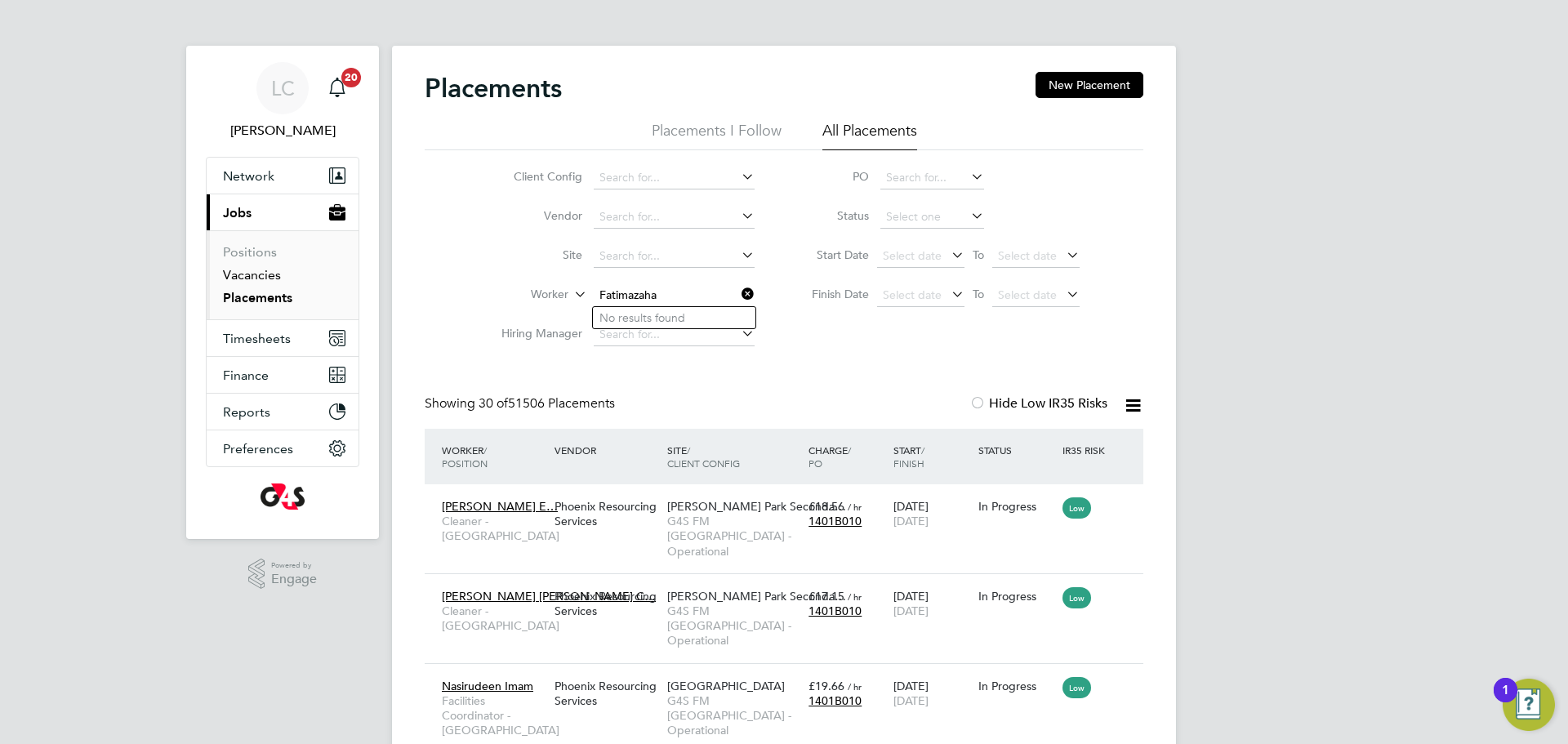
type input "Fatimazaha"
click at [253, 278] on link "Vacancies" at bounding box center [252, 275] width 58 height 16
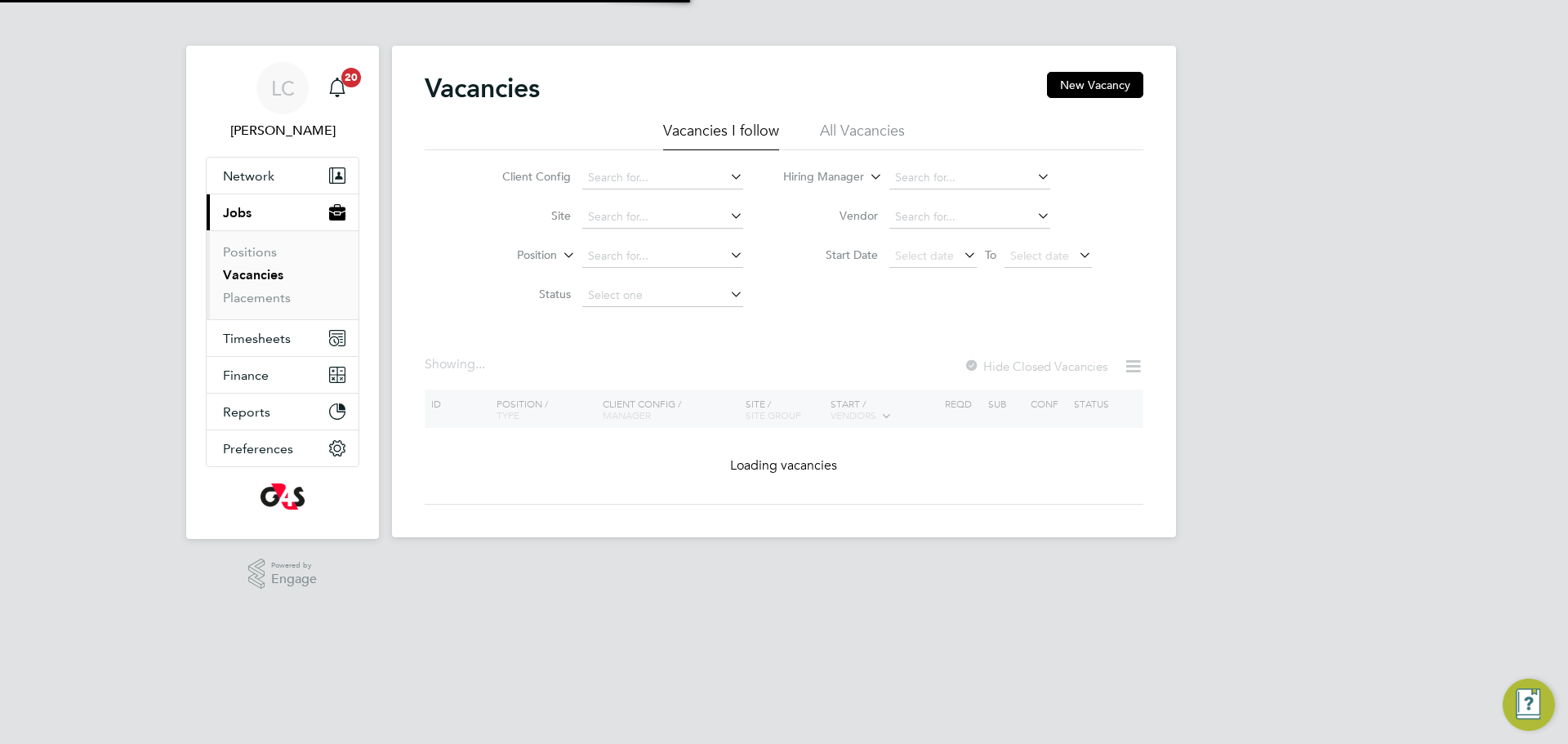
drag, startPoint x: 1079, startPoint y: 85, endPoint x: 976, endPoint y: 117, distance: 107.9
click at [1078, 85] on button "New Vacancy" at bounding box center [1095, 85] width 97 height 26
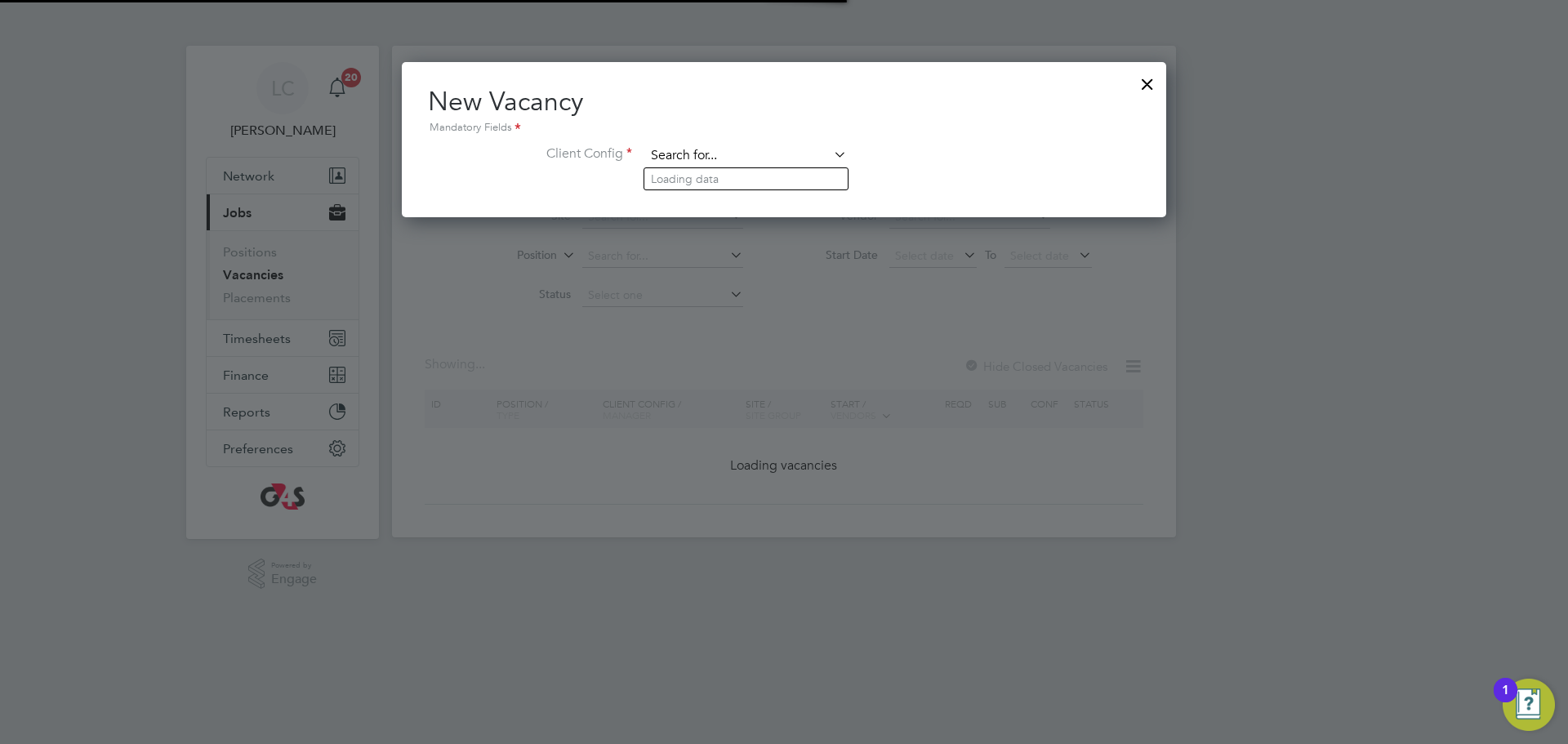
click at [653, 152] on input at bounding box center [746, 156] width 201 height 25
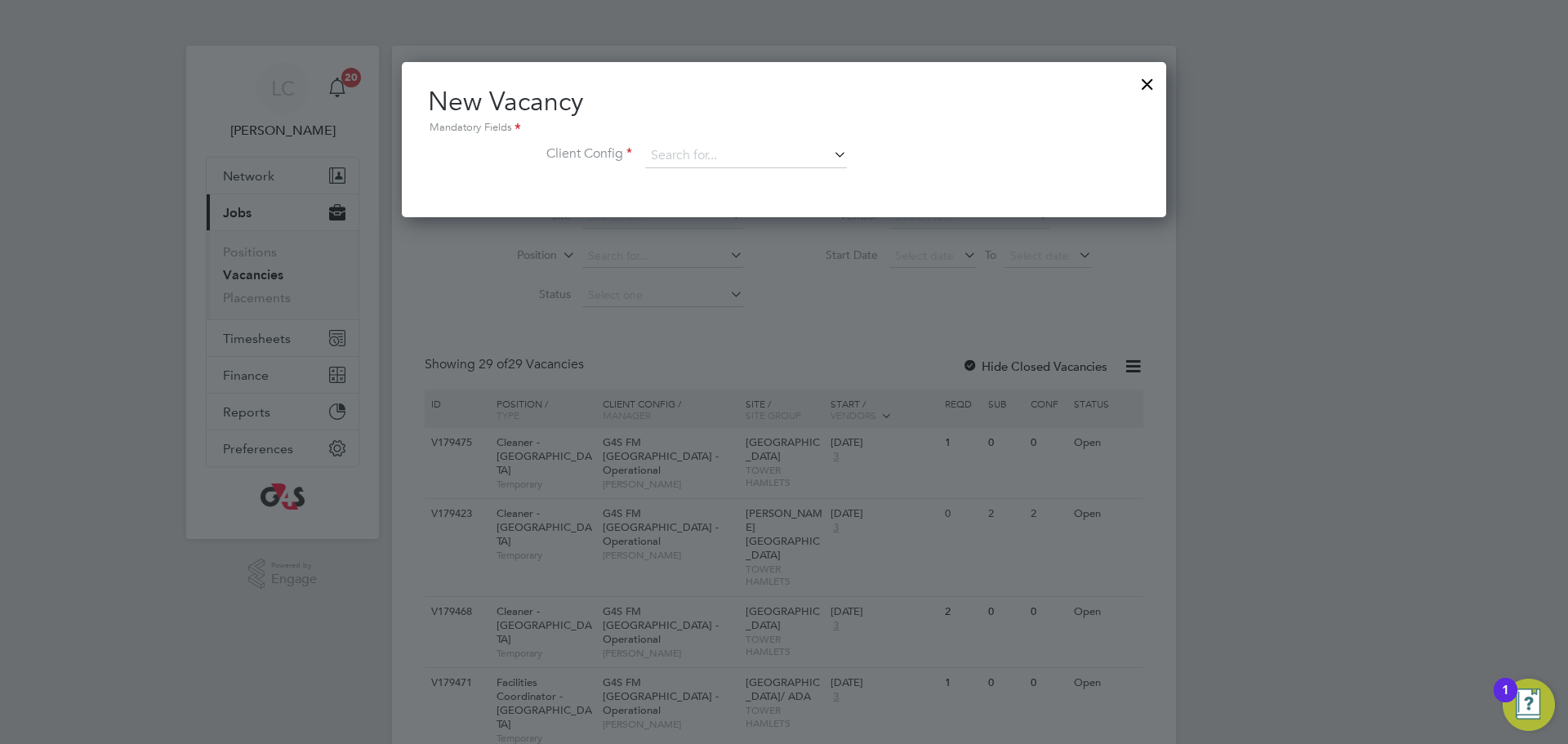
click at [1144, 76] on div at bounding box center [1147, 79] width 29 height 29
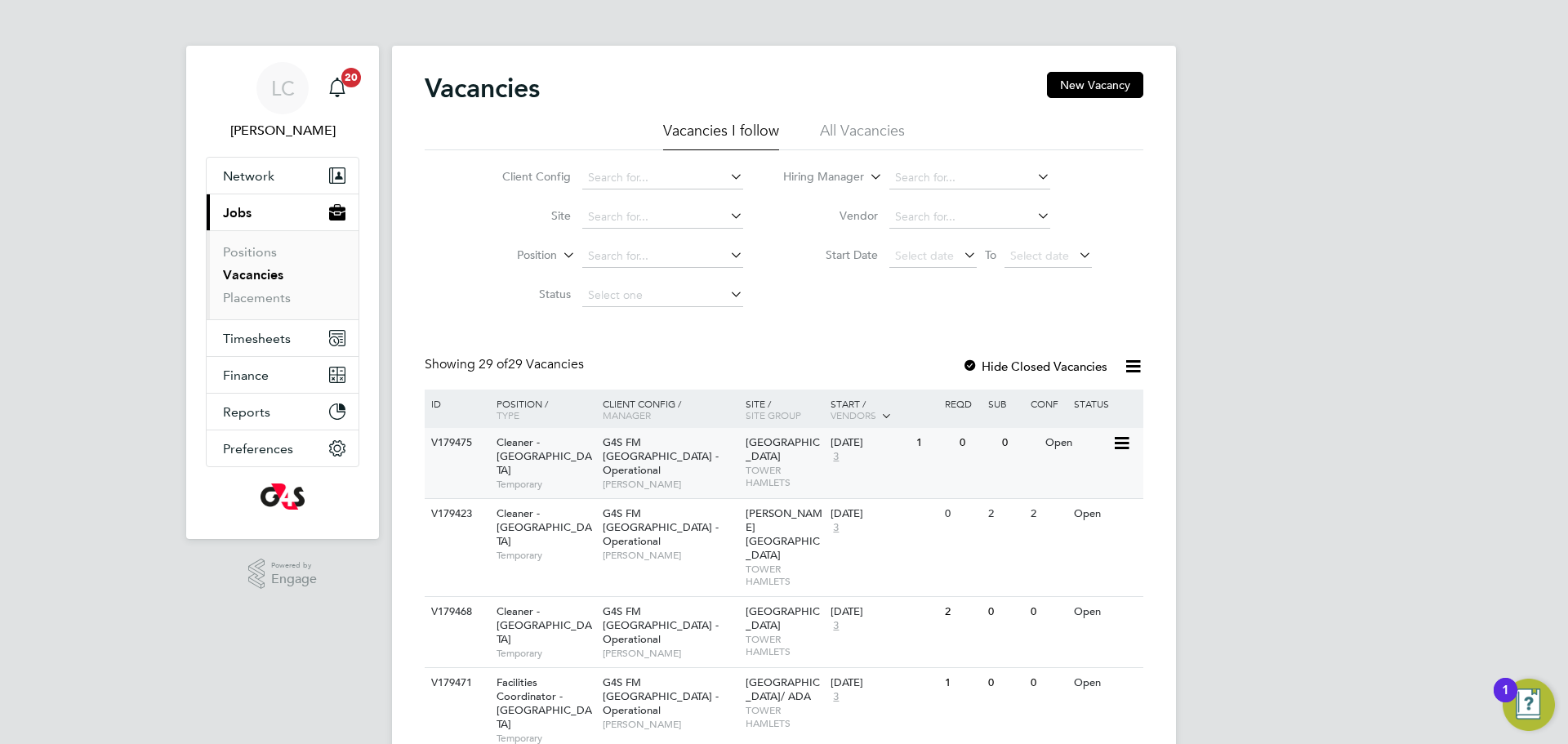
click at [583, 478] on span "Temporary" at bounding box center [545, 484] width 98 height 13
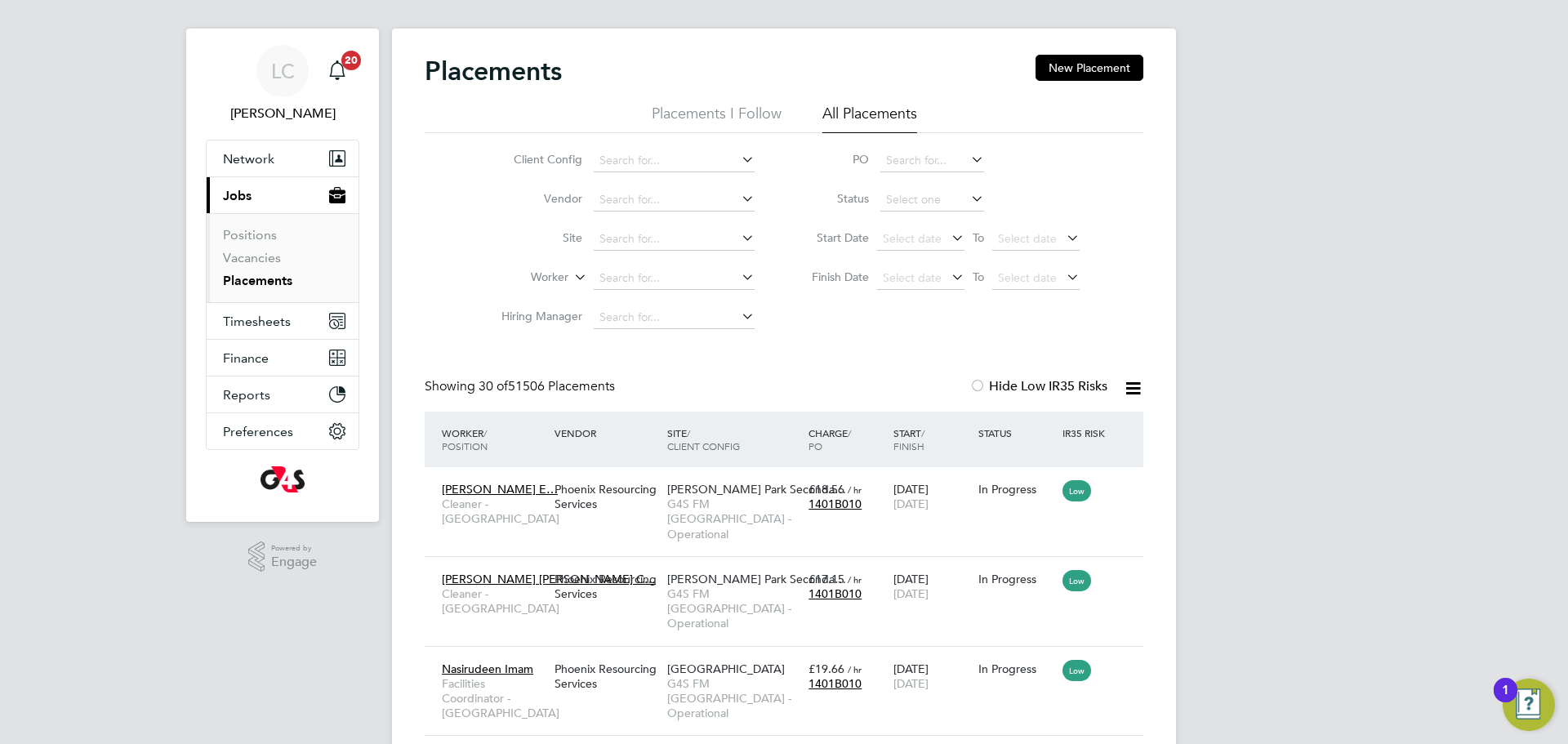
scroll to position [26, 0]
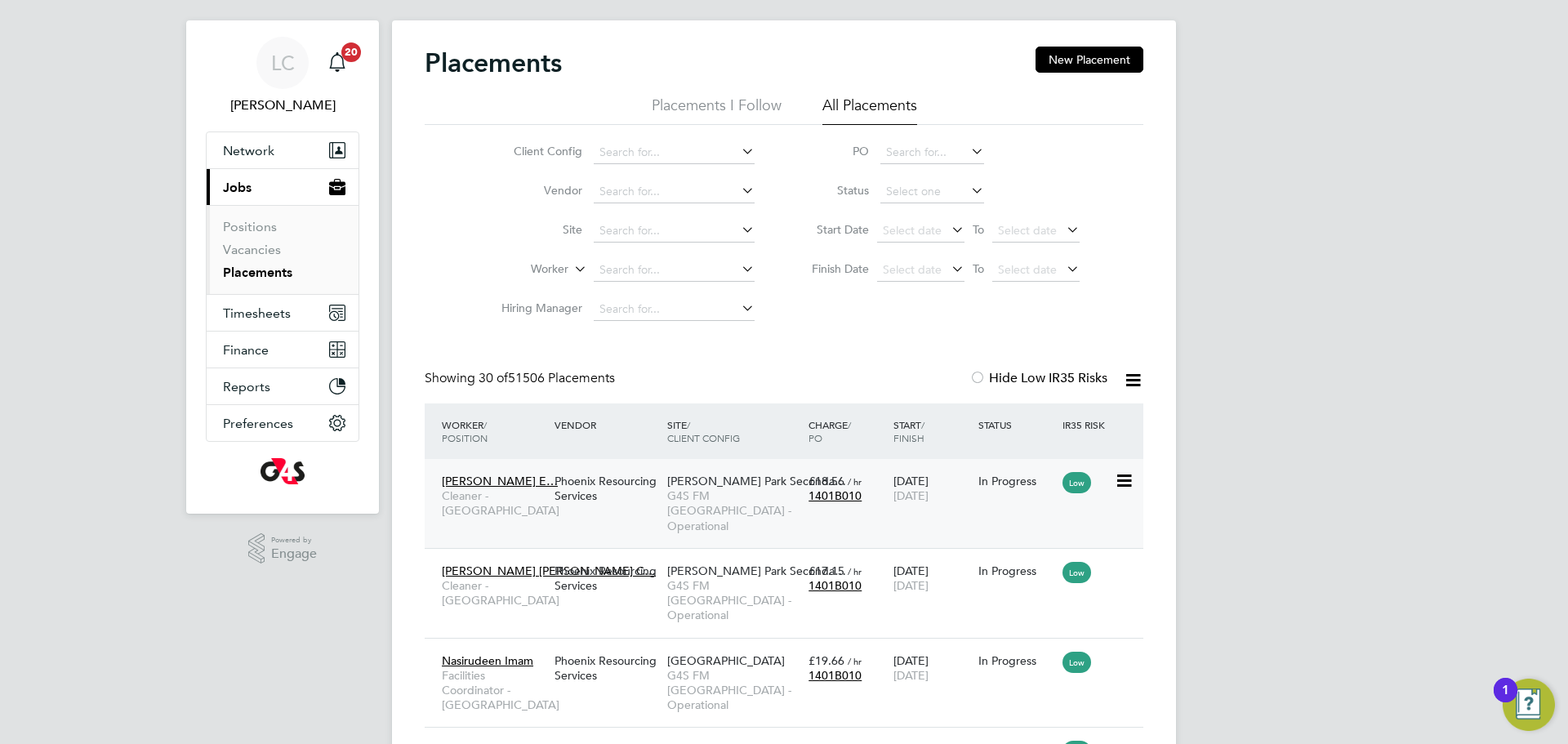
click at [629, 480] on div "Phoenix Resourcing Services" at bounding box center [607, 488] width 113 height 46
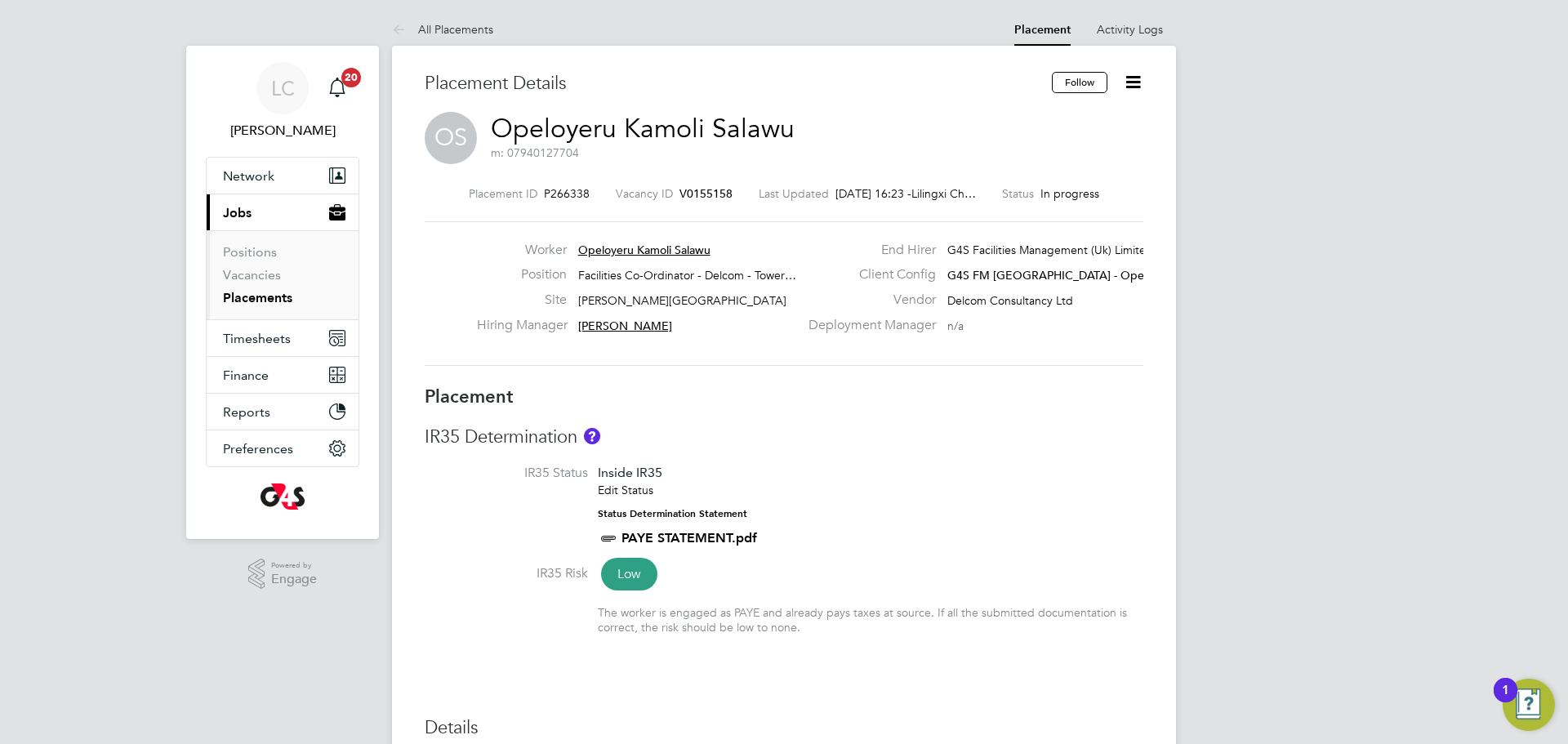
click at [1128, 91] on icon at bounding box center [1133, 82] width 20 height 20
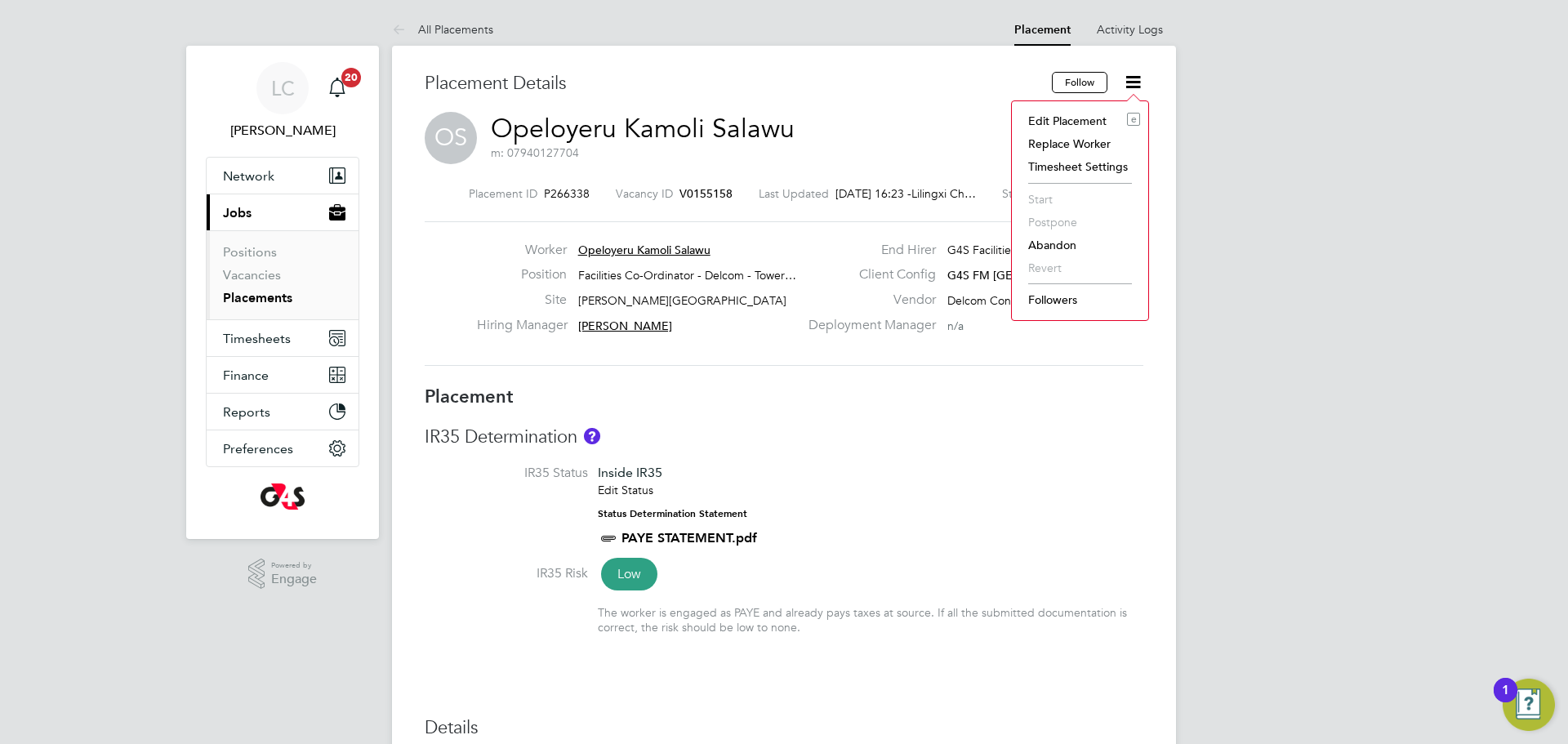
click at [1042, 117] on li "Edit Placement e" at bounding box center [1080, 120] width 120 height 23
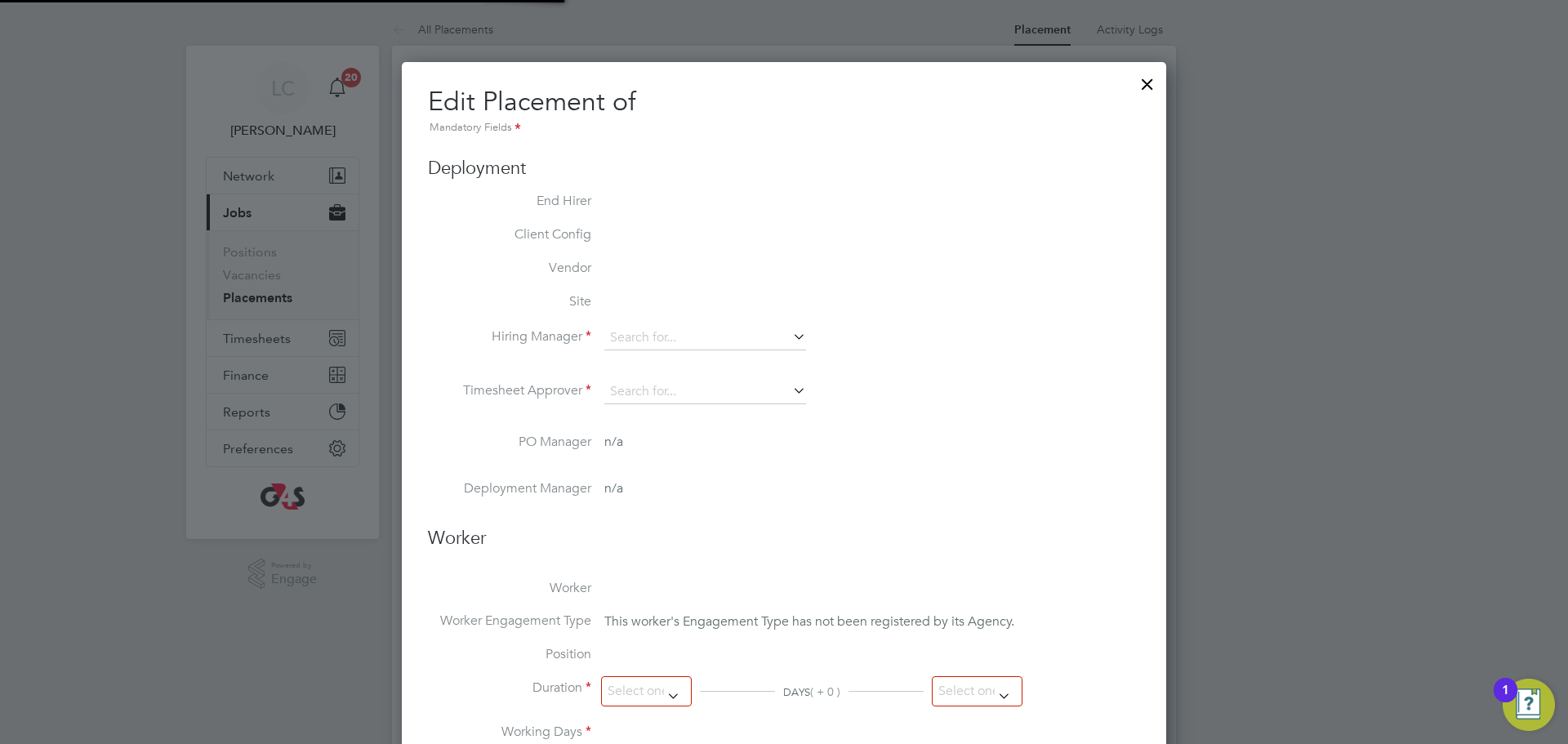
type input "[PERSON_NAME]"
type input "[DATE]"
type input "06:30"
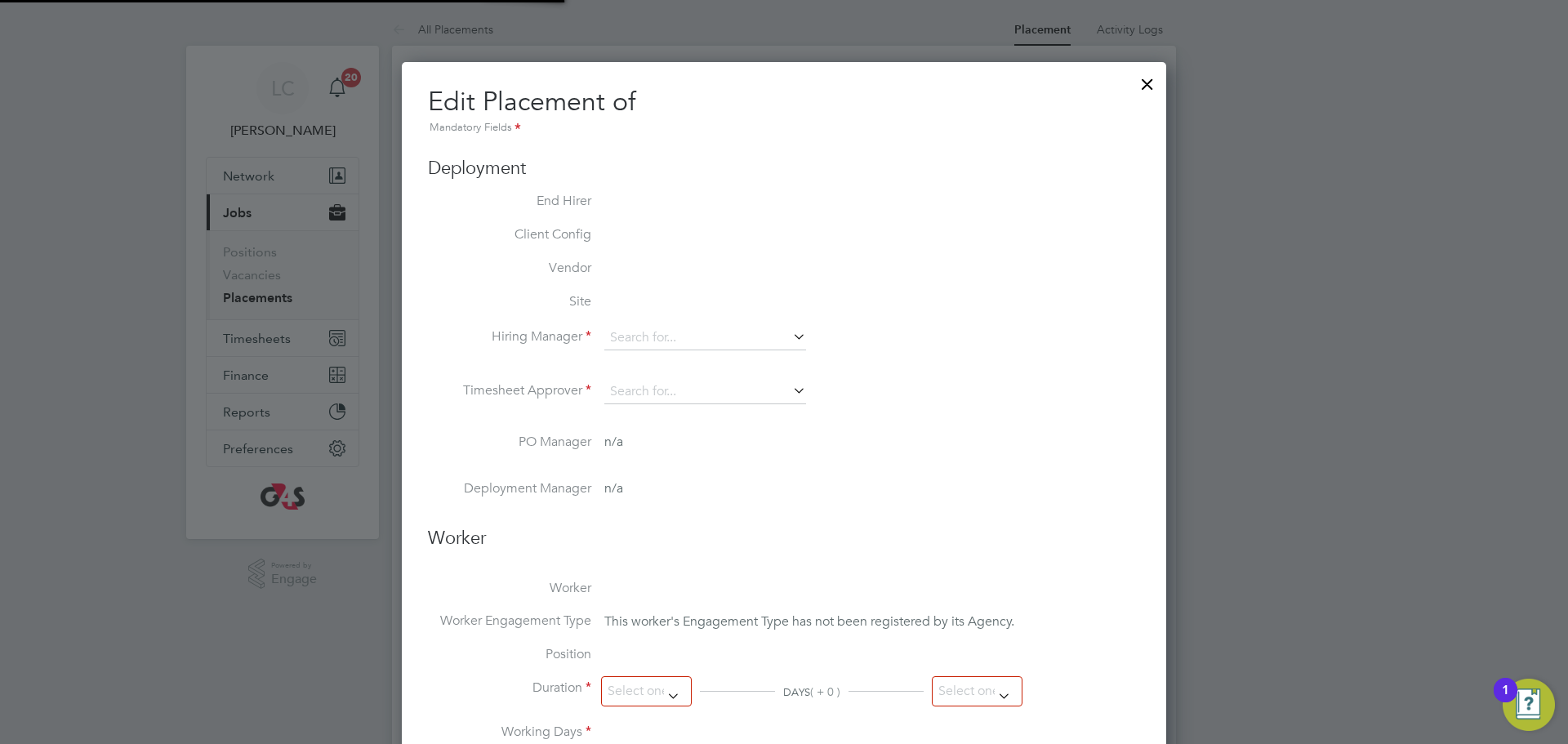
type input "14:30"
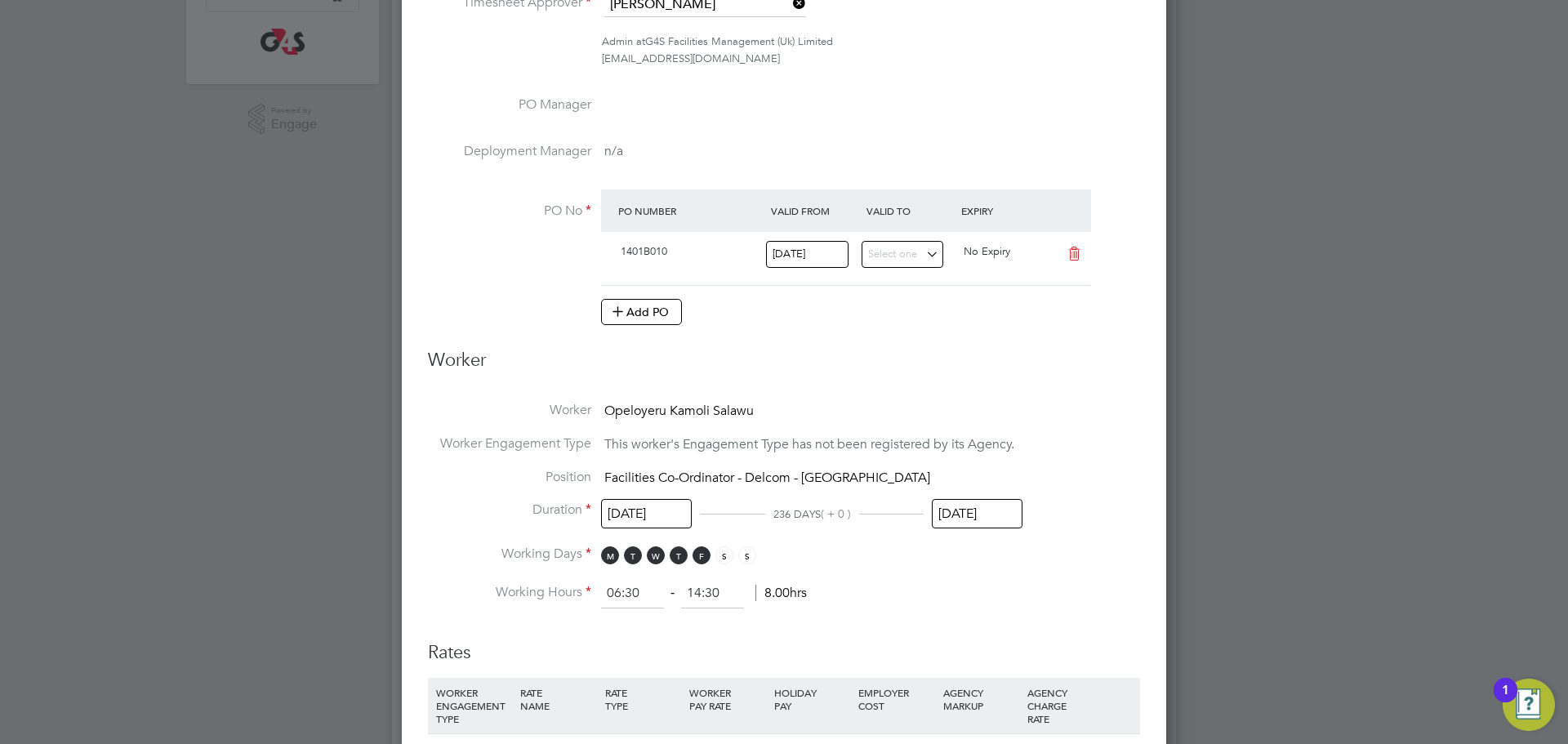
click at [967, 505] on input "[DATE]" at bounding box center [976, 514] width 91 height 30
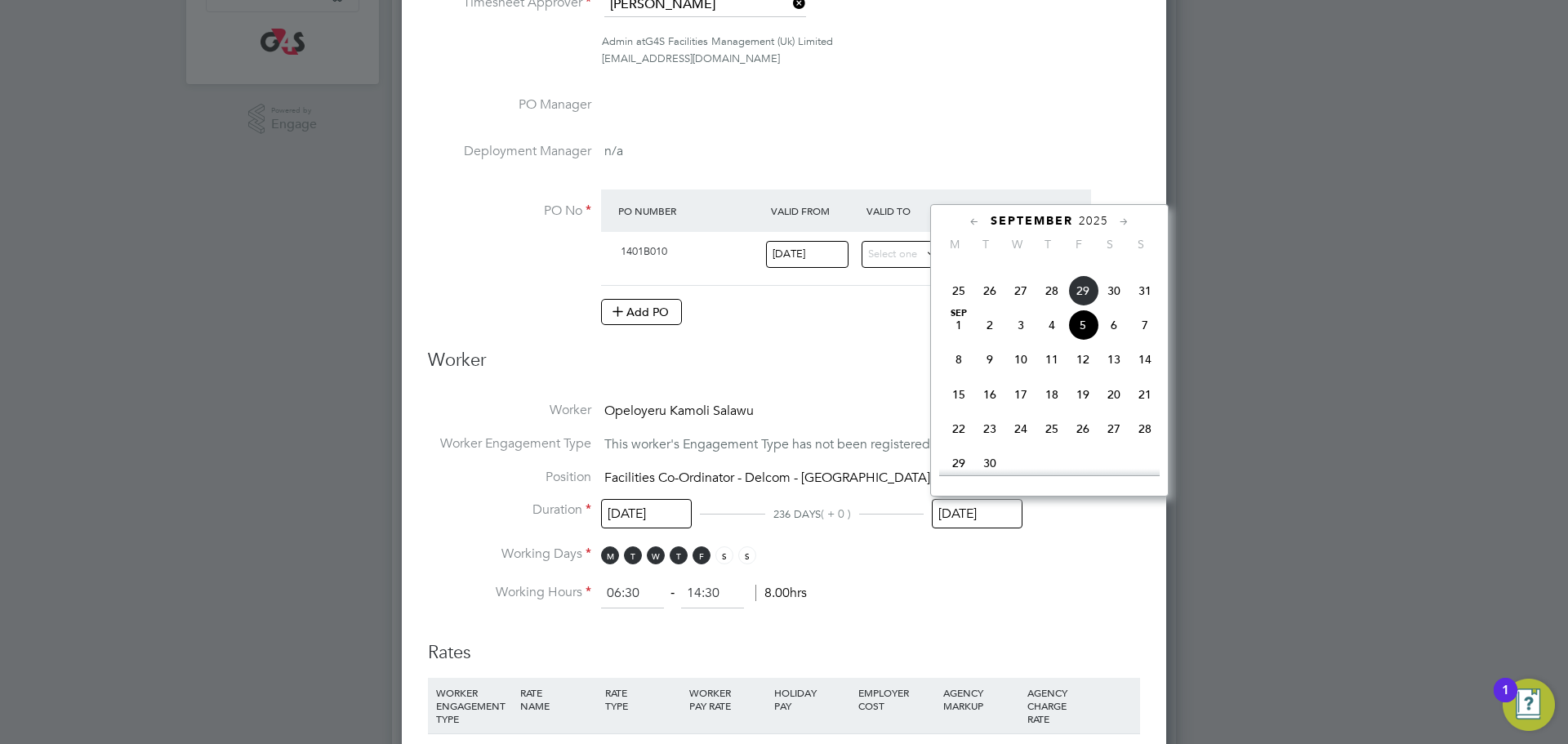
click at [1109, 340] on span "6" at bounding box center [1113, 325] width 31 height 31
type input "06 Sep 2025"
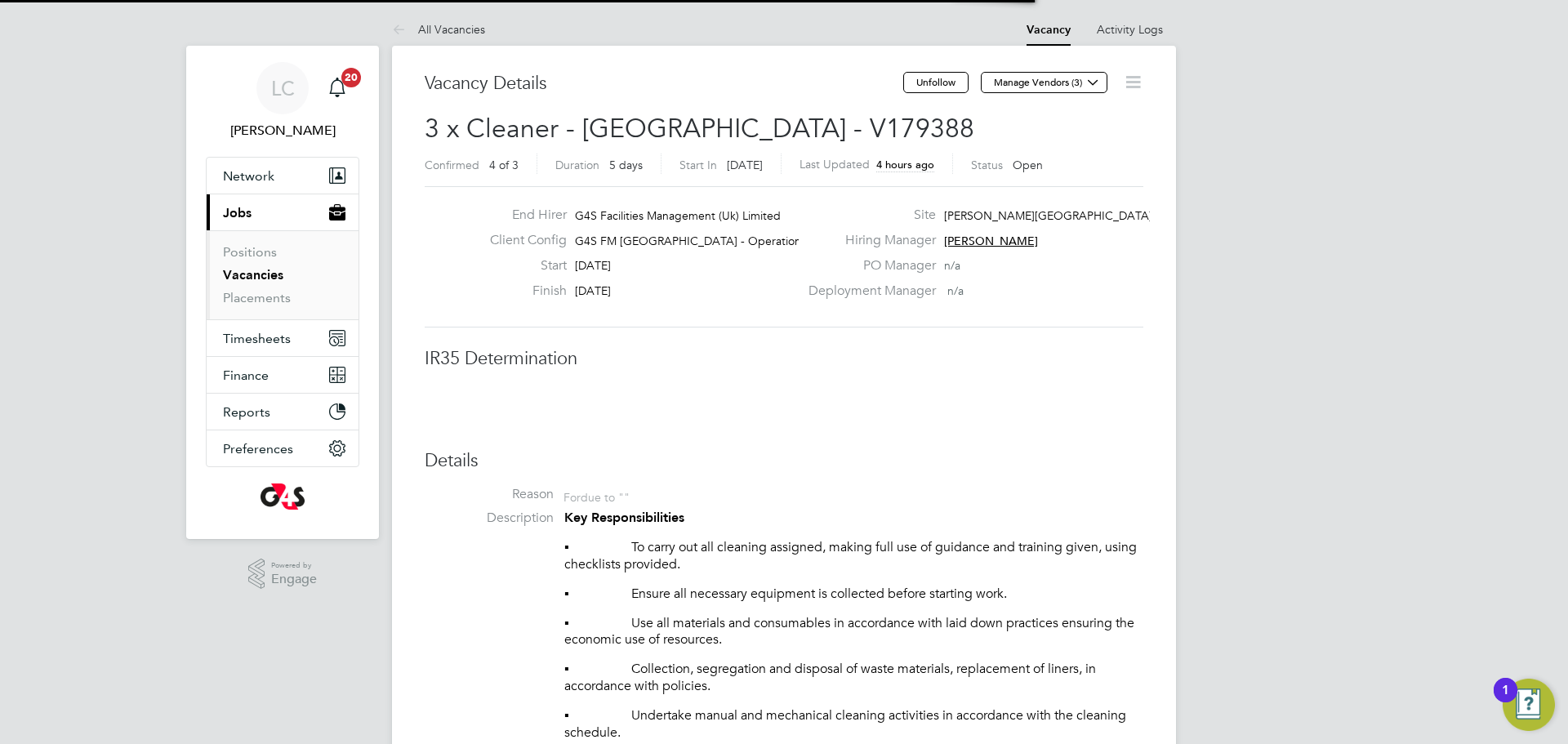
scroll to position [48, 114]
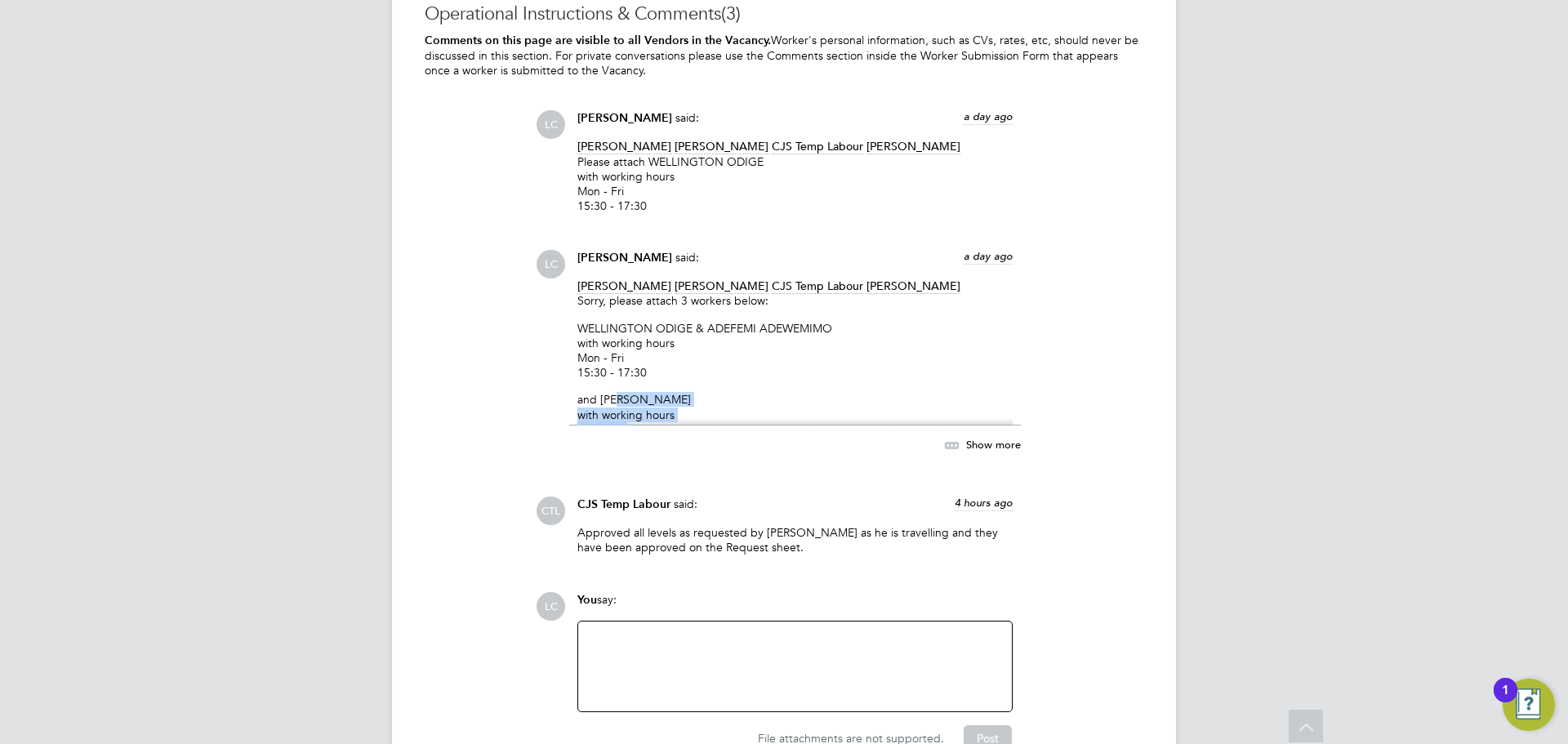
drag, startPoint x: 622, startPoint y: 332, endPoint x: 624, endPoint y: 357, distance: 25.1
click at [605, 409] on div "Lilingxi Chen said: a day ago Angela Sabaroche Esther Isaac CJS Temp Labour dha…" at bounding box center [794, 361] width 451 height 222
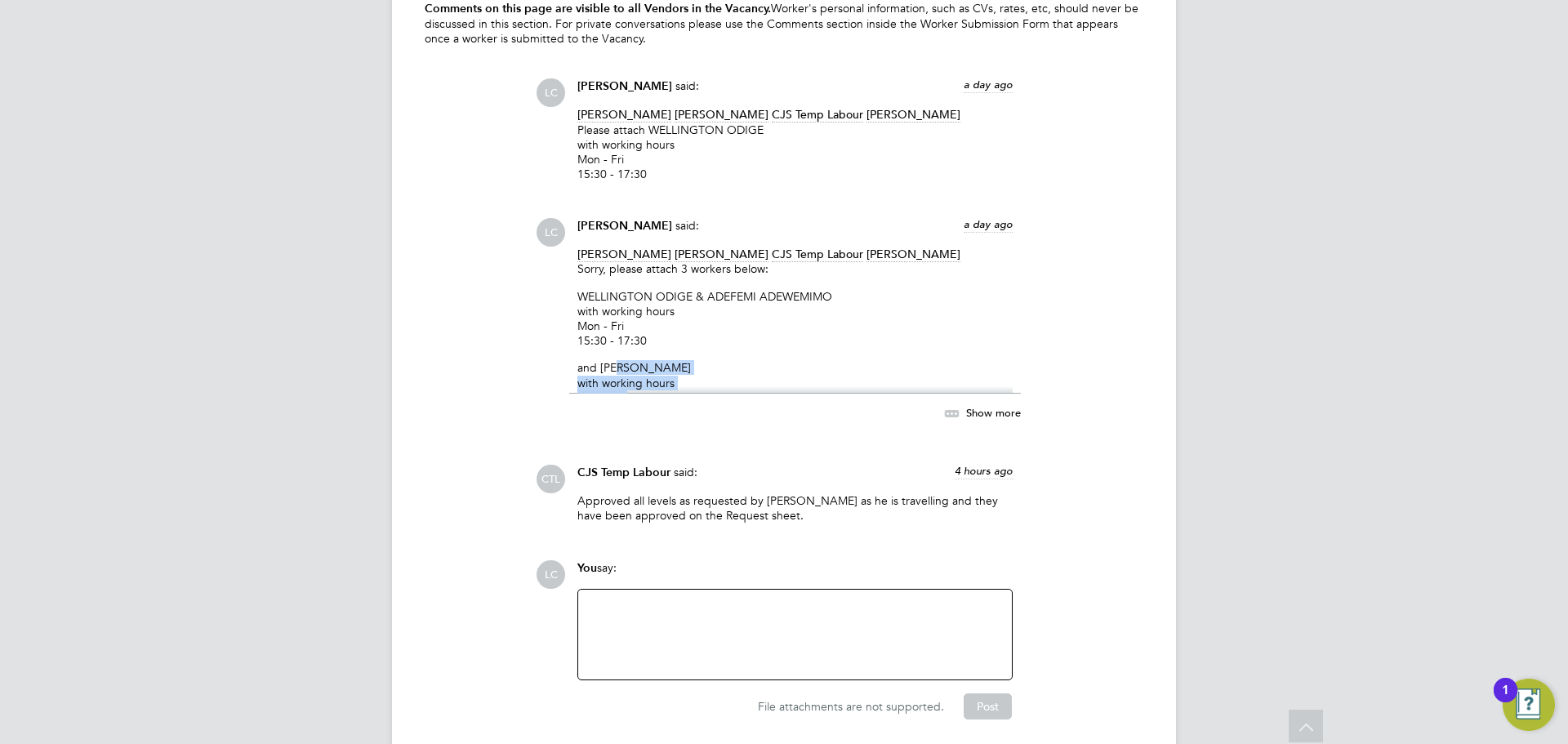
click at [745, 360] on p "and LENORE BRUNO with working hours Mon - Fri 06:30 - 08:30 15:30 - 17:30" at bounding box center [794, 397] width 435 height 74
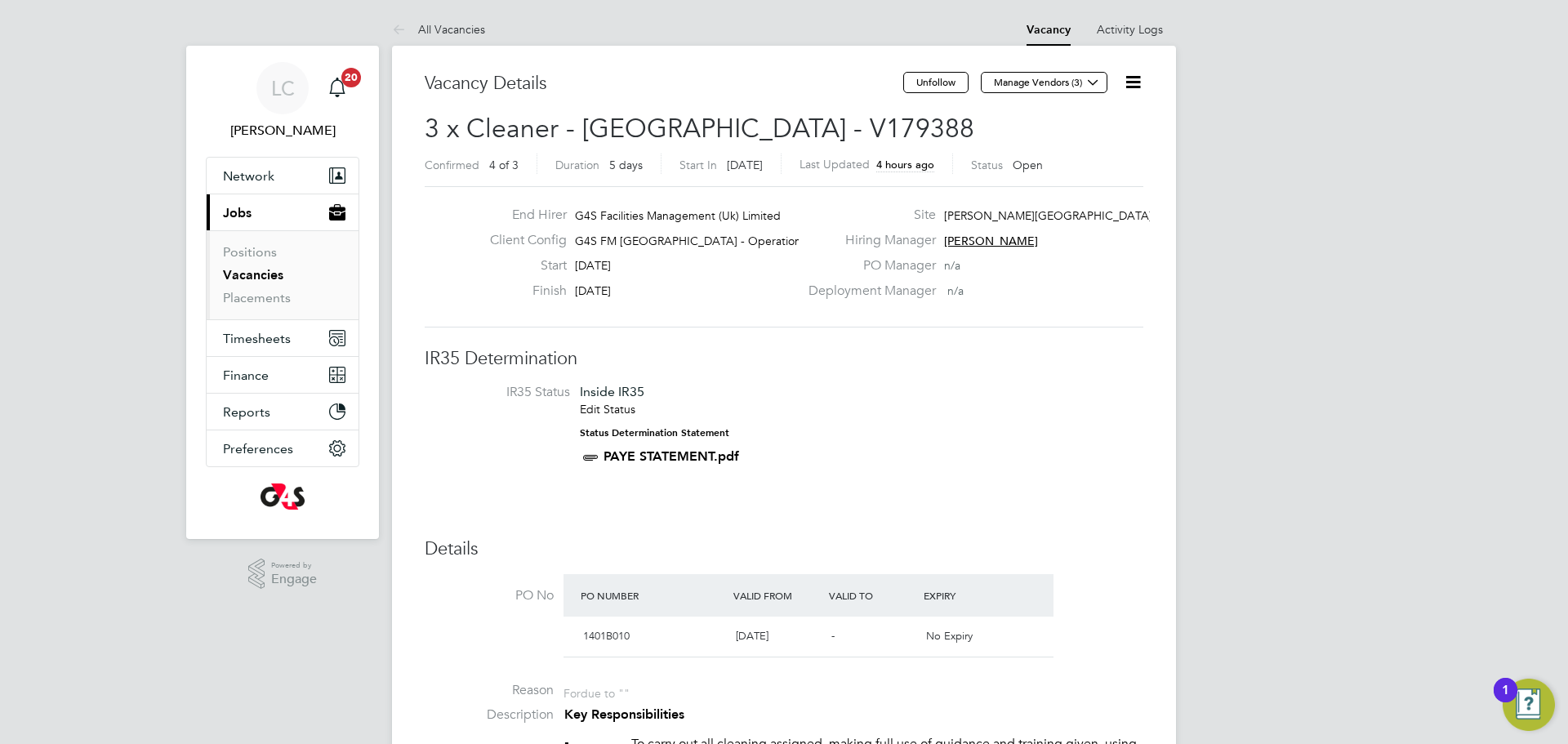
click at [238, 271] on link "Vacancies" at bounding box center [252, 275] width 61 height 16
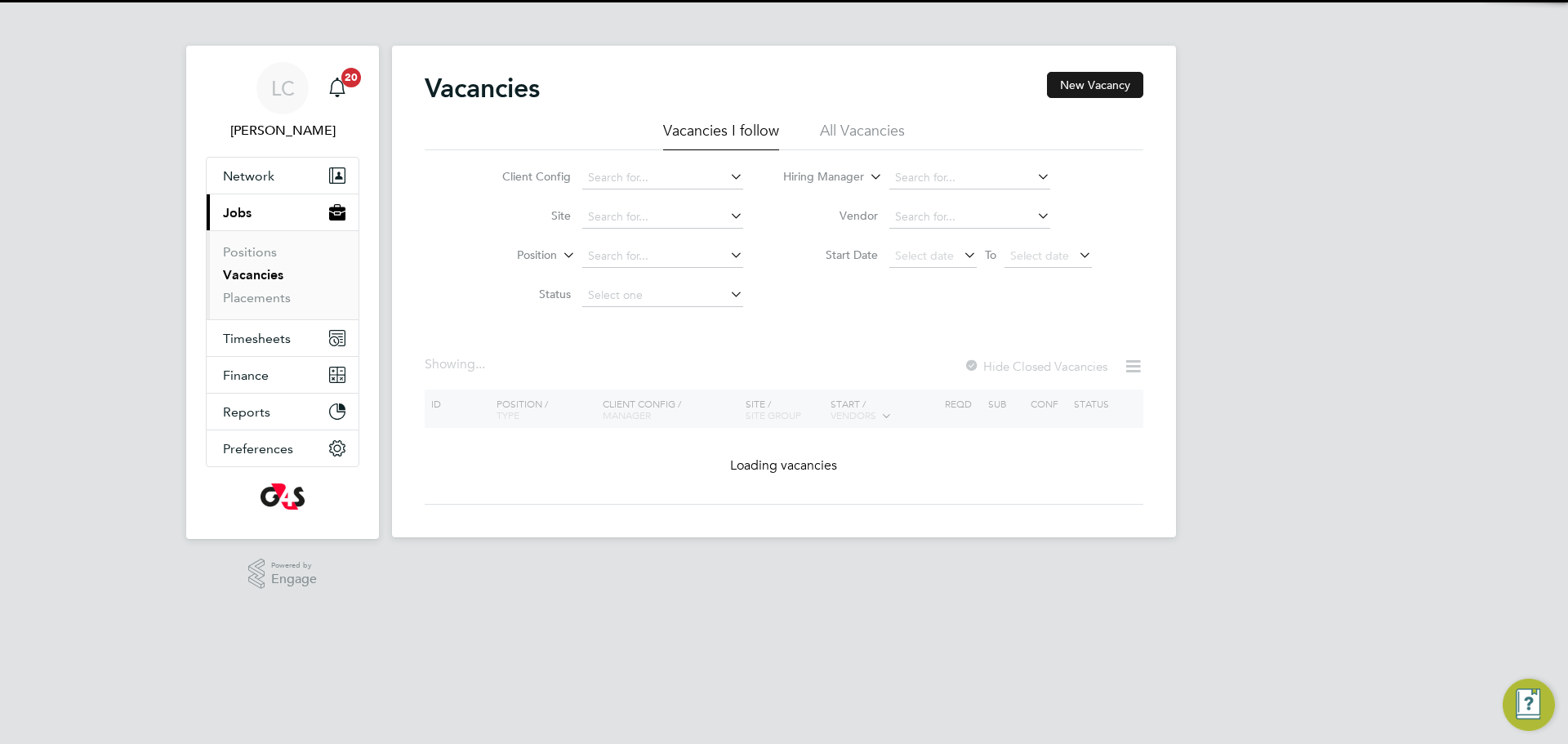
click at [1101, 81] on button "New Vacancy" at bounding box center [1095, 85] width 97 height 26
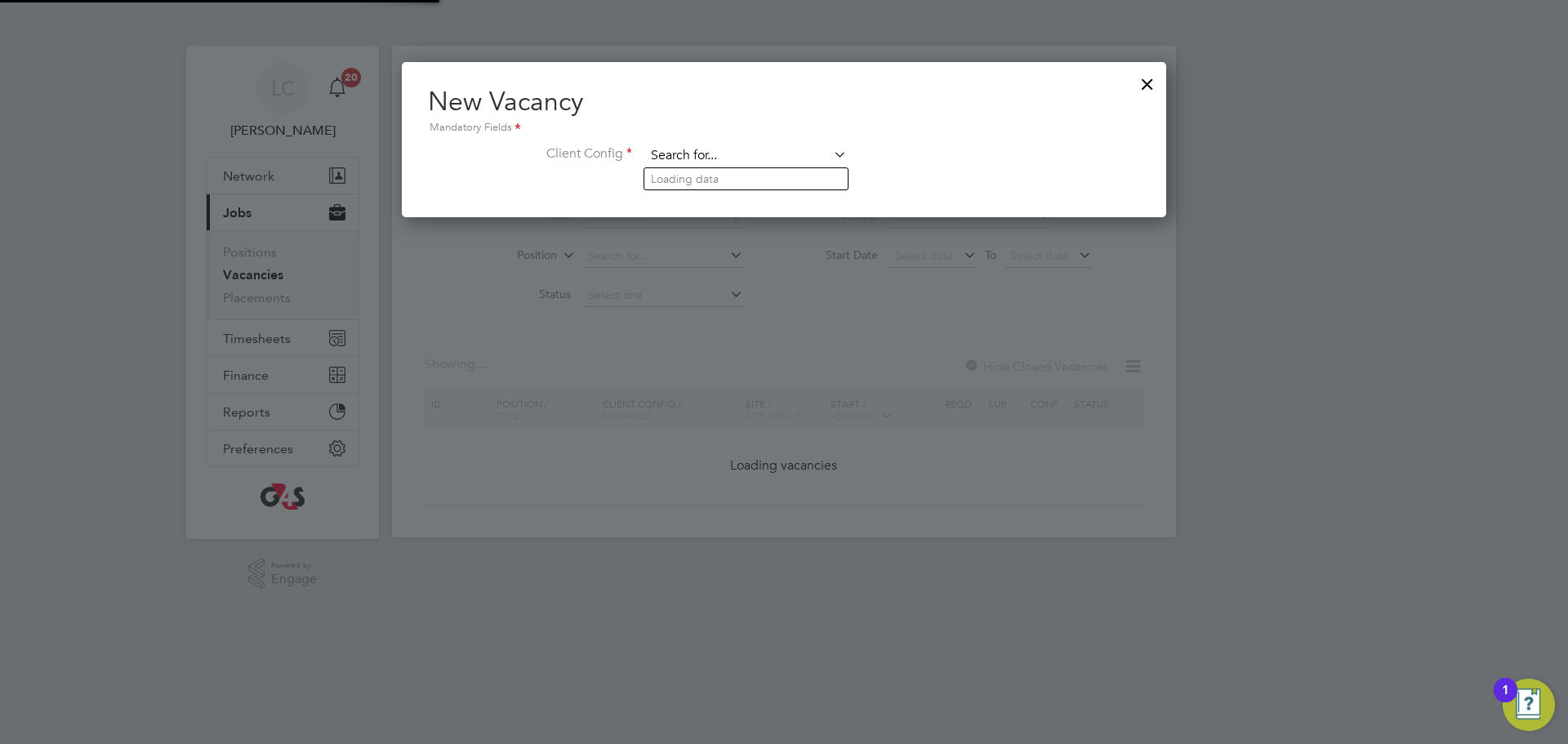
click at [764, 144] on input at bounding box center [746, 156] width 201 height 25
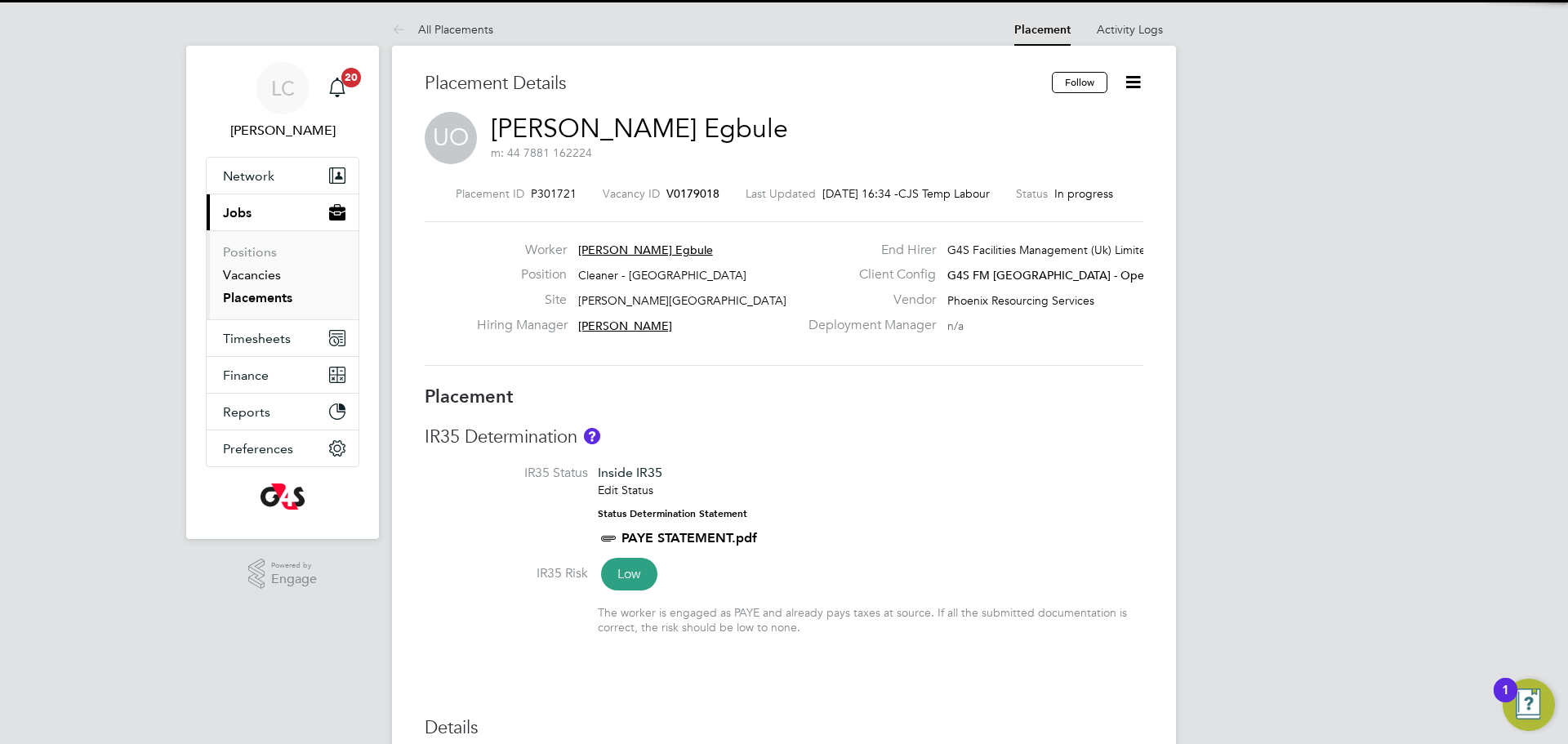
click at [234, 270] on link "Vacancies" at bounding box center [252, 275] width 58 height 16
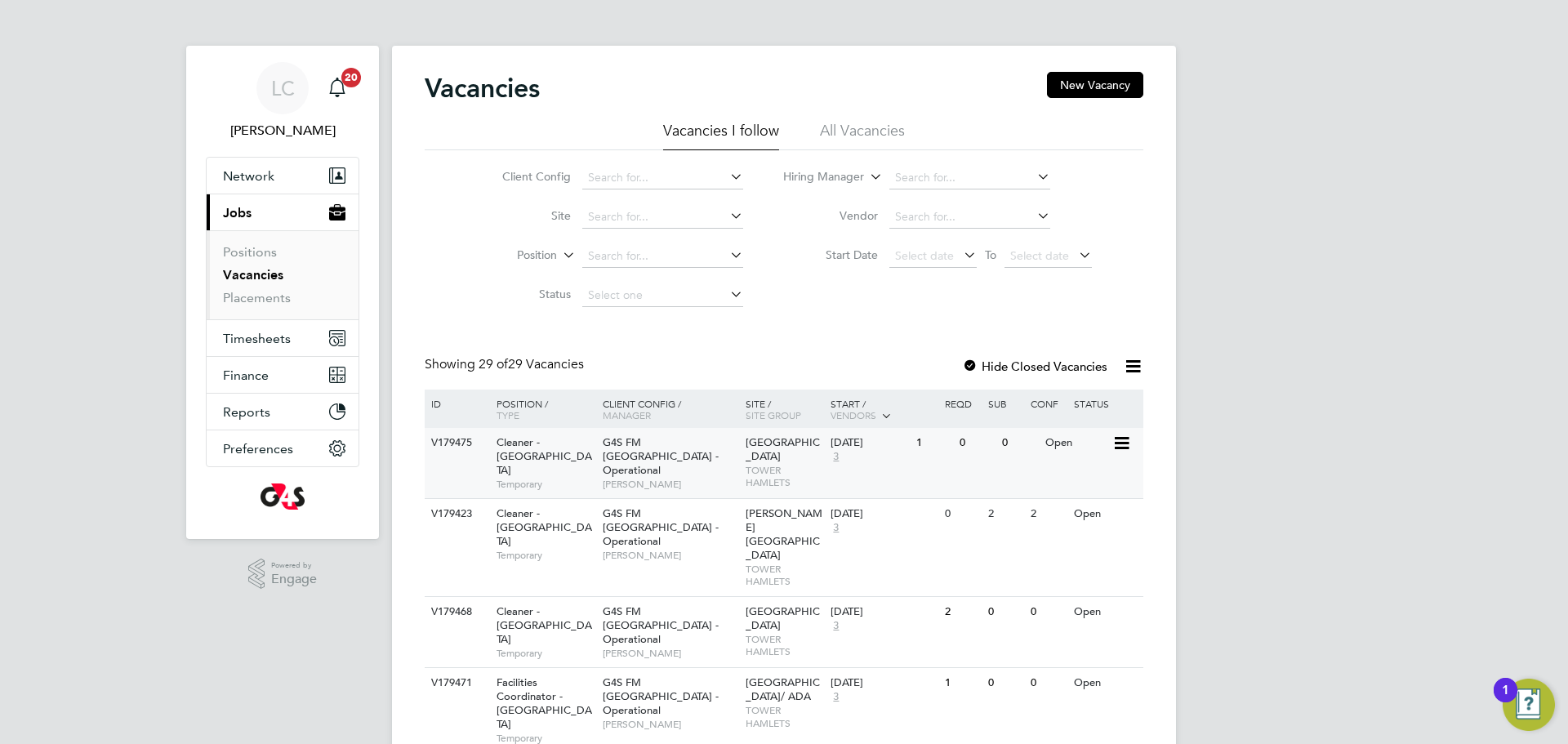
click at [706, 439] on span "G4S FM [GEOGRAPHIC_DATA] - Operational" at bounding box center [660, 456] width 116 height 41
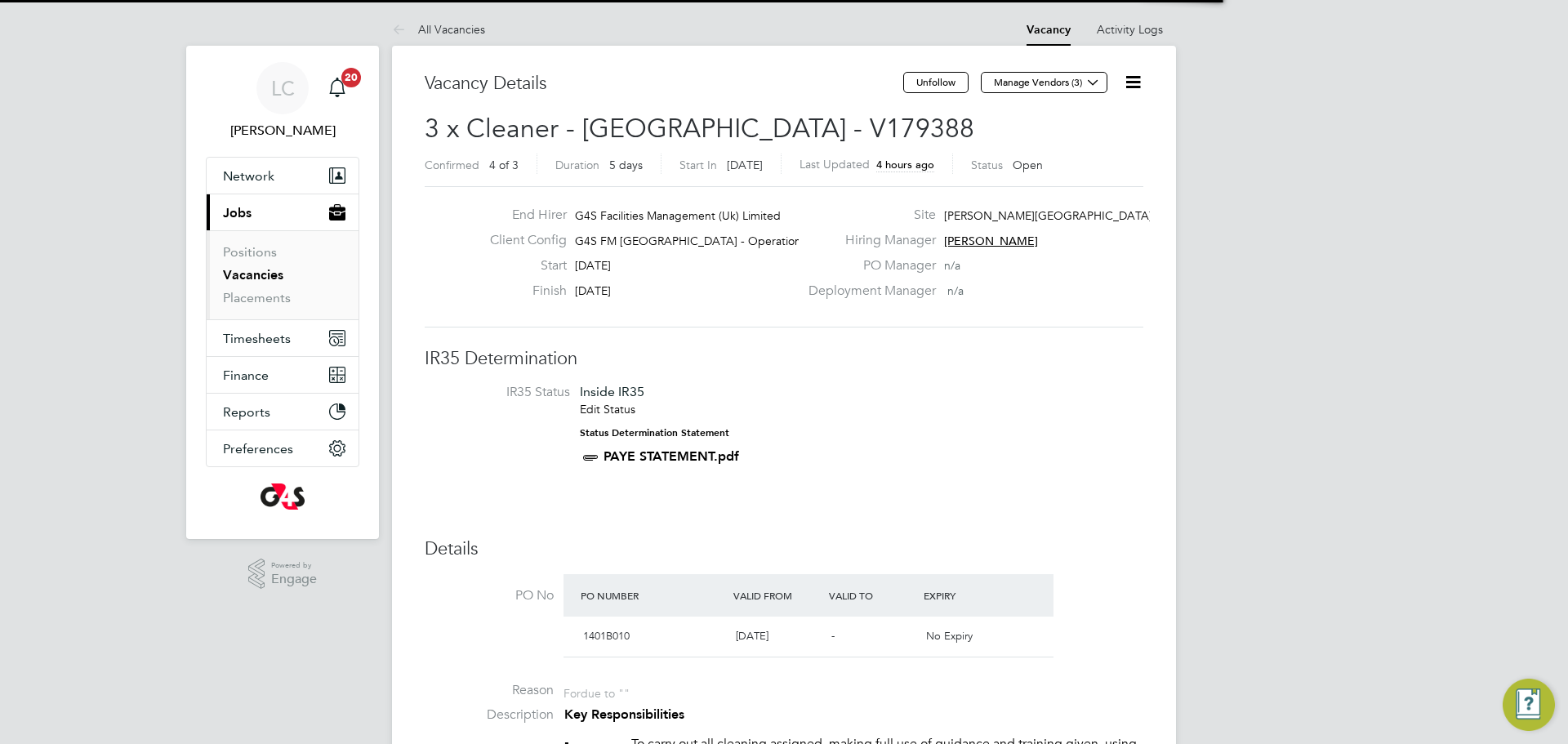
scroll to position [48, 114]
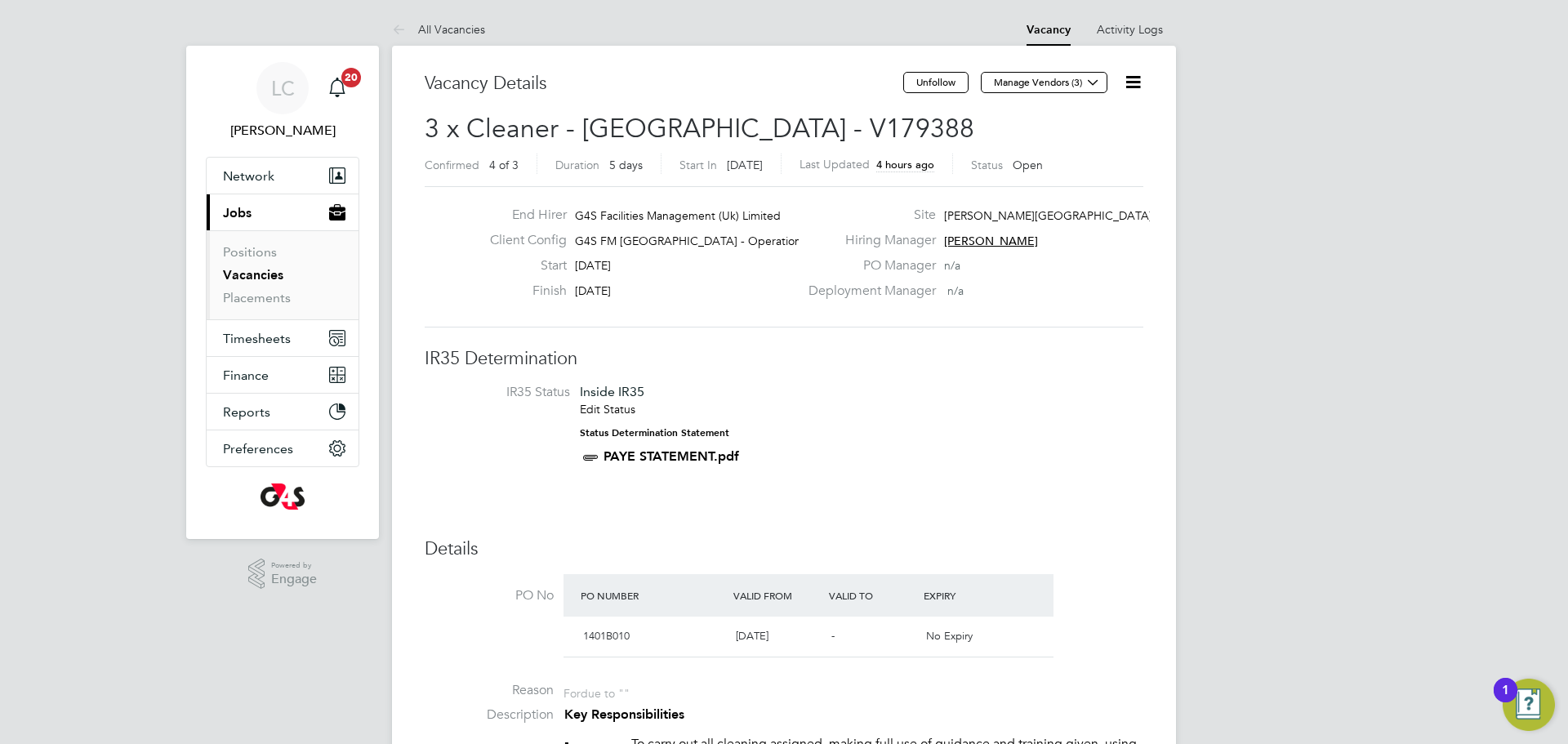
drag, startPoint x: 1141, startPoint y: 76, endPoint x: 1122, endPoint y: 95, distance: 26.9
click at [1139, 76] on icon at bounding box center [1133, 82] width 20 height 20
click at [1102, 113] on li "Edit Vacancy e" at bounding box center [1093, 120] width 95 height 23
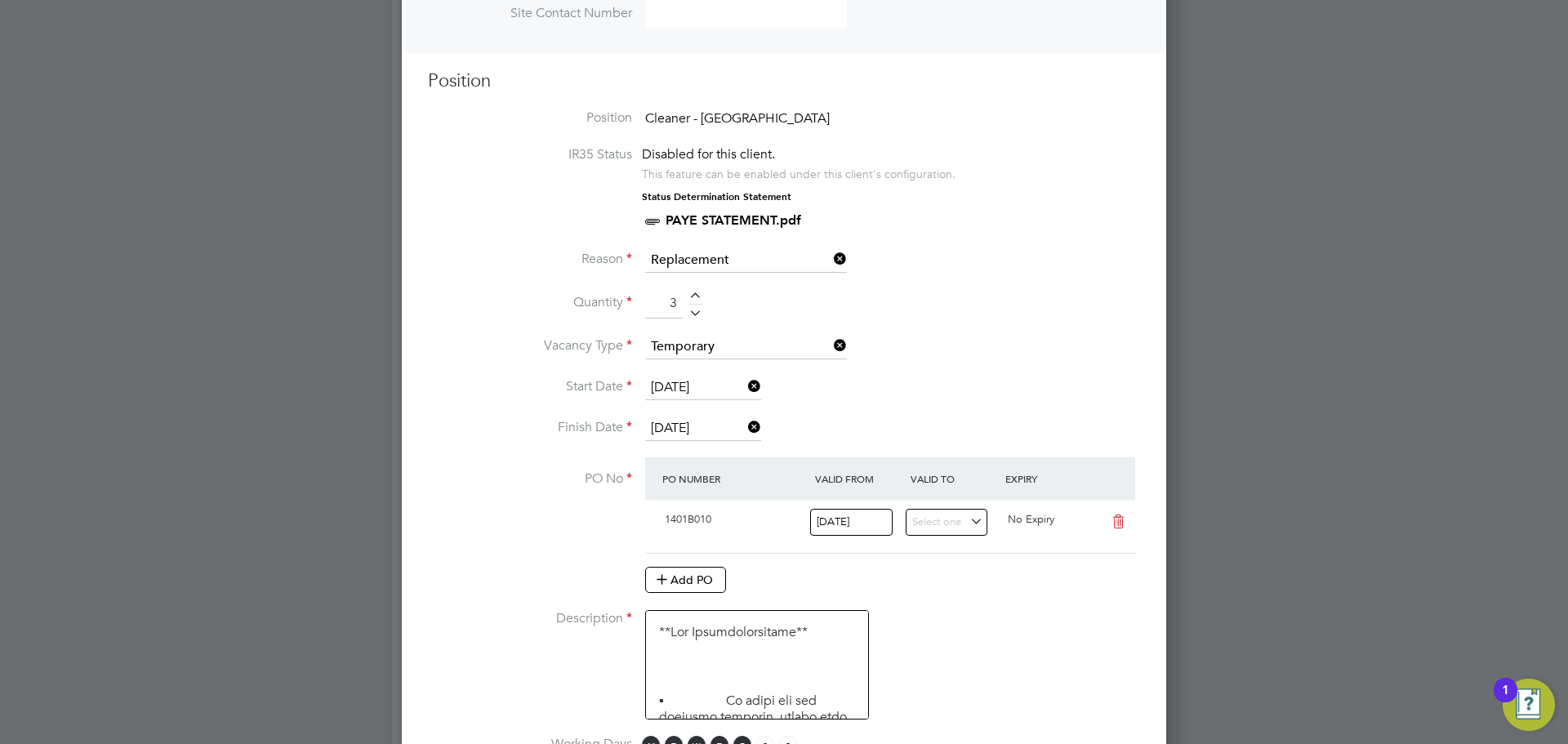
click at [701, 291] on li "Quantity 3" at bounding box center [784, 312] width 712 height 46
click at [697, 294] on li "Quantity 3" at bounding box center [784, 312] width 712 height 46
click at [694, 298] on div at bounding box center [696, 297] width 14 height 11
type input "4"
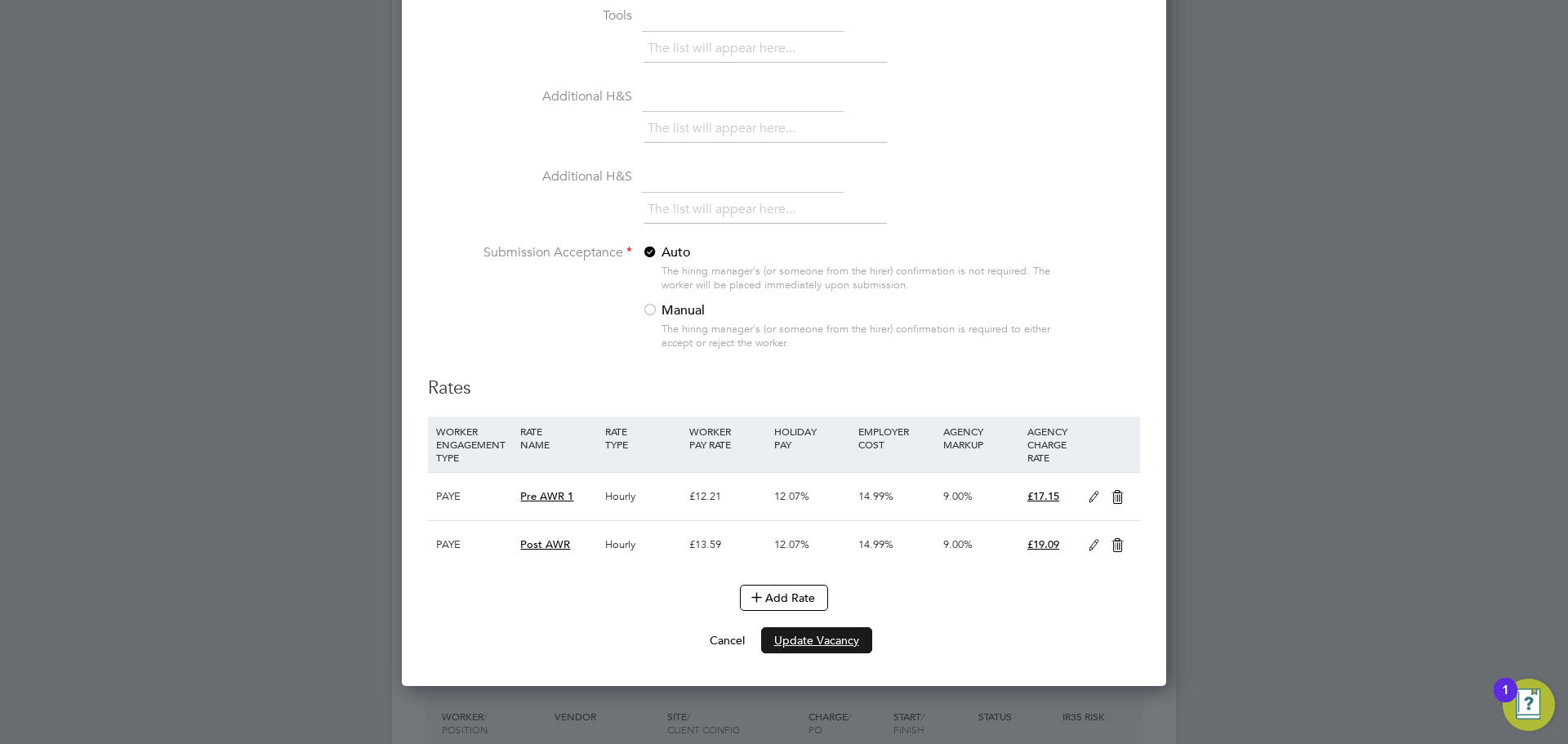
click at [770, 653] on button "Update Vacancy" at bounding box center [816, 640] width 111 height 26
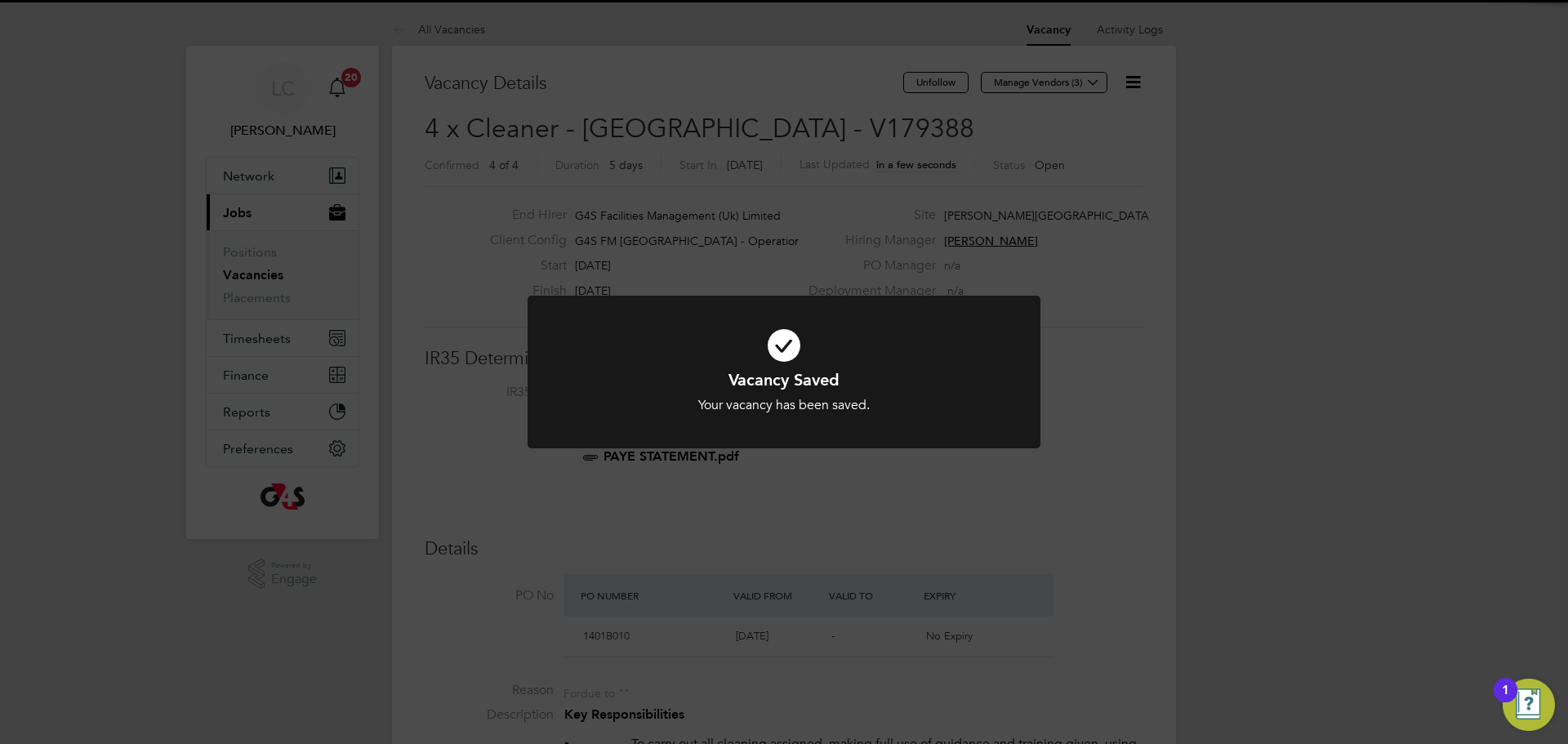
click at [742, 600] on div "Vacancy Saved Your vacancy has been saved. Cancel Okay" at bounding box center [784, 372] width 1568 height 744
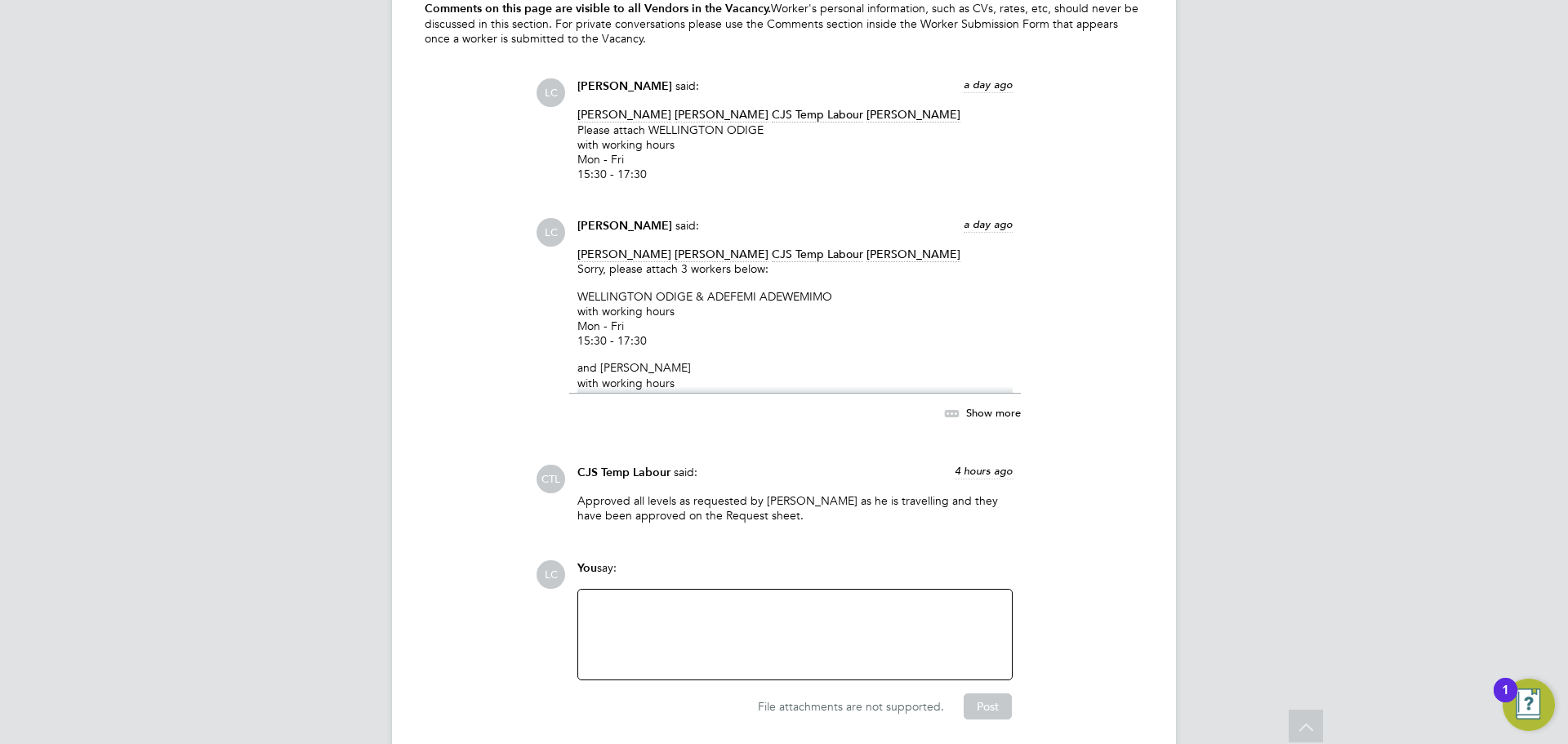
click at [675, 600] on div at bounding box center [795, 635] width 414 height 70
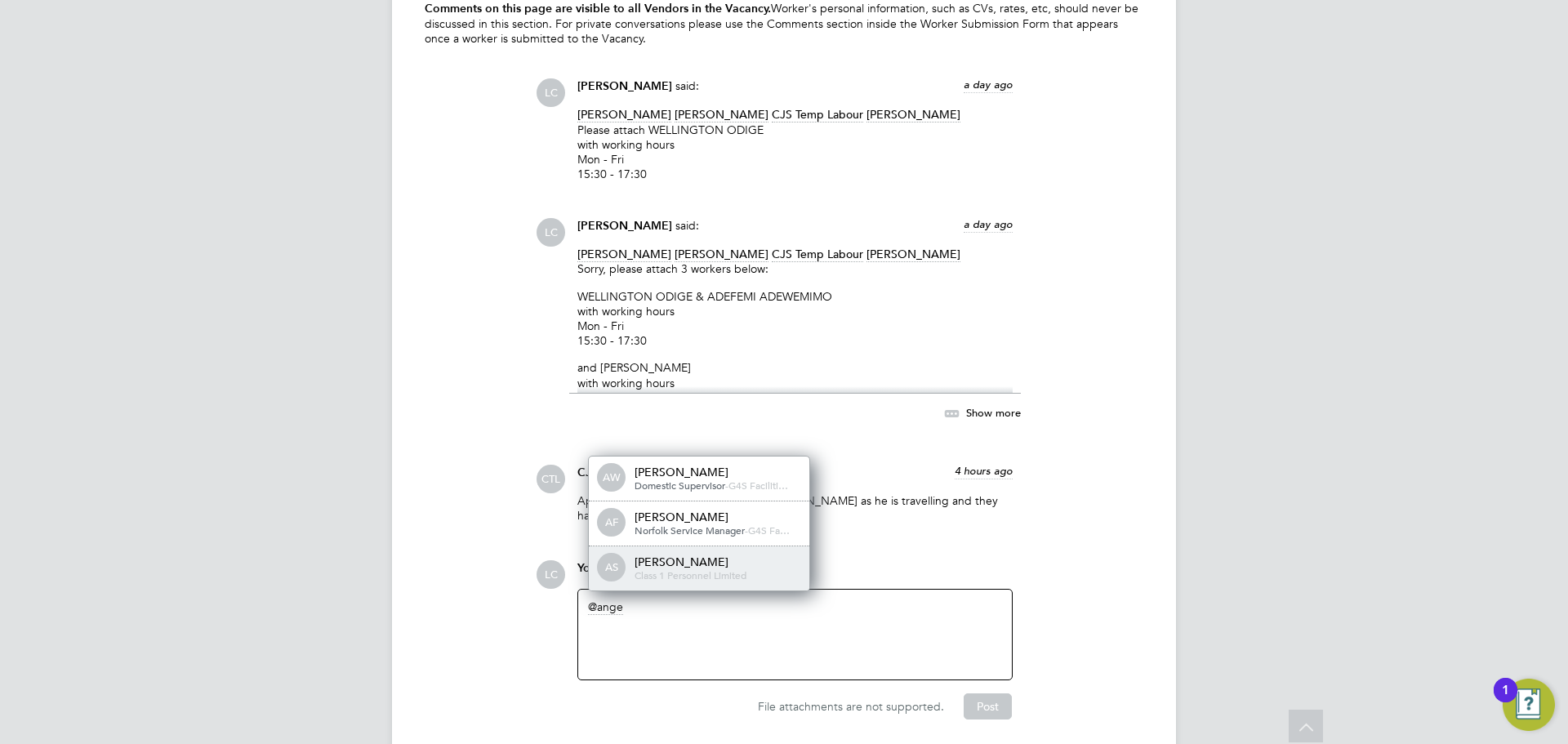
click at [701, 568] on span "Class 1 Personnel Limited" at bounding box center [689, 574] width 112 height 13
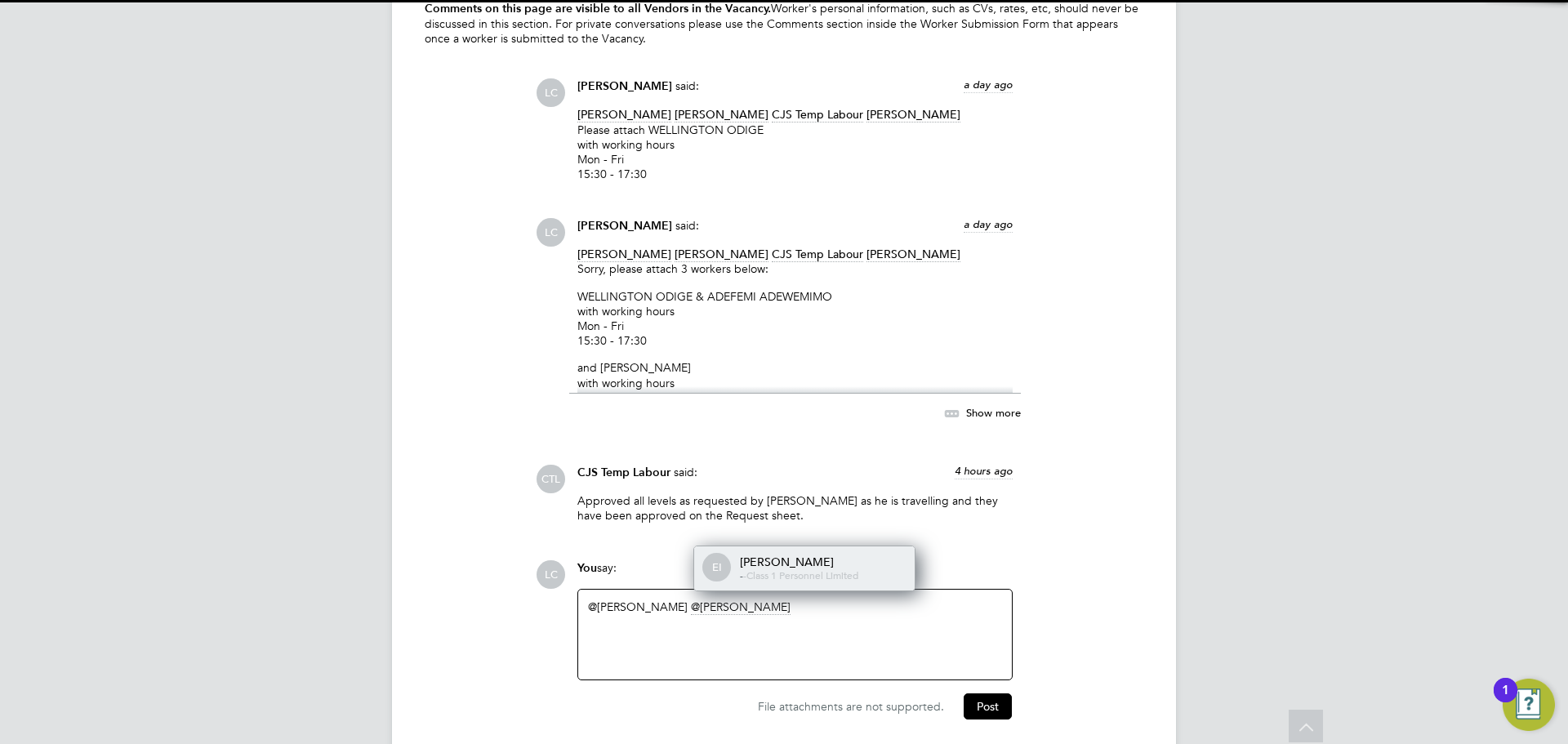
click at [837, 554] on div "[PERSON_NAME]" at bounding box center [821, 561] width 164 height 15
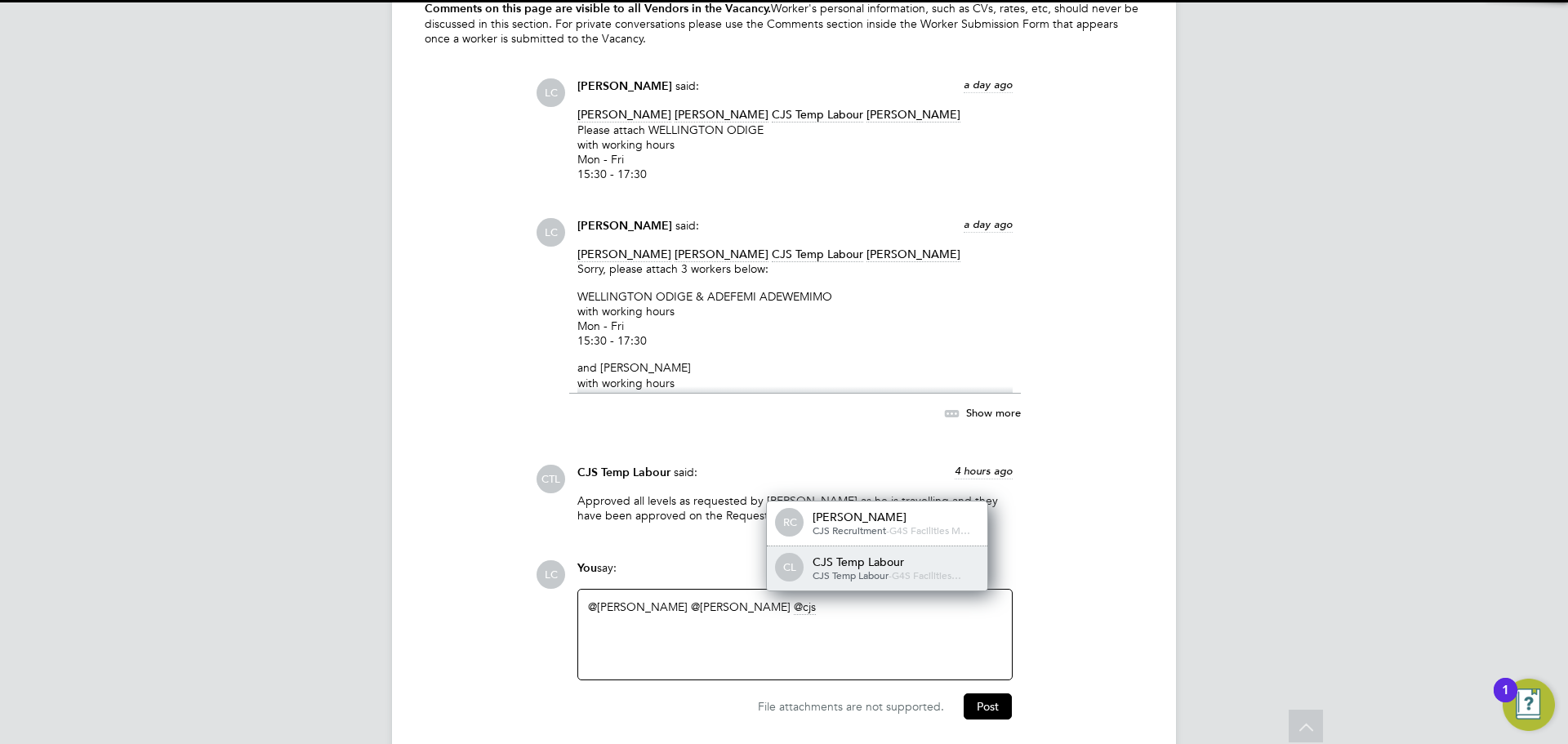
click at [842, 568] on span "CJS Temp Labour" at bounding box center [850, 574] width 76 height 13
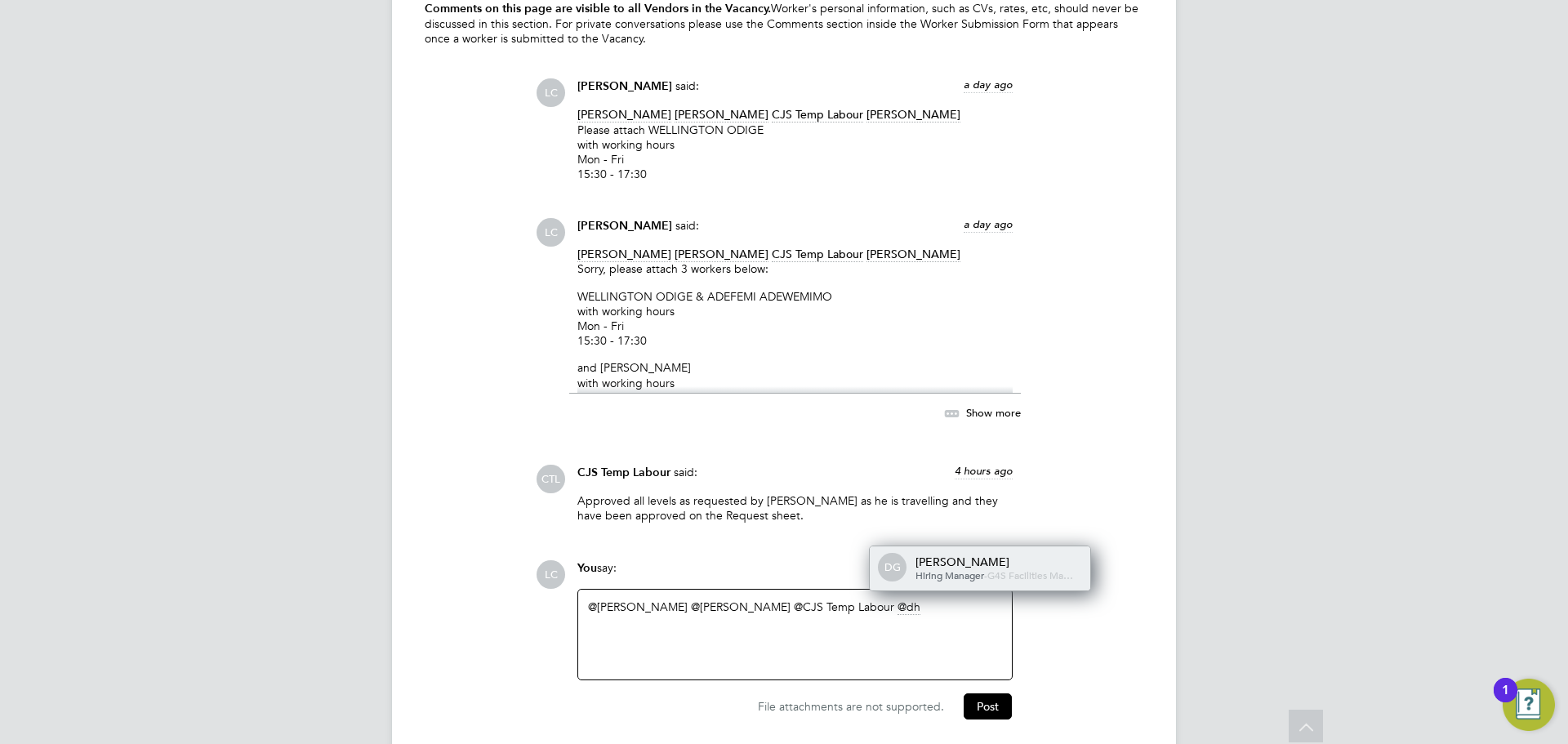
click at [1010, 554] on div "[PERSON_NAME]" at bounding box center [997, 561] width 164 height 15
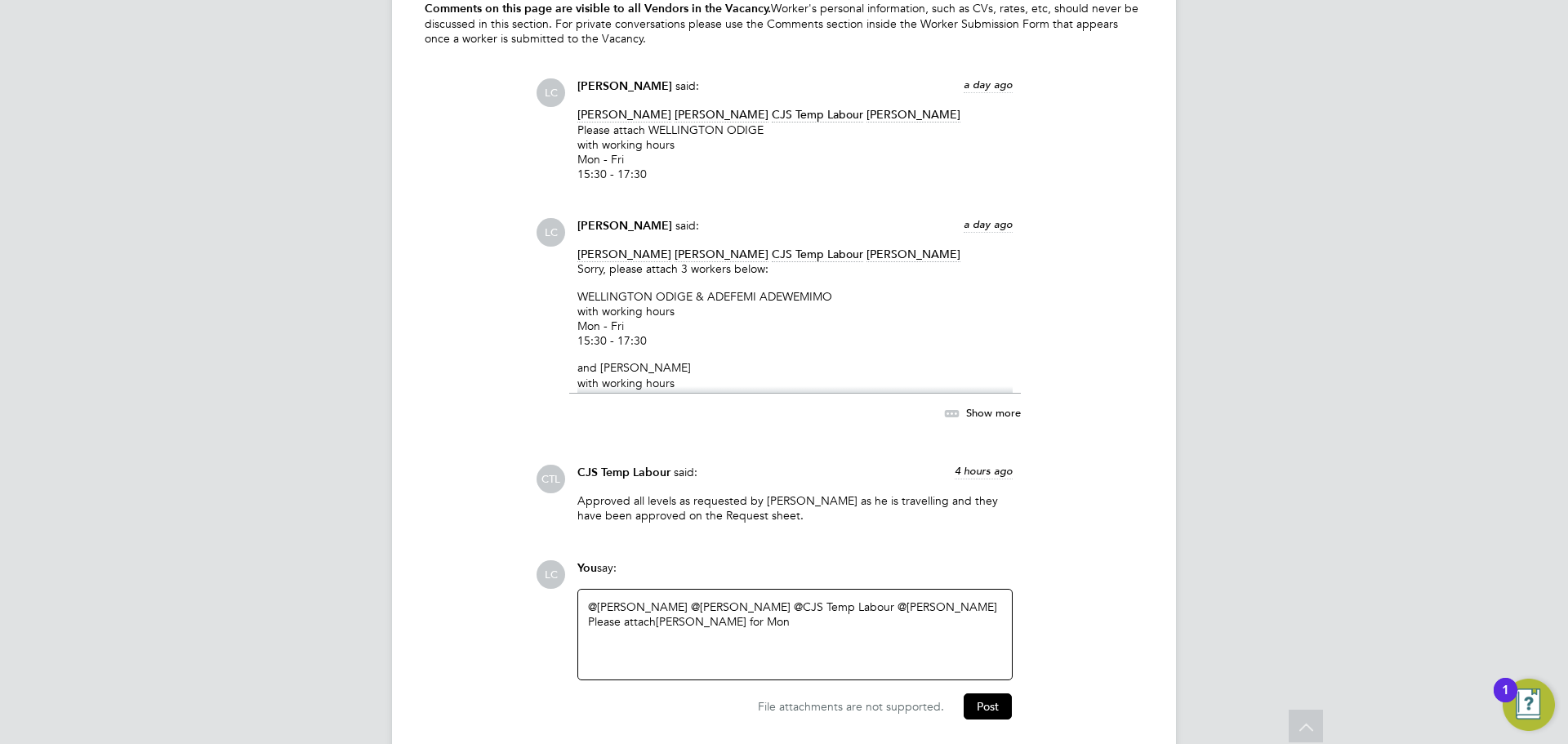
drag, startPoint x: 755, startPoint y: 562, endPoint x: 825, endPoint y: 565, distance: 70.1
click at [825, 614] on div "Please attach [PERSON_NAME] for Mon" at bounding box center [795, 621] width 414 height 15
drag, startPoint x: 830, startPoint y: 564, endPoint x: 861, endPoint y: 571, distance: 31.8
click at [861, 600] on div "@[PERSON_NAME] ​ @[PERSON_NAME] ​ @CJS Temp Labour ​ @[PERSON_NAME] ​ Please at…" at bounding box center [795, 635] width 414 height 70
drag, startPoint x: 782, startPoint y: 571, endPoint x: 570, endPoint y: 581, distance: 212.2
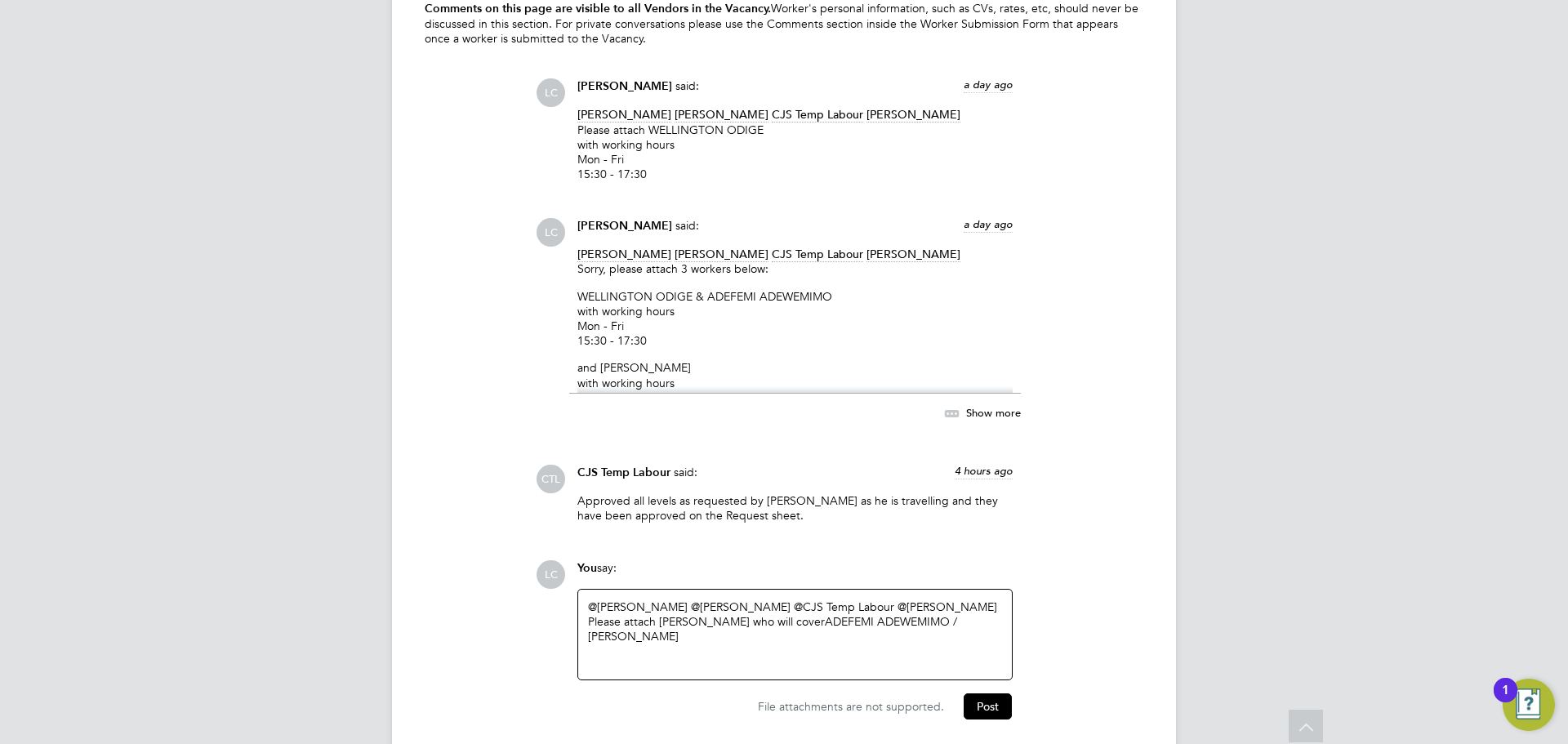
click at [570, 581] on div "You say: @[PERSON_NAME] ​ @[PERSON_NAME] ​ @CJS Temp Labour ​ @[PERSON_NAME] ​ …" at bounding box center [794, 620] width 451 height 120
drag, startPoint x: 579, startPoint y: 271, endPoint x: 645, endPoint y: 280, distance: 66.6
click at [645, 289] on p "[PERSON_NAME] & [PERSON_NAME] with working hours Mon - Fri 15:30 - 17:30" at bounding box center [794, 319] width 435 height 60
copy p "Mon - Fri 15:30 - 17:30"
click at [611, 601] on div "@[PERSON_NAME] ​ @[PERSON_NAME] ​ @CJS Temp Labour ​ @[PERSON_NAME] ​ Please at…" at bounding box center [795, 635] width 414 height 70
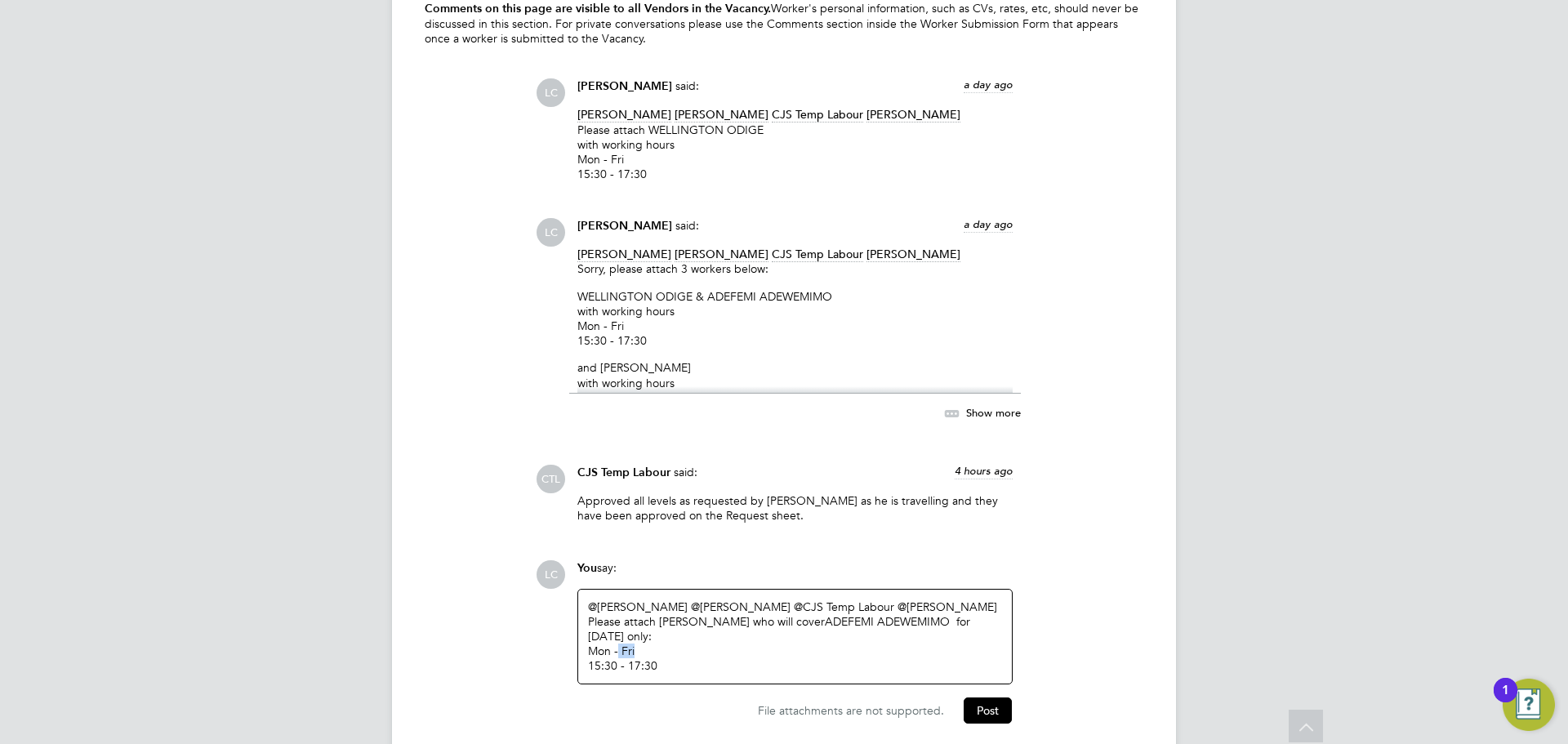
drag, startPoint x: 616, startPoint y: 590, endPoint x: 644, endPoint y: 591, distance: 28.0
click at [644, 644] on div "Mon - Fri 15:30 - 17:30" at bounding box center [795, 658] width 414 height 29
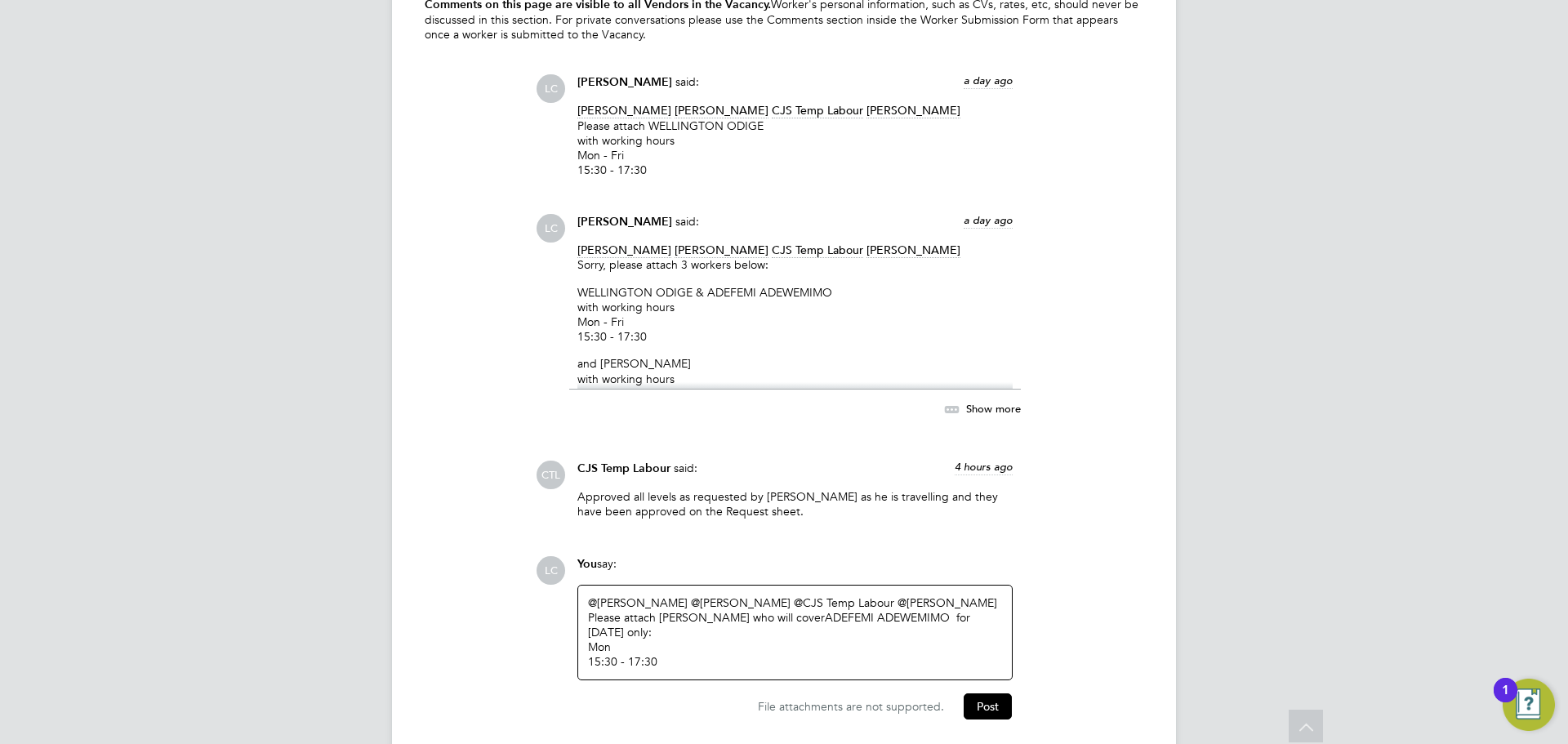
click at [755, 610] on div "Please attach [PERSON_NAME] who will cover ADEFEMI ADEWEMIMO for [DATE] only:" at bounding box center [795, 624] width 414 height 29
click at [993, 693] on button "Post" at bounding box center [988, 706] width 48 height 26
